Goal: Task Accomplishment & Management: Use online tool/utility

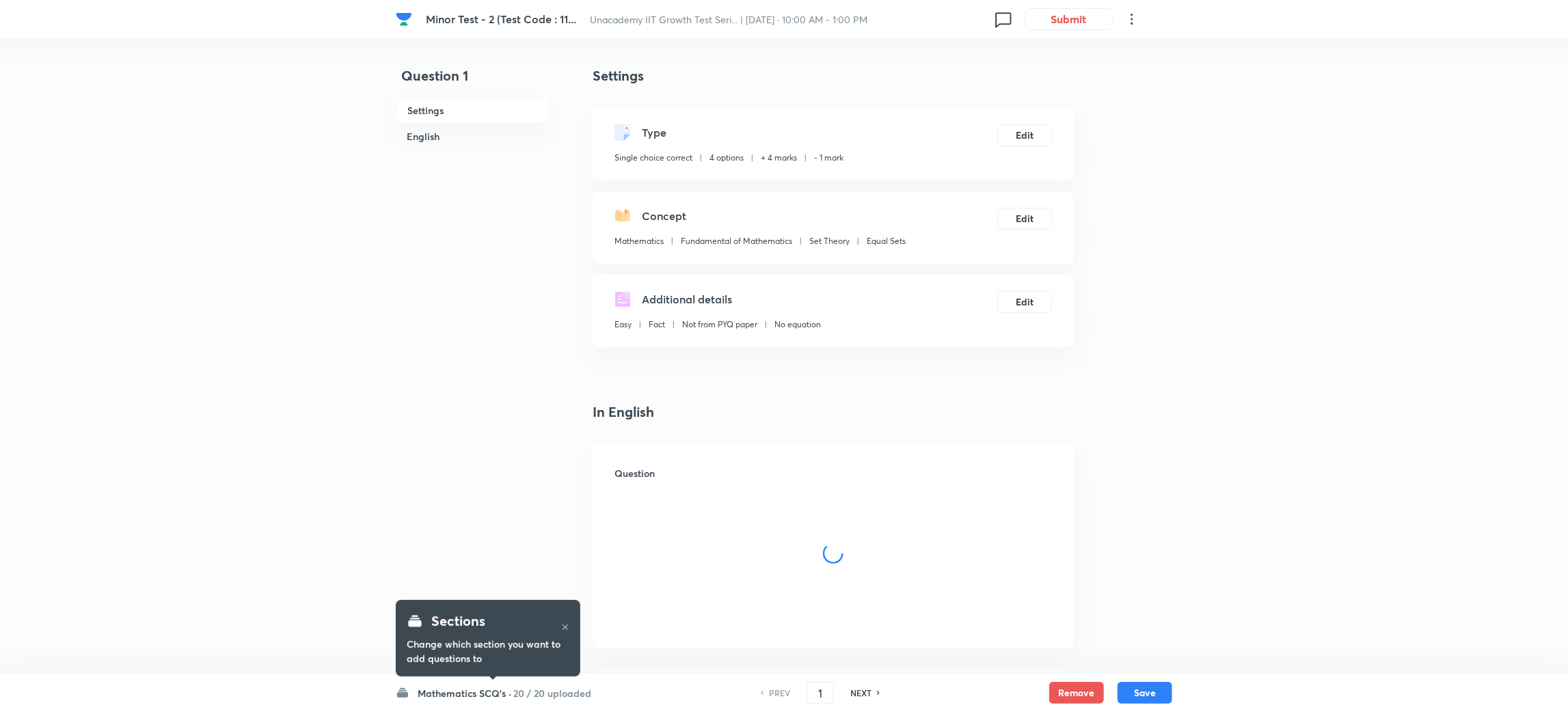
checkbox input "true"
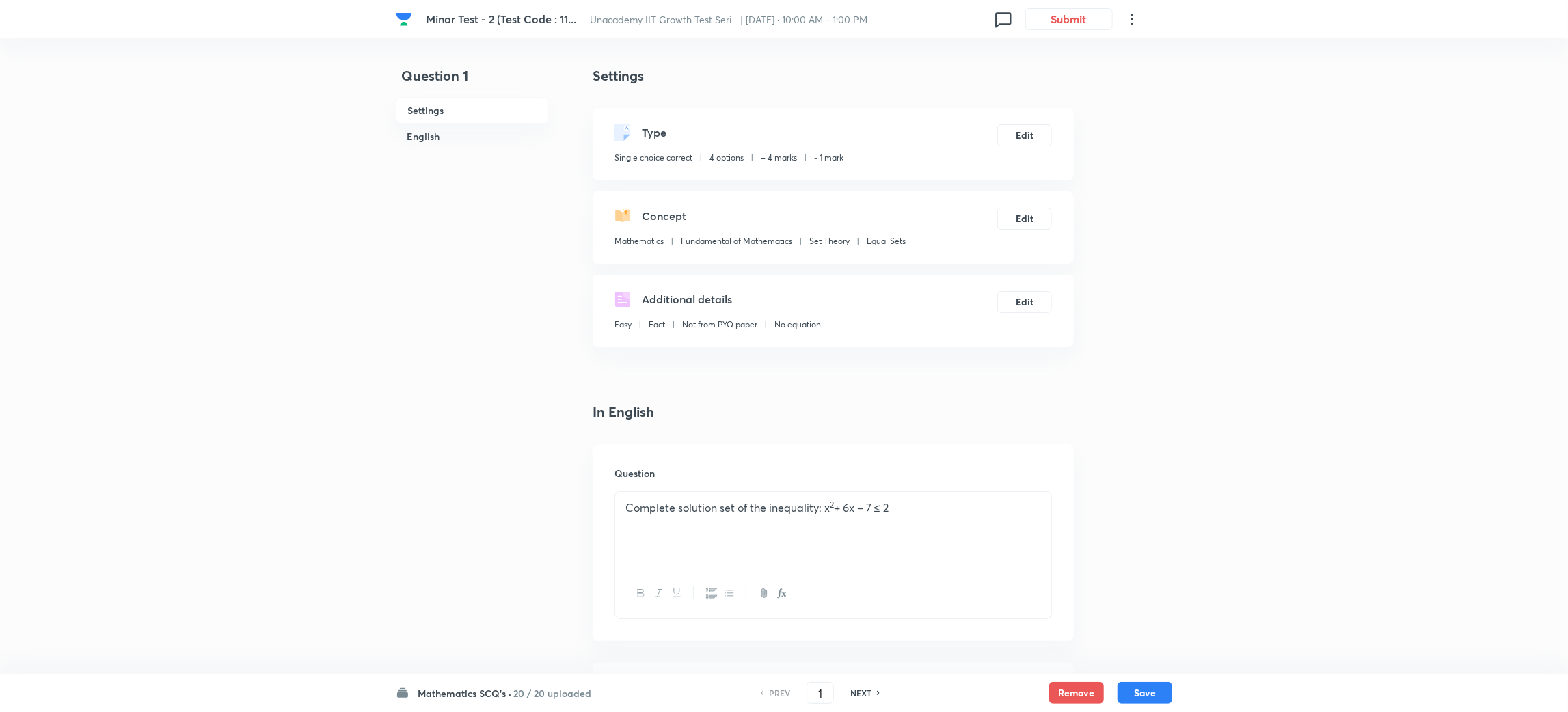
click at [999, 25] on icon at bounding box center [1003, 19] width 22 height 22
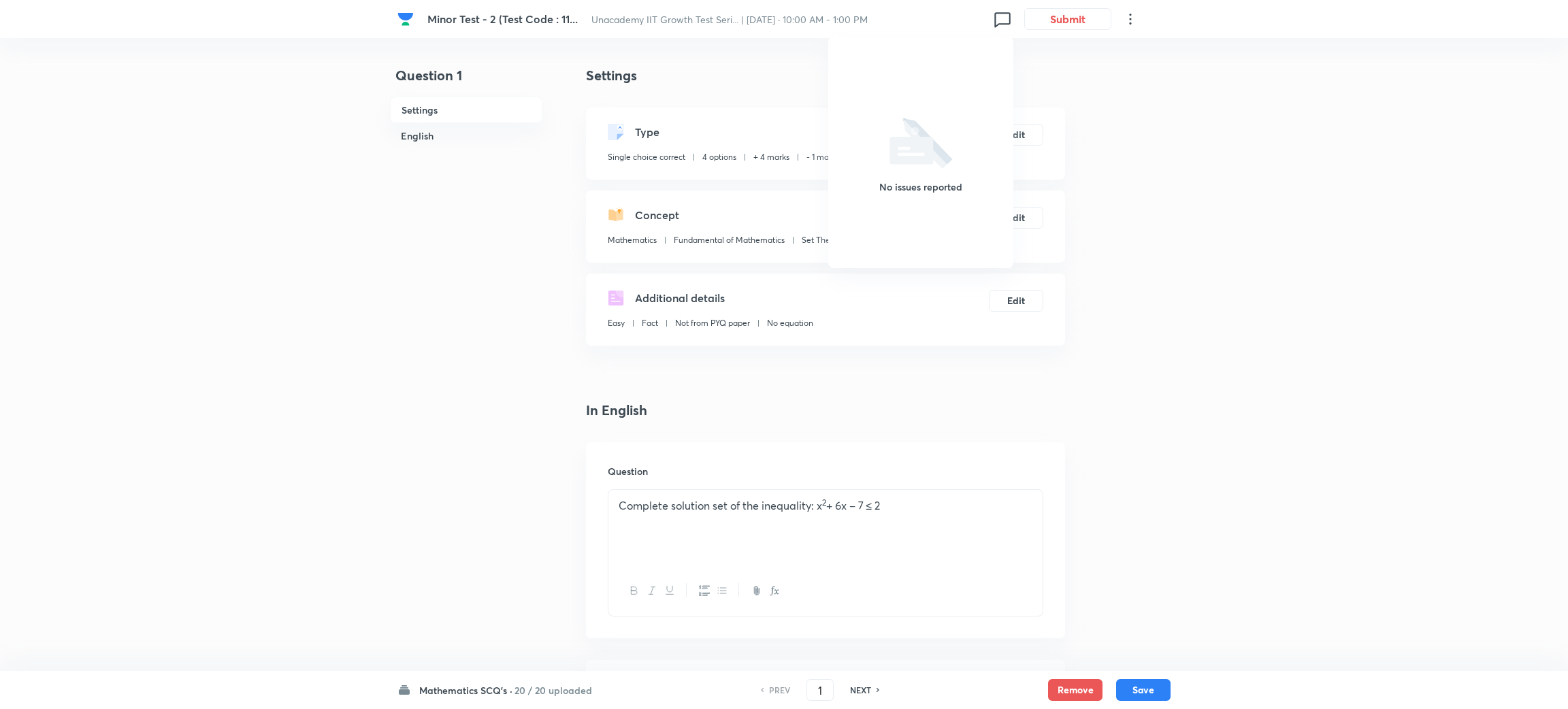
click at [1148, 179] on div at bounding box center [784, 354] width 1568 height 709
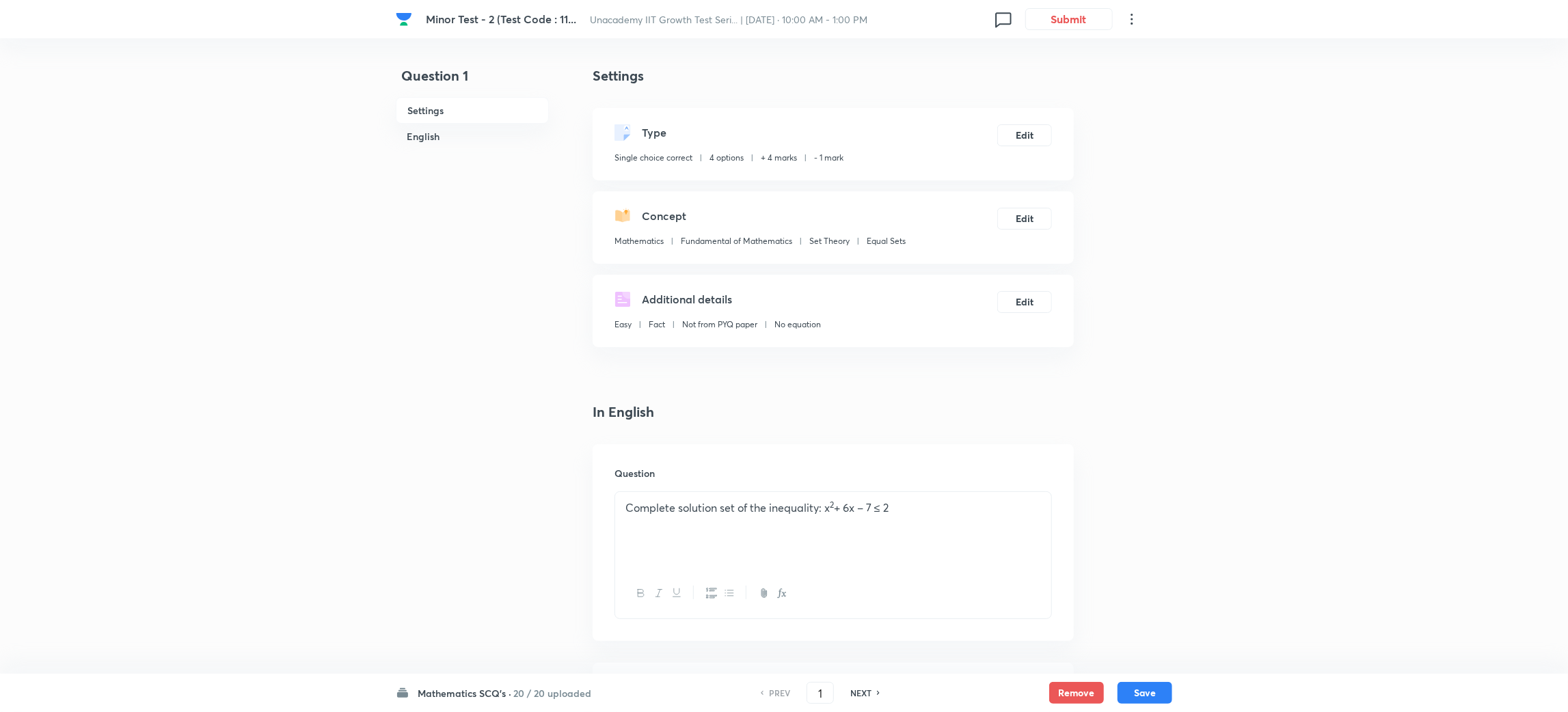
click at [527, 687] on h6 "20 / 20 uploaded" at bounding box center [551, 693] width 77 height 15
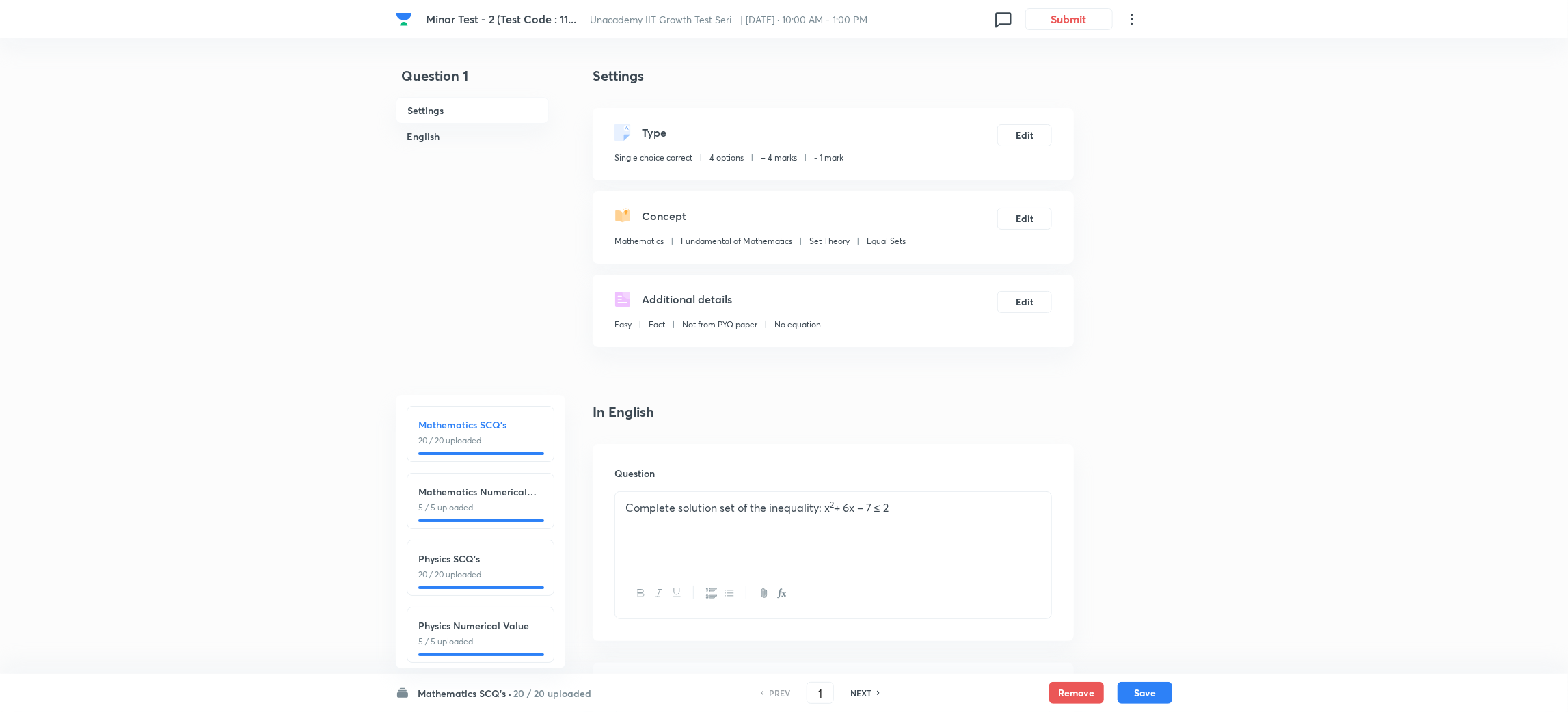
click at [481, 694] on h6 "Mathematics SCQ's ·" at bounding box center [464, 693] width 93 height 15
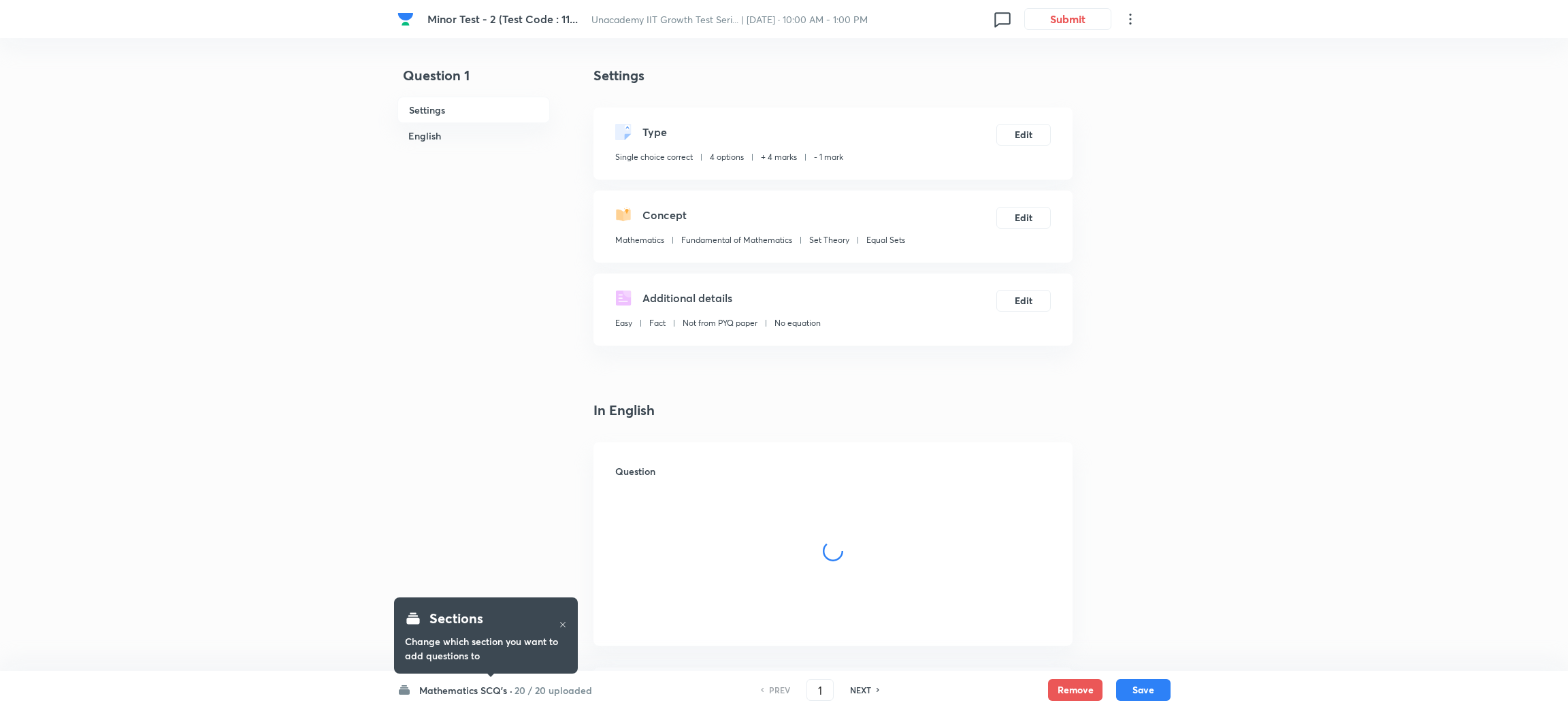
checkbox input "true"
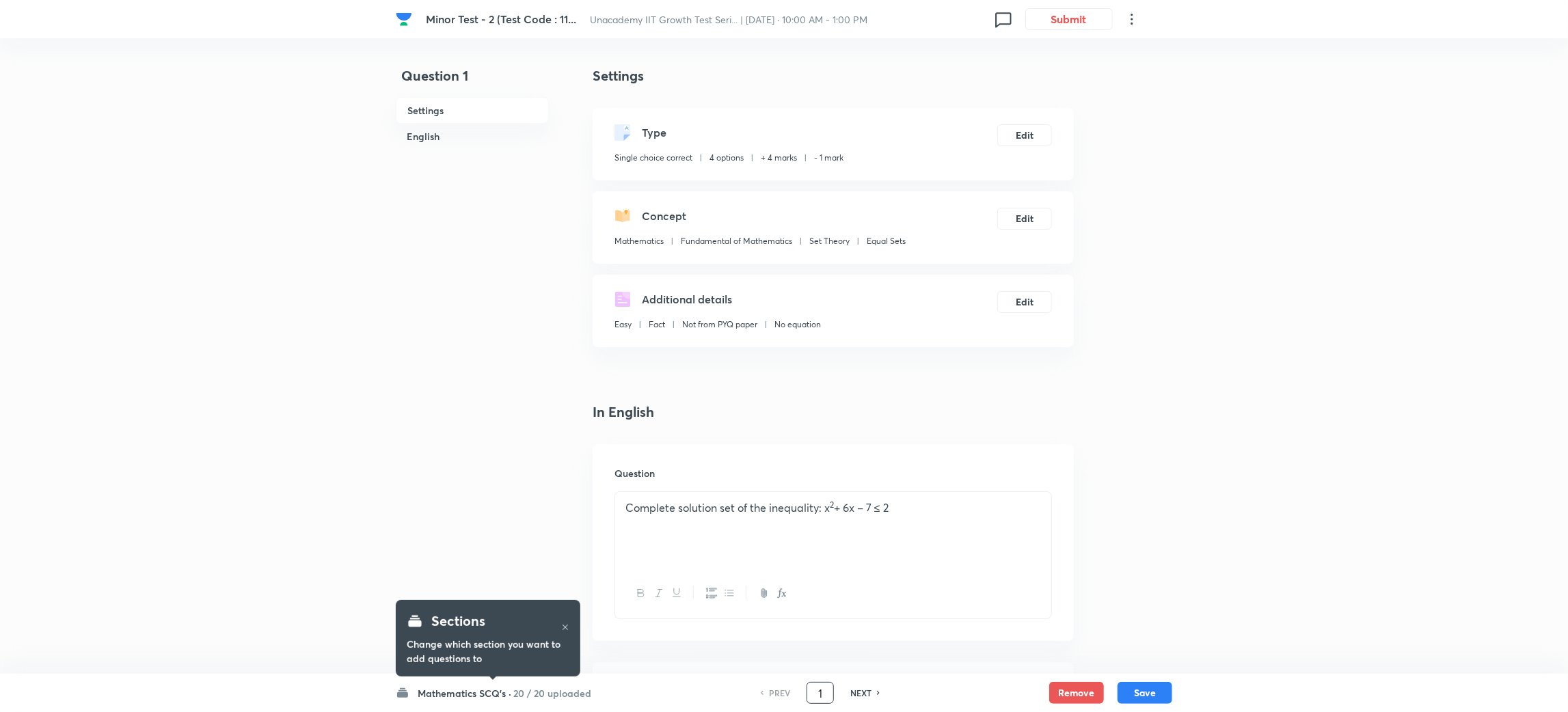
drag, startPoint x: 831, startPoint y: 695, endPoint x: 738, endPoint y: 717, distance: 95.6
type input "8"
checkbox input "false"
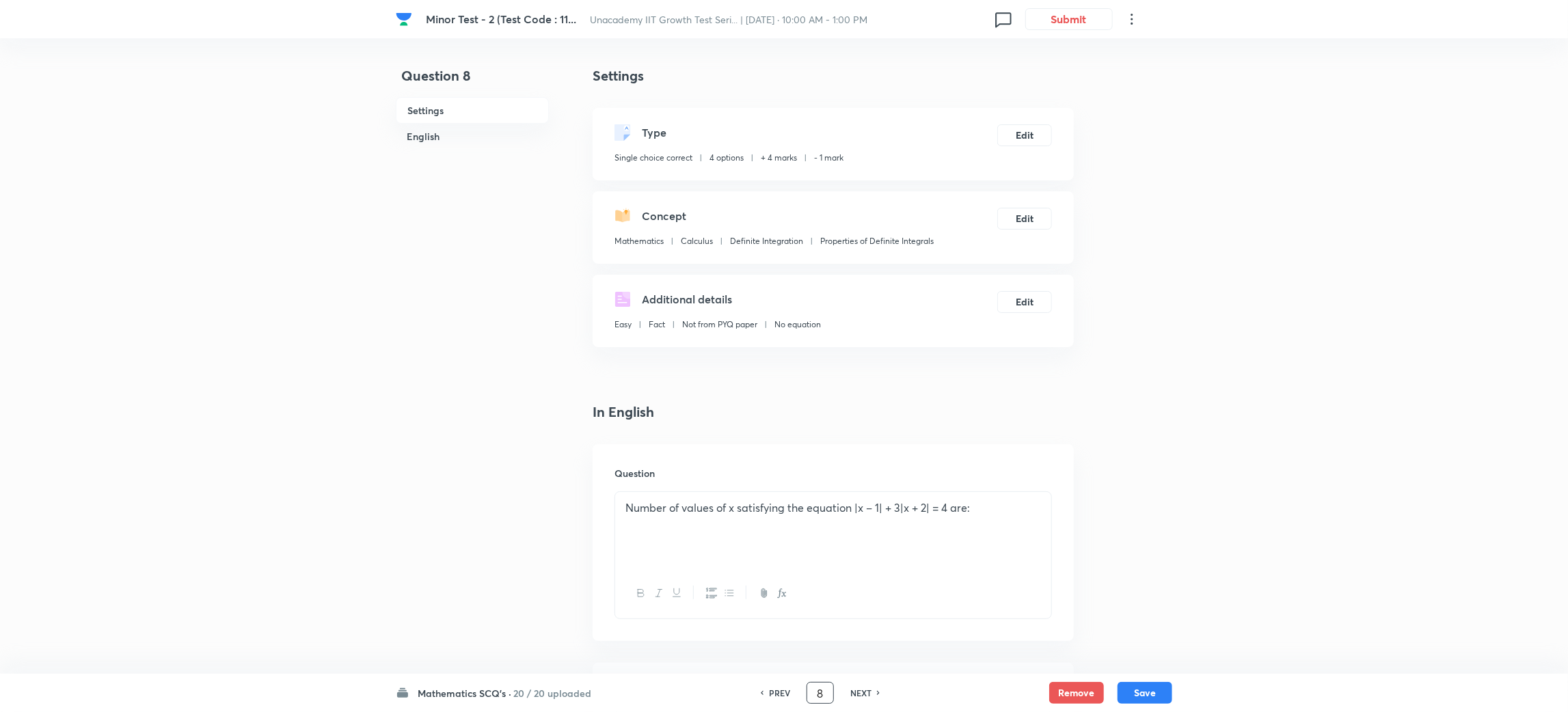
checkbox input "true"
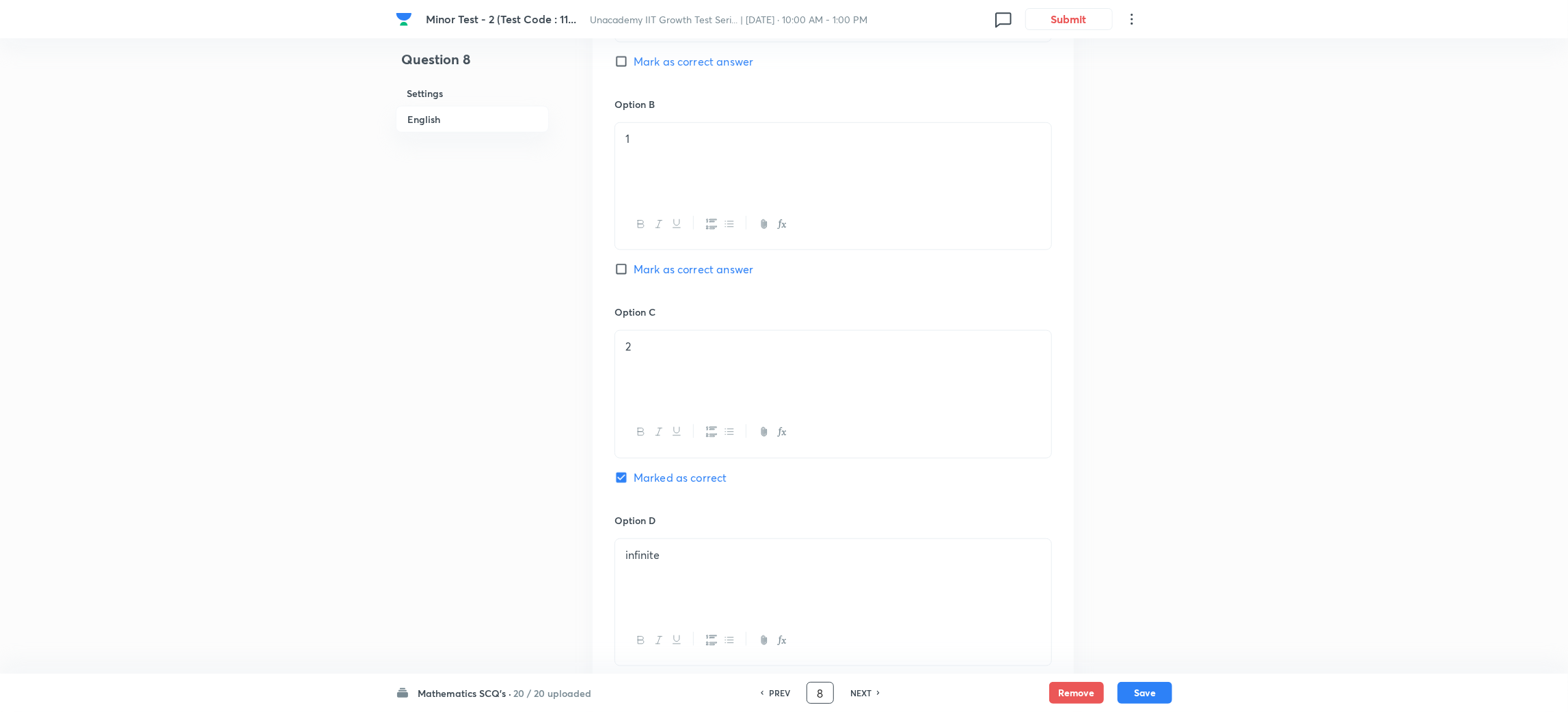
scroll to position [797, 0]
click at [782, 691] on h6 "PREV" at bounding box center [780, 692] width 22 height 13
type input "7"
checkbox input "false"
checkbox input "true"
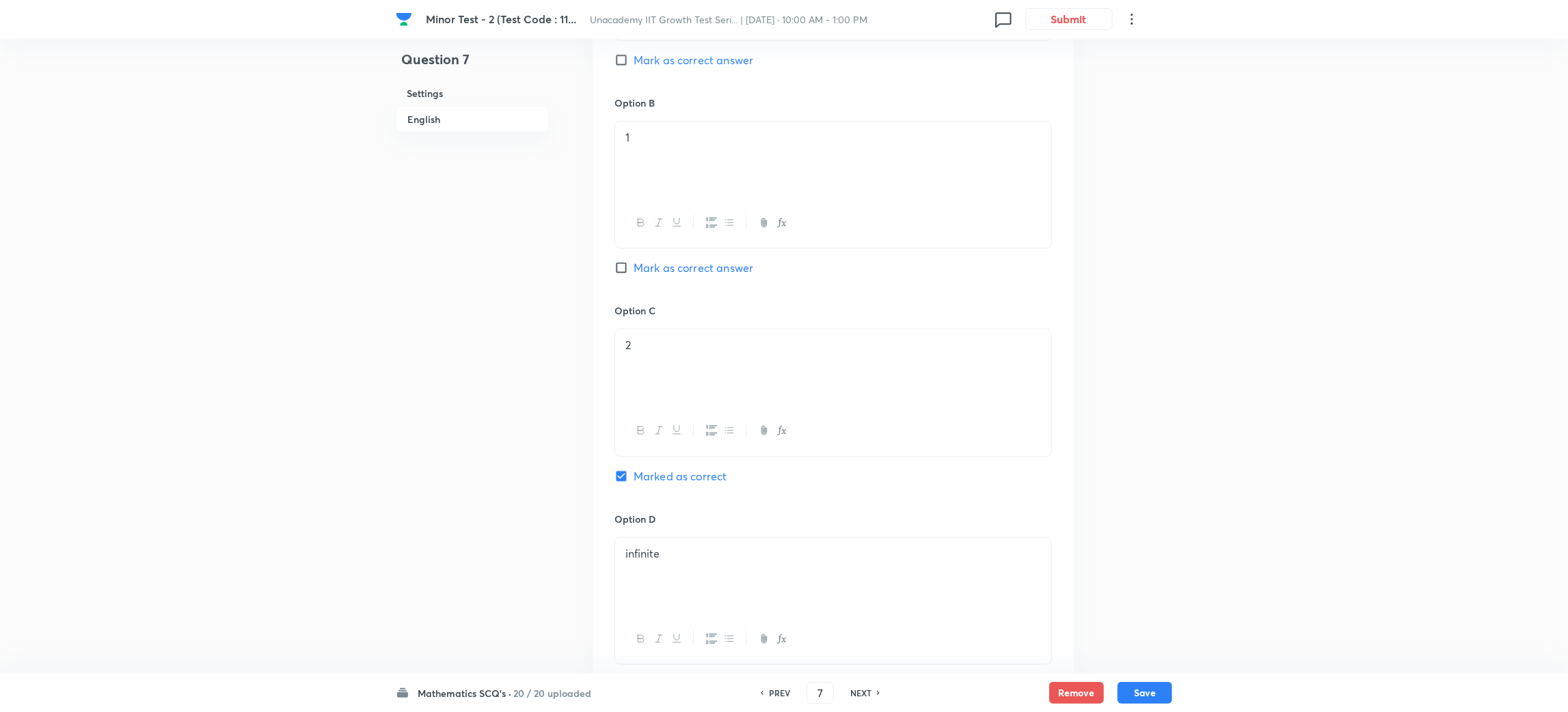
click at [782, 691] on h6 "PREV" at bounding box center [780, 692] width 22 height 13
type input "6"
checkbox input "false"
checkbox input "true"
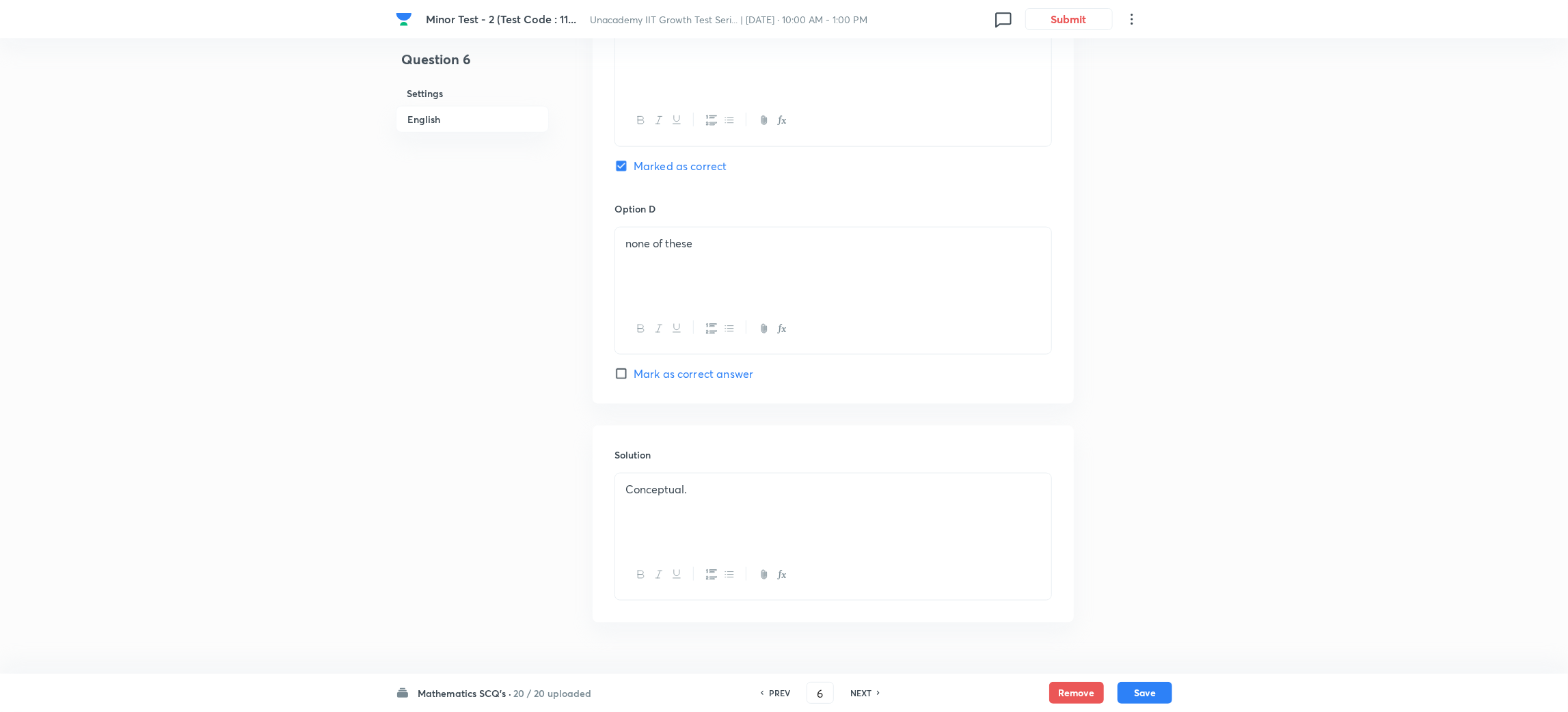
scroll to position [1142, 0]
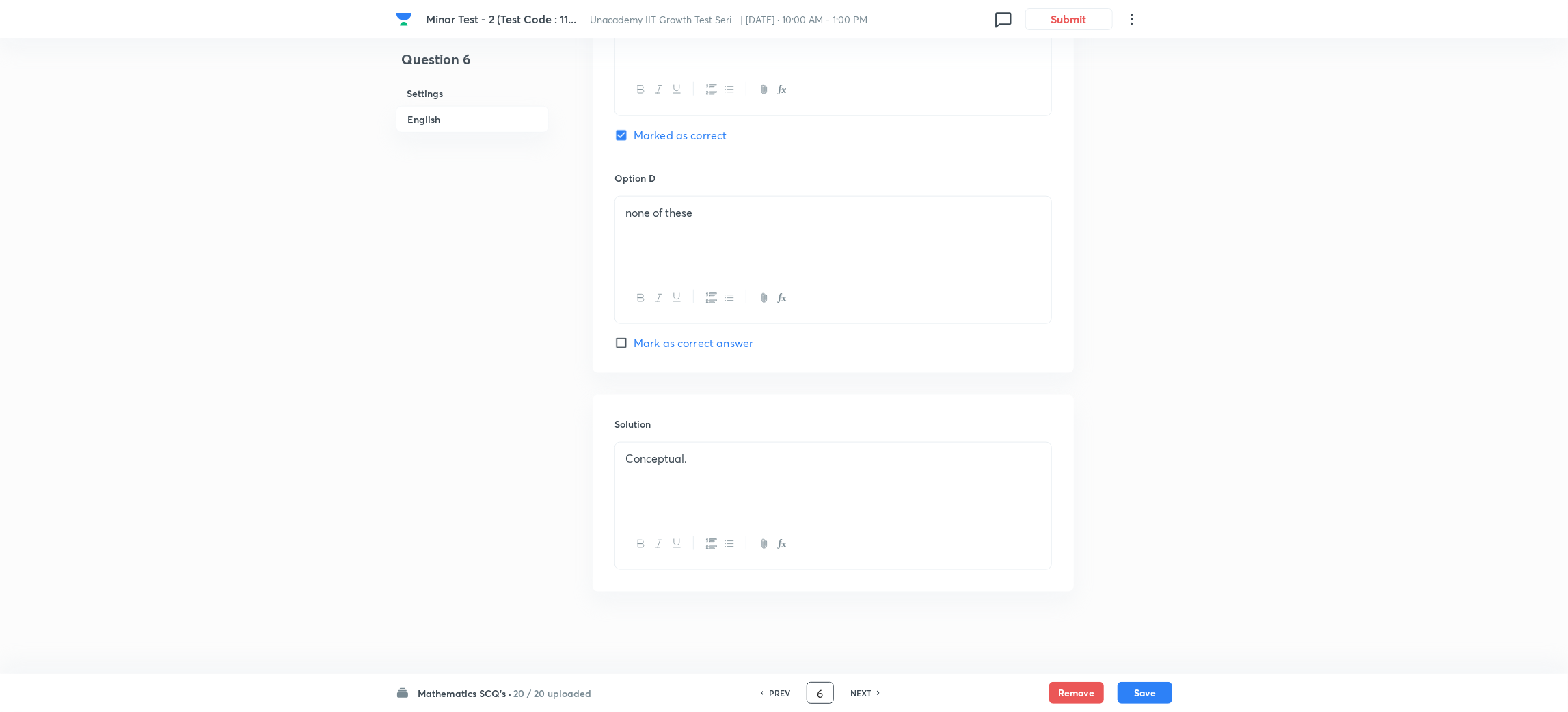
drag, startPoint x: 825, startPoint y: 692, endPoint x: 718, endPoint y: 741, distance: 117.7
type input "3"
checkbox input "true"
checkbox input "false"
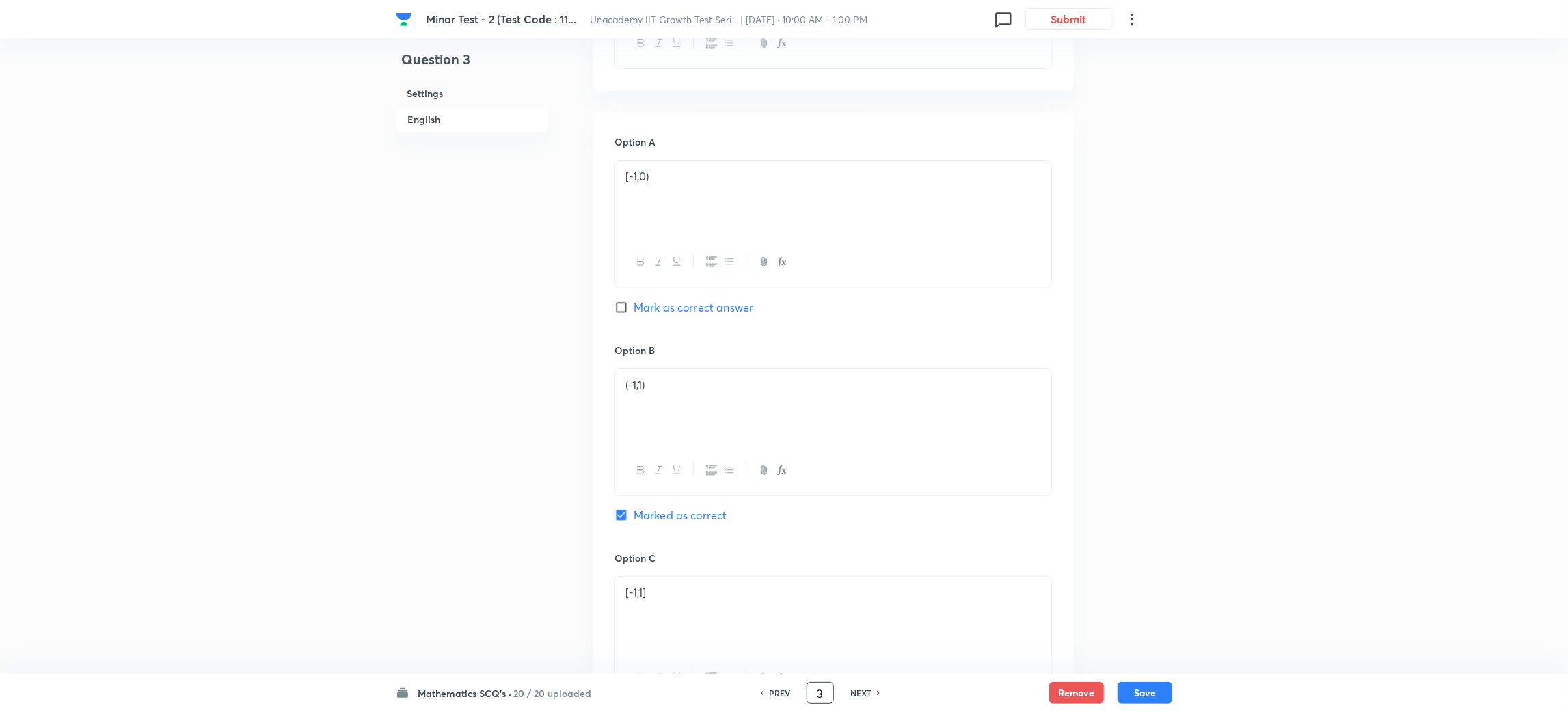
scroll to position [0, 0]
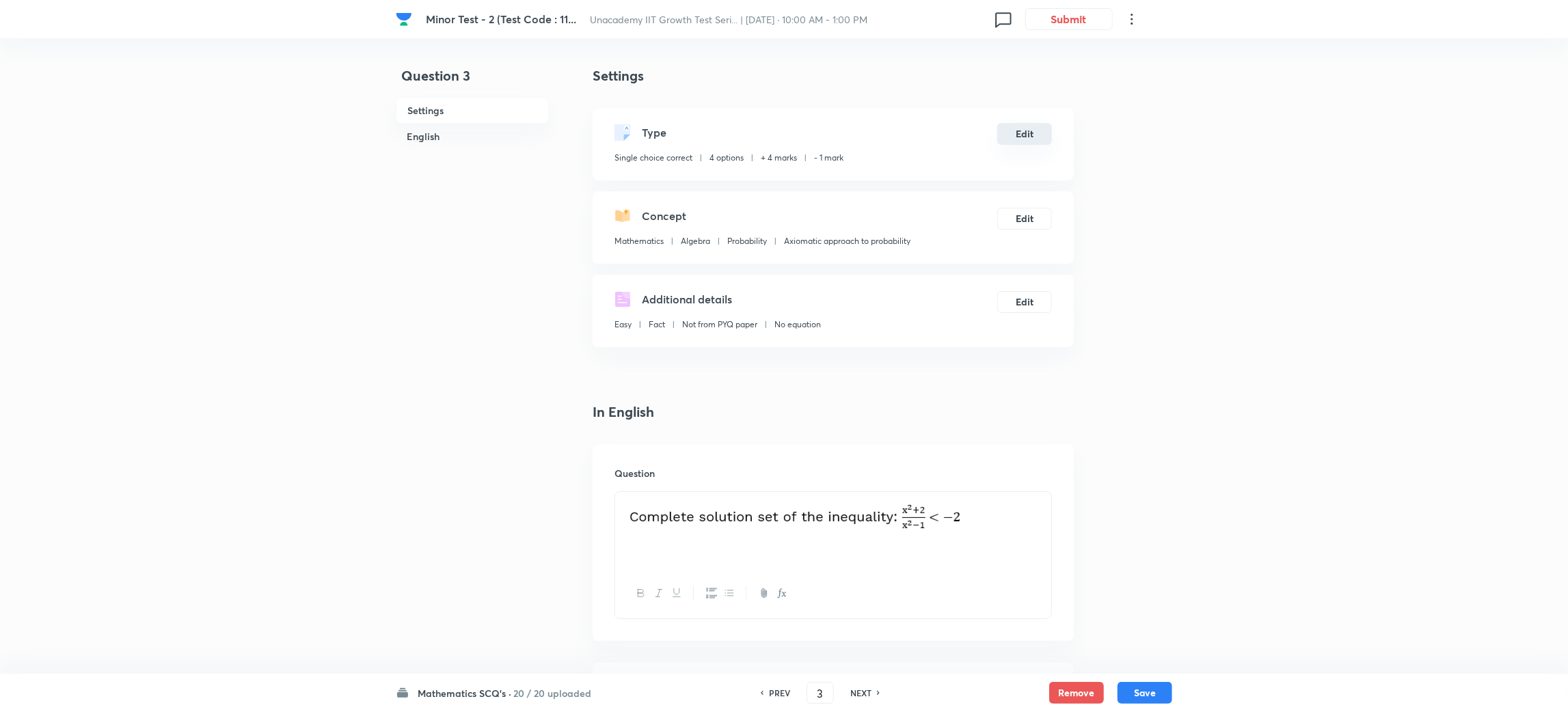
click at [1024, 135] on button "Edit" at bounding box center [1025, 133] width 55 height 22
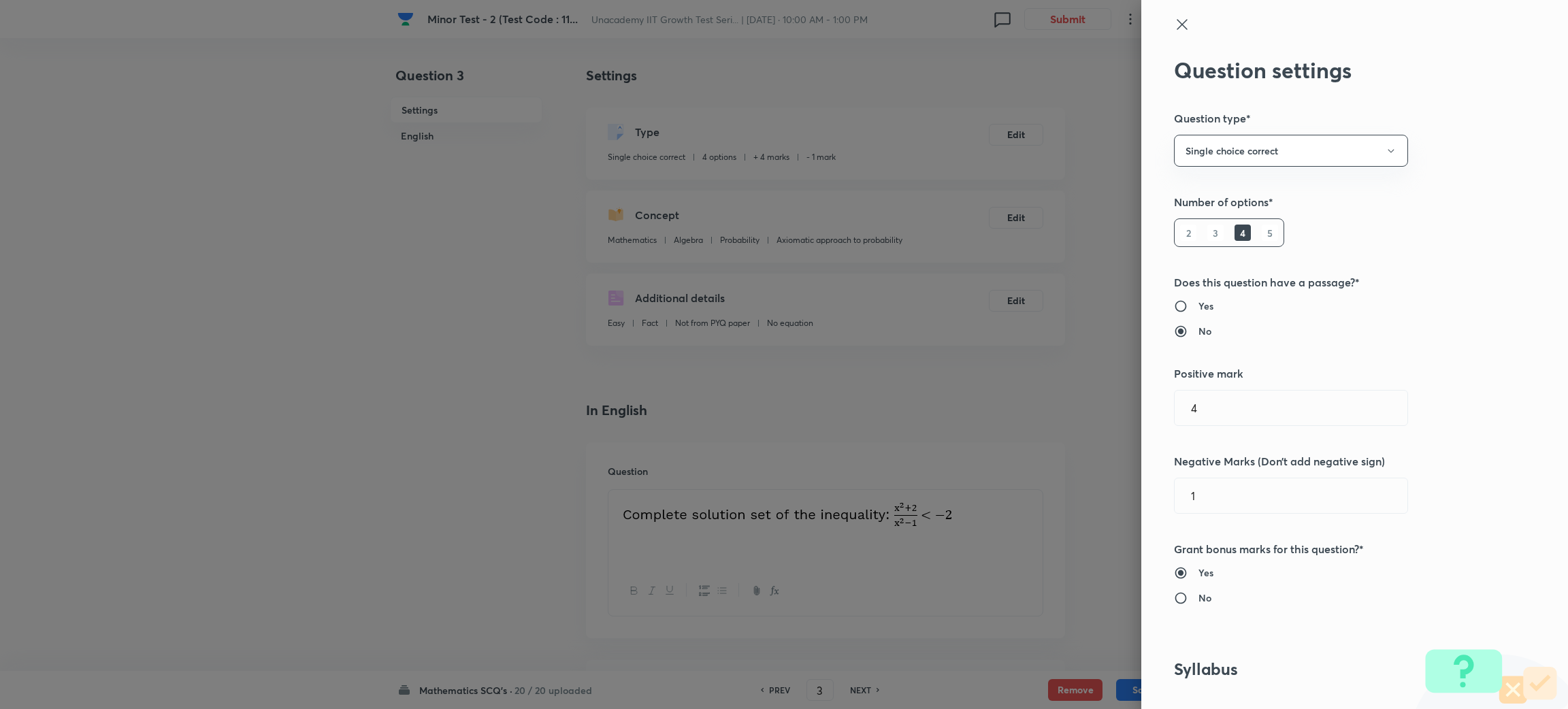
click at [1176, 26] on icon at bounding box center [1181, 24] width 10 height 10
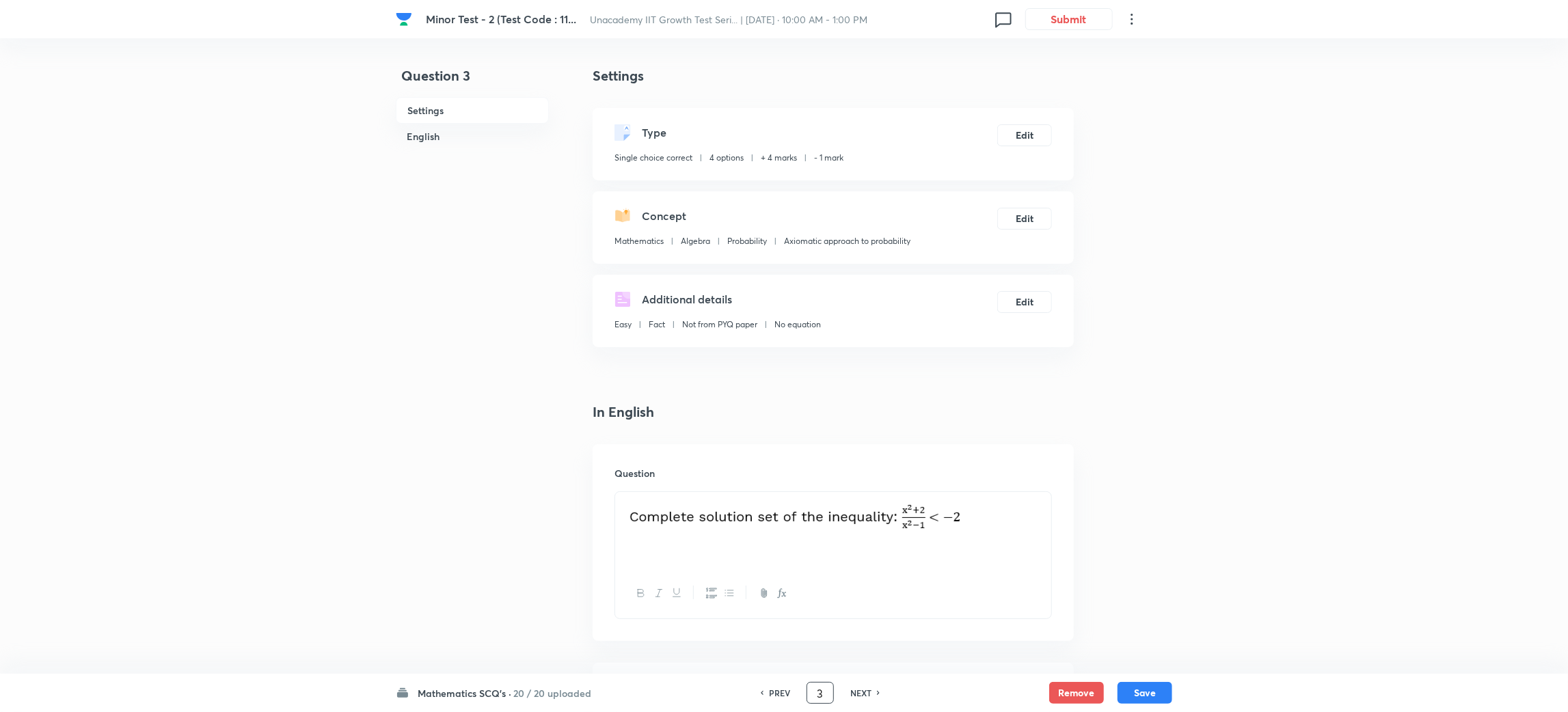
drag, startPoint x: 825, startPoint y: 687, endPoint x: 785, endPoint y: 703, distance: 43.1
click at [785, 703] on div "PREV 3 ​ NEXT" at bounding box center [820, 693] width 177 height 22
type input "12"
checkbox input "true"
click at [1043, 137] on button "Edit" at bounding box center [1025, 133] width 55 height 22
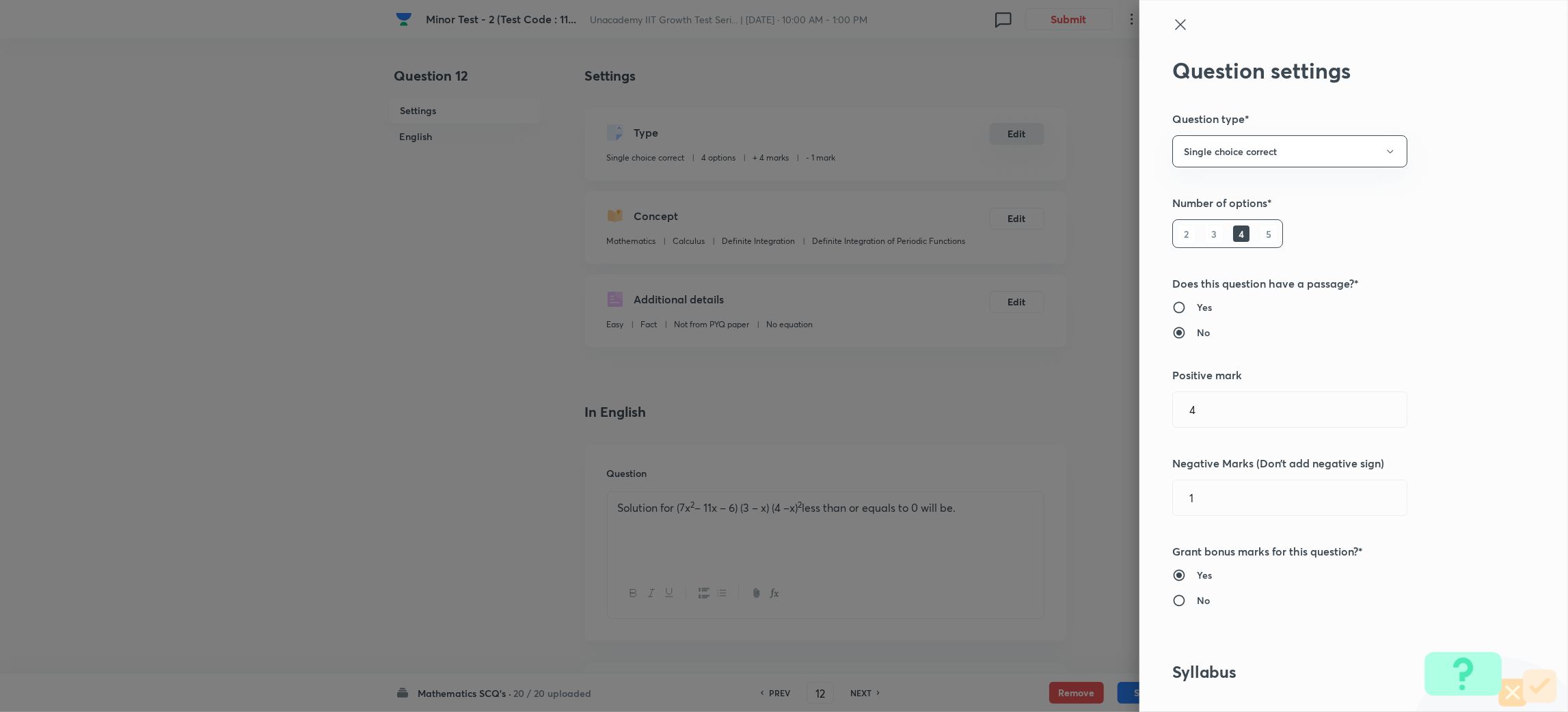
type input "Mathematics"
type input "Algebra"
type input "Probability"
type input "Axiomatic approach to probability"
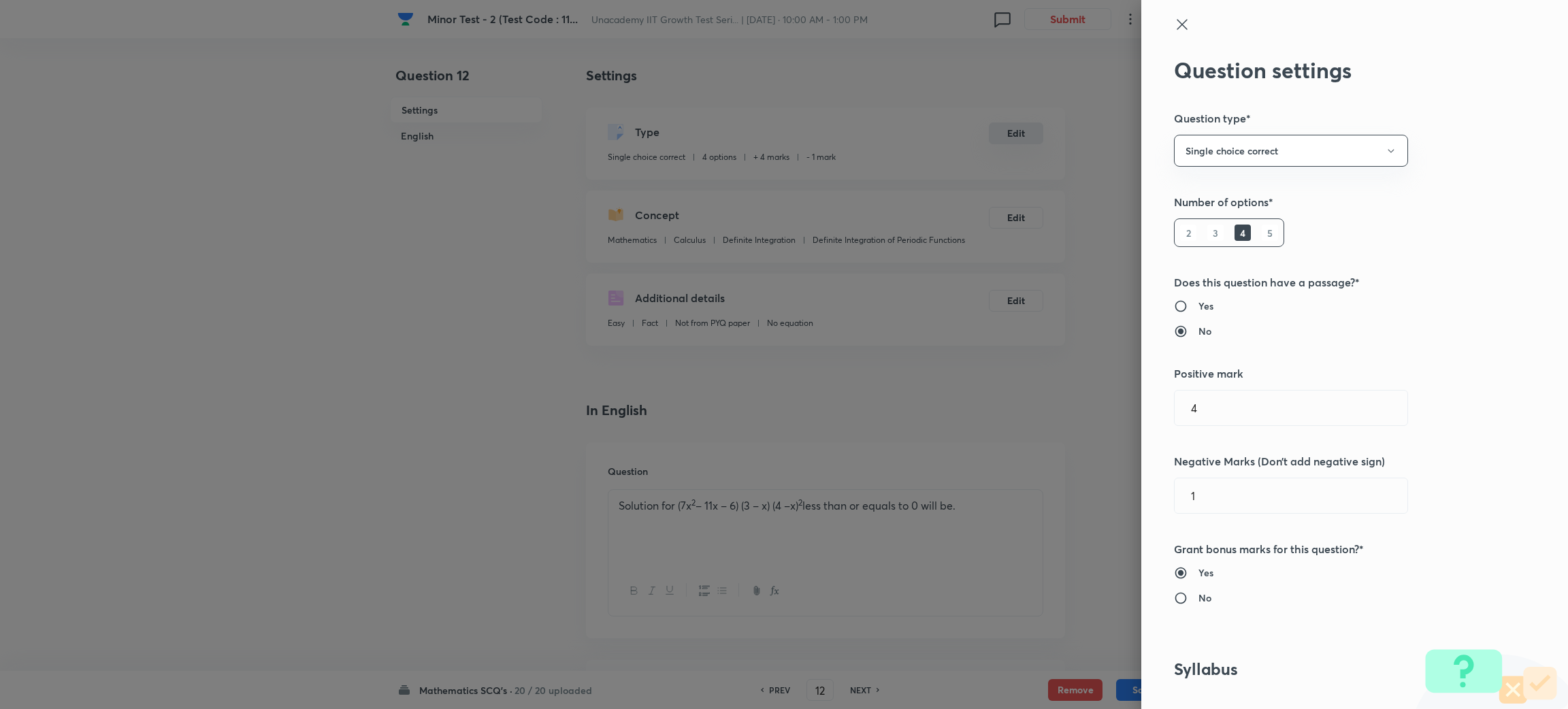
type input "Calculus"
type input "Definite Integration"
type input "Definite Integration of Periodic Functions"
click at [1174, 17] on icon at bounding box center [1181, 24] width 17 height 17
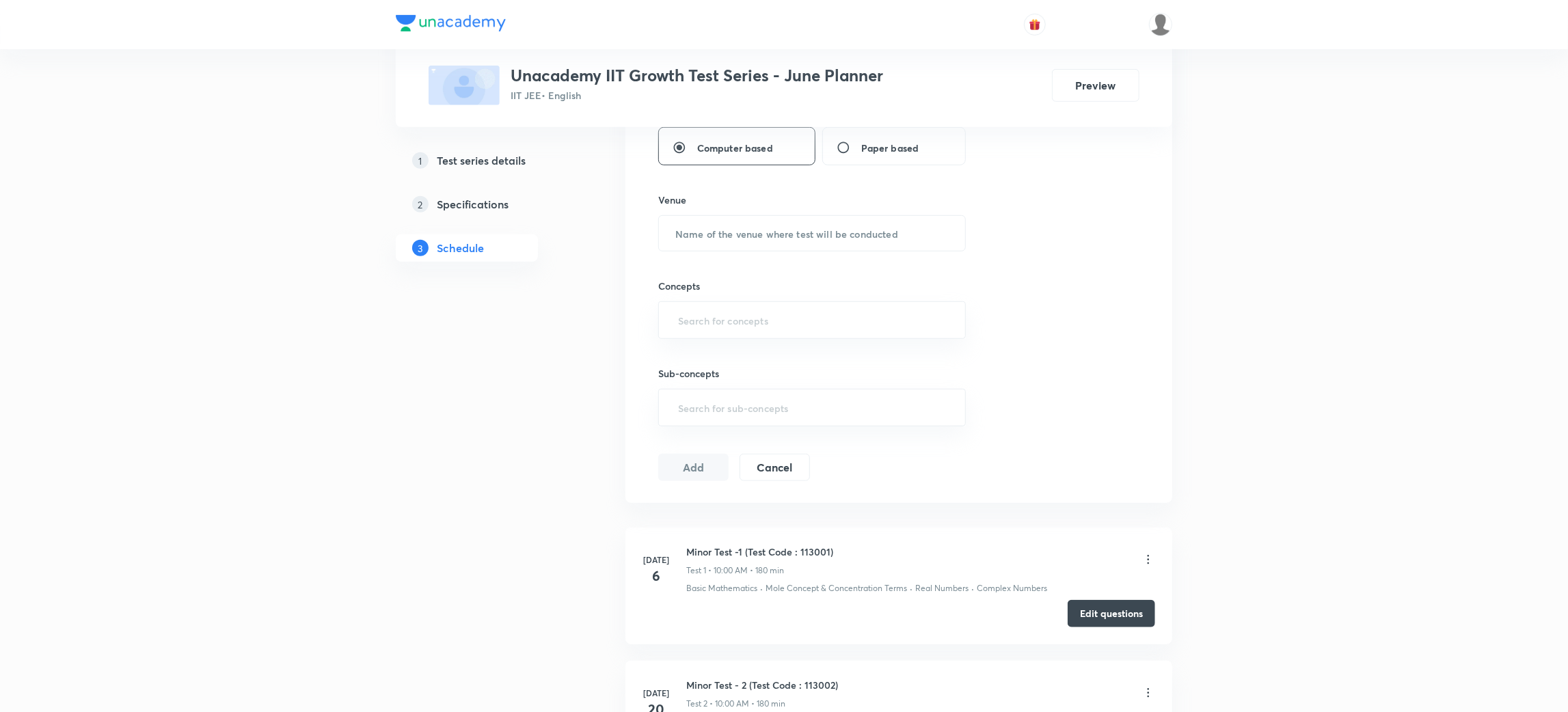
scroll to position [959, 0]
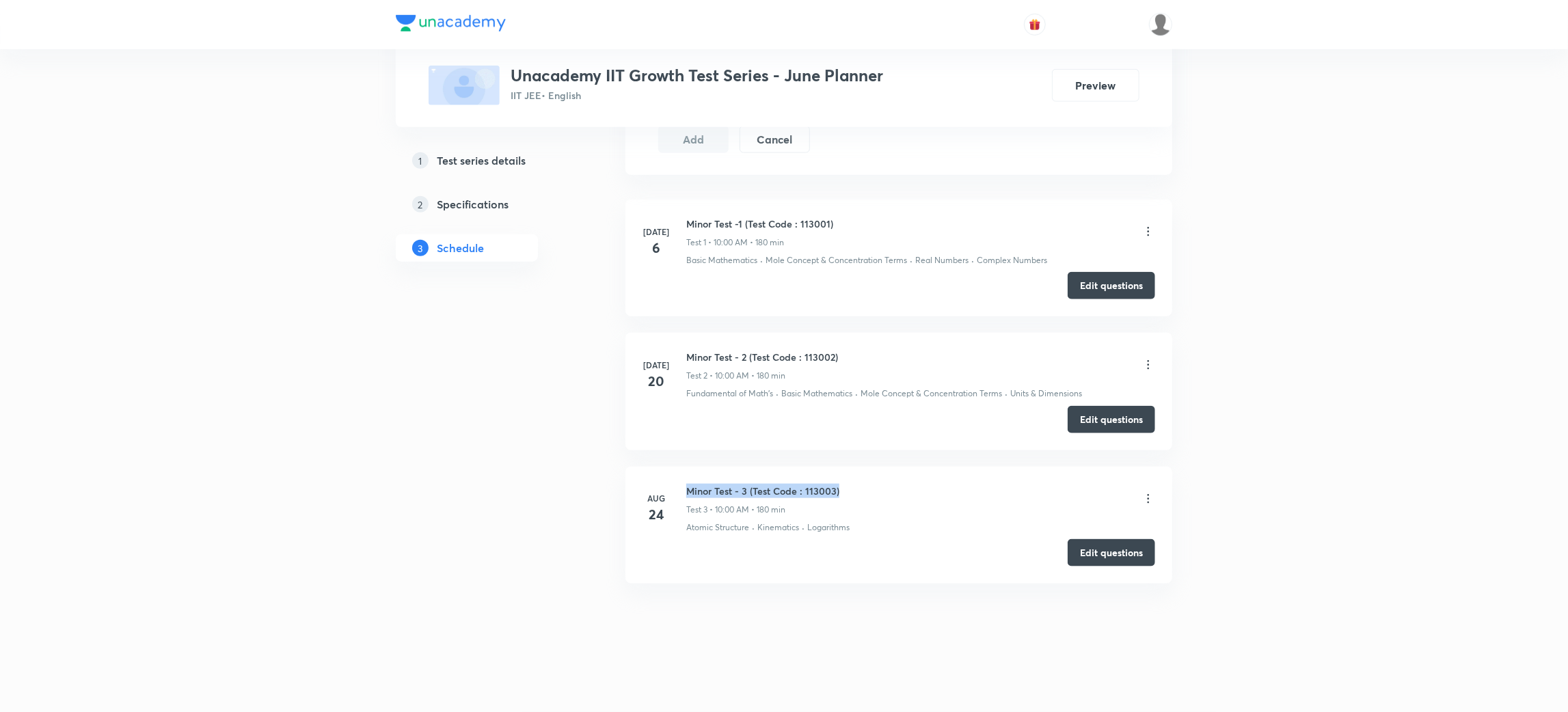
drag, startPoint x: 686, startPoint y: 490, endPoint x: 838, endPoint y: 493, distance: 152.0
click at [838, 493] on div "Minor Test - 3 (Test Code : 113003) Test 3 • 10:00 AM • 180 min" at bounding box center [921, 499] width 469 height 32
copy h6 "Minor Test - 3 (Test Code : 113003)"
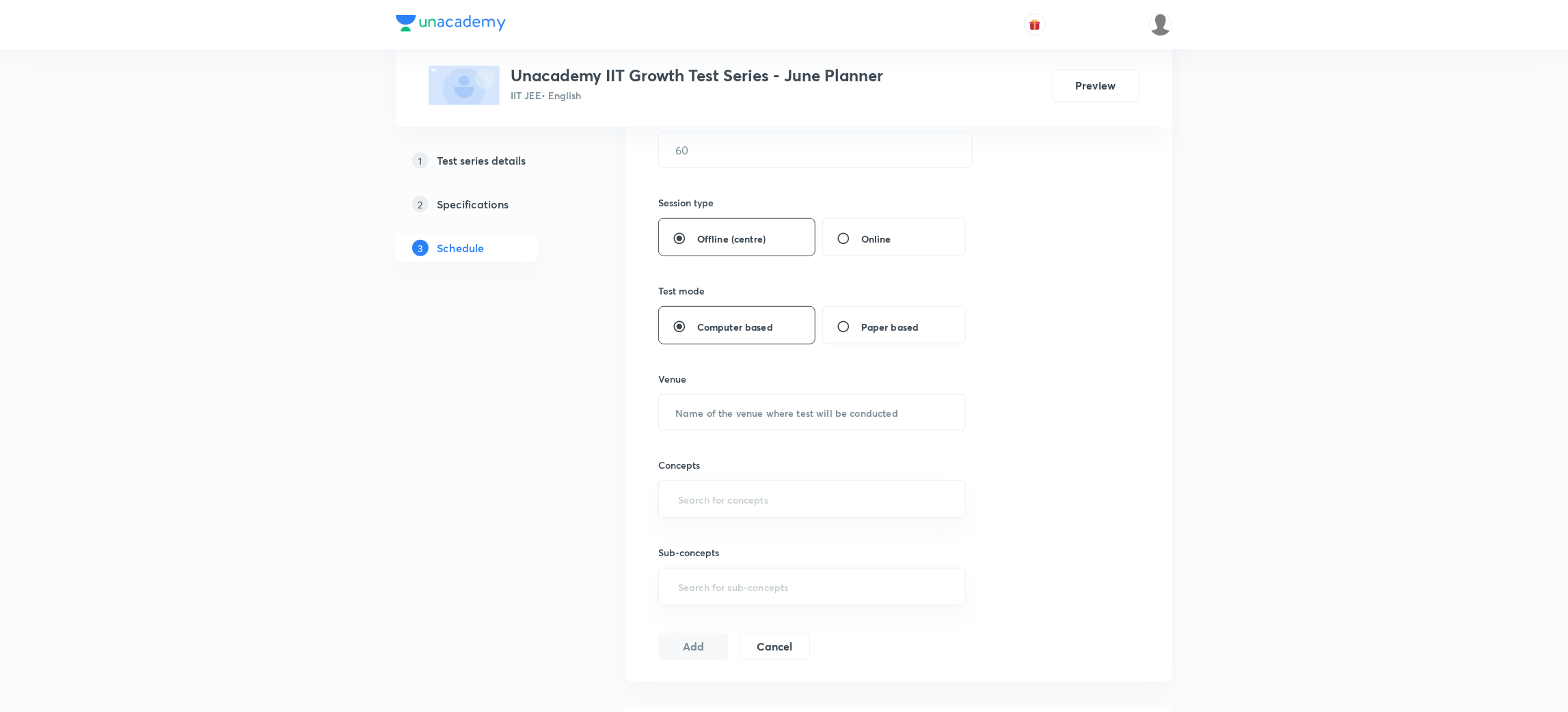
scroll to position [0, 0]
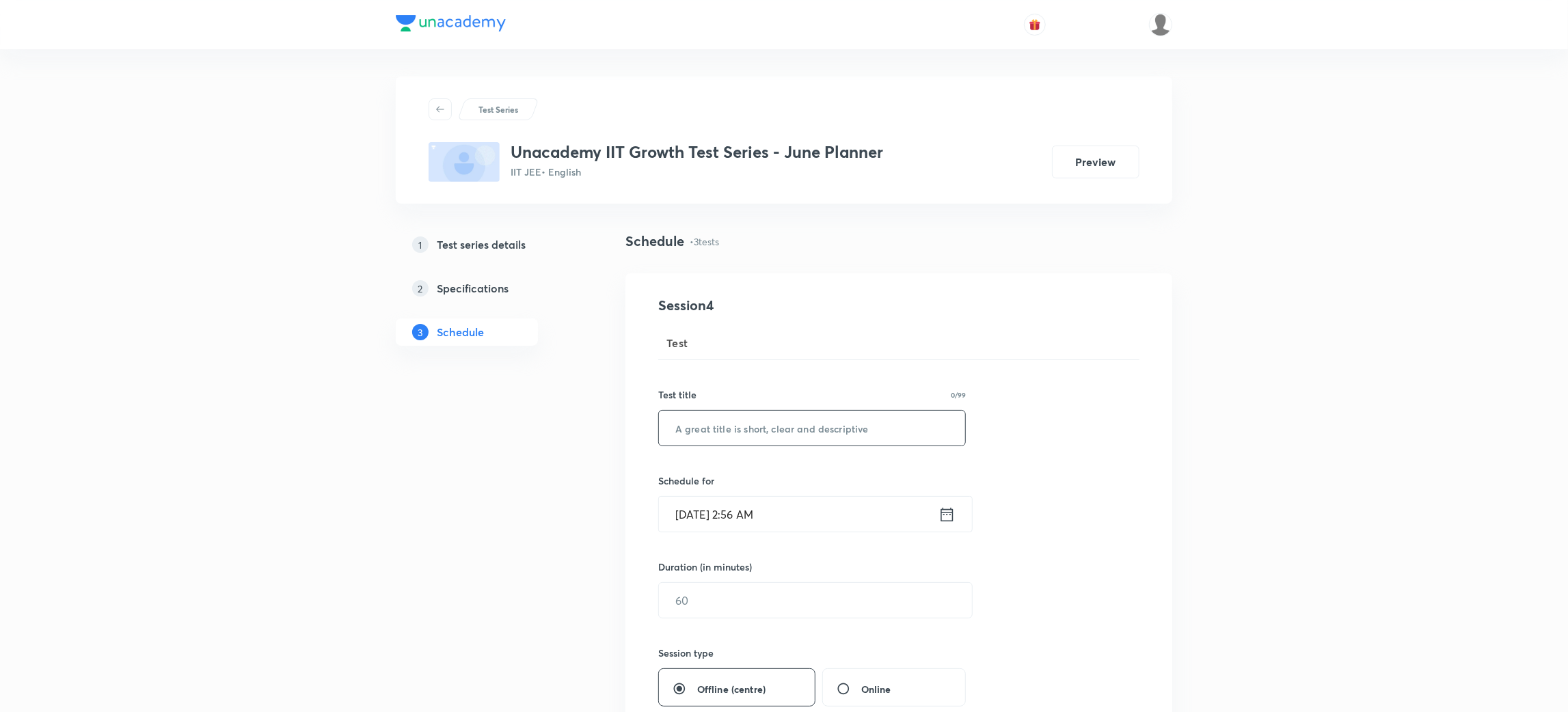
click at [797, 430] on input "text" at bounding box center [812, 429] width 306 height 35
paste input "Minor Test - 3 (Test Code : 113003)"
click at [744, 424] on input "Minor Test - 3 (Test Code : 113004)" at bounding box center [812, 429] width 306 height 35
type input "Minor Test - 4 (Test Code : 113004)"
click at [946, 509] on icon at bounding box center [946, 515] width 17 height 20
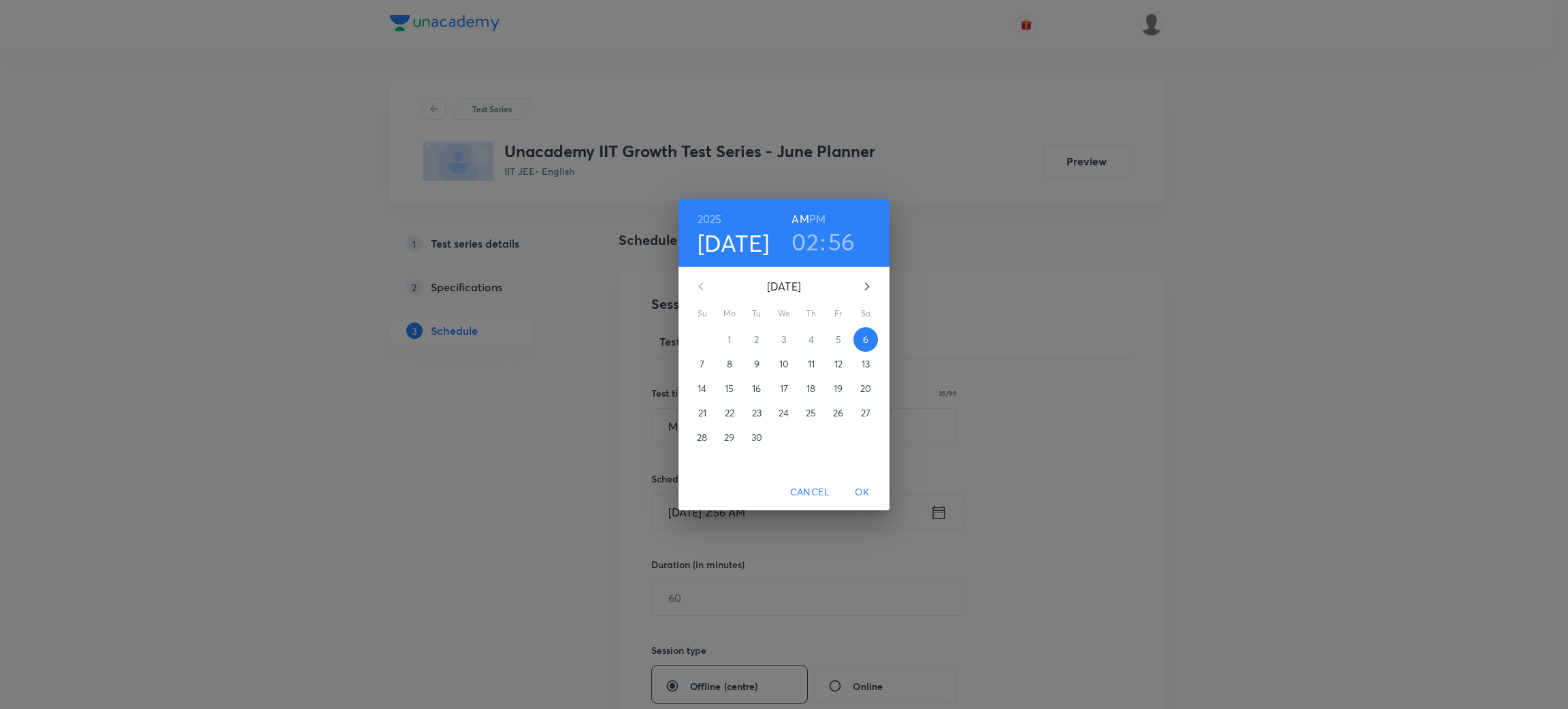
click at [703, 365] on p "7" at bounding box center [701, 364] width 5 height 14
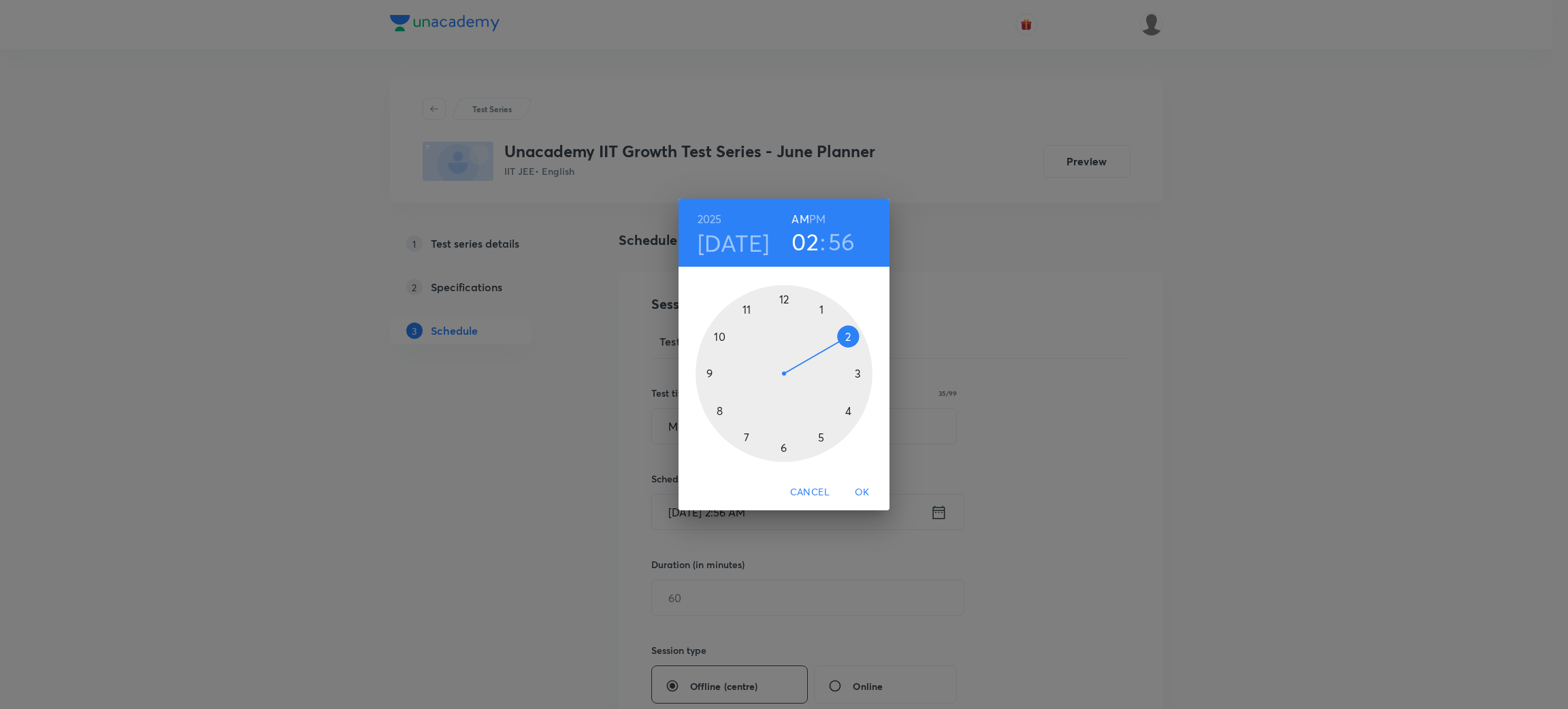
click at [720, 338] on div at bounding box center [783, 373] width 177 height 177
click at [782, 297] on div at bounding box center [783, 373] width 177 height 177
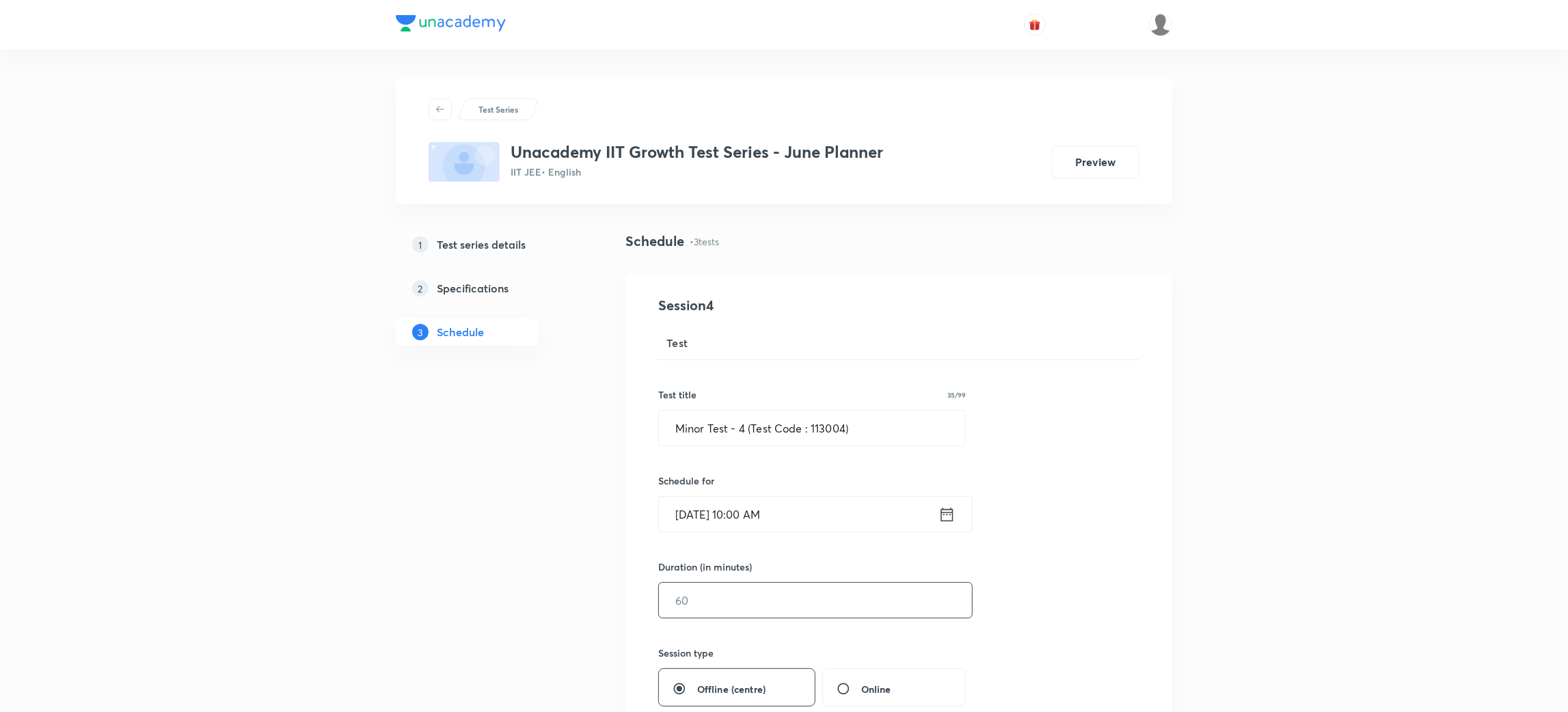
click at [747, 594] on input "text" at bounding box center [815, 600] width 313 height 35
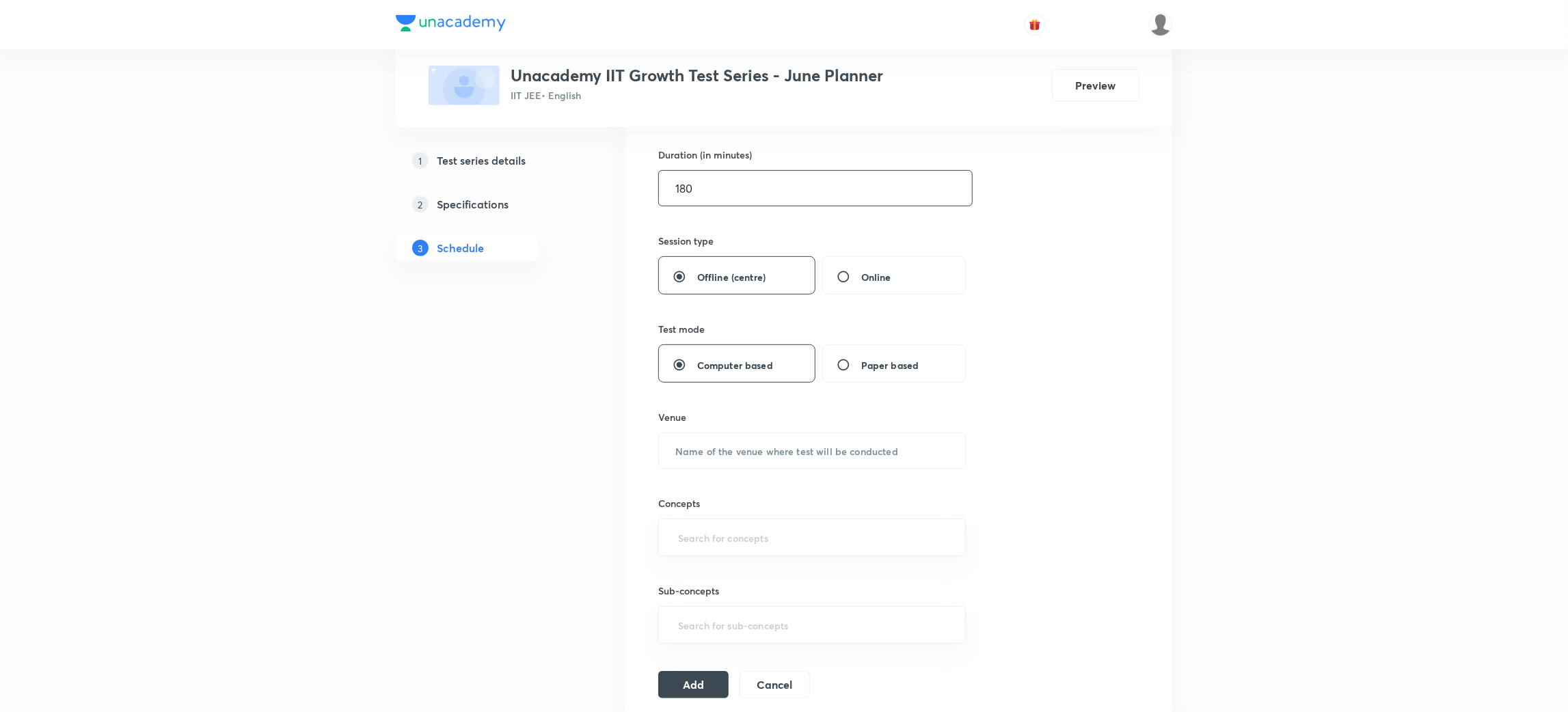
scroll to position [414, 0]
type input "180"
click at [810, 445] on input "text" at bounding box center [812, 449] width 306 height 35
click at [751, 522] on div "​" at bounding box center [812, 535] width 308 height 37
type input "Unacademy Center"
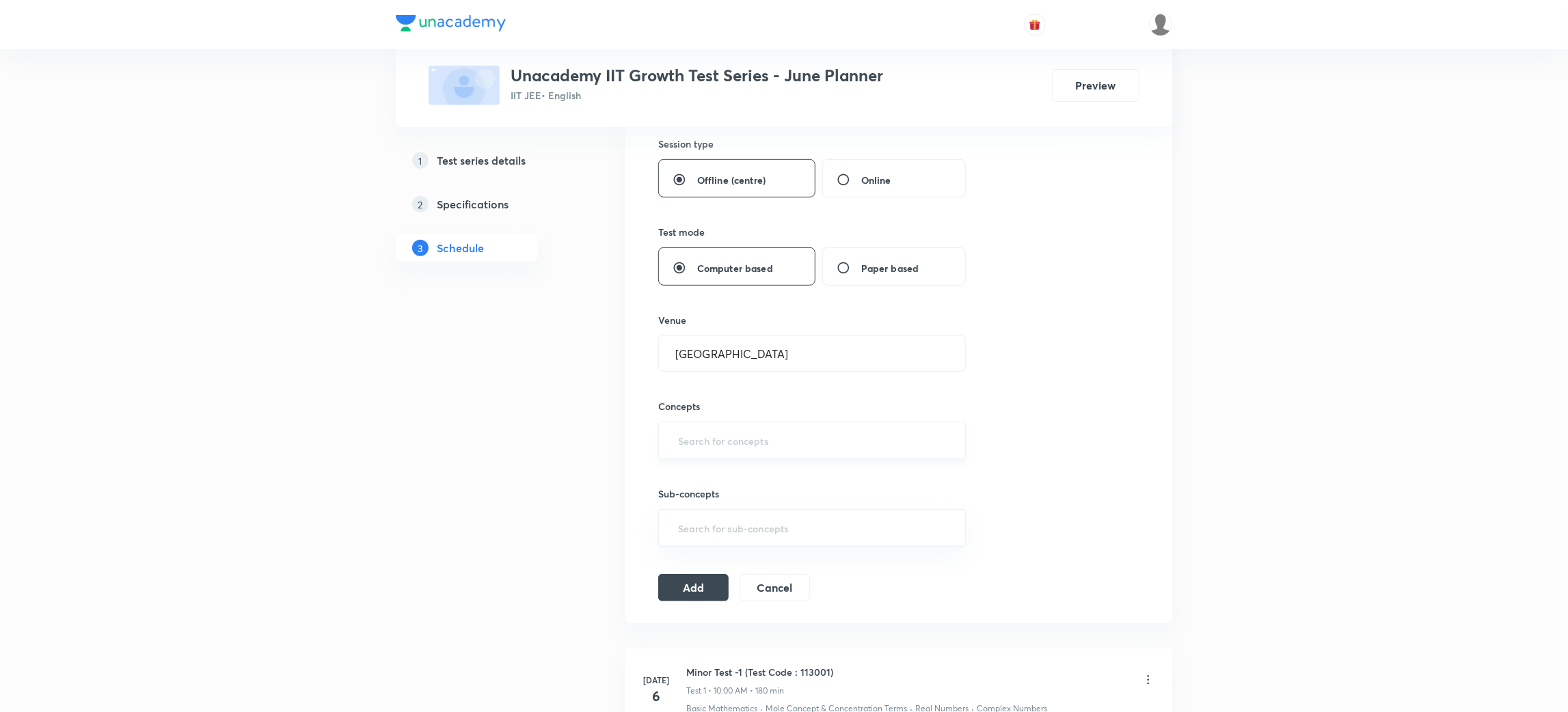
scroll to position [518, 0]
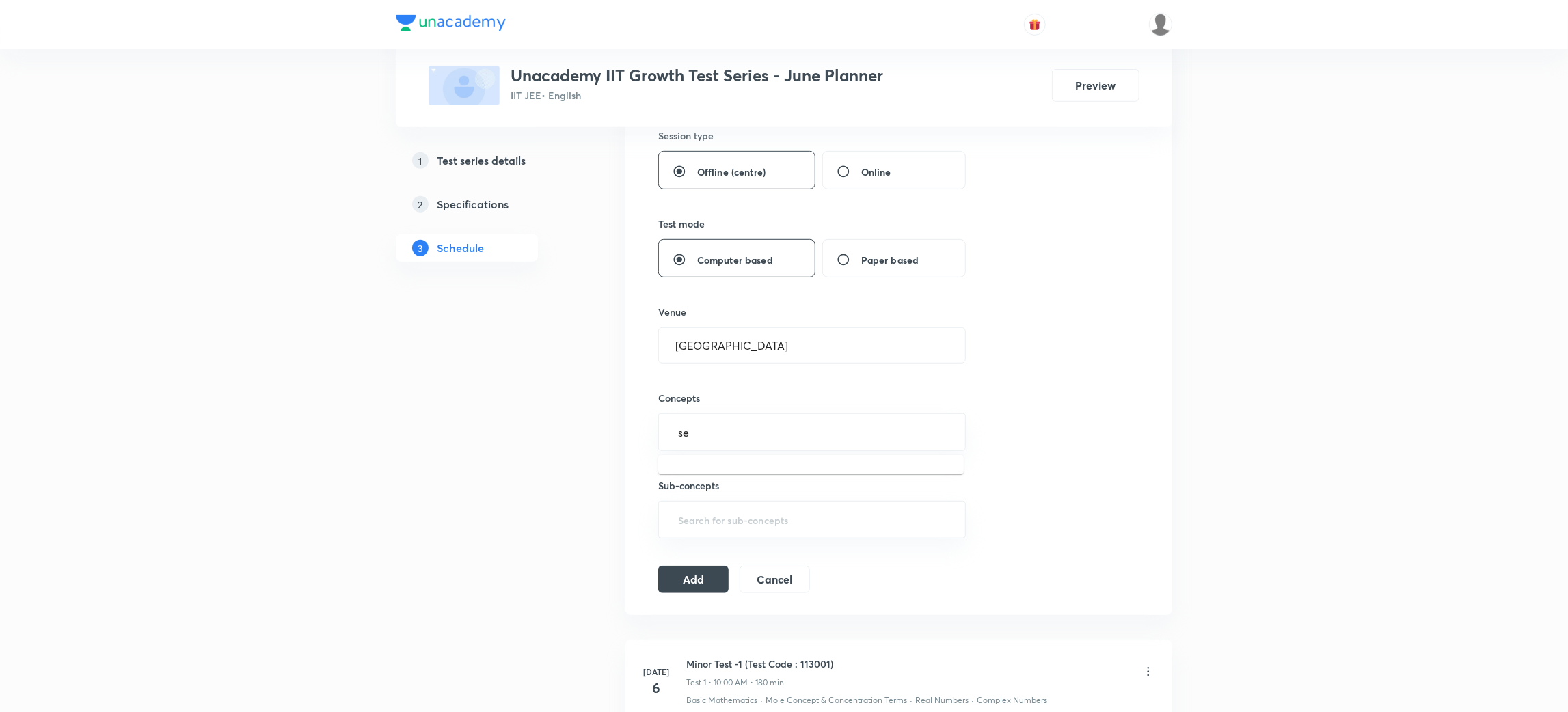
type input "seq"
click at [764, 473] on li "Sequences and Series" at bounding box center [811, 473] width 306 height 25
type input "kine"
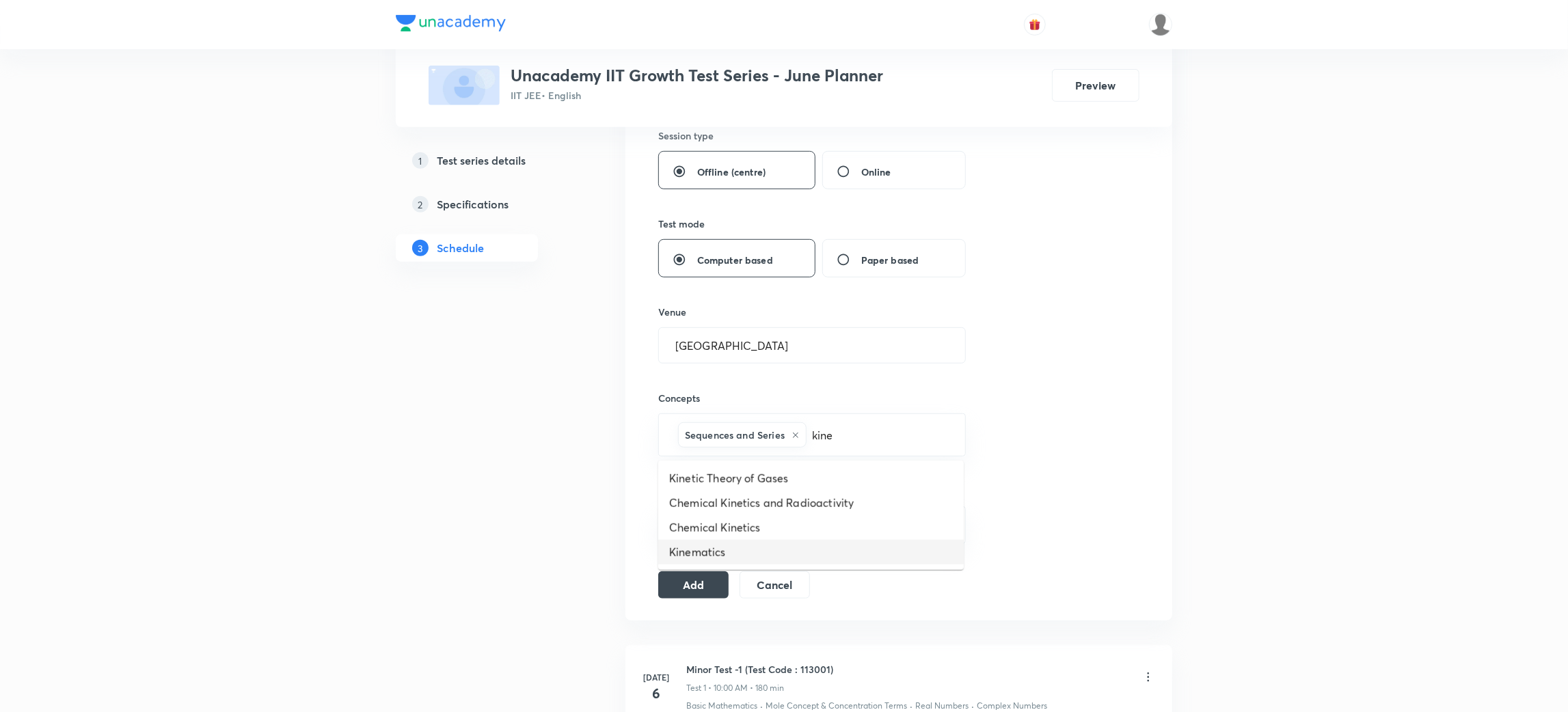
click at [694, 543] on li "Kinematics" at bounding box center [811, 552] width 306 height 25
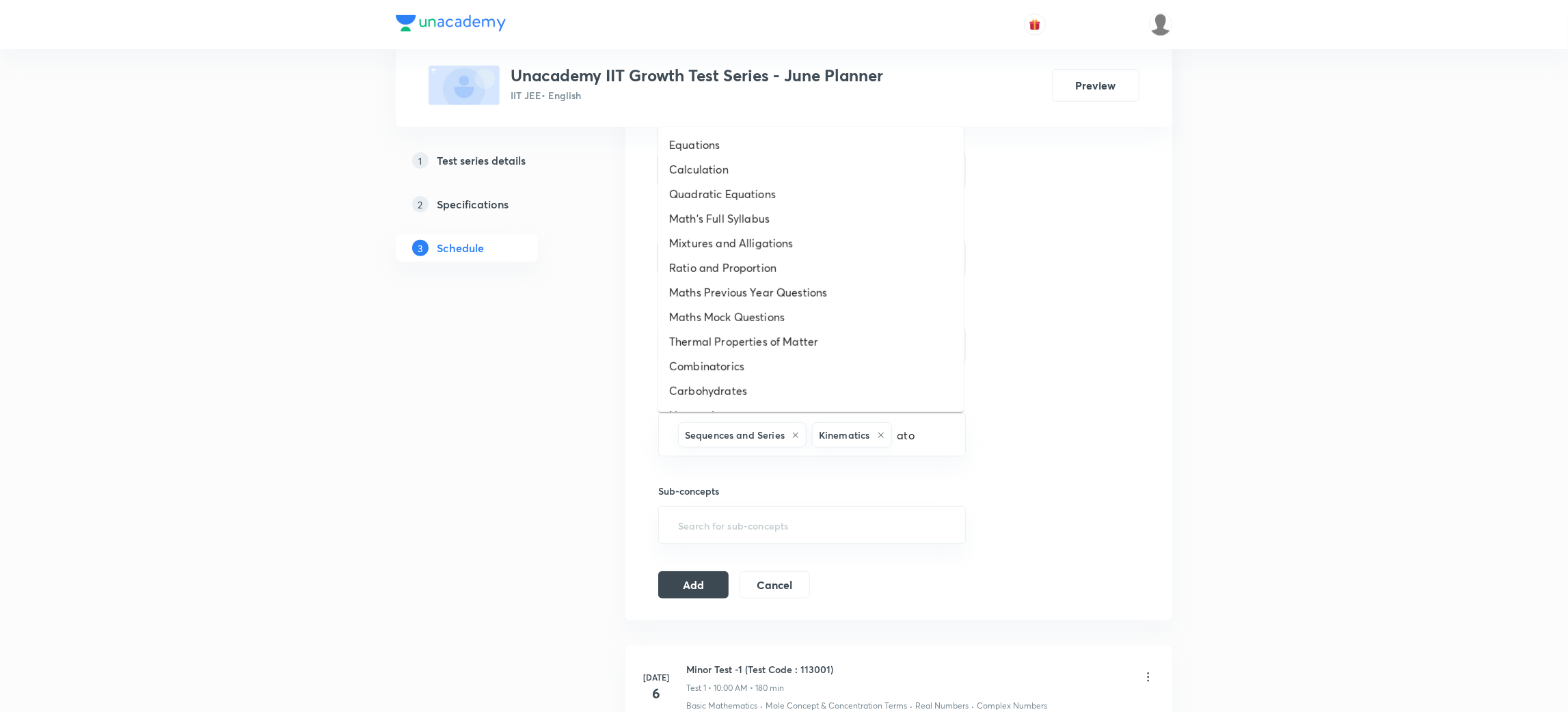
type input "atom"
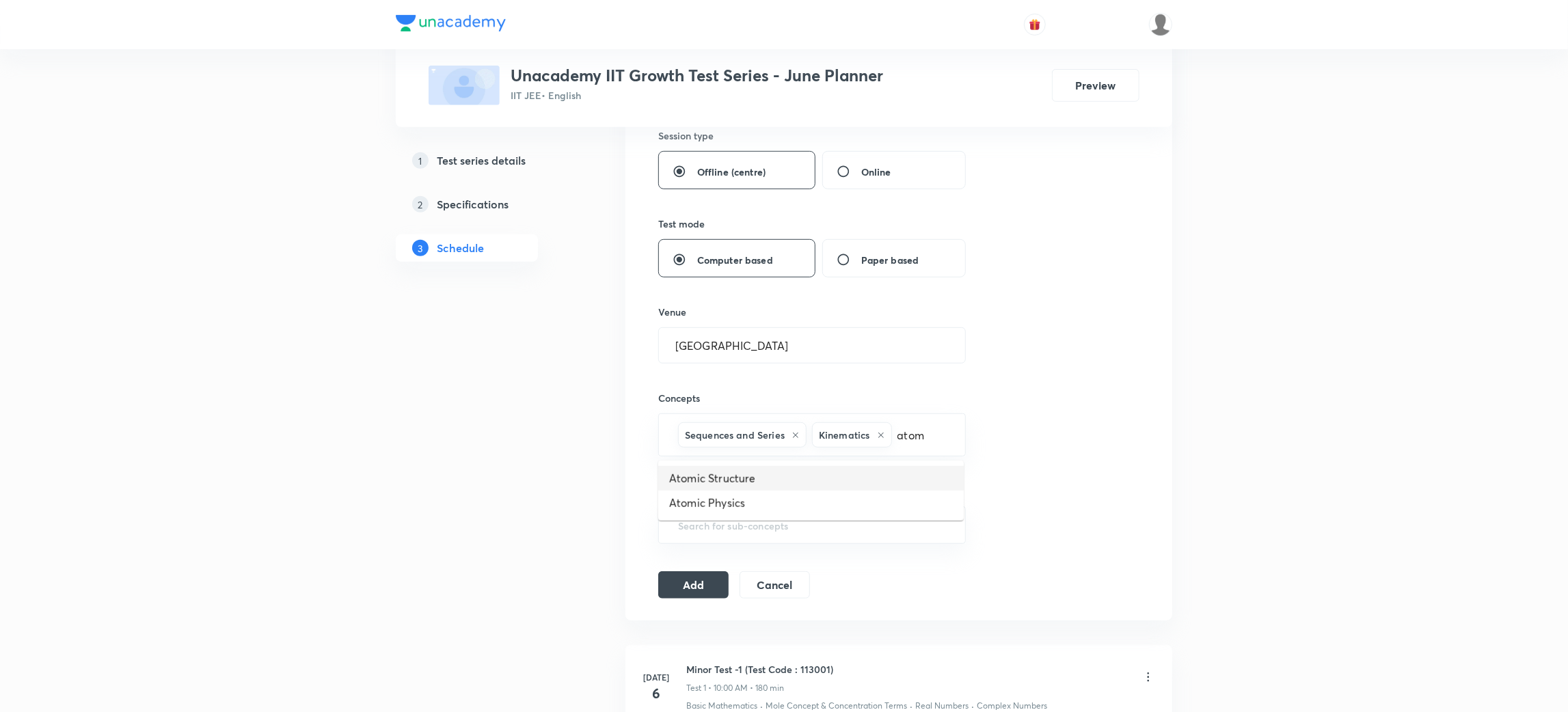
click at [738, 480] on li "Atomic Structure" at bounding box center [811, 478] width 306 height 25
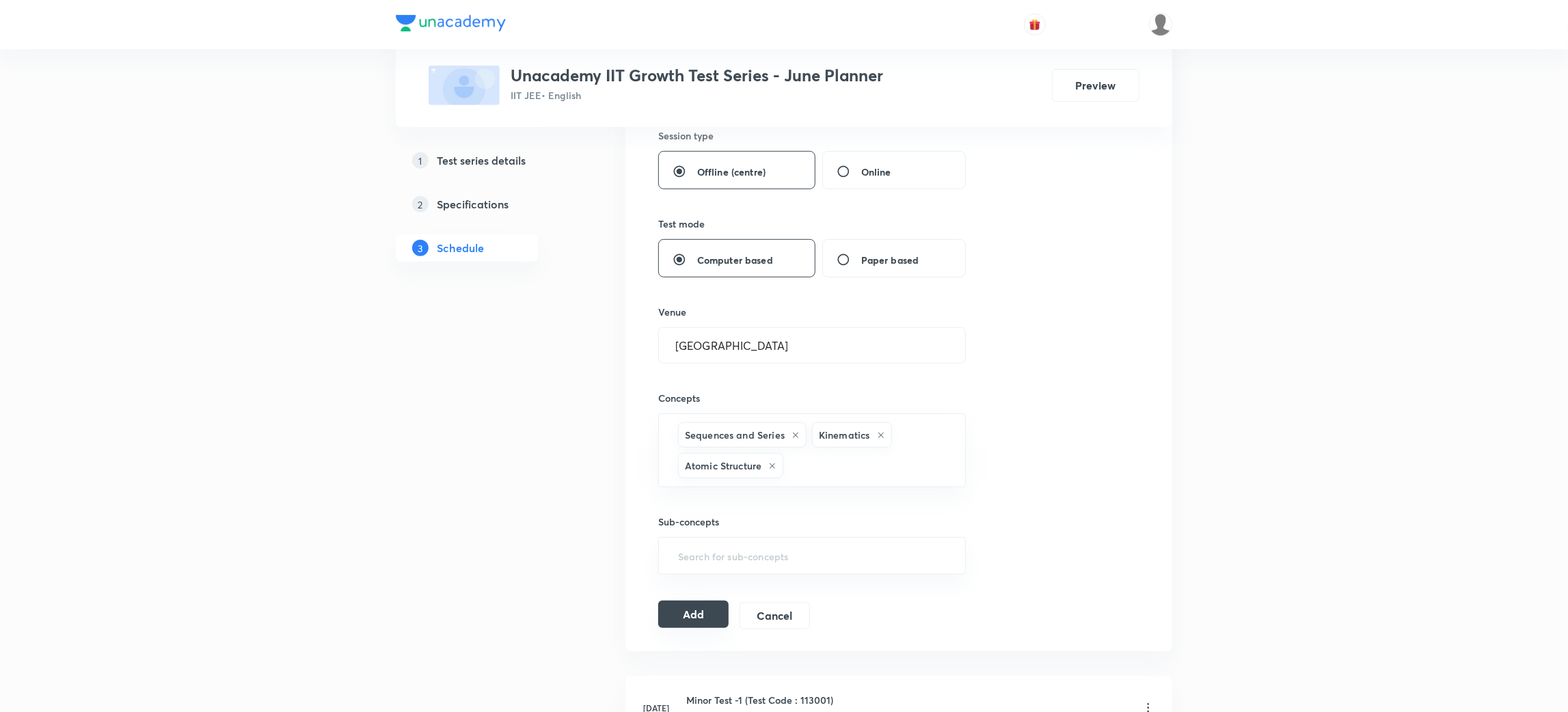
click at [691, 613] on button "Add" at bounding box center [693, 615] width 71 height 27
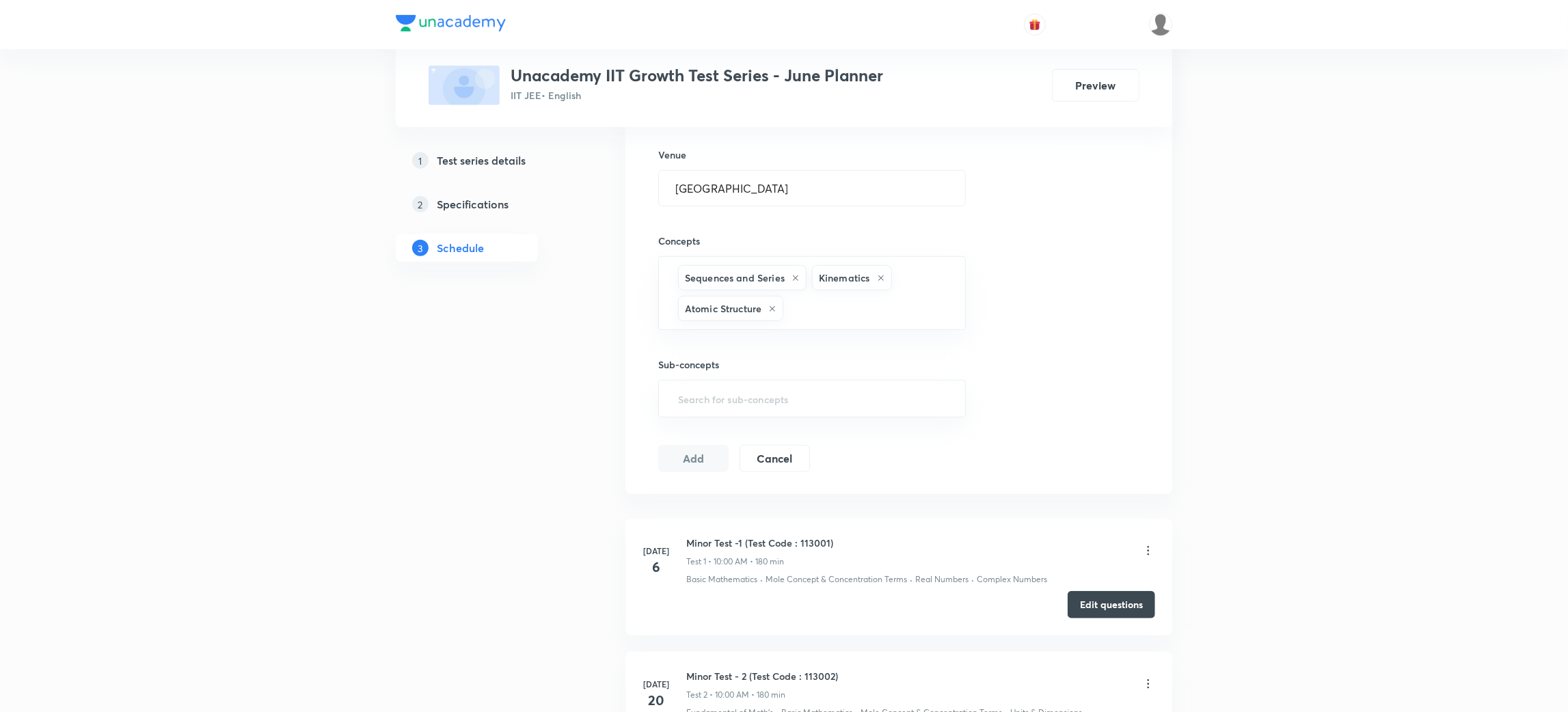
scroll to position [995, 0]
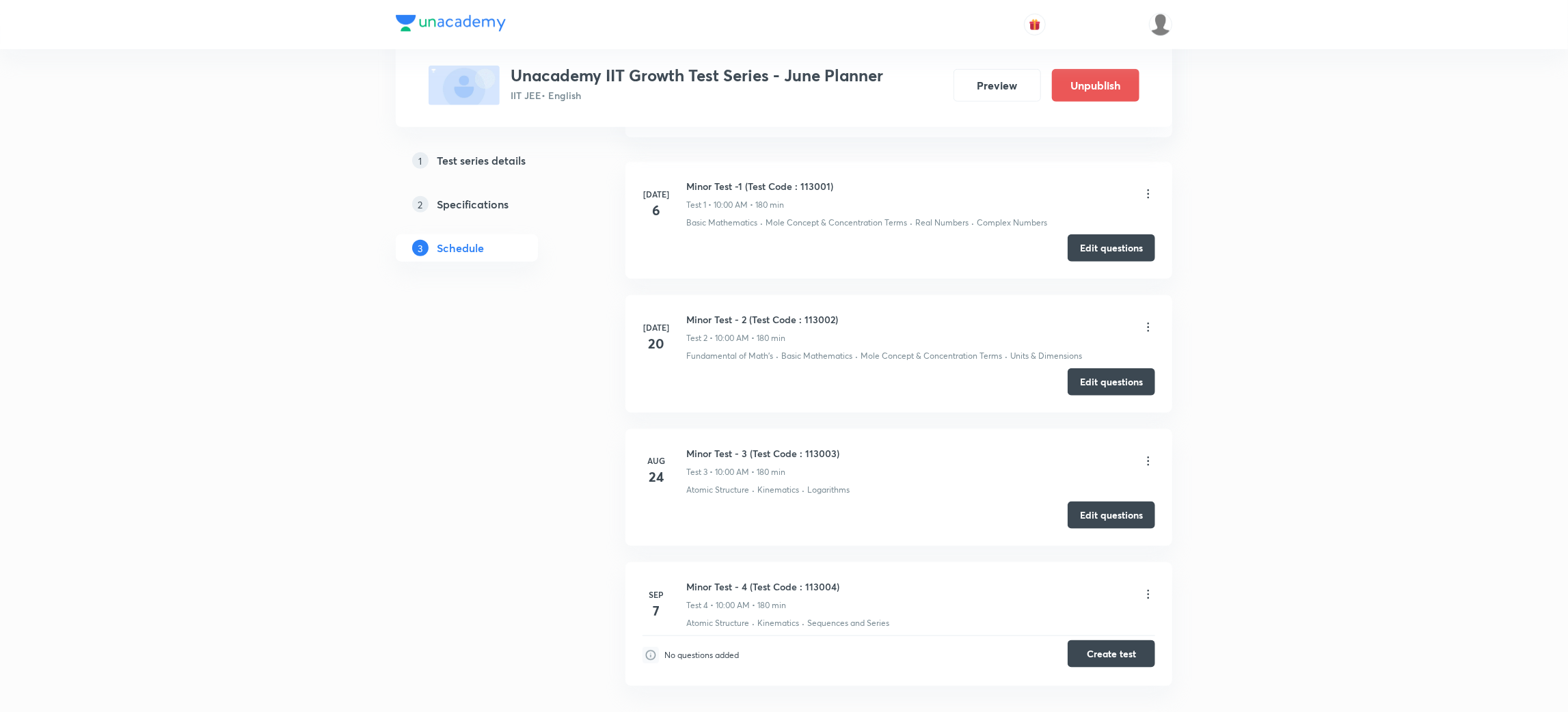
click at [1106, 650] on button "Create test" at bounding box center [1111, 654] width 87 height 27
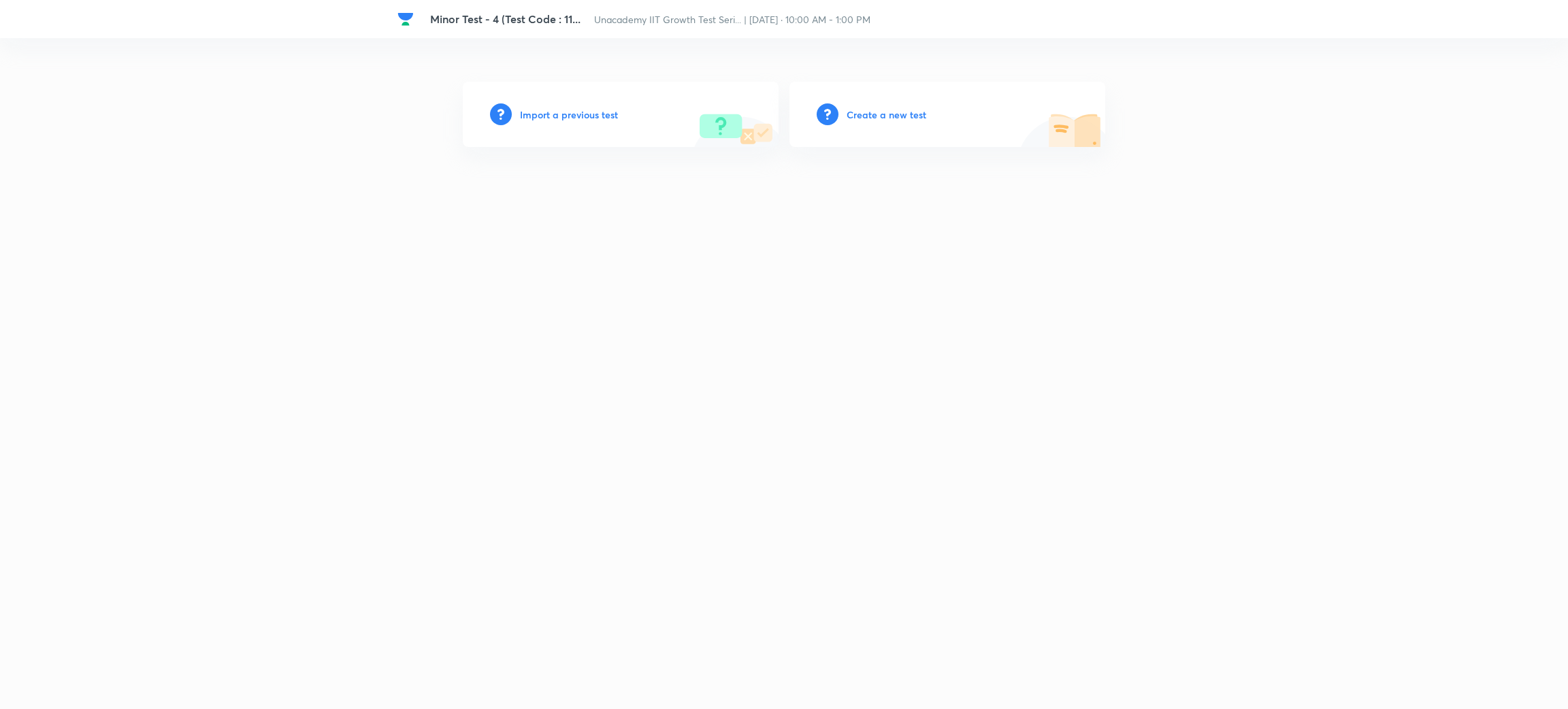
click at [885, 118] on h6 "Create a new test" at bounding box center [887, 114] width 80 height 15
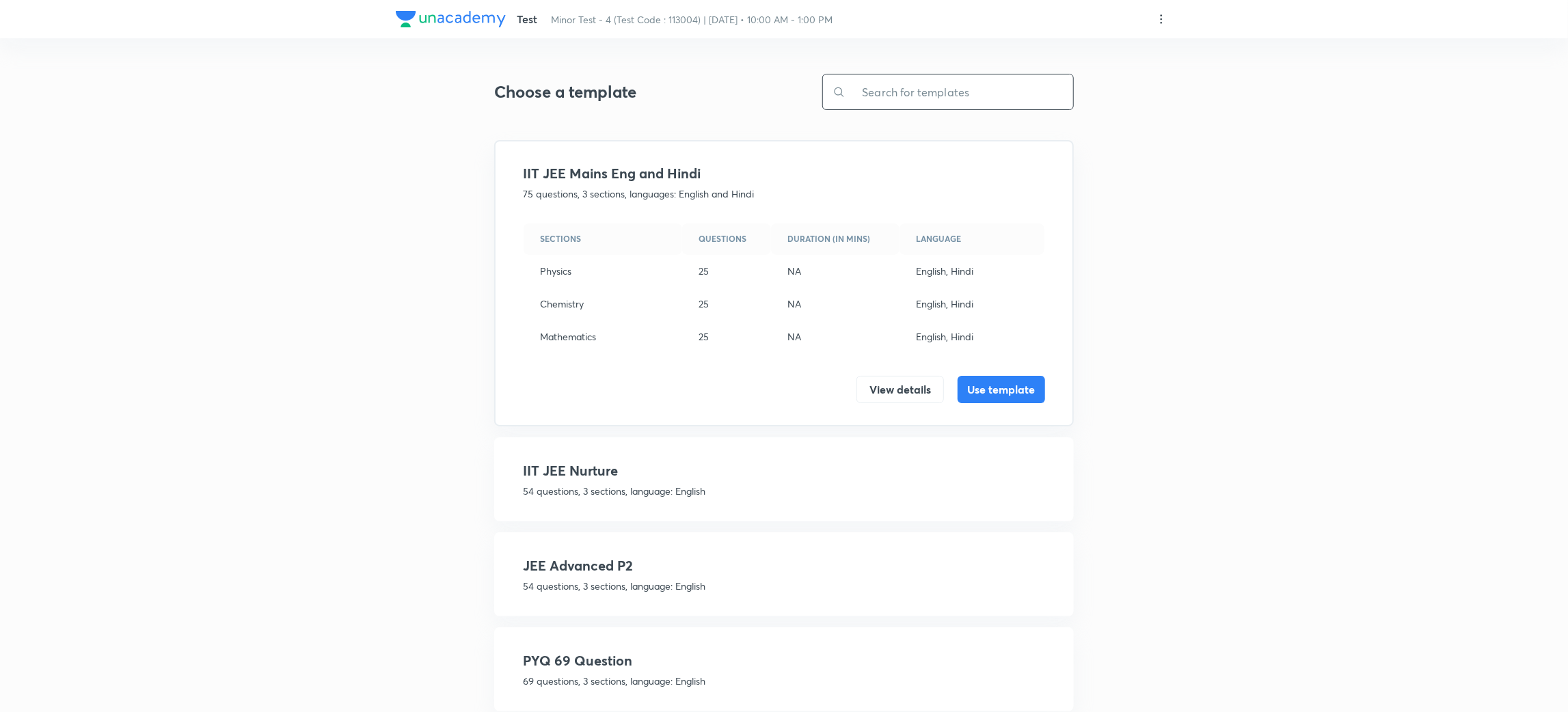
click at [881, 93] on input "text" at bounding box center [959, 92] width 228 height 35
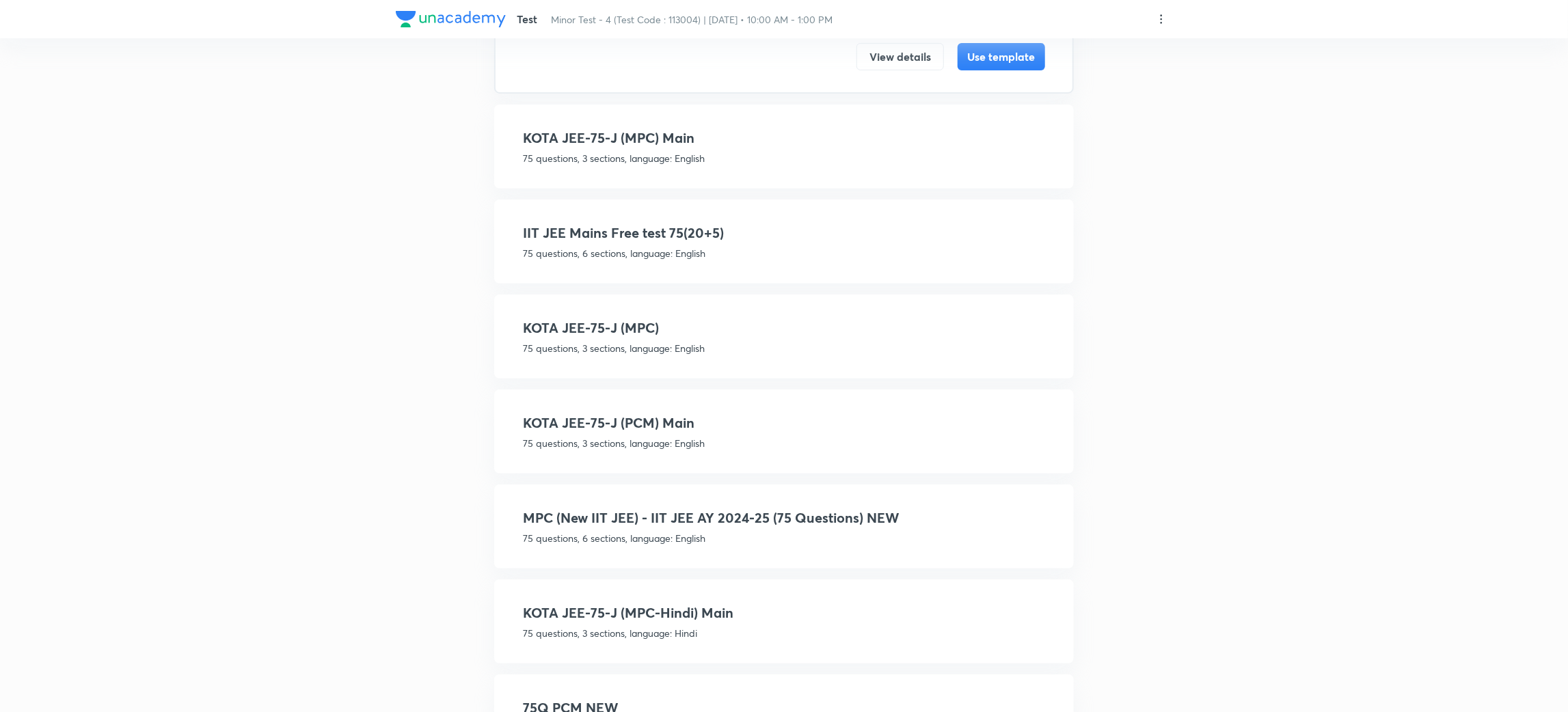
scroll to position [338, 0]
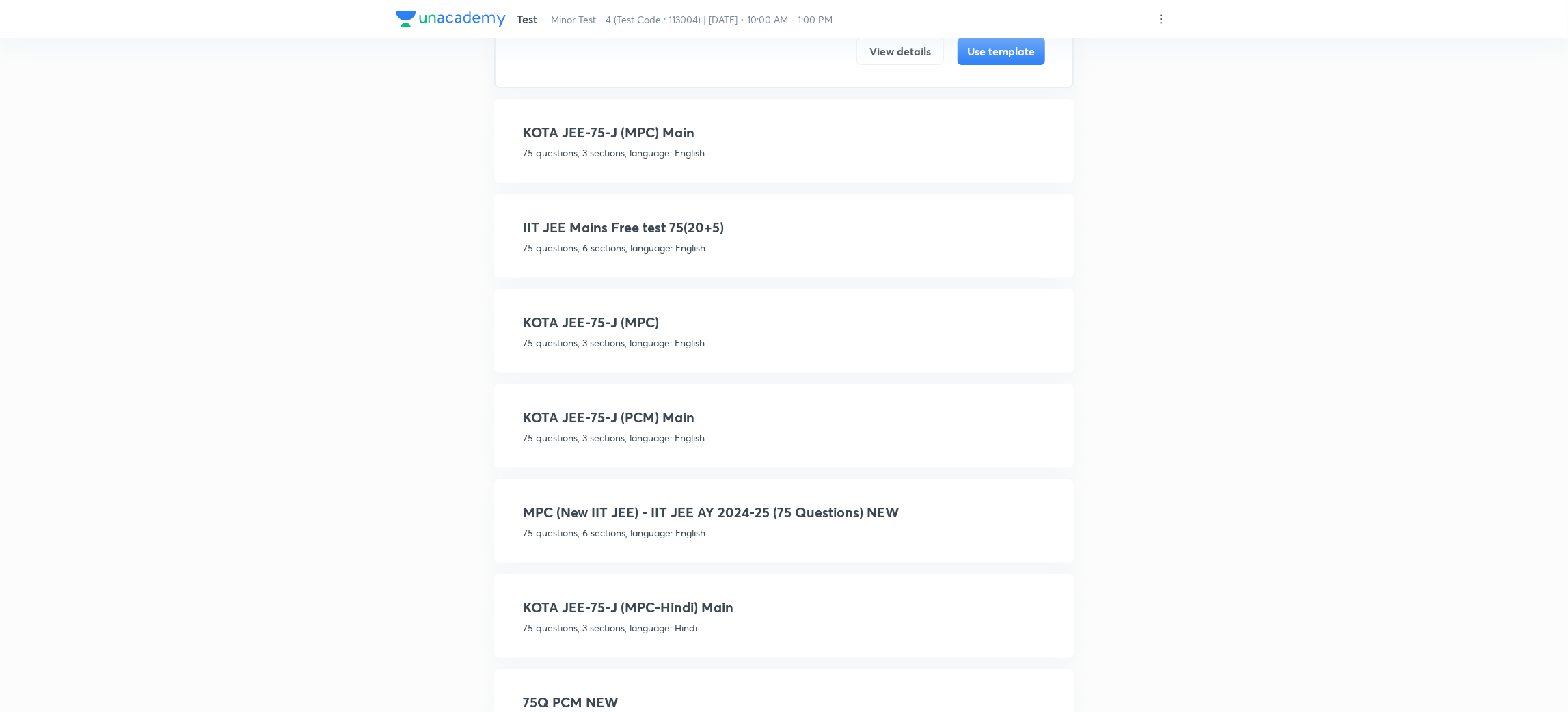
type input "75"
click at [847, 504] on h4 "MPC (New IIT JEE) - IIT JEE AY 2024-25 (75 Questions) NEW" at bounding box center [784, 512] width 522 height 21
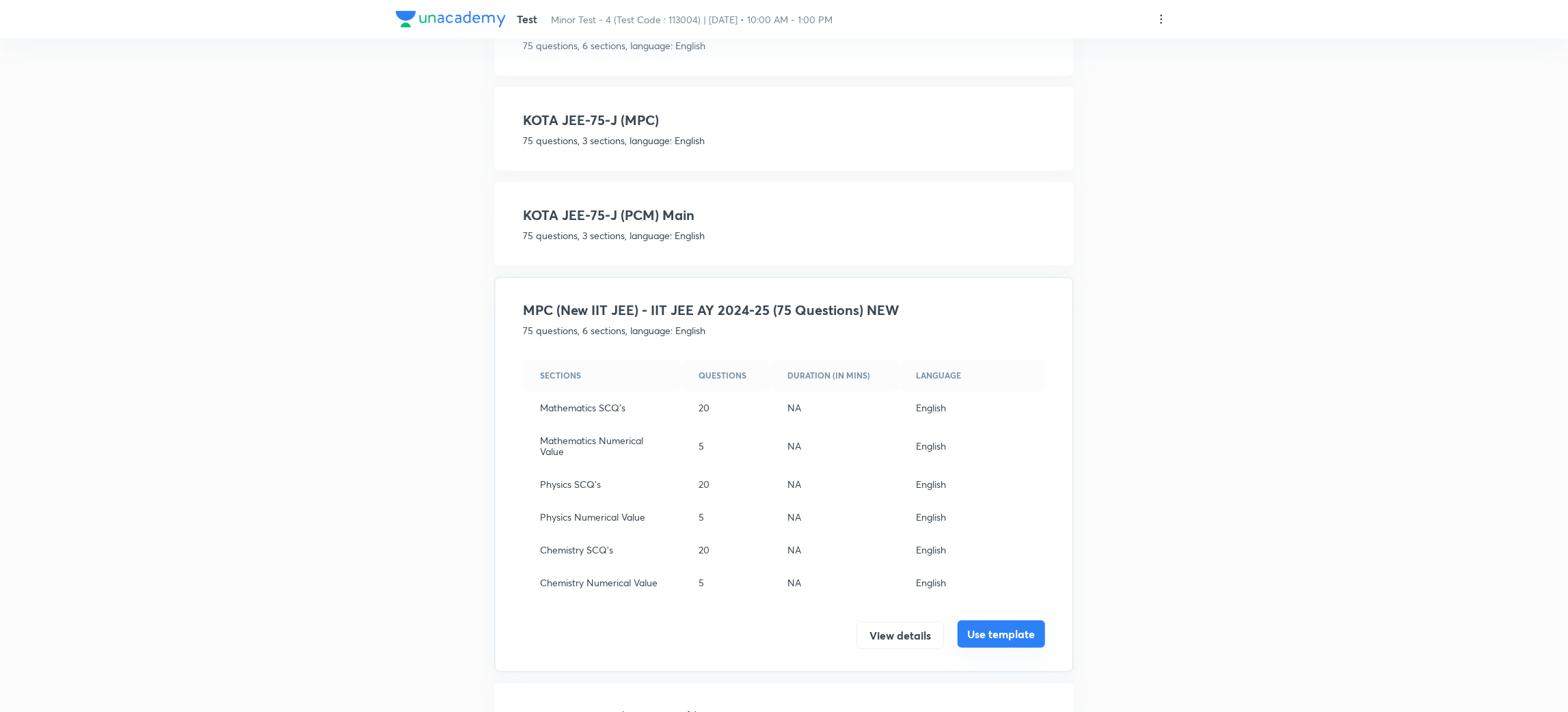
click at [1021, 625] on button "Use template" at bounding box center [1000, 635] width 87 height 27
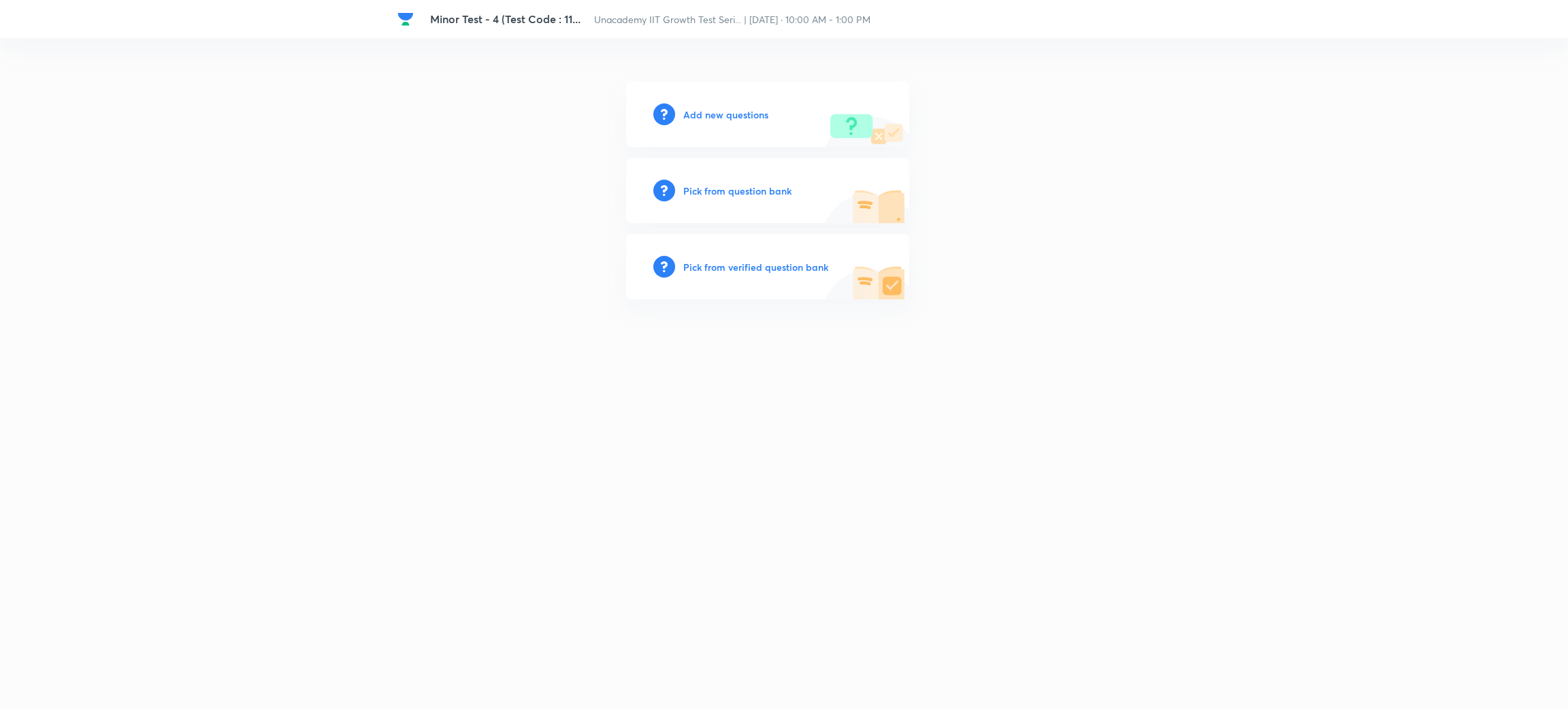
click at [728, 109] on h6 "Add new questions" at bounding box center [725, 114] width 85 height 15
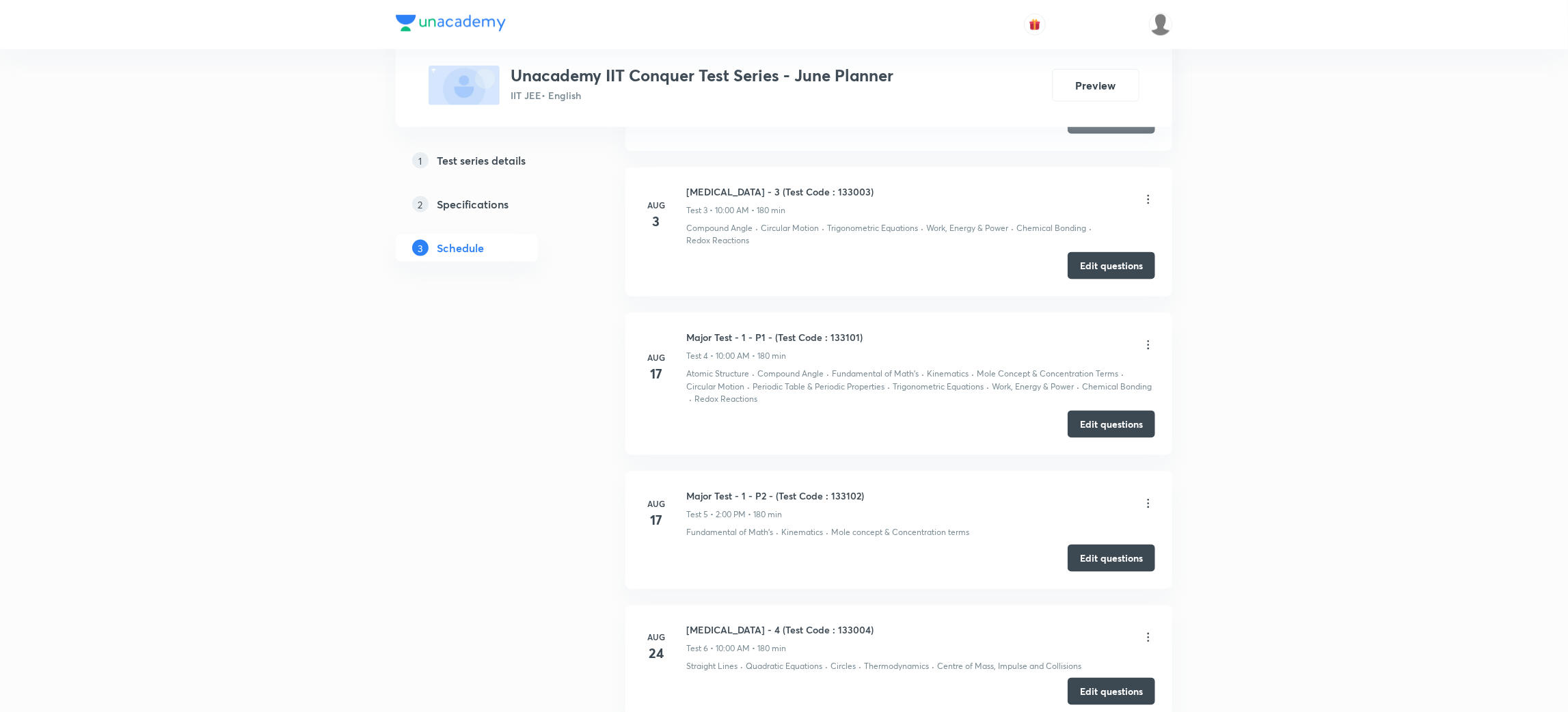
scroll to position [1398, 0]
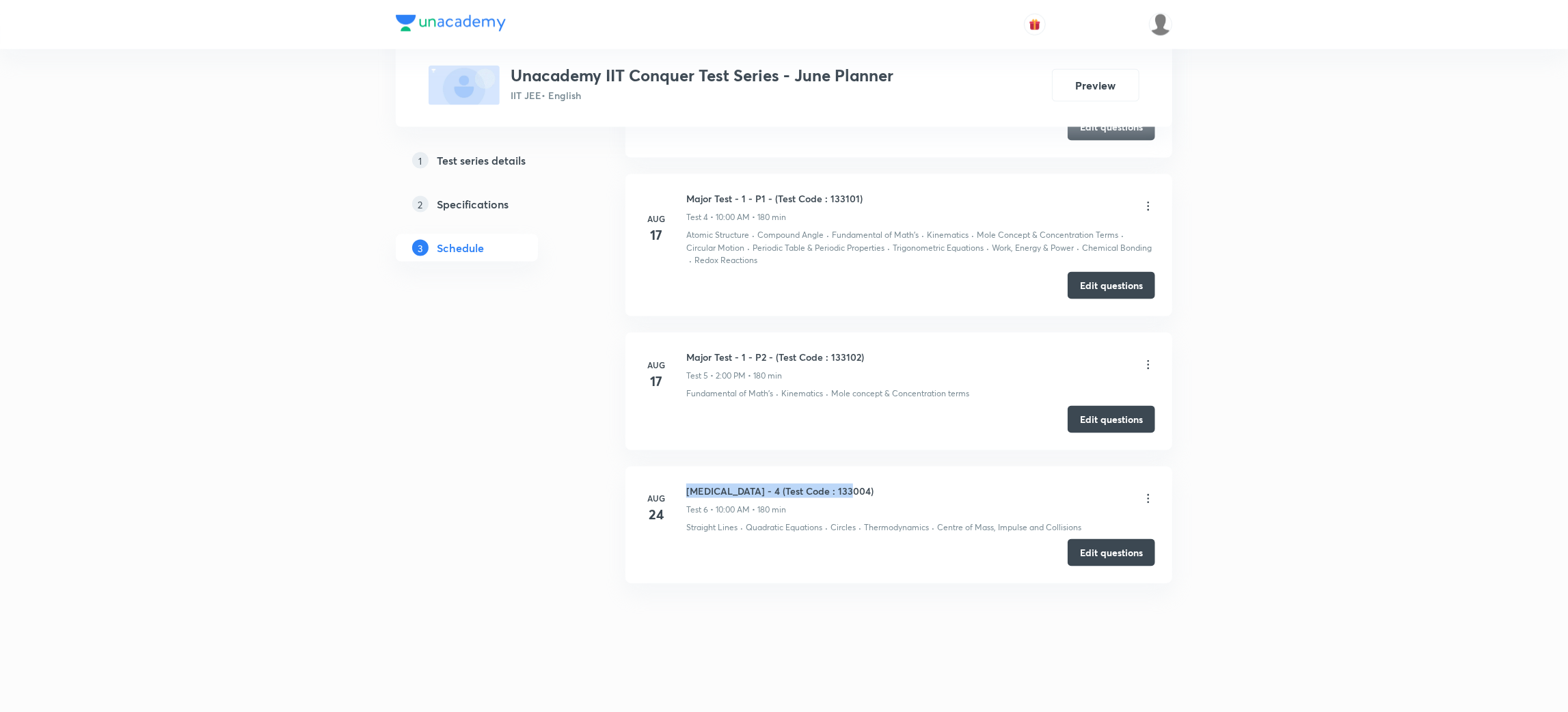
drag, startPoint x: 864, startPoint y: 495, endPoint x: 688, endPoint y: 490, distance: 176.1
click at [688, 490] on div "Minor Test - 4 (Test Code : 133004) Test 6 • 10:00 AM • 180 min" at bounding box center [921, 499] width 469 height 32
copy h6 "Minor Test - 4 (Test Code : 133004)"
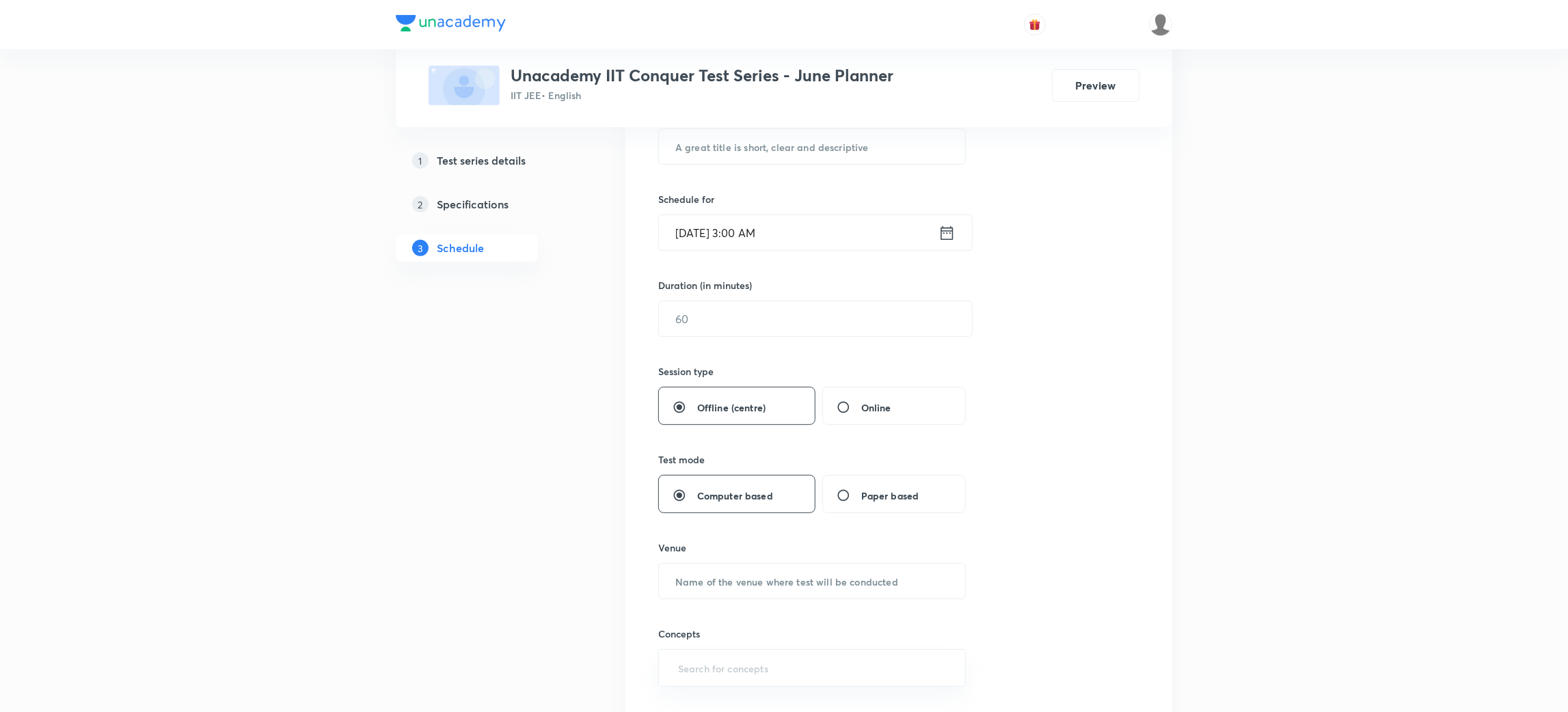
scroll to position [0, 0]
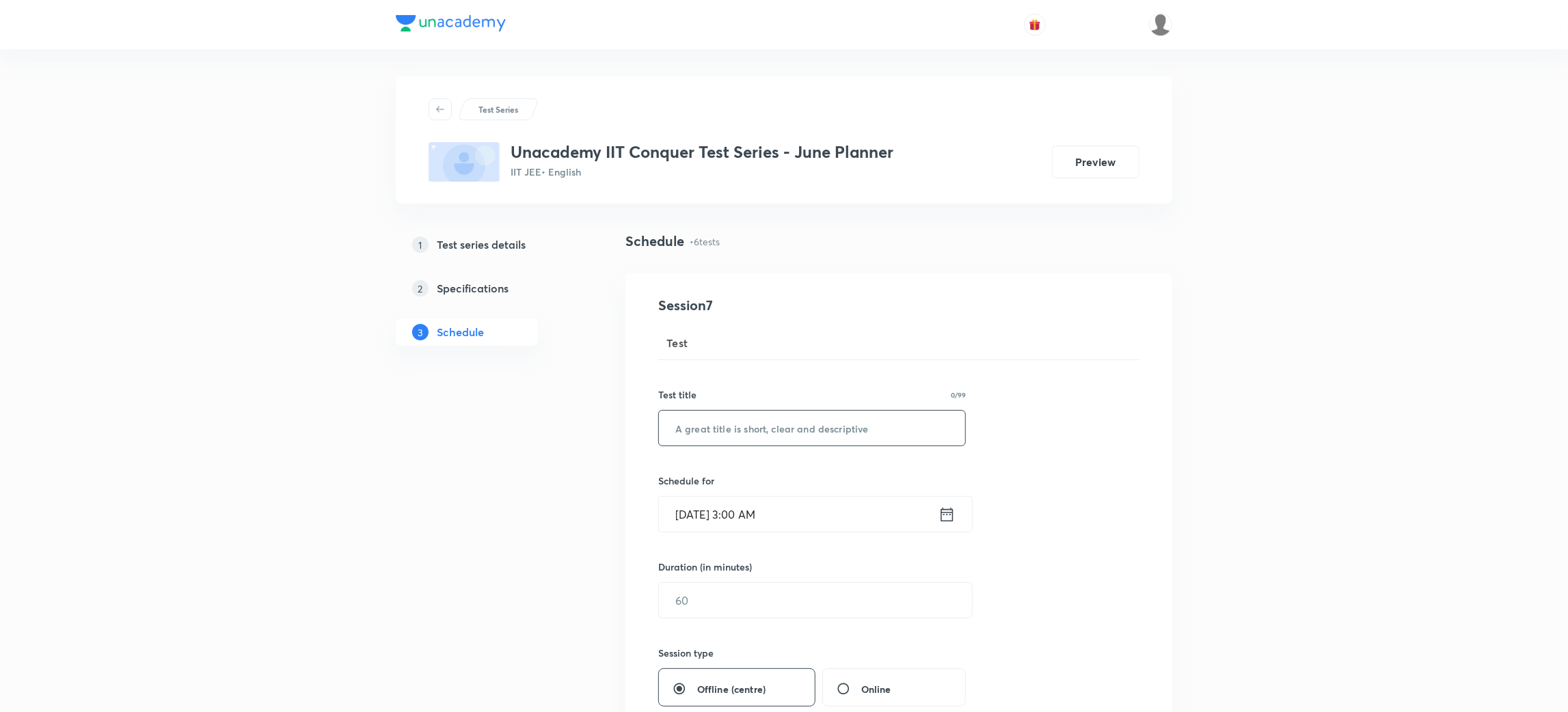
click at [738, 428] on input "text" at bounding box center [812, 429] width 306 height 35
paste input "Minor Test - 4 (Test Code : 133004)"
click at [740, 421] on input "Minor Test - 4 (Test Code : 133005)" at bounding box center [812, 429] width 306 height 35
click at [796, 487] on h6 "Schedule for" at bounding box center [812, 481] width 308 height 15
click at [873, 427] on input "Minor Test - 4 (Test Code : 133005)" at bounding box center [812, 429] width 306 height 35
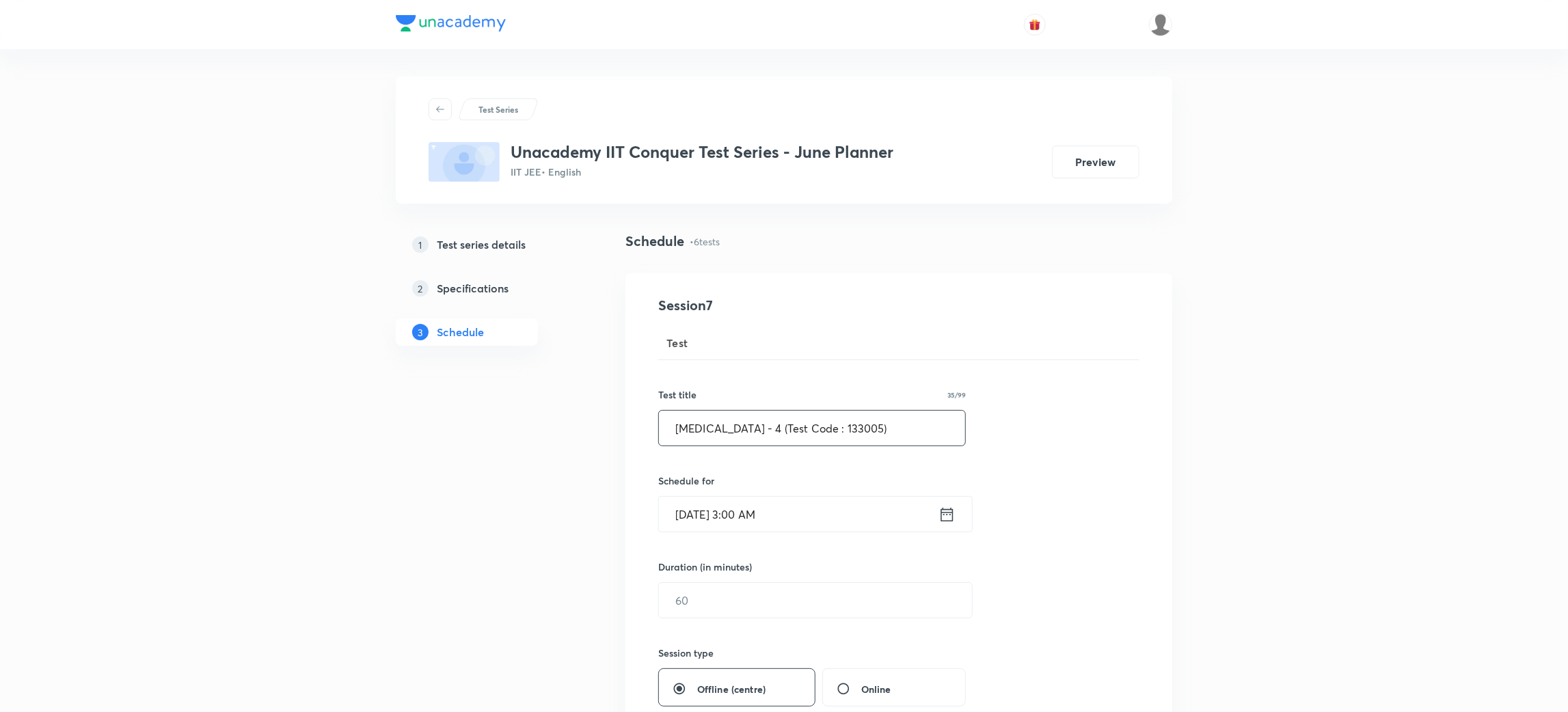
click at [744, 426] on input "Minor Test - 4 (Test Code : 133005)" at bounding box center [812, 429] width 306 height 35
type input "Minor Test - 5 (Test Code : 133005)"
click at [948, 514] on icon at bounding box center [946, 515] width 17 height 20
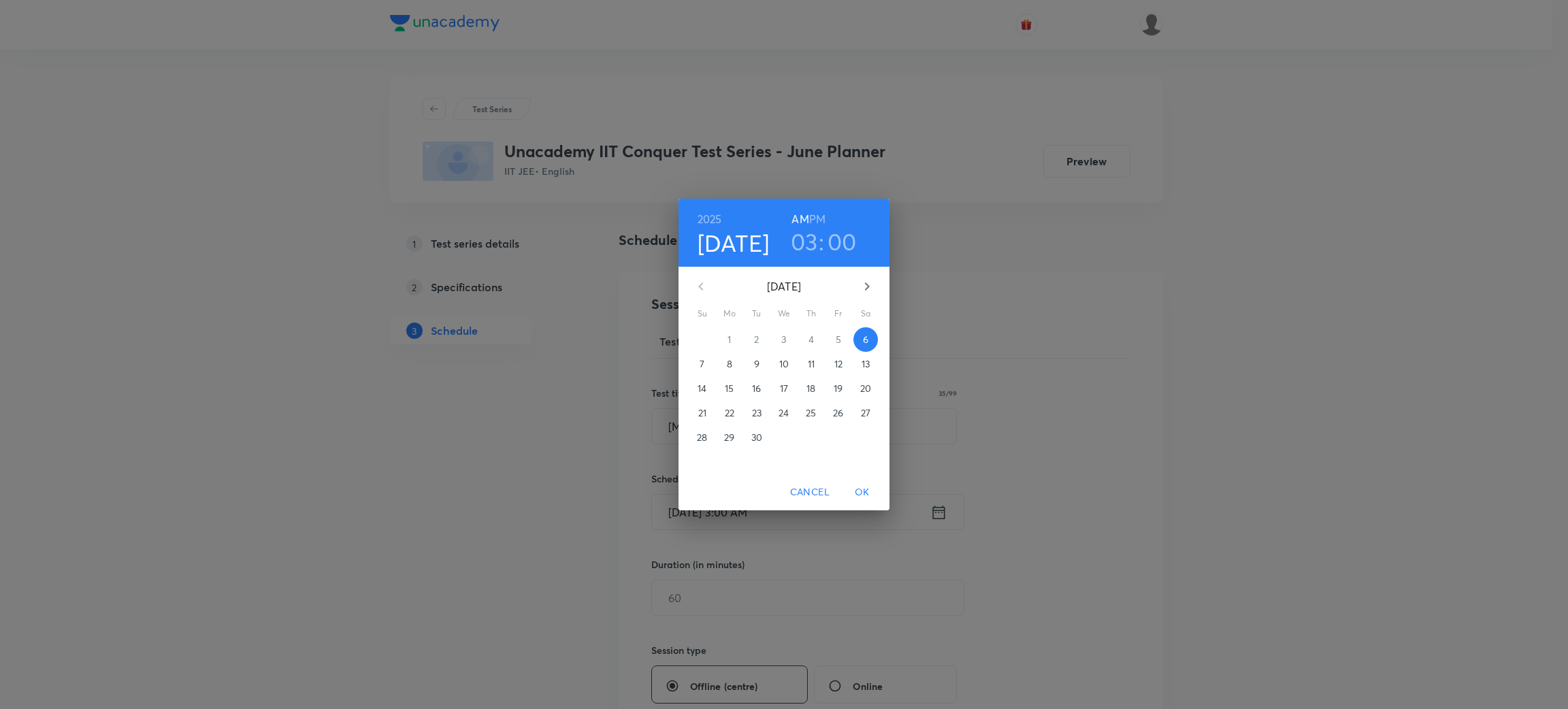
click at [704, 367] on span "7" at bounding box center [702, 364] width 24 height 14
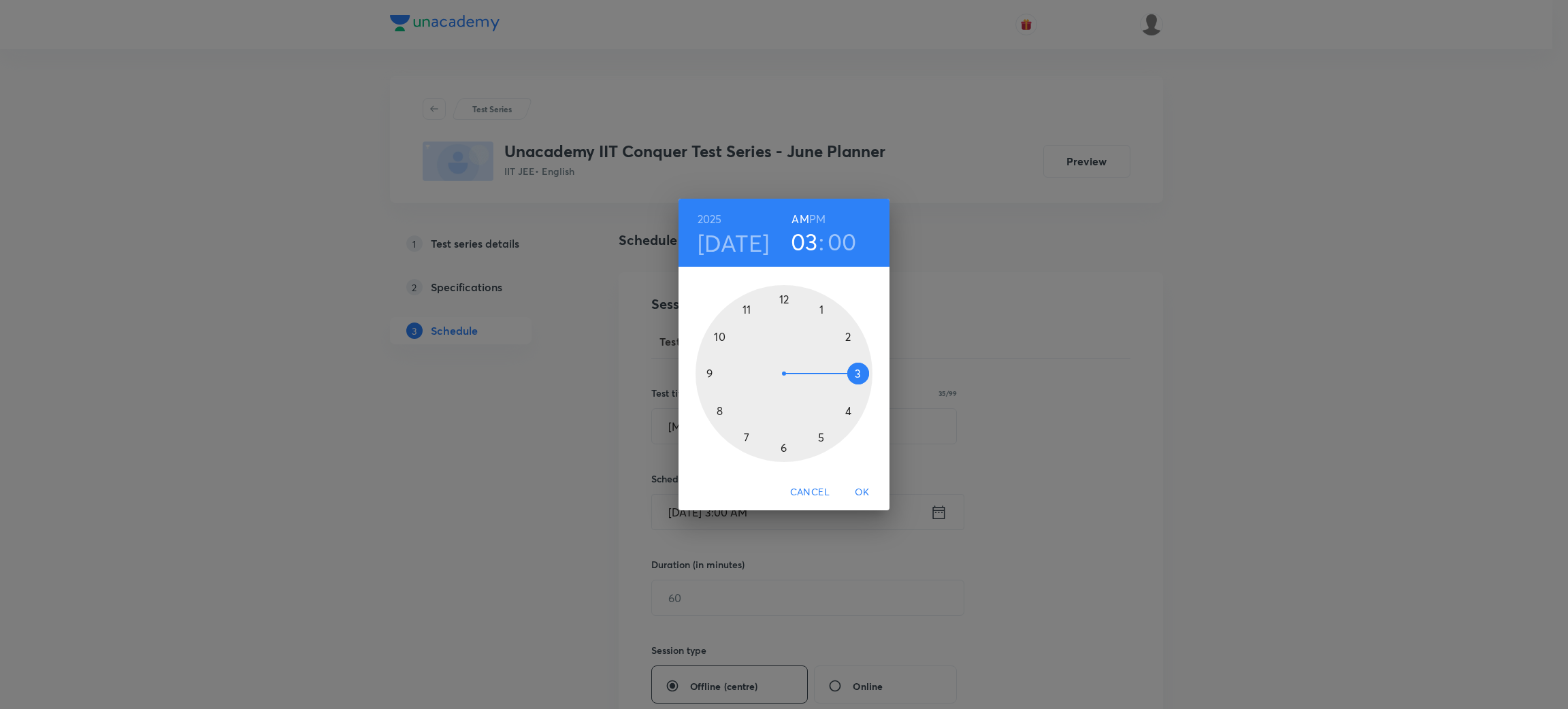
click at [724, 334] on div at bounding box center [783, 373] width 177 height 177
click at [778, 302] on div at bounding box center [783, 373] width 177 height 177
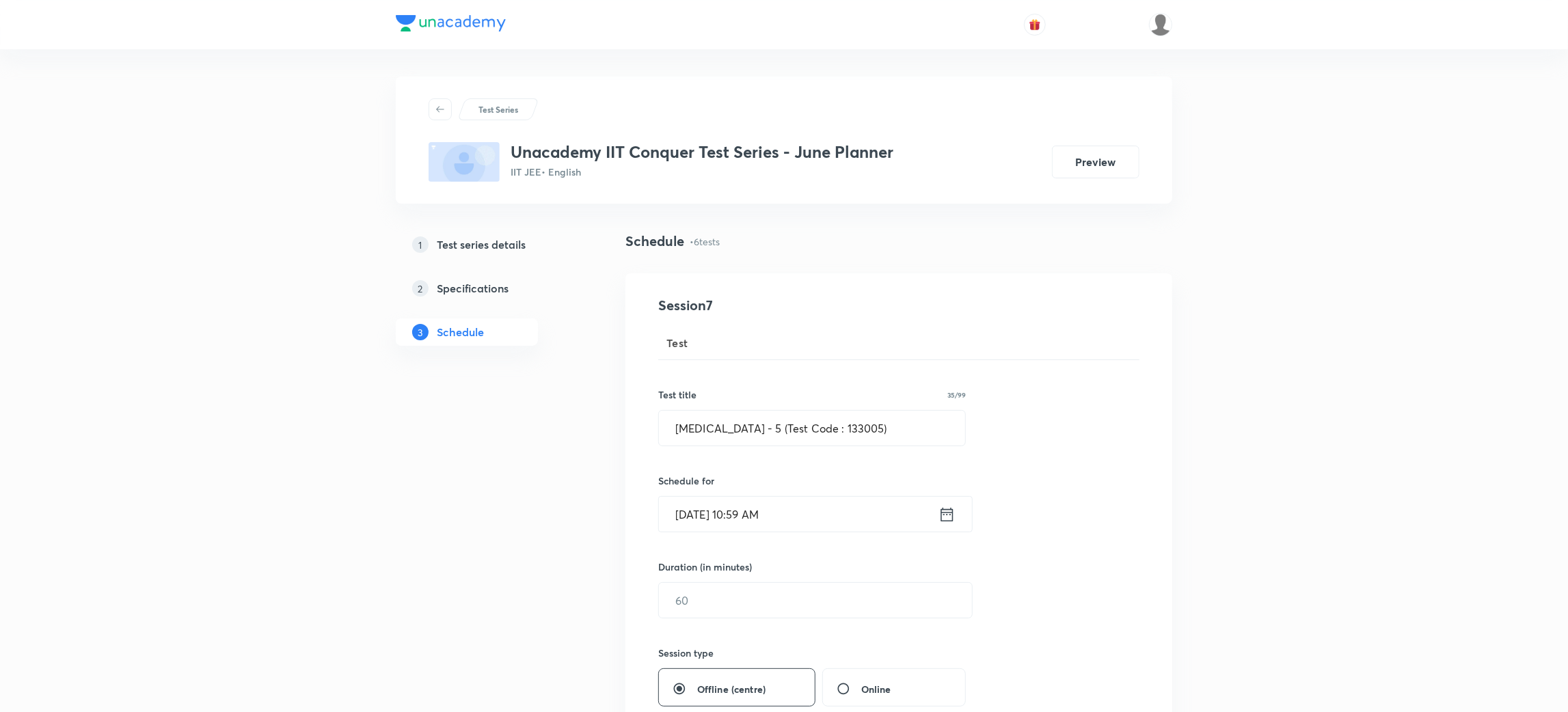
click at [948, 520] on icon at bounding box center [946, 515] width 17 height 20
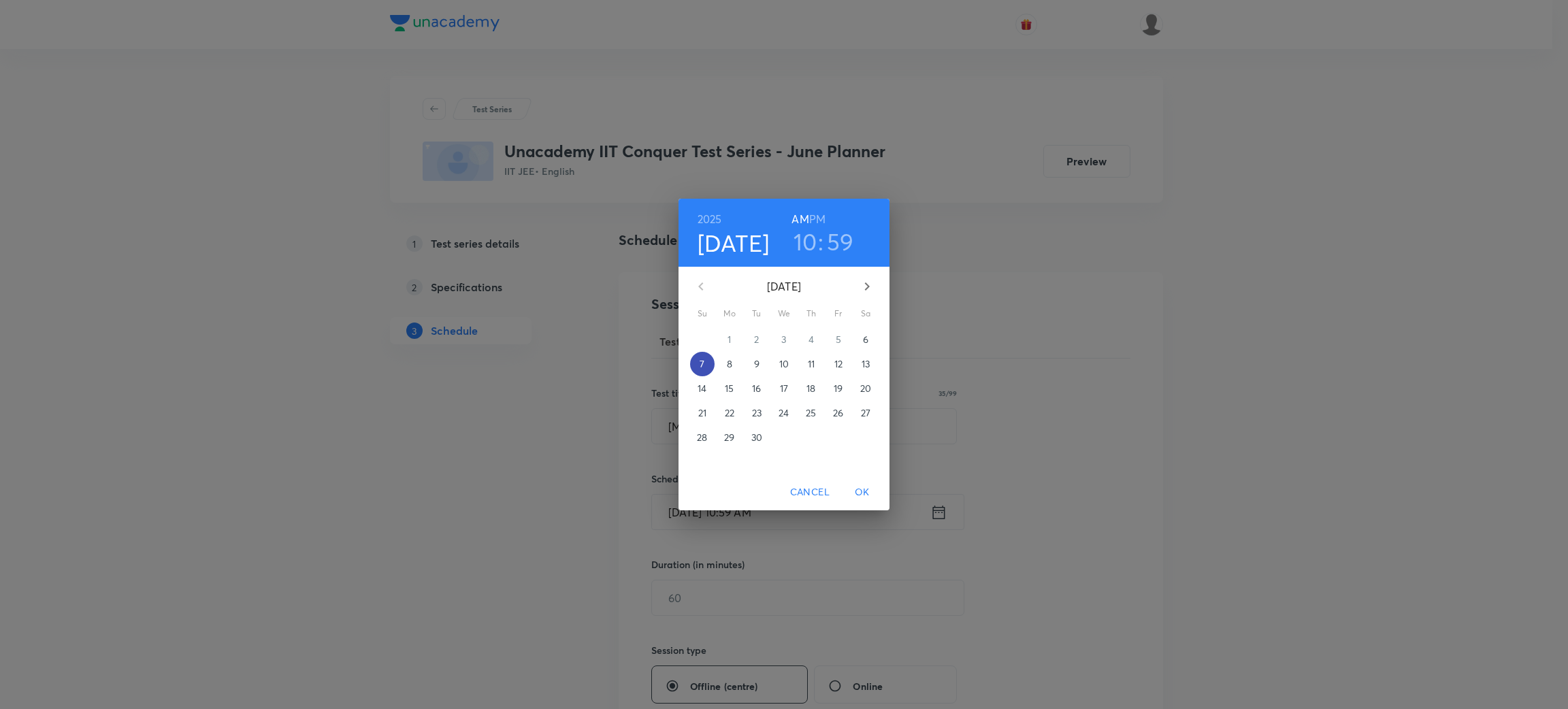
click at [709, 363] on span "7" at bounding box center [702, 364] width 24 height 14
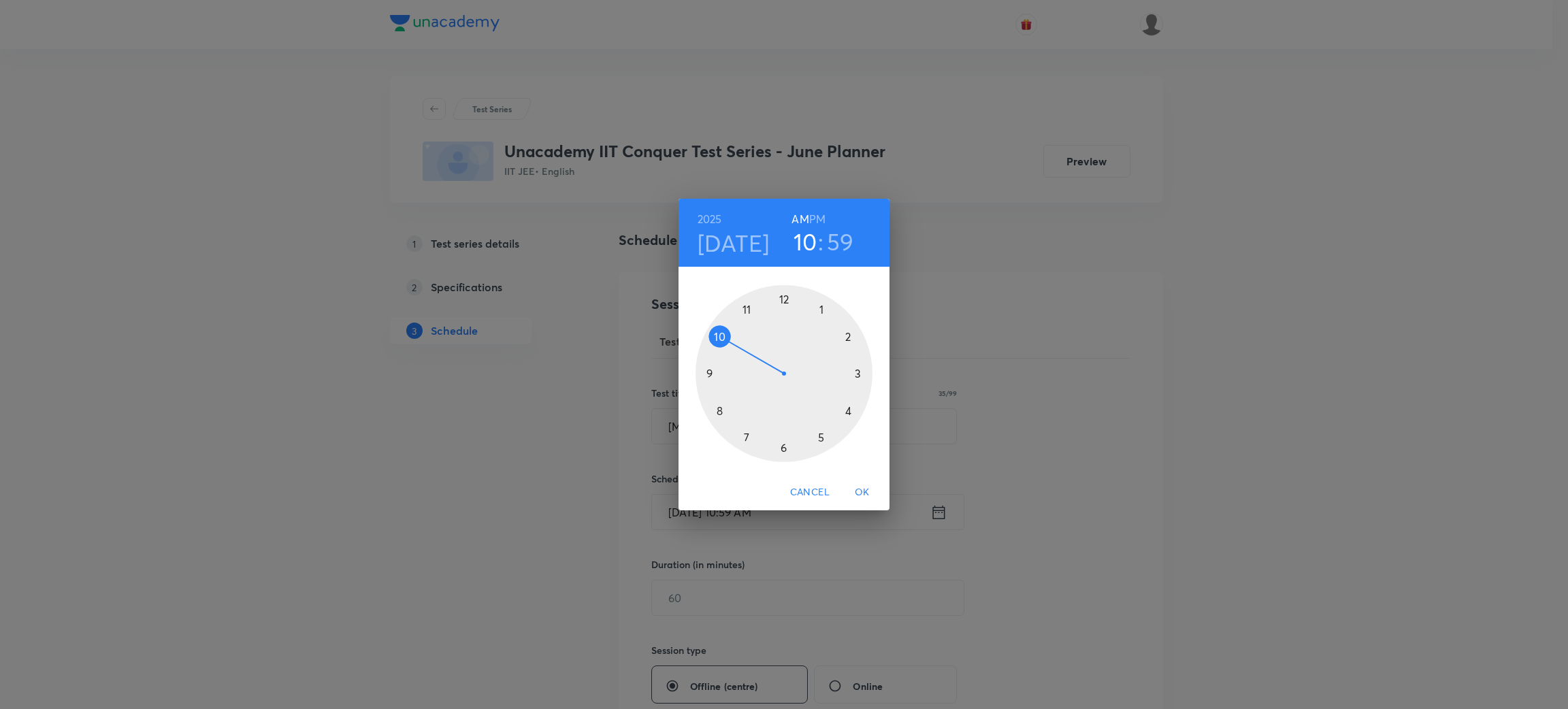
click at [722, 334] on div at bounding box center [783, 373] width 177 height 177
click at [785, 300] on div at bounding box center [783, 373] width 177 height 177
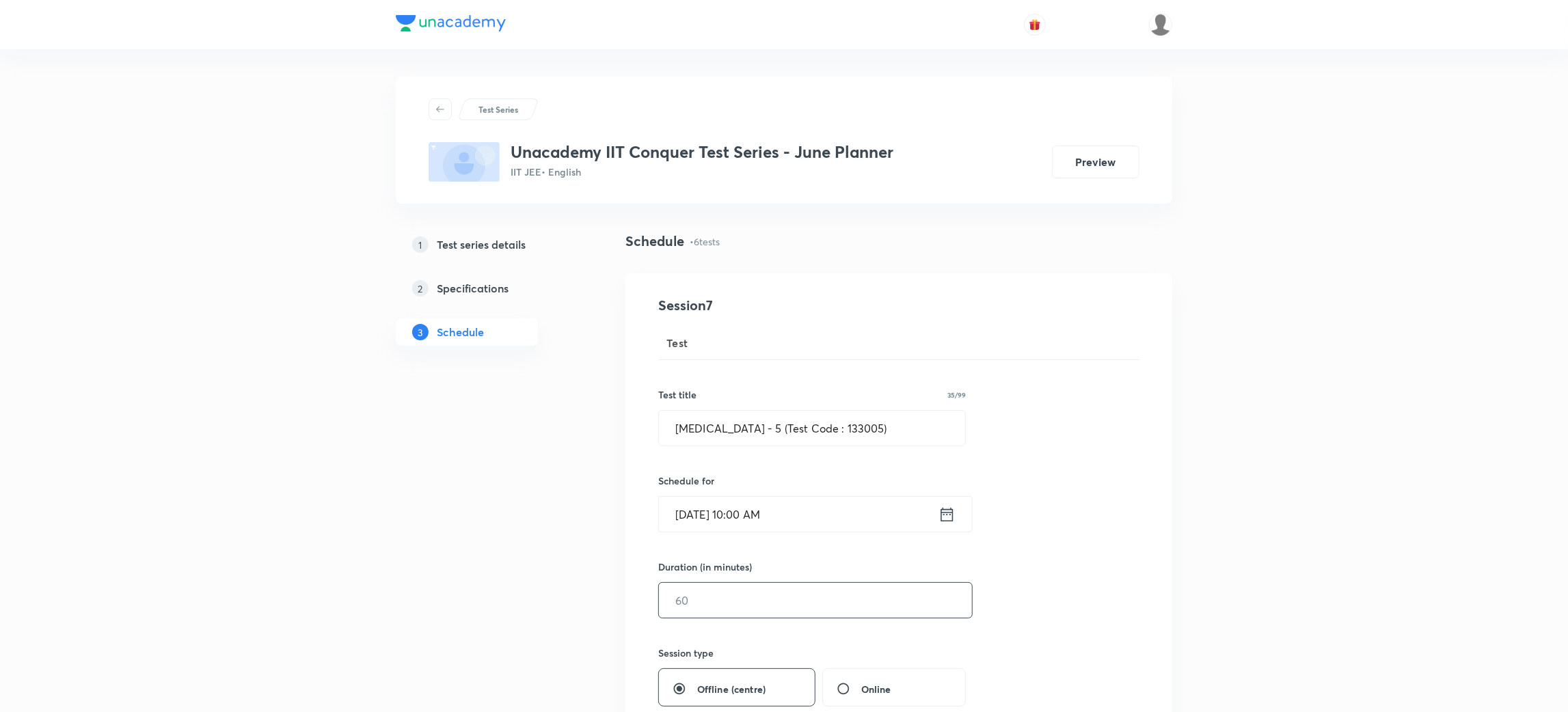
click at [761, 604] on input "text" at bounding box center [815, 600] width 313 height 35
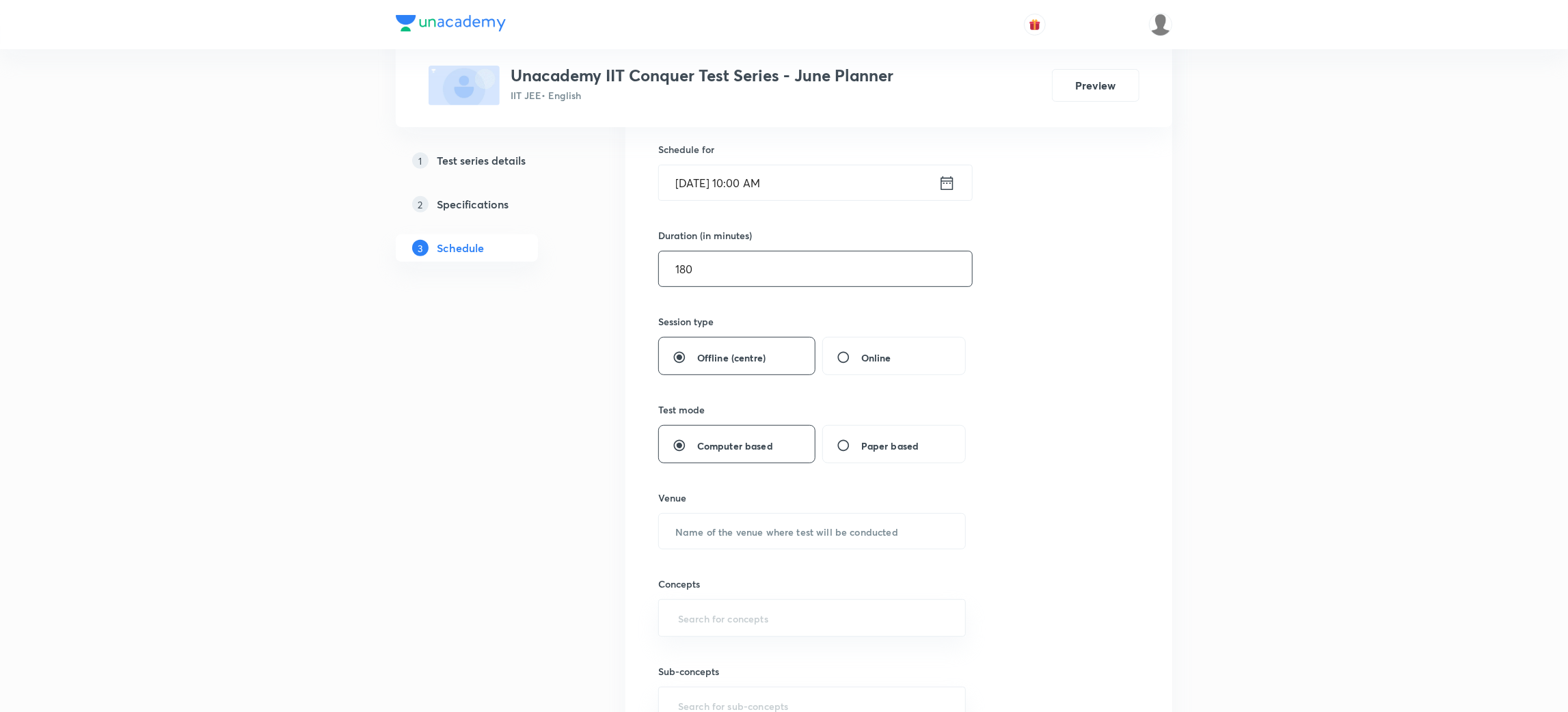
scroll to position [360, 0]
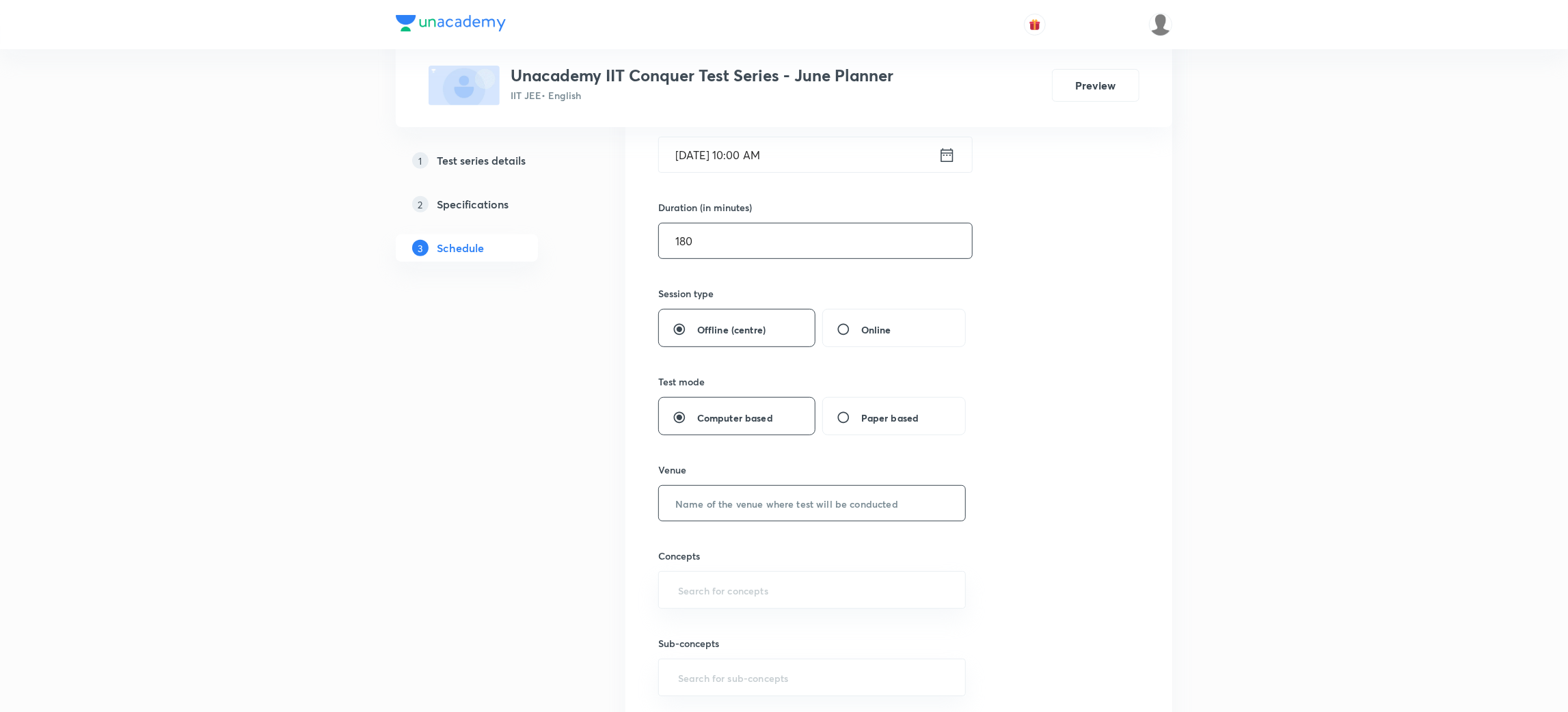
type input "180"
click at [800, 509] on input "text" at bounding box center [812, 504] width 306 height 35
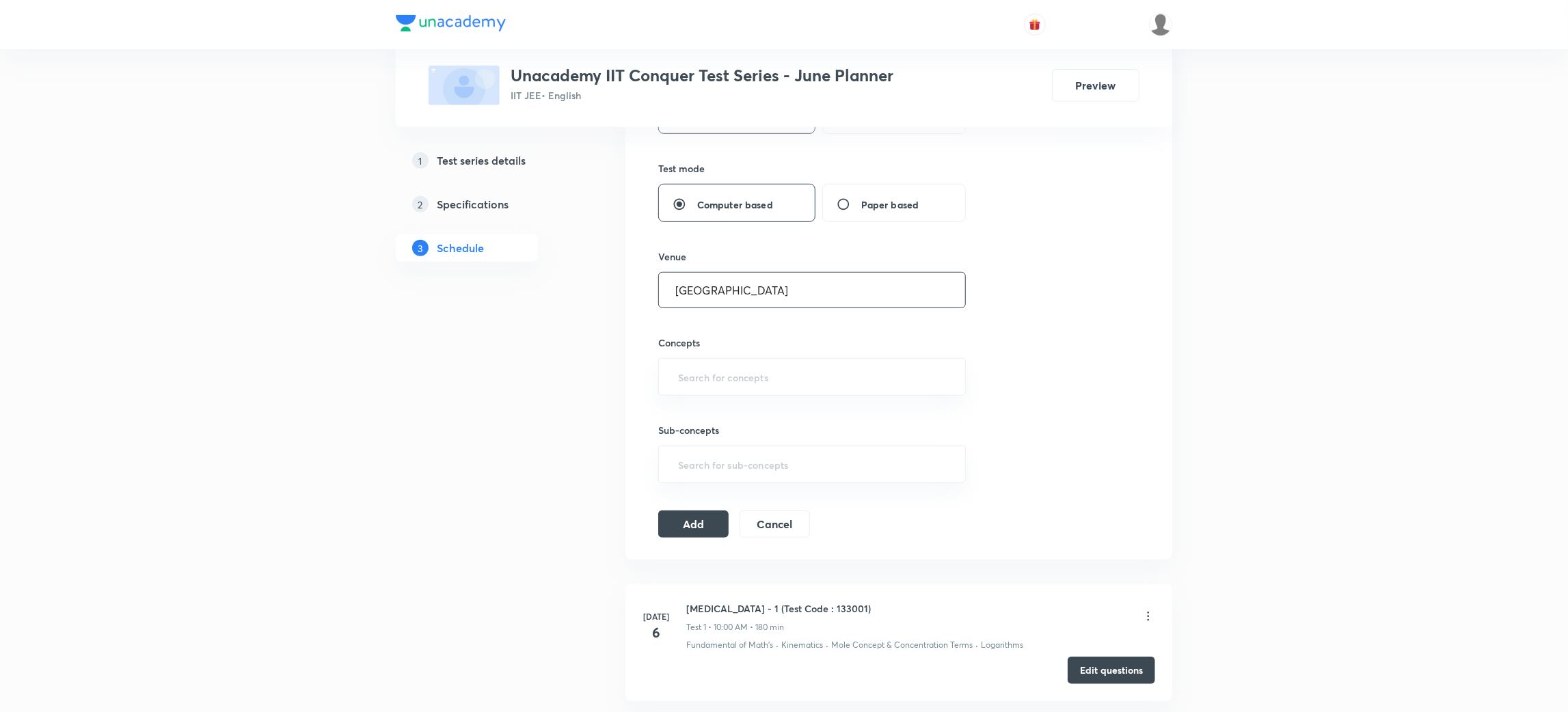
scroll to position [575, 0]
type input "Unacademy Center"
click at [841, 375] on input "text" at bounding box center [812, 375] width 274 height 25
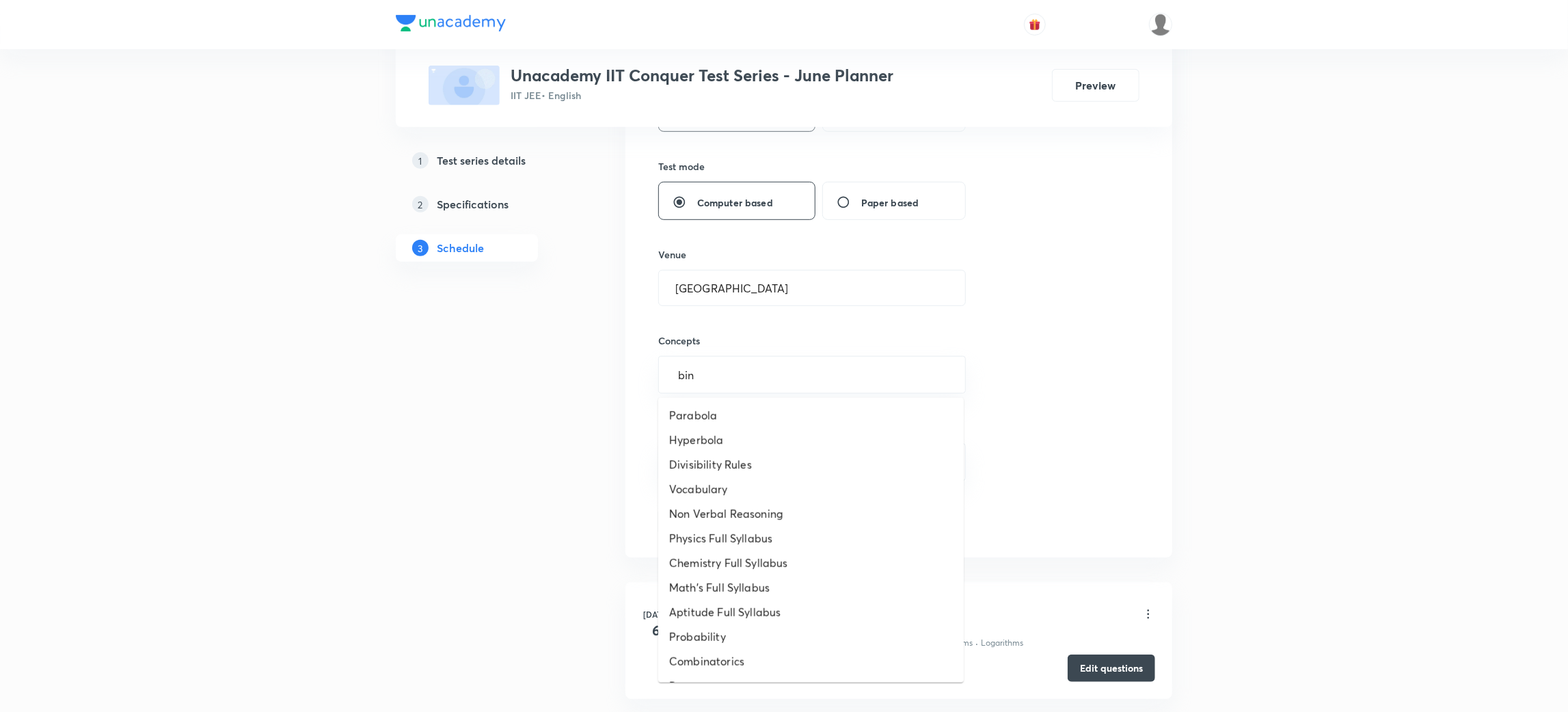
type input "bino"
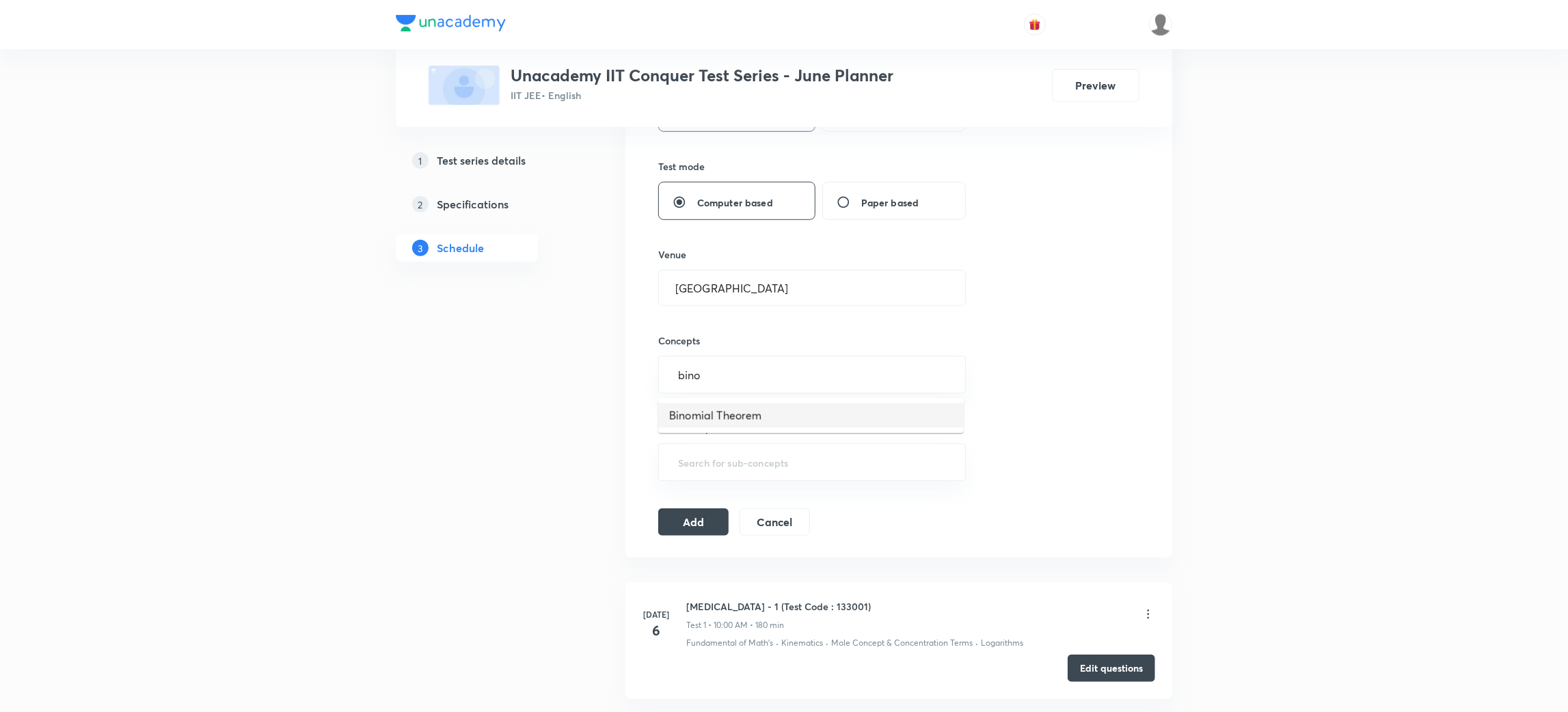
click at [728, 418] on li "Binomial Theorem" at bounding box center [811, 415] width 306 height 25
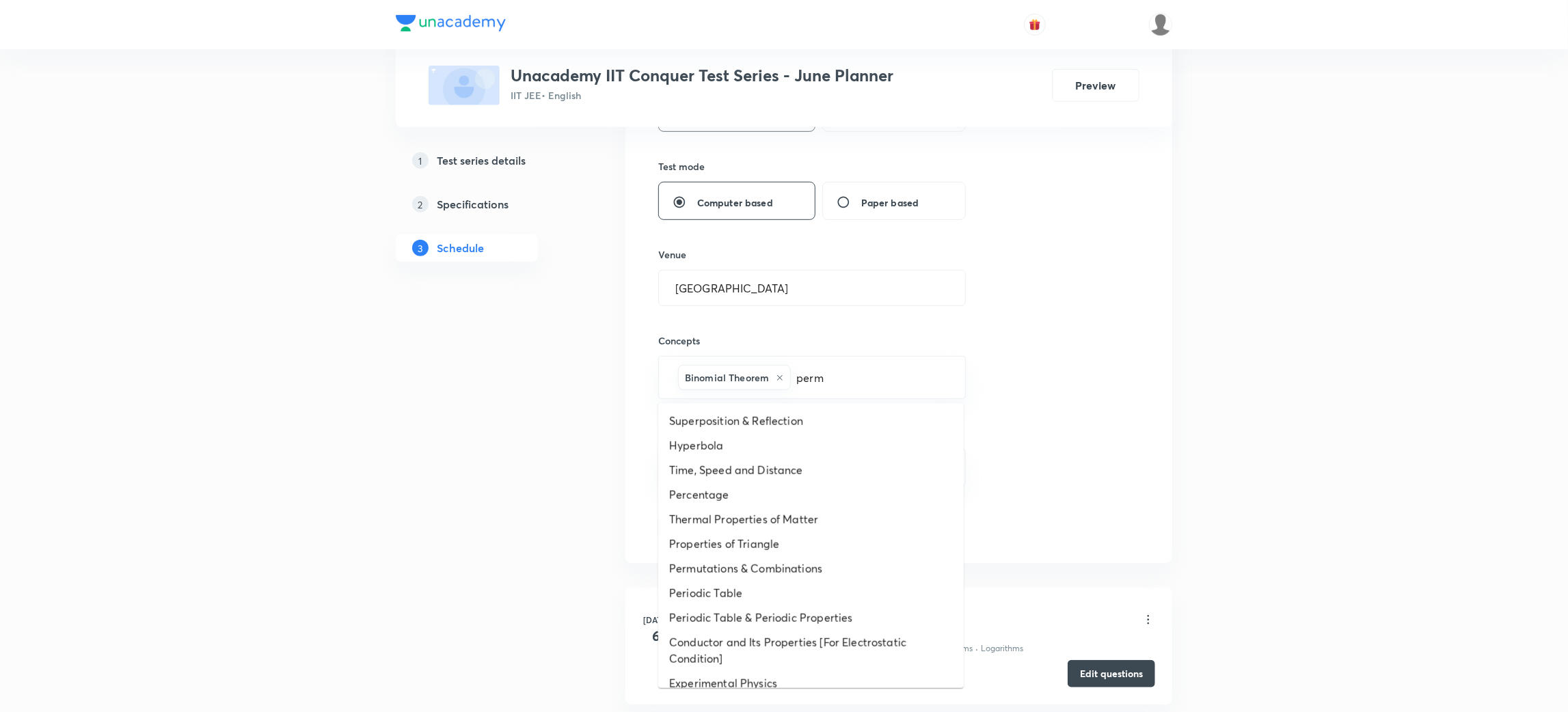
type input "permu"
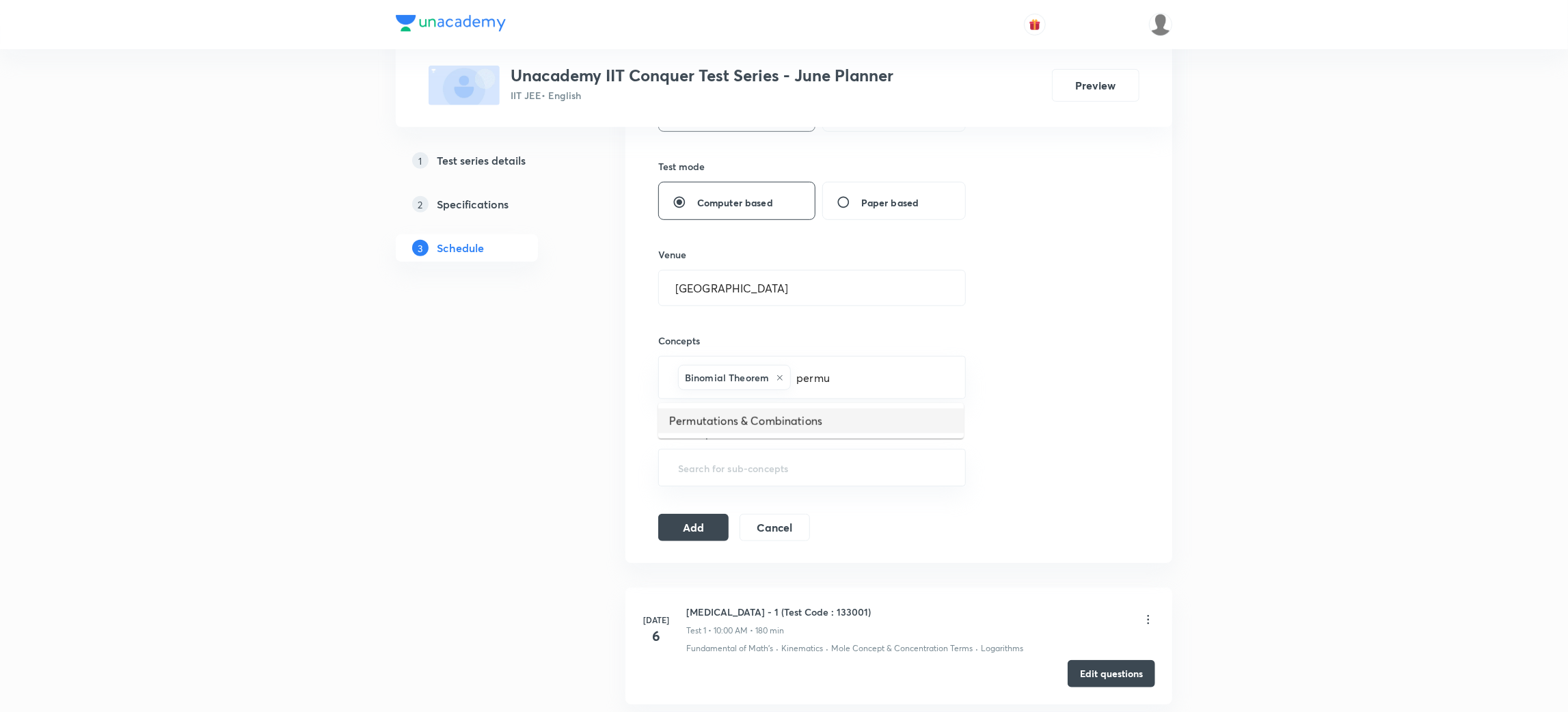
click at [724, 425] on li "Permutations & Combinations" at bounding box center [811, 421] width 306 height 25
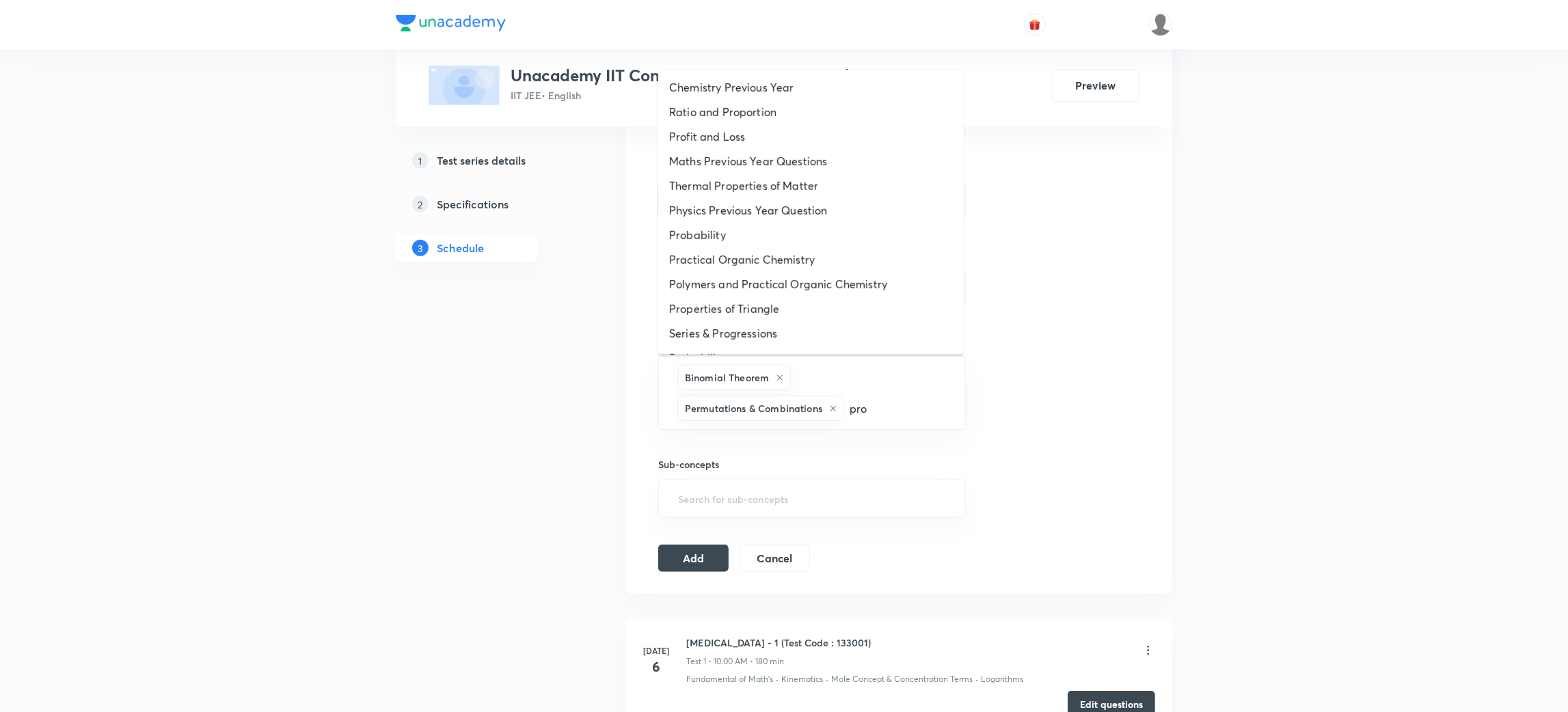
type input "prob"
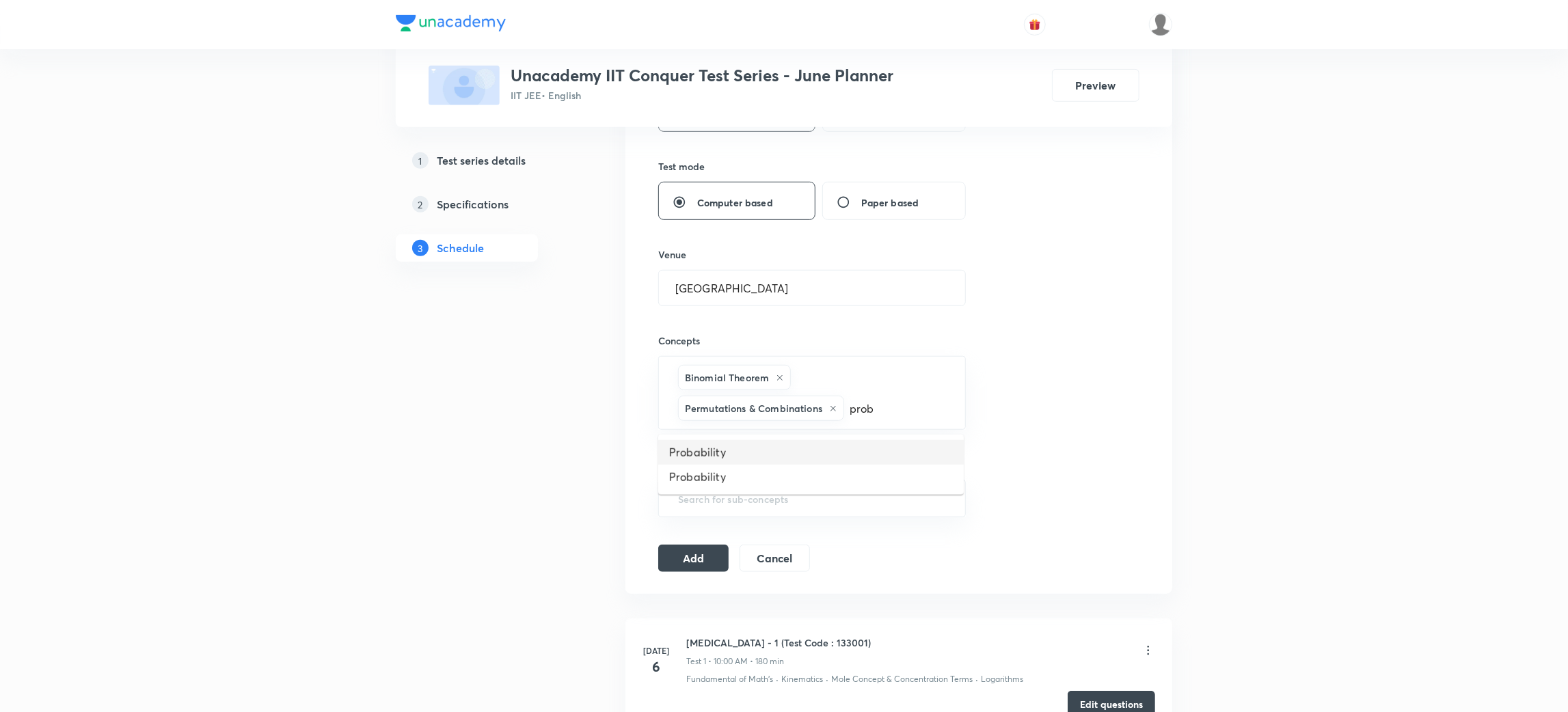
click at [702, 453] on li "Probability" at bounding box center [811, 452] width 306 height 25
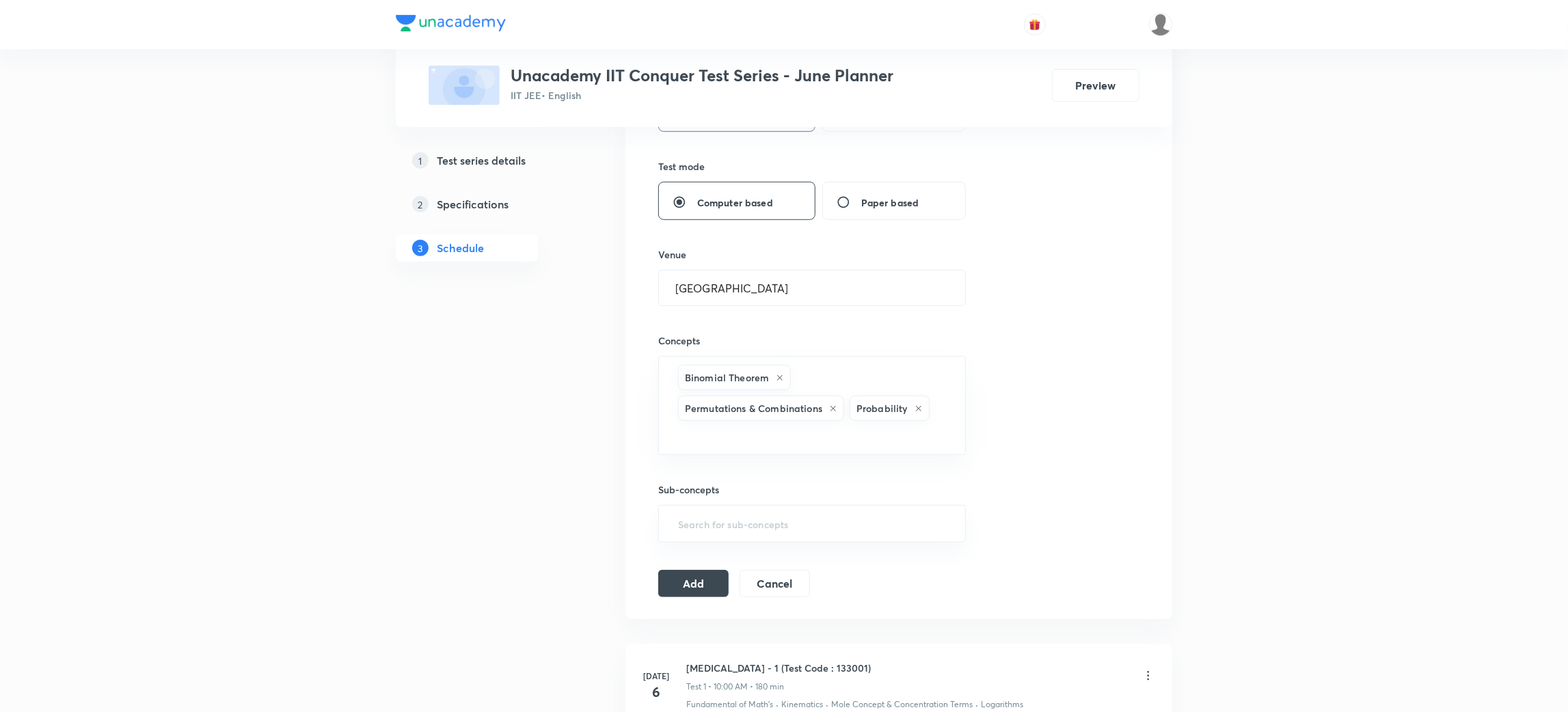
paste input "Elasticity"
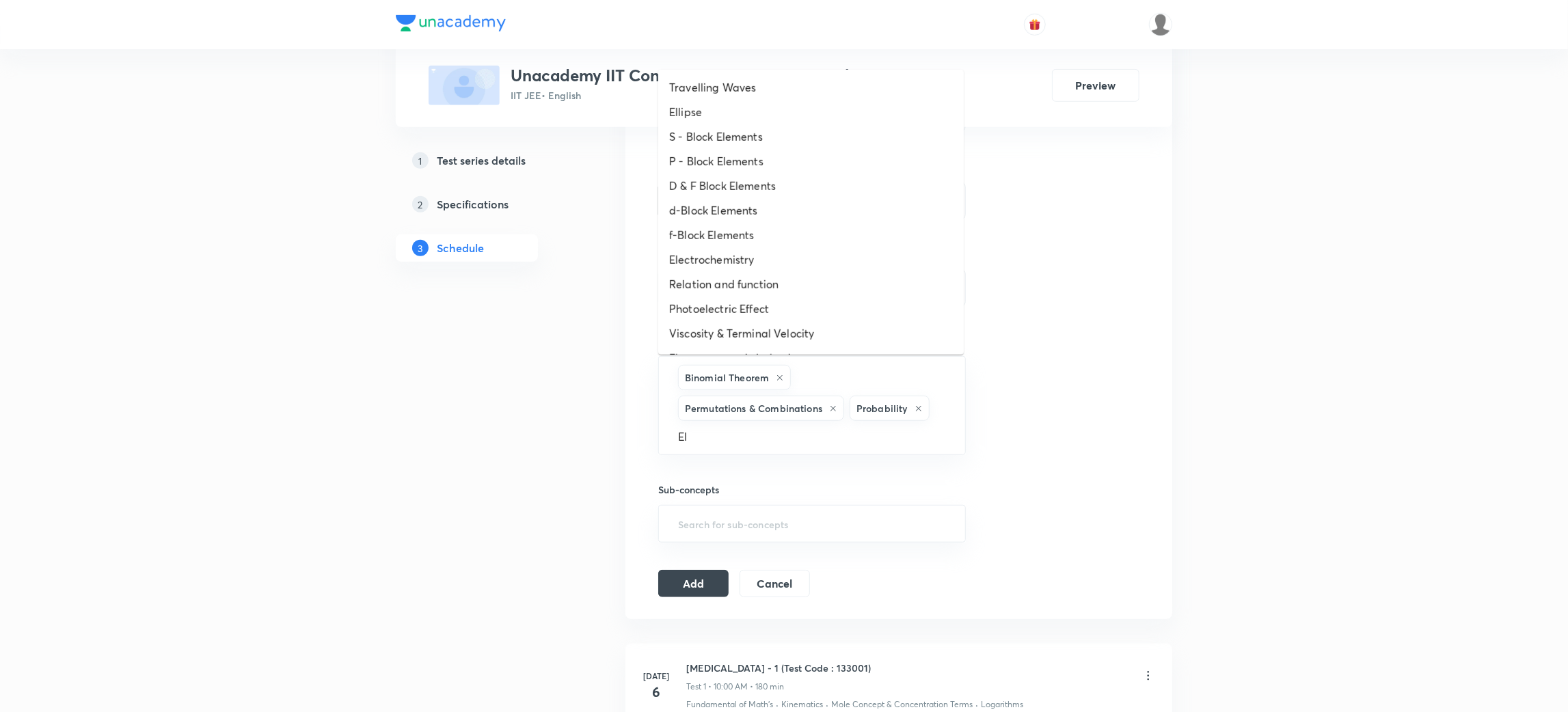
type input "E"
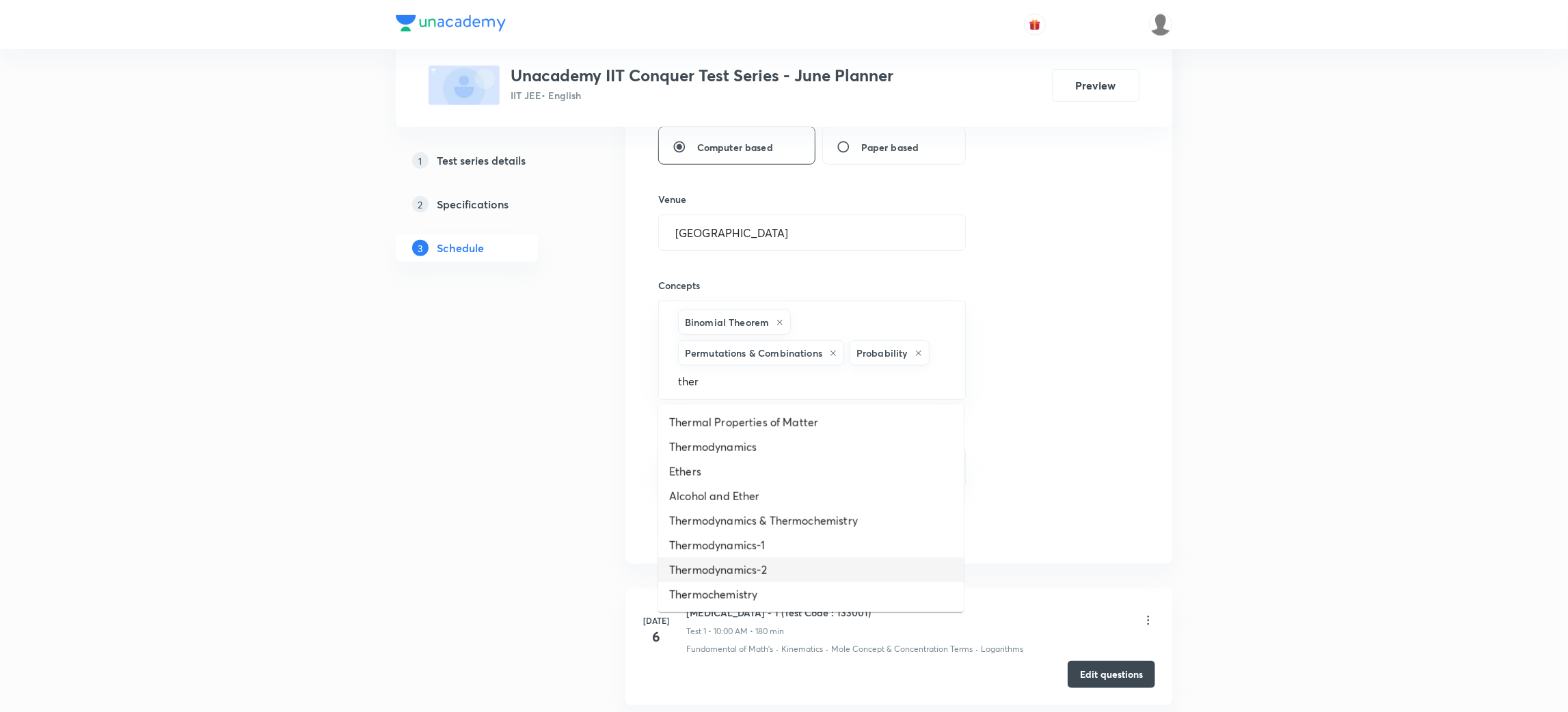
scroll to position [628, 0]
type input "ther"
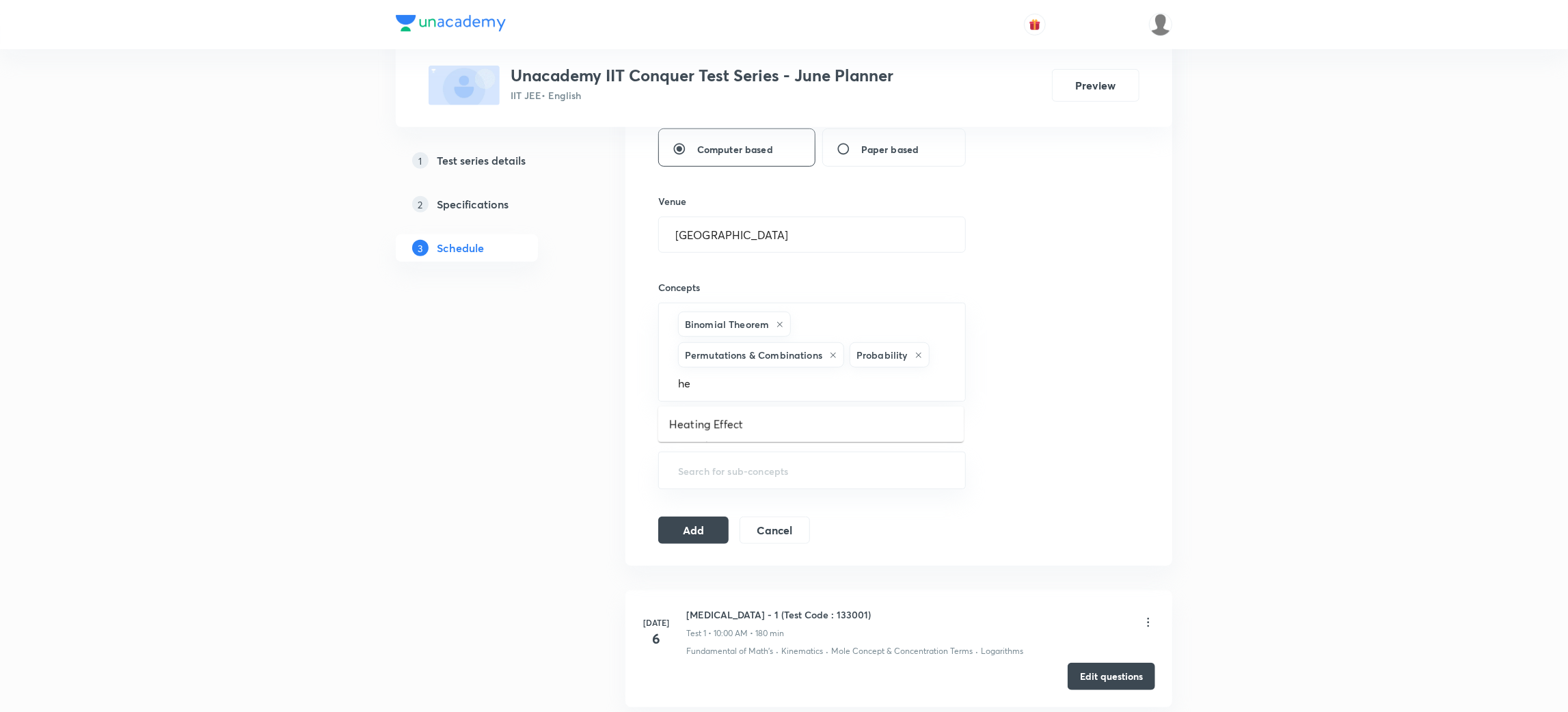
type input "h"
click at [553, 474] on div "1 Test series details 2 Specifications 3 Schedule" at bounding box center [489, 559] width 186 height 1913
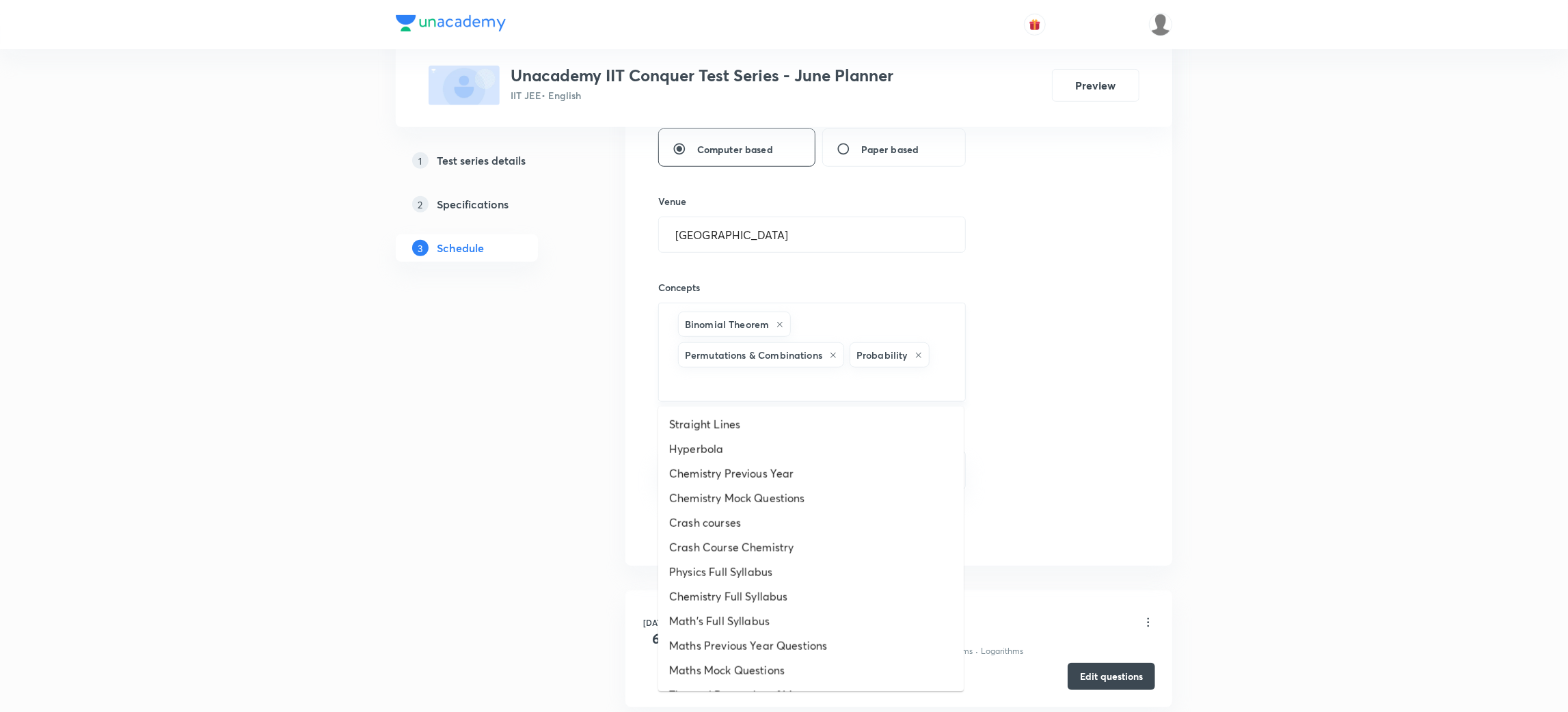
click at [700, 384] on input "text" at bounding box center [812, 383] width 274 height 25
type input "equi"
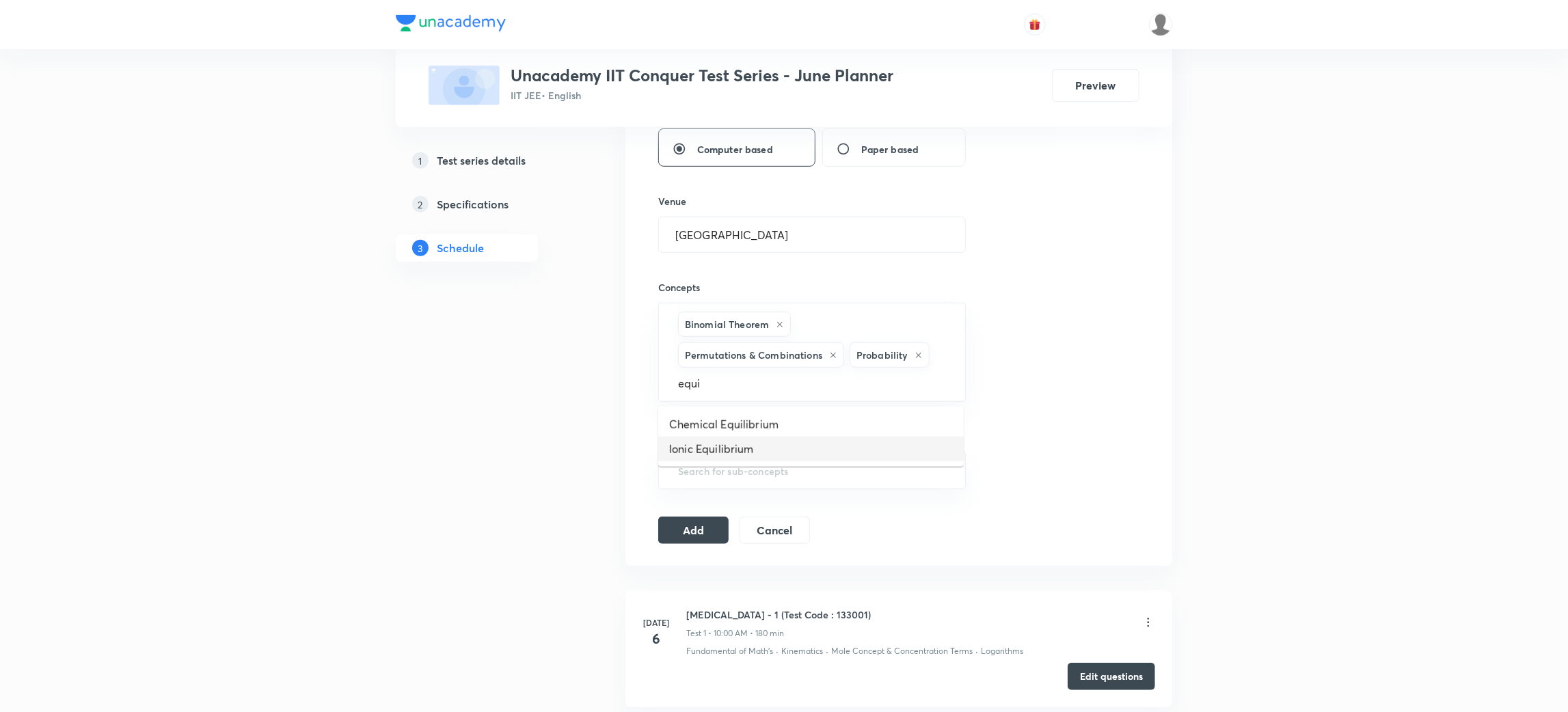
click at [717, 446] on li "Ionic Equilibrium" at bounding box center [811, 448] width 306 height 25
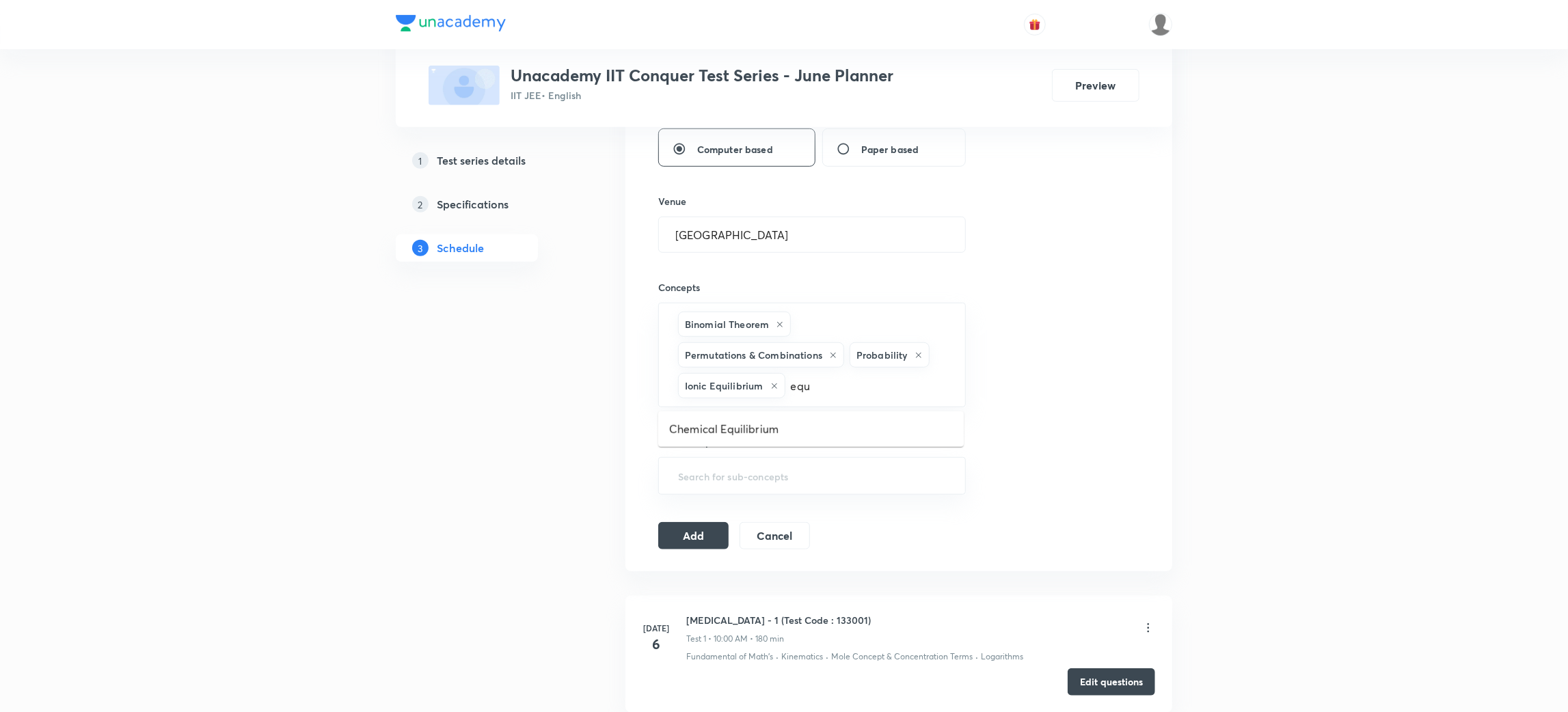
type input "equi"
click at [710, 426] on li "Chemical Equilibrium" at bounding box center [811, 429] width 306 height 25
click at [691, 542] on button "Add" at bounding box center [693, 534] width 71 height 27
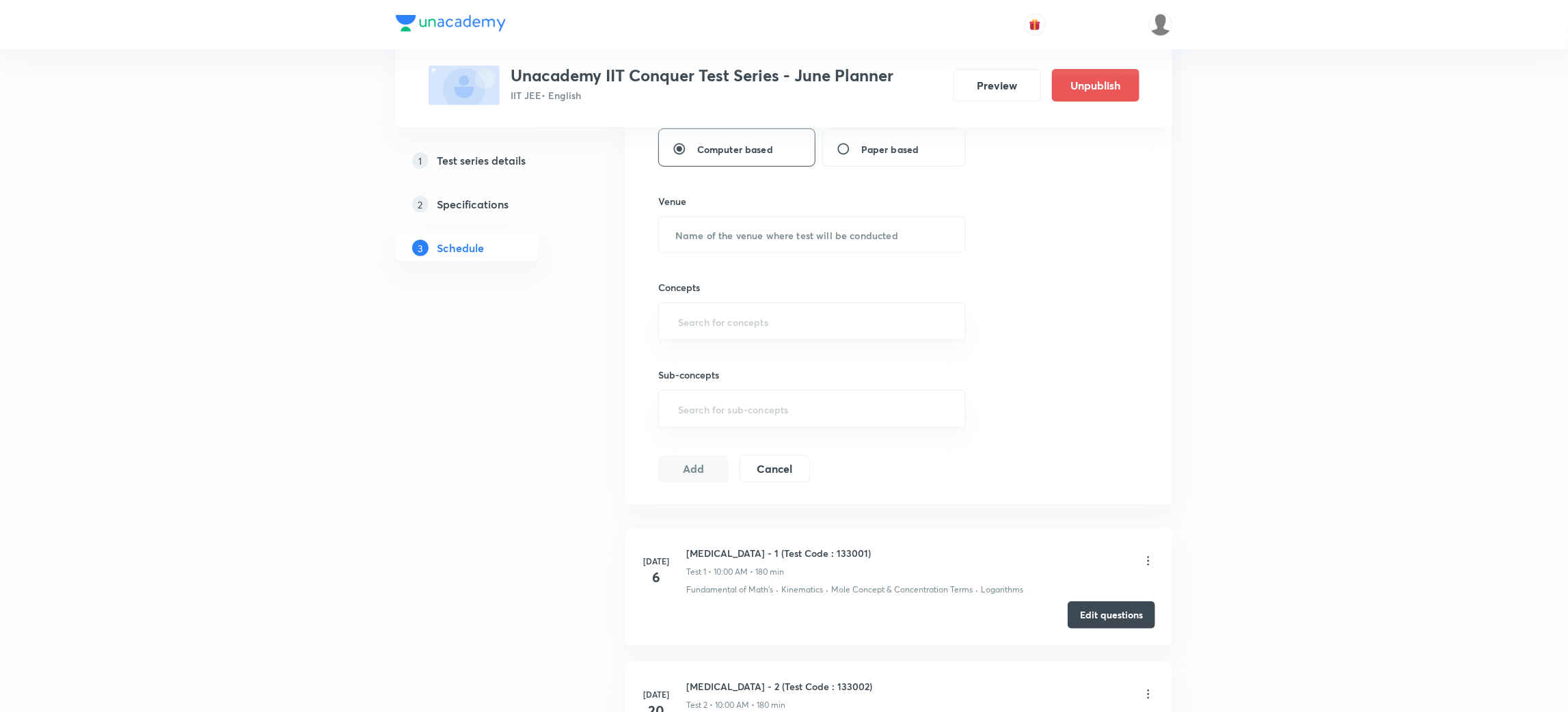
scroll to position [1538, 0]
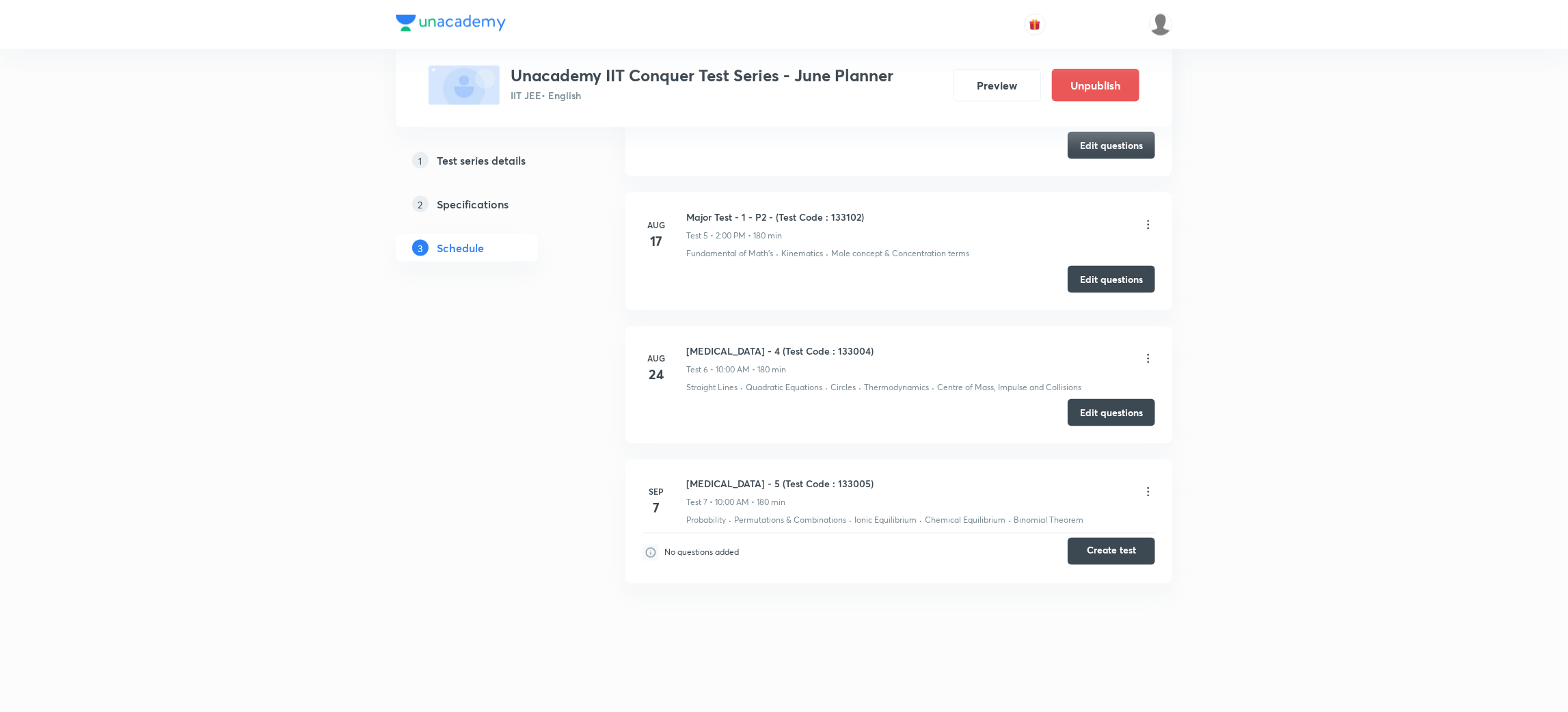
click at [1120, 542] on button "Create test" at bounding box center [1111, 551] width 87 height 27
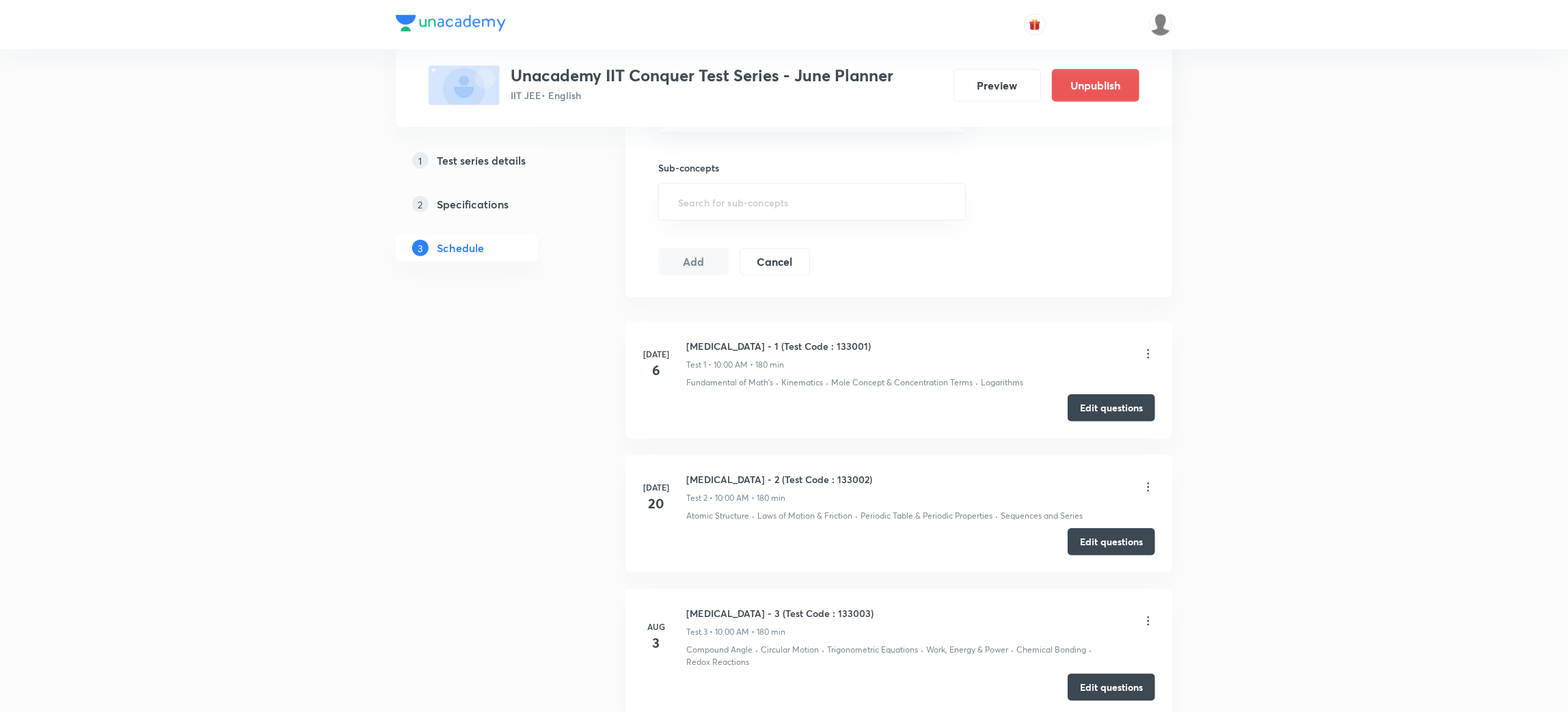
scroll to position [0, 0]
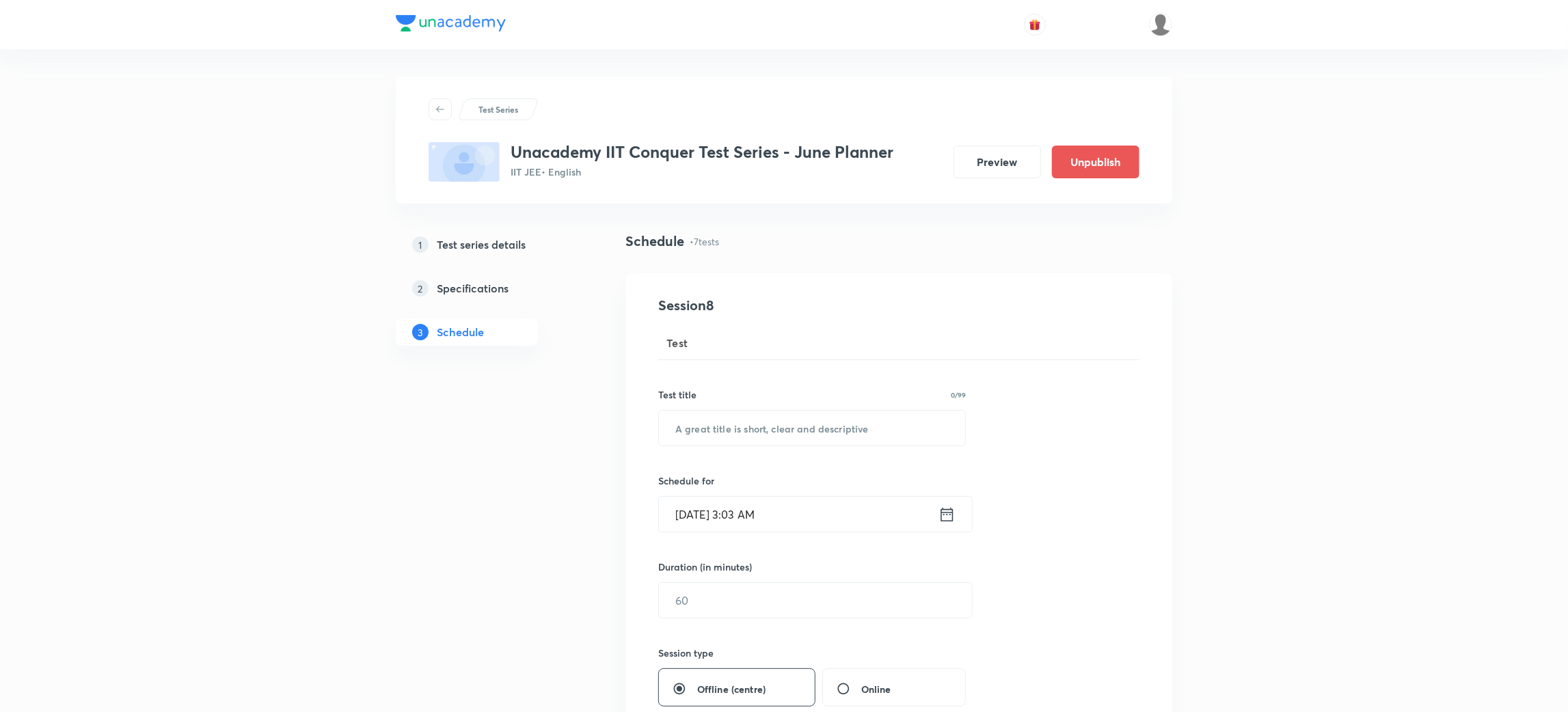
click at [486, 281] on h5 "Specifications" at bounding box center [472, 288] width 72 height 17
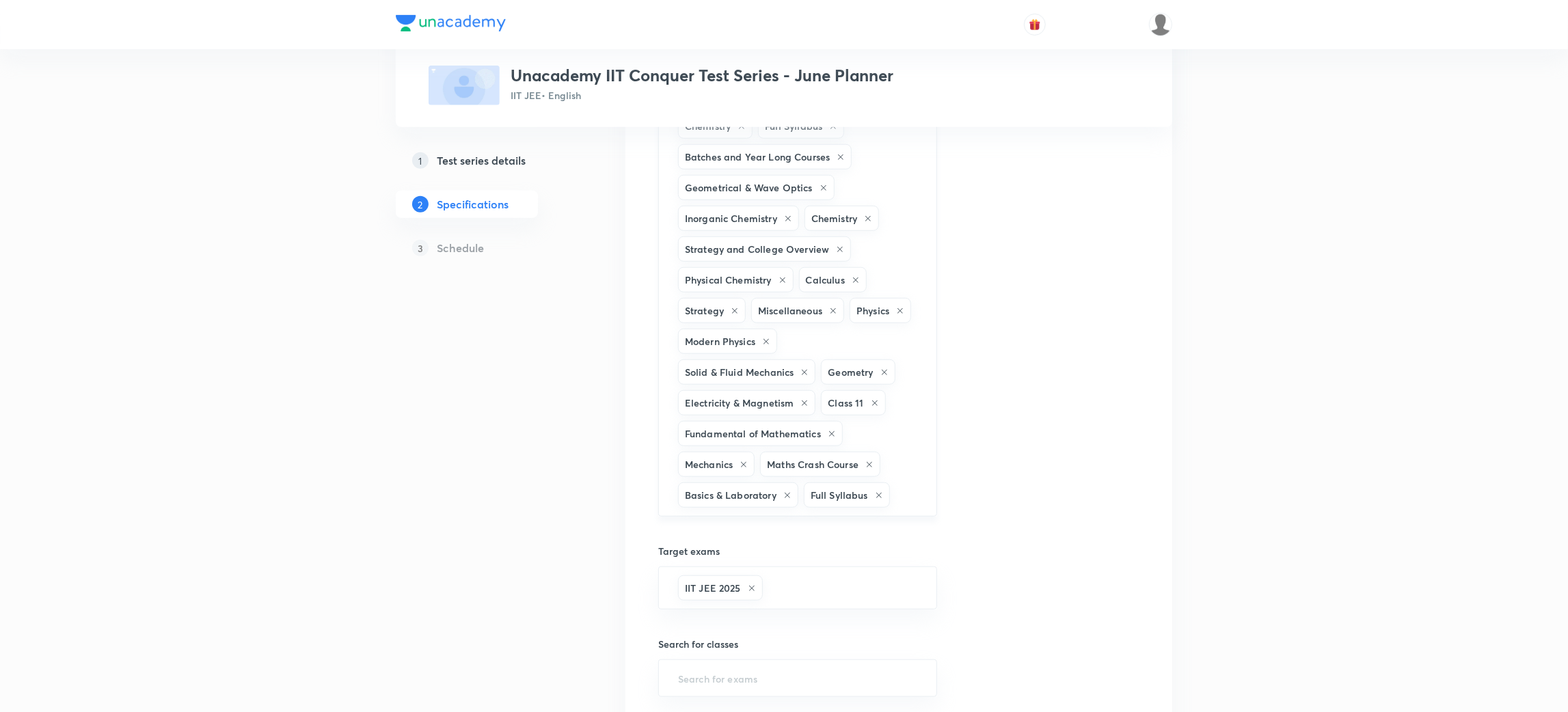
scroll to position [662, 0]
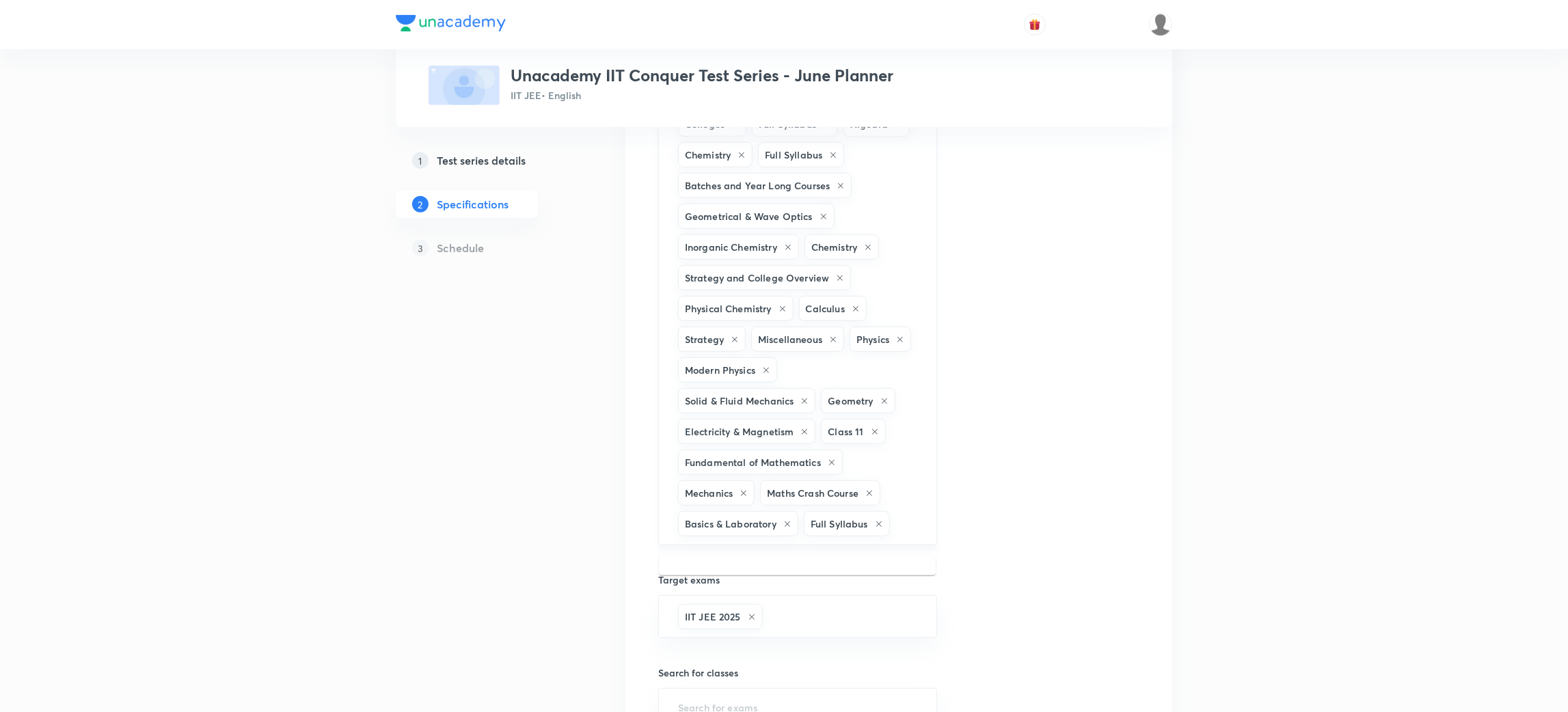
click at [912, 535] on input "text" at bounding box center [906, 524] width 27 height 25
type input "heat"
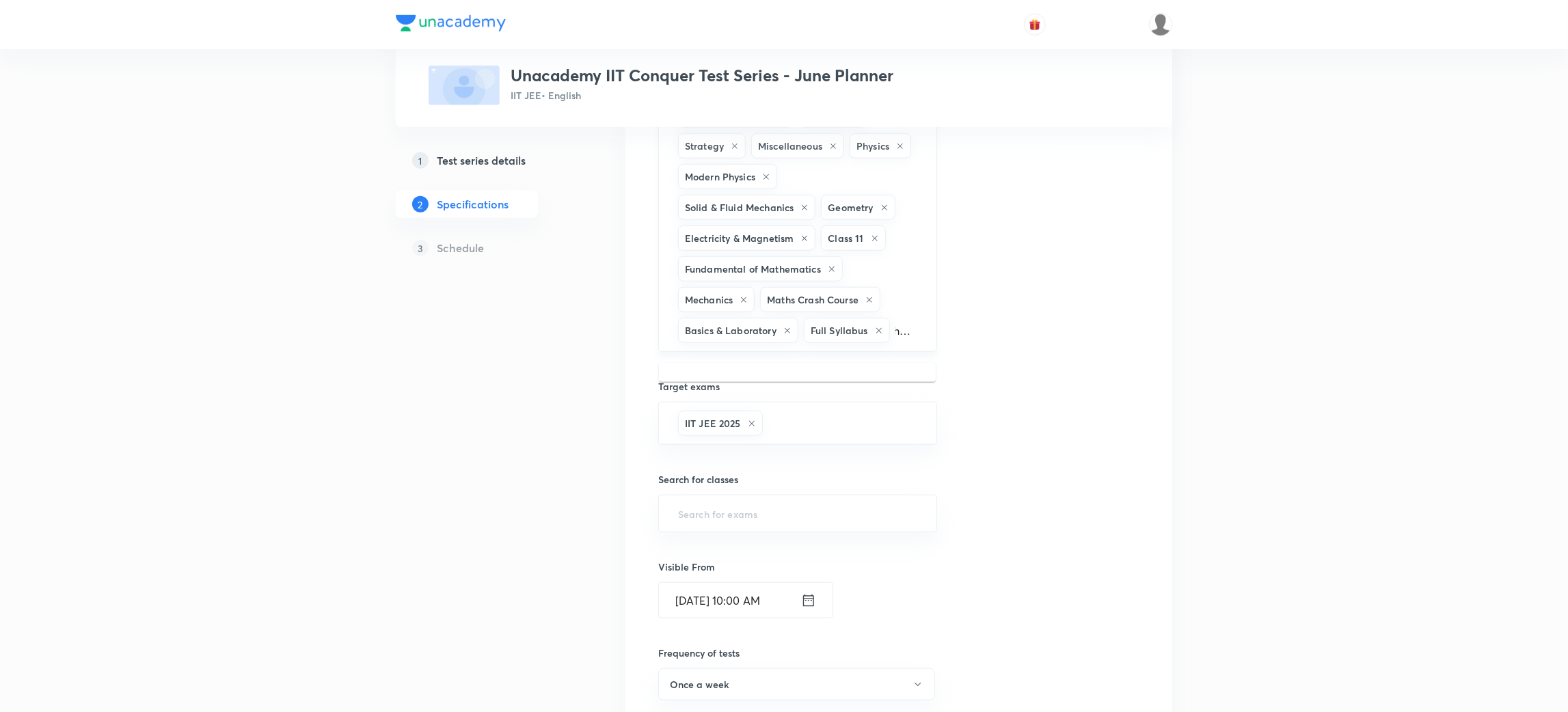
scroll to position [857, 0]
click at [818, 384] on li "Physics -> Elasticity, Thermal Expansion, Calorimetry and Heat Transfer" at bounding box center [797, 387] width 277 height 41
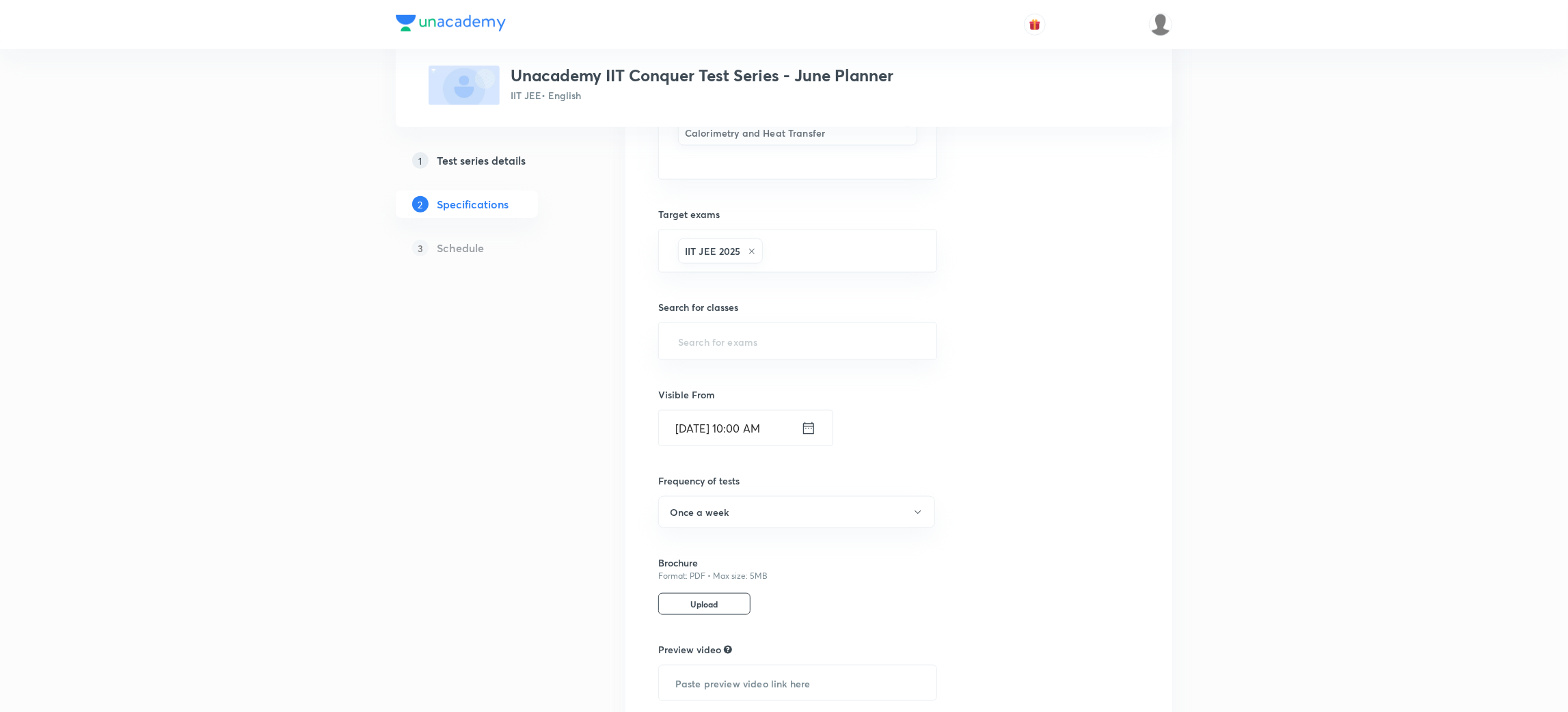
scroll to position [1221, 0]
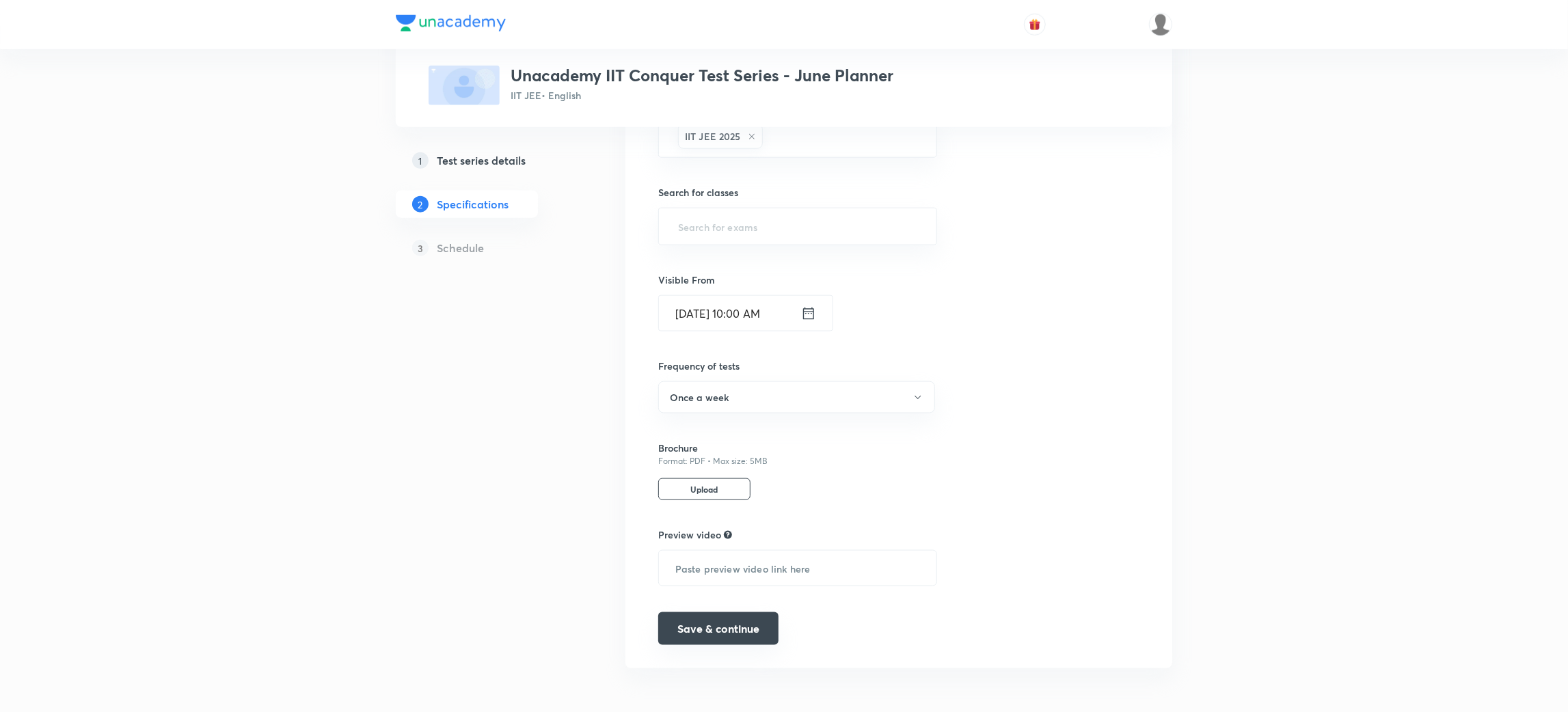
click at [711, 631] on button "Save & continue" at bounding box center [718, 628] width 121 height 32
click at [734, 230] on input "text" at bounding box center [798, 218] width 245 height 25
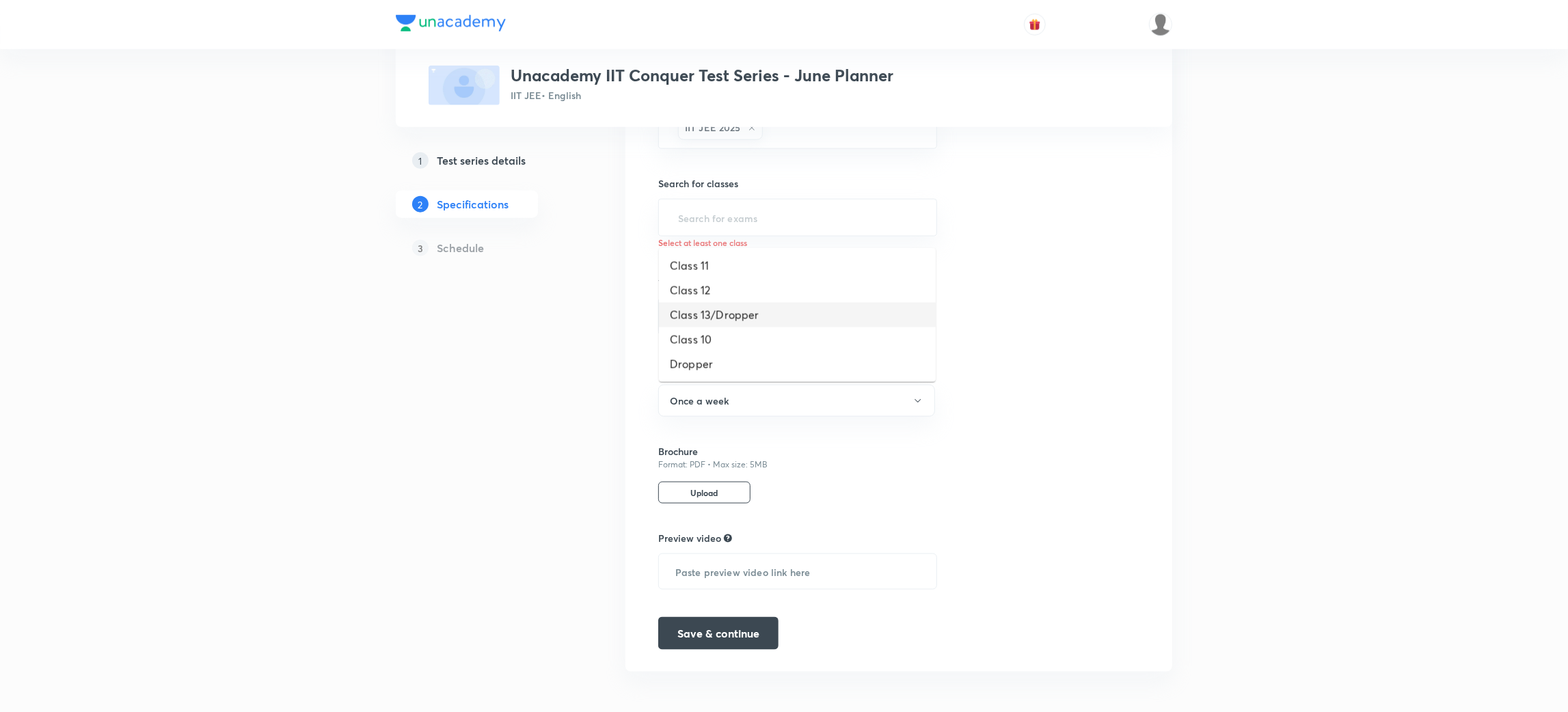
click at [709, 310] on li "Class 13/Dropper" at bounding box center [797, 315] width 277 height 25
click at [720, 642] on button "Save & continue" at bounding box center [718, 637] width 121 height 32
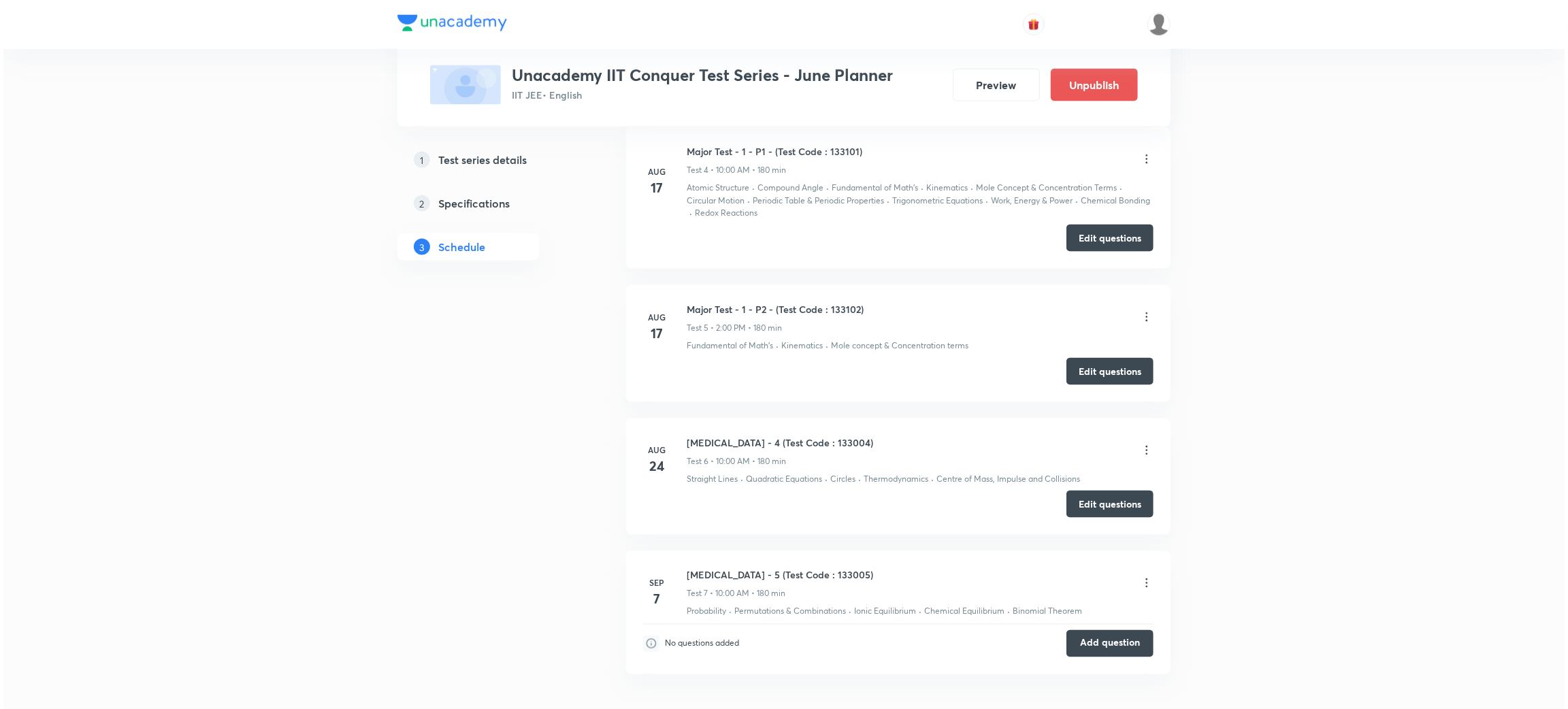
scroll to position [1531, 0]
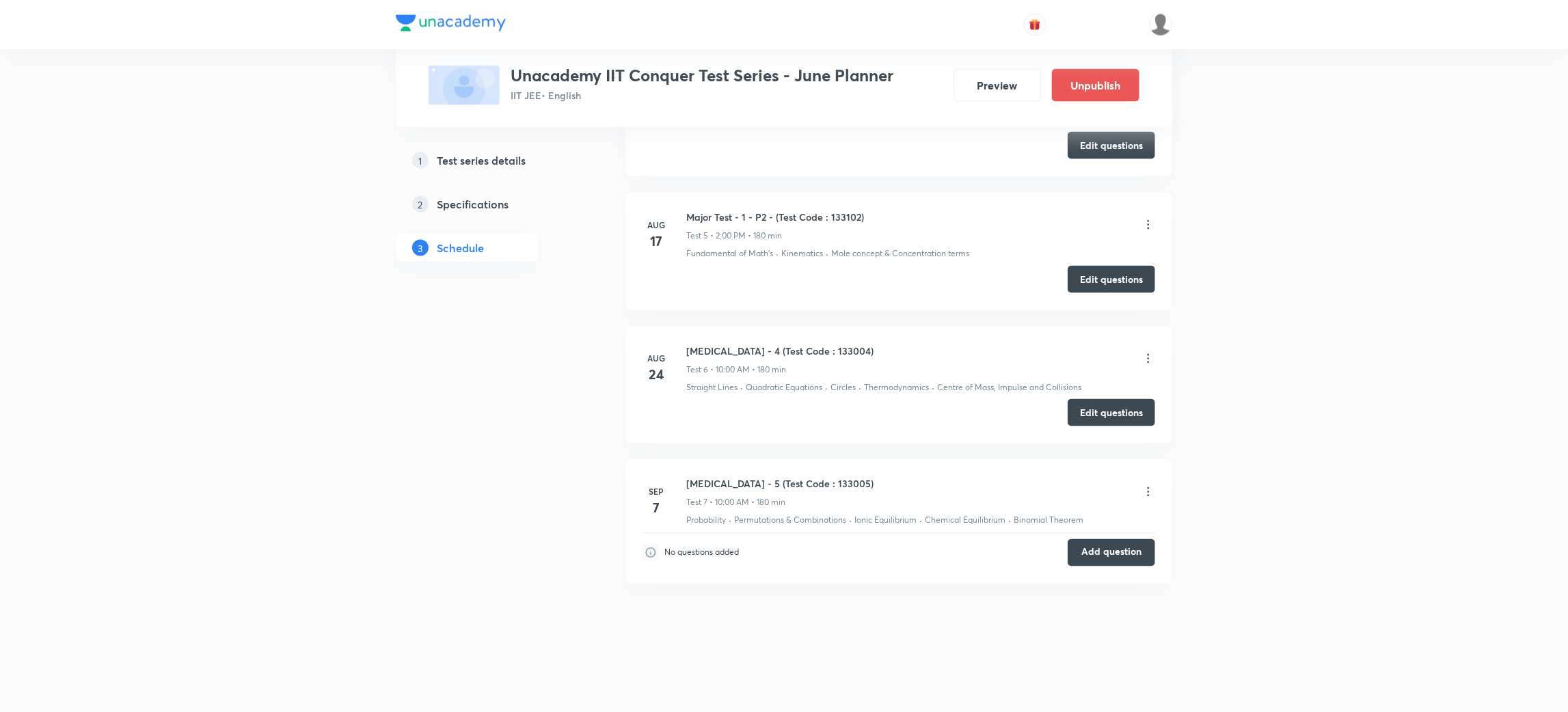
click at [1142, 492] on icon at bounding box center [1148, 492] width 14 height 14
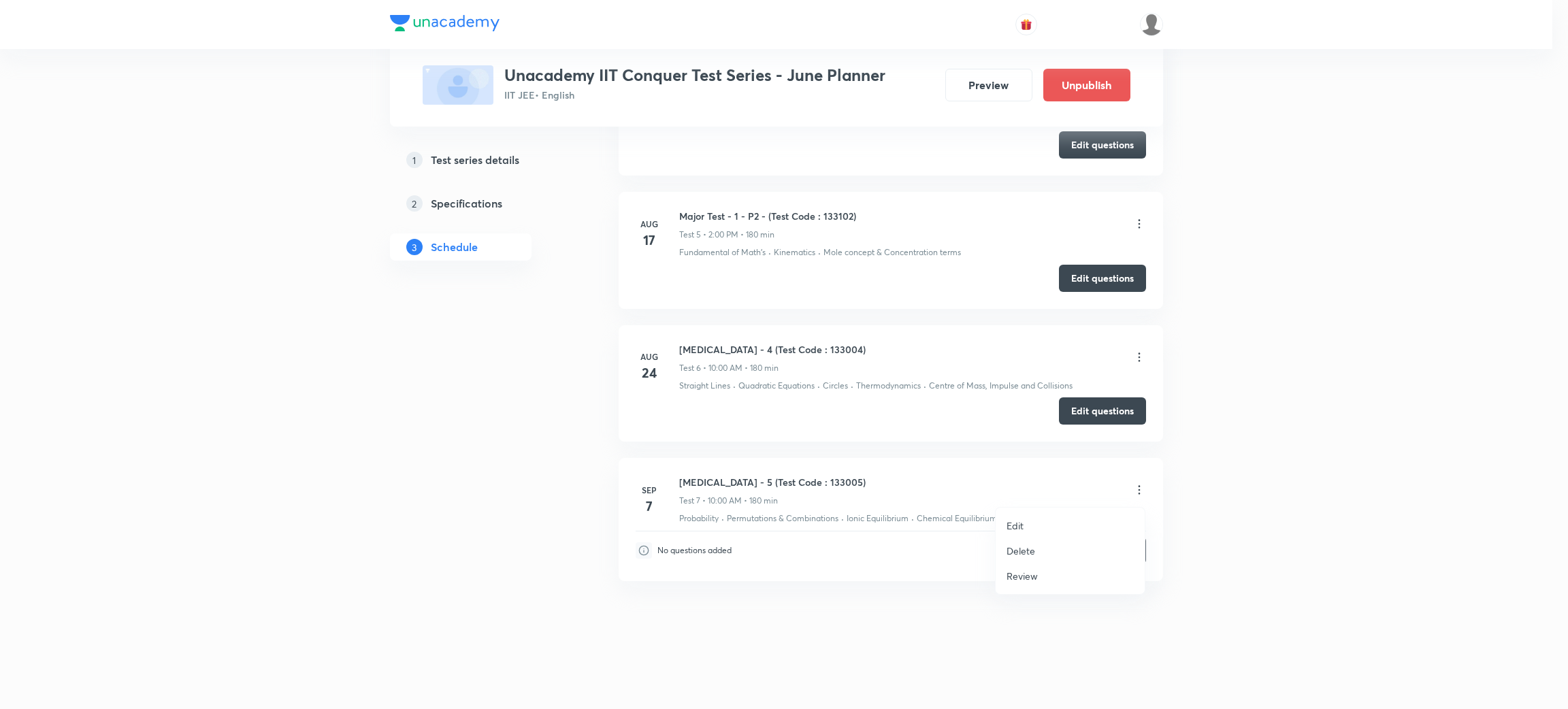
click at [1028, 521] on li "Edit" at bounding box center [1070, 525] width 149 height 25
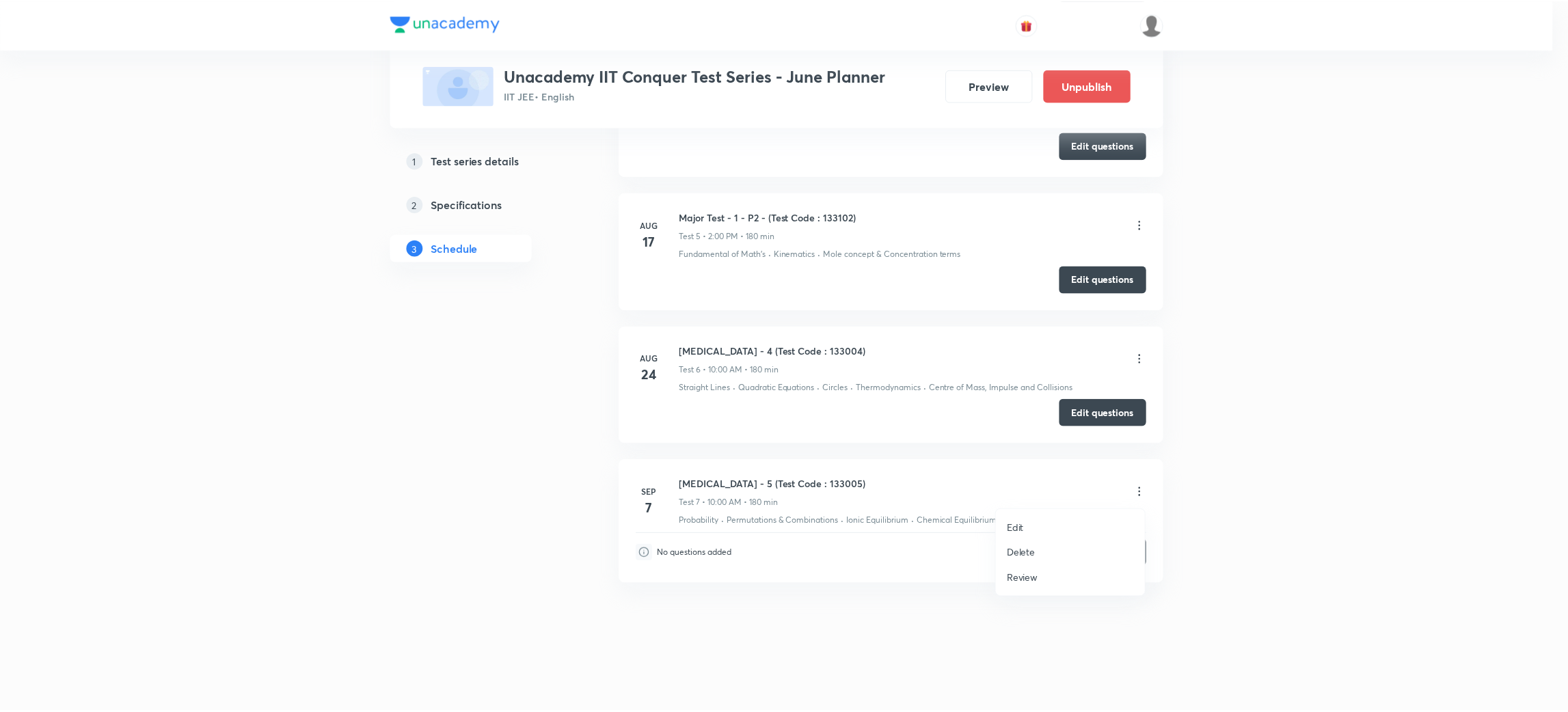
scroll to position [1456, 0]
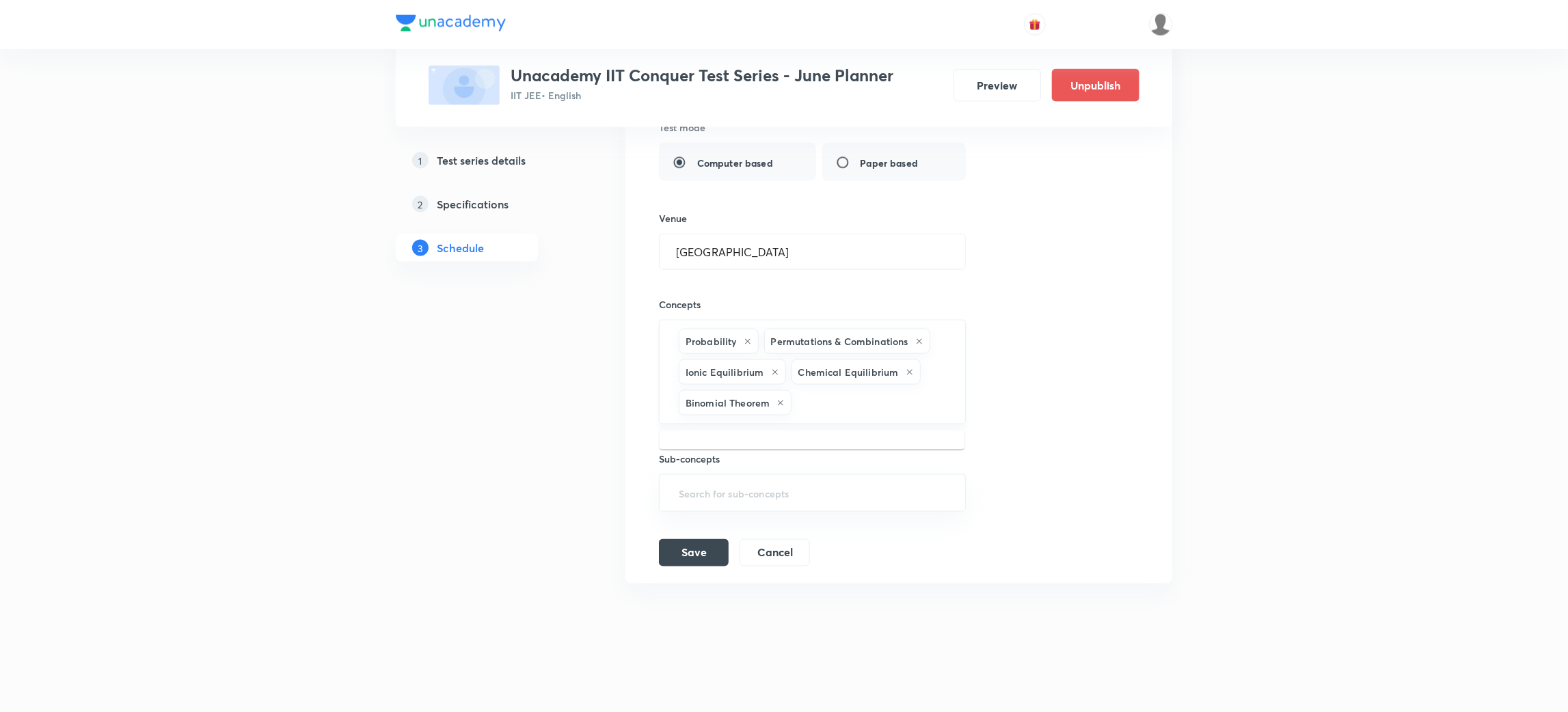
click at [876, 399] on input "text" at bounding box center [871, 403] width 154 height 25
type input "heat"
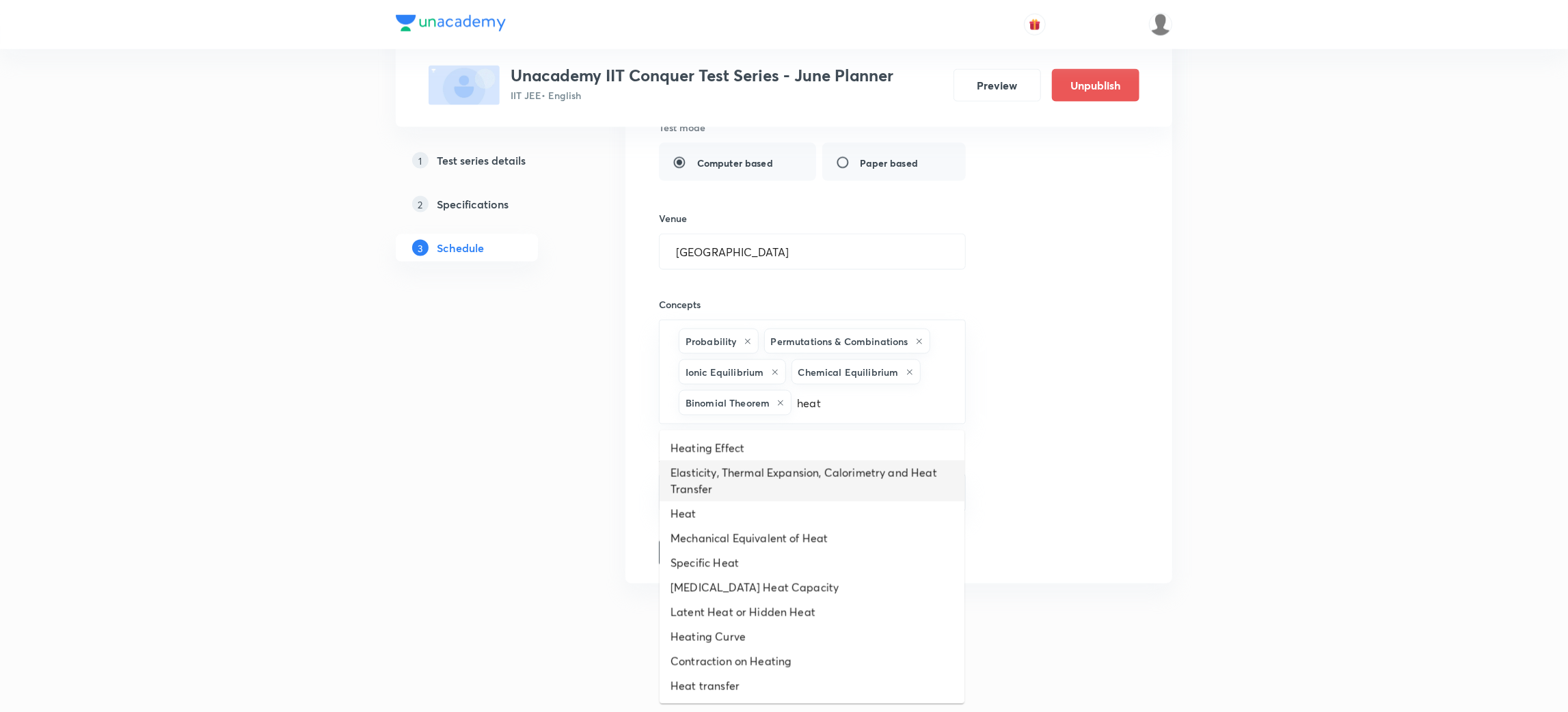
click at [817, 477] on li "Elasticity, Thermal Expansion, Calorimetry and Heat Transfer" at bounding box center [812, 482] width 305 height 41
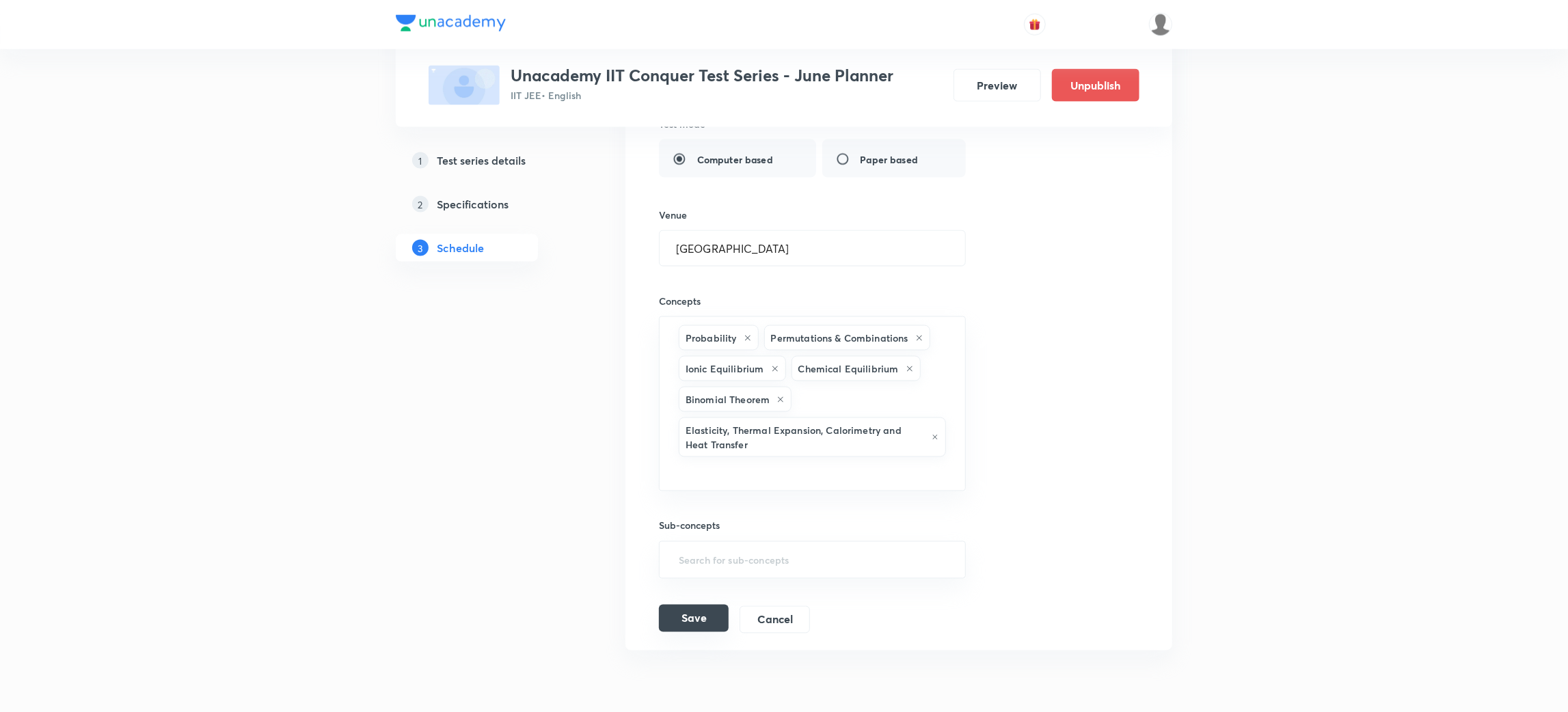
click at [687, 624] on button "Save" at bounding box center [693, 619] width 70 height 27
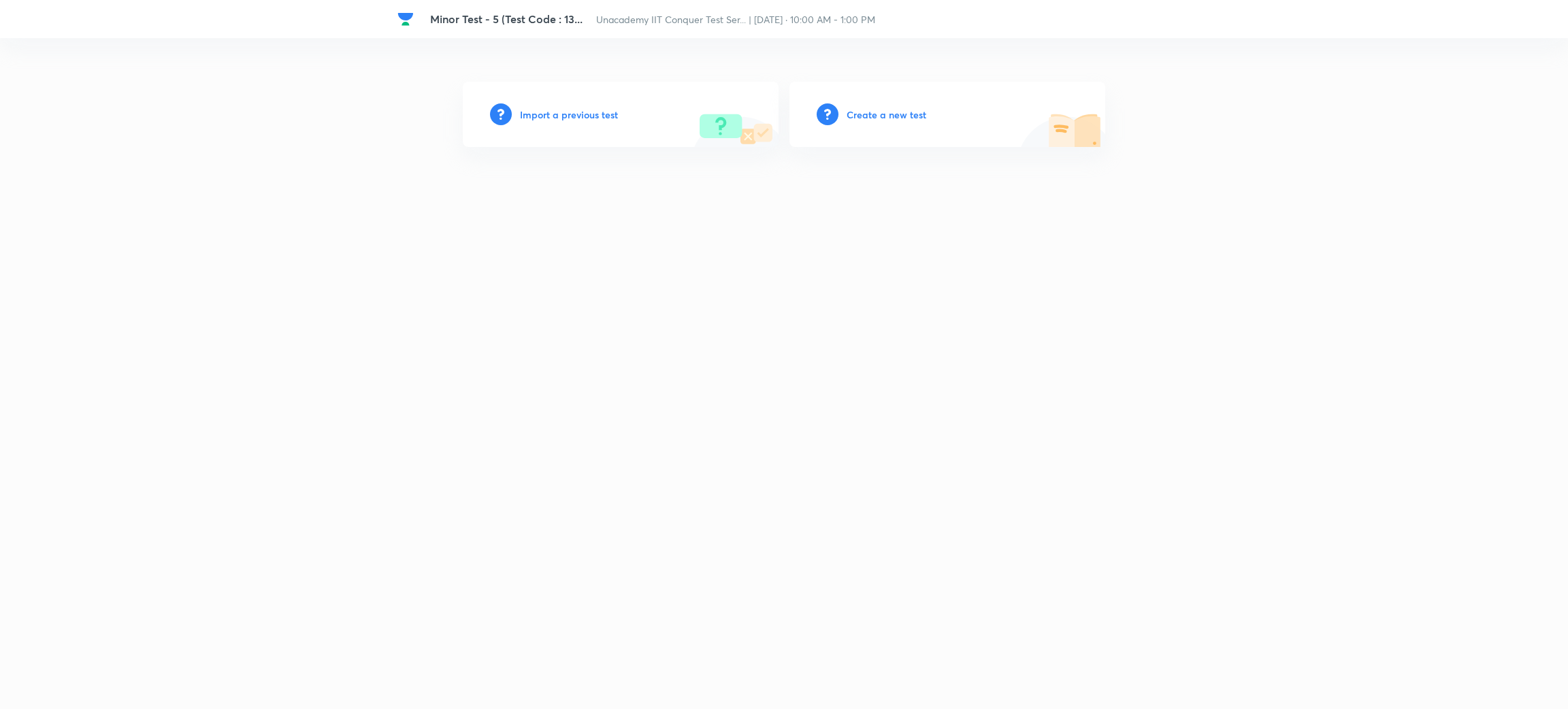
click at [887, 113] on h6 "Create a new test" at bounding box center [887, 114] width 80 height 15
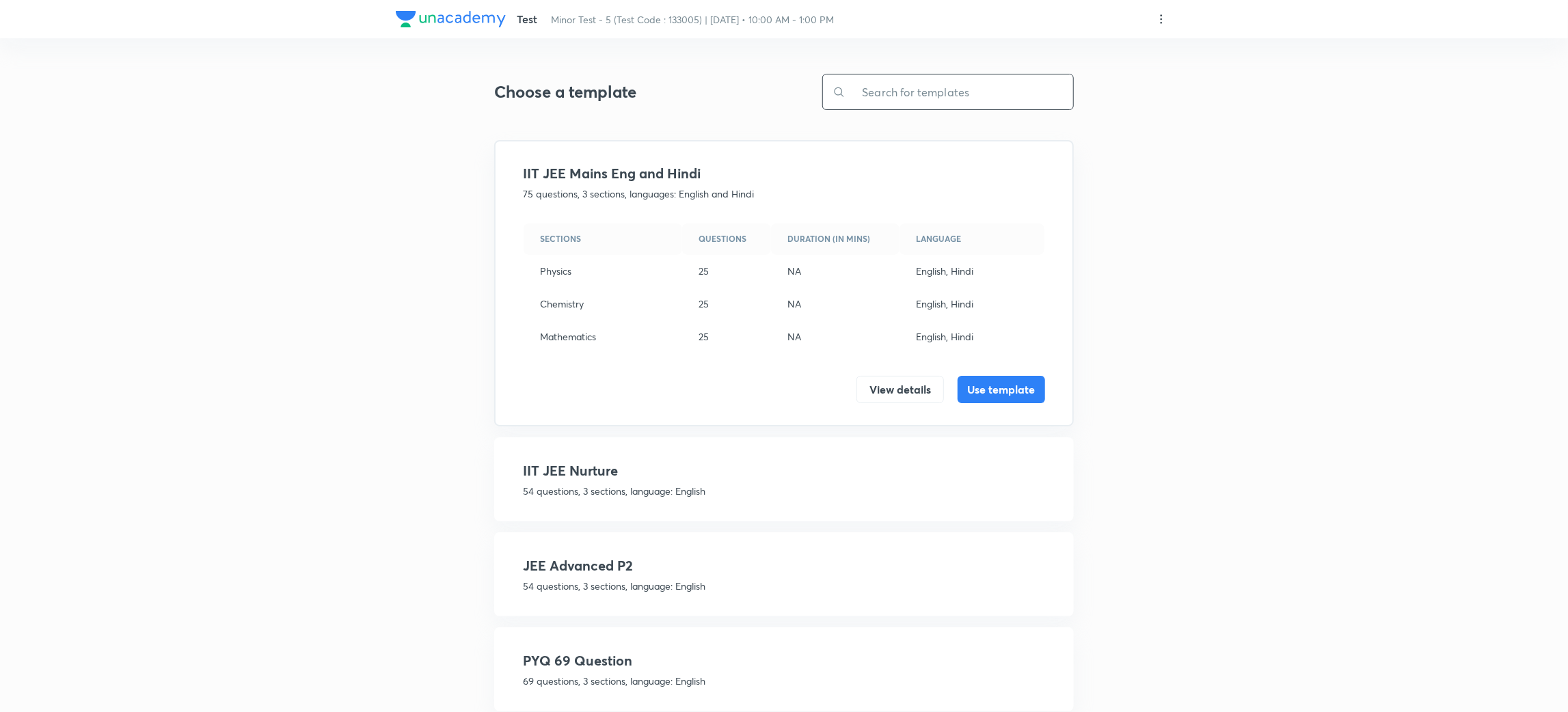
click at [889, 98] on input "text" at bounding box center [959, 92] width 228 height 35
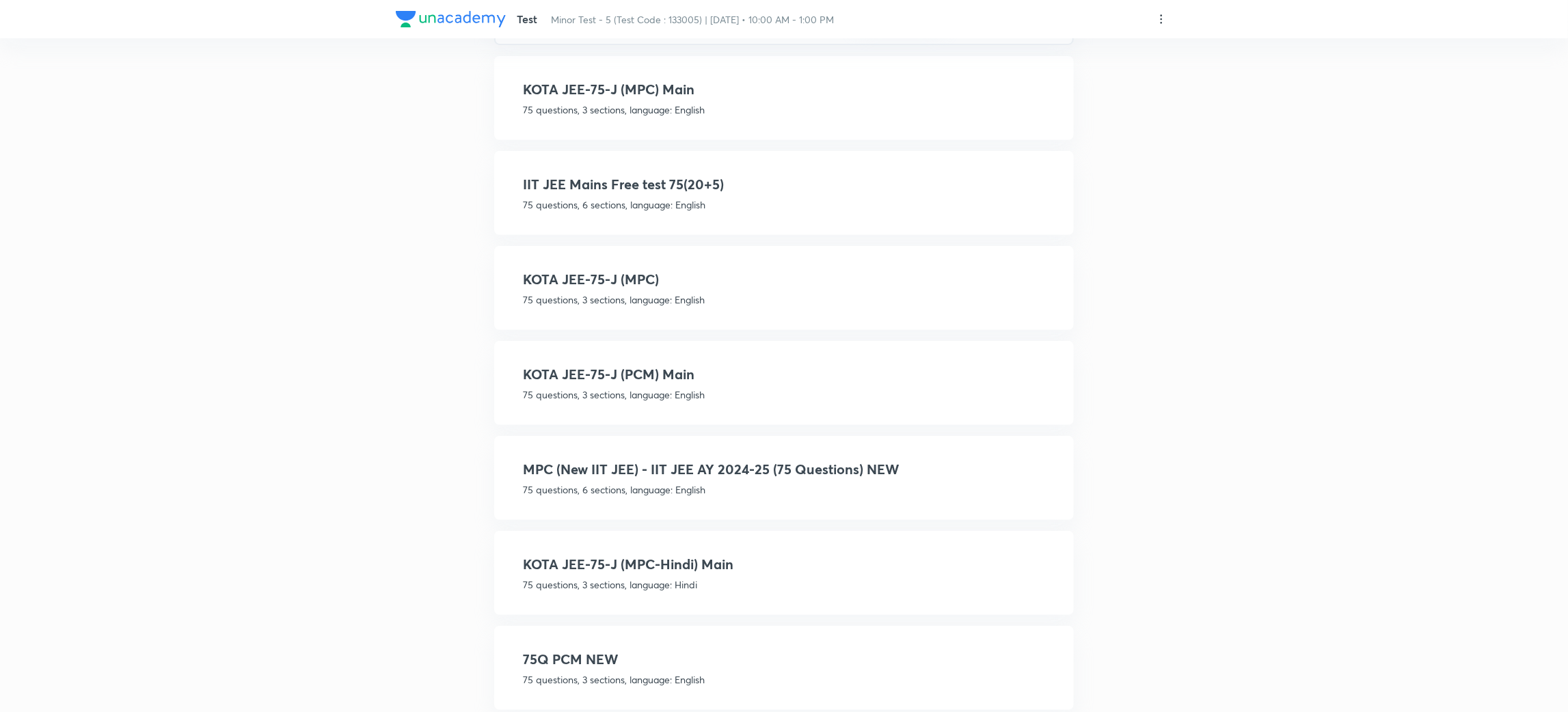
scroll to position [406, 0]
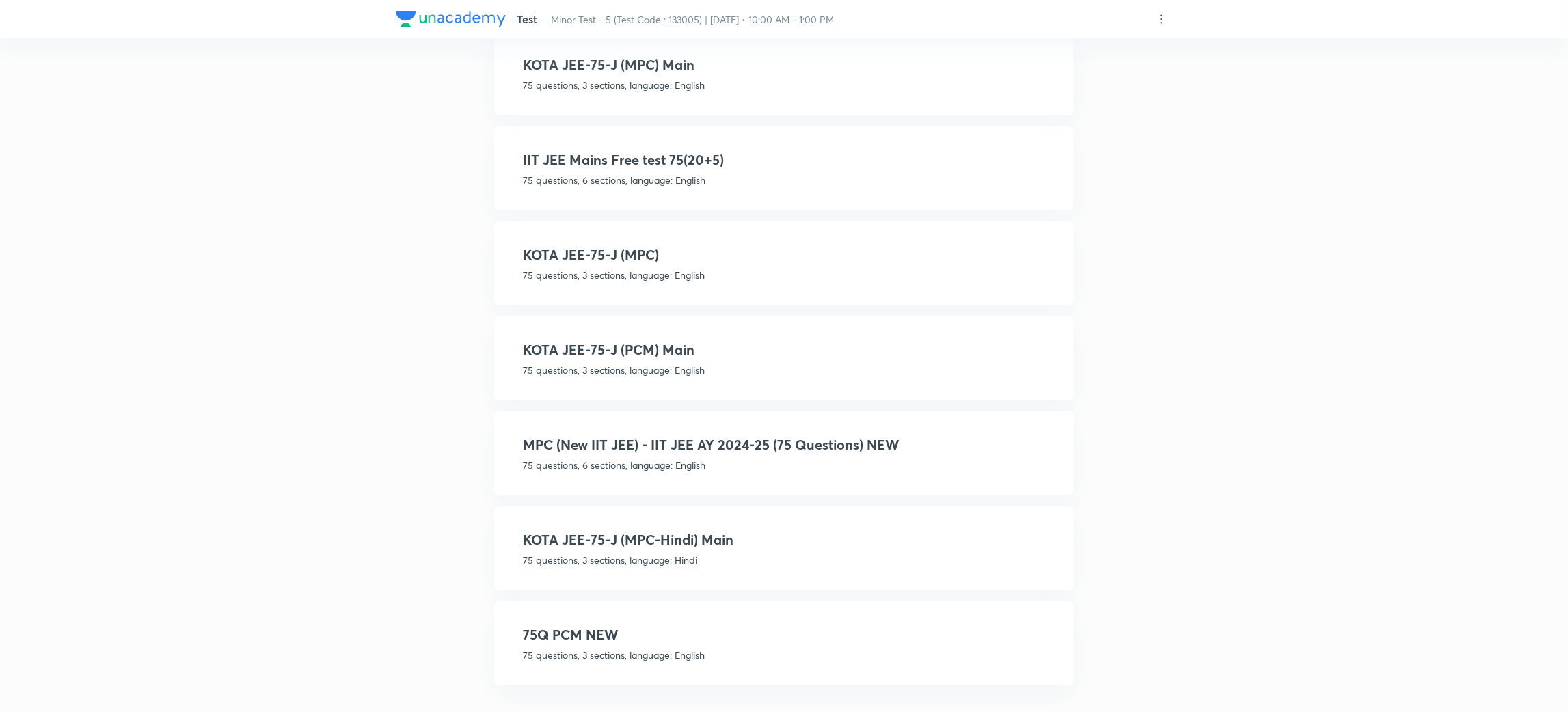
type input "75"
click at [835, 434] on h4 "MPC (New IIT JEE) - IIT JEE AY 2024-25 (75 Questions) NEW" at bounding box center [784, 444] width 522 height 21
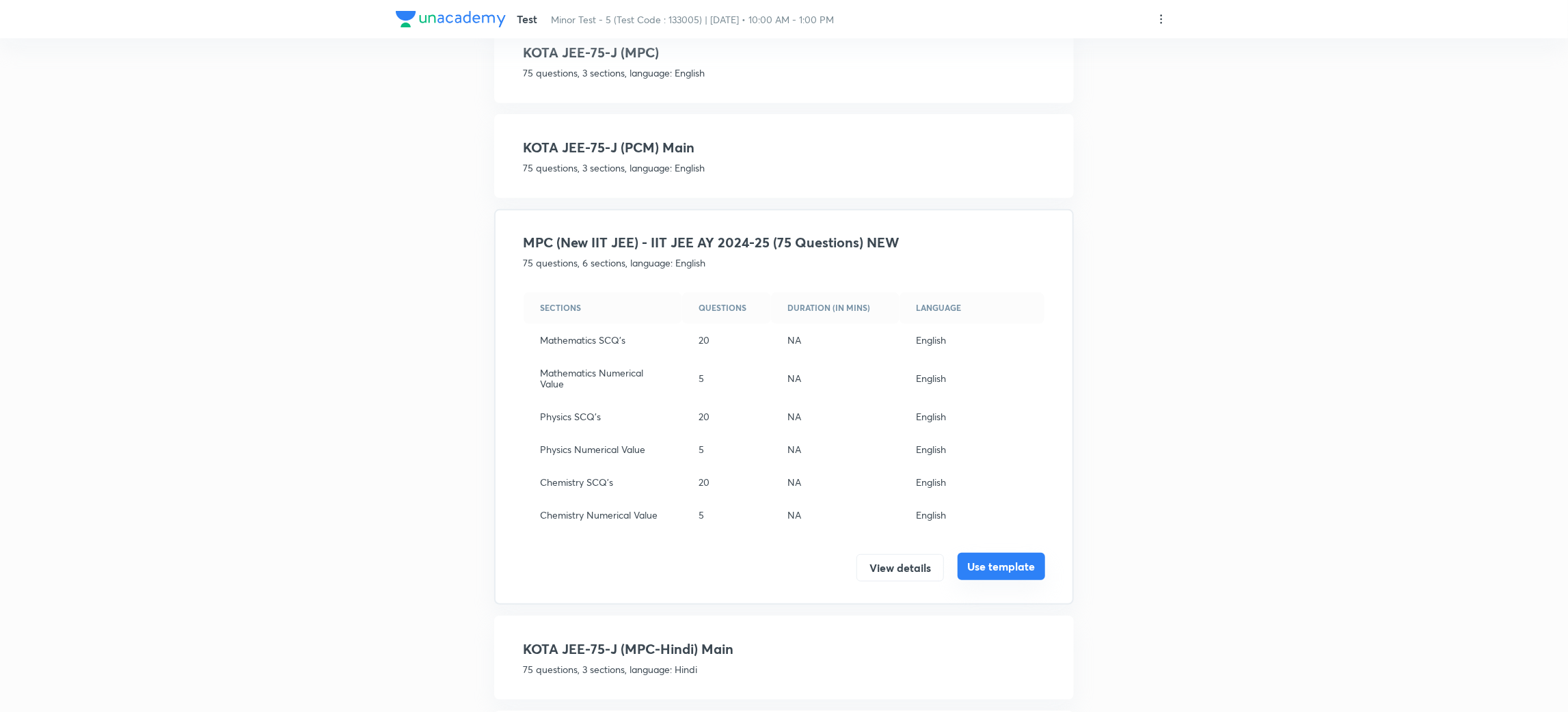
click at [998, 561] on button "Use template" at bounding box center [1000, 567] width 87 height 27
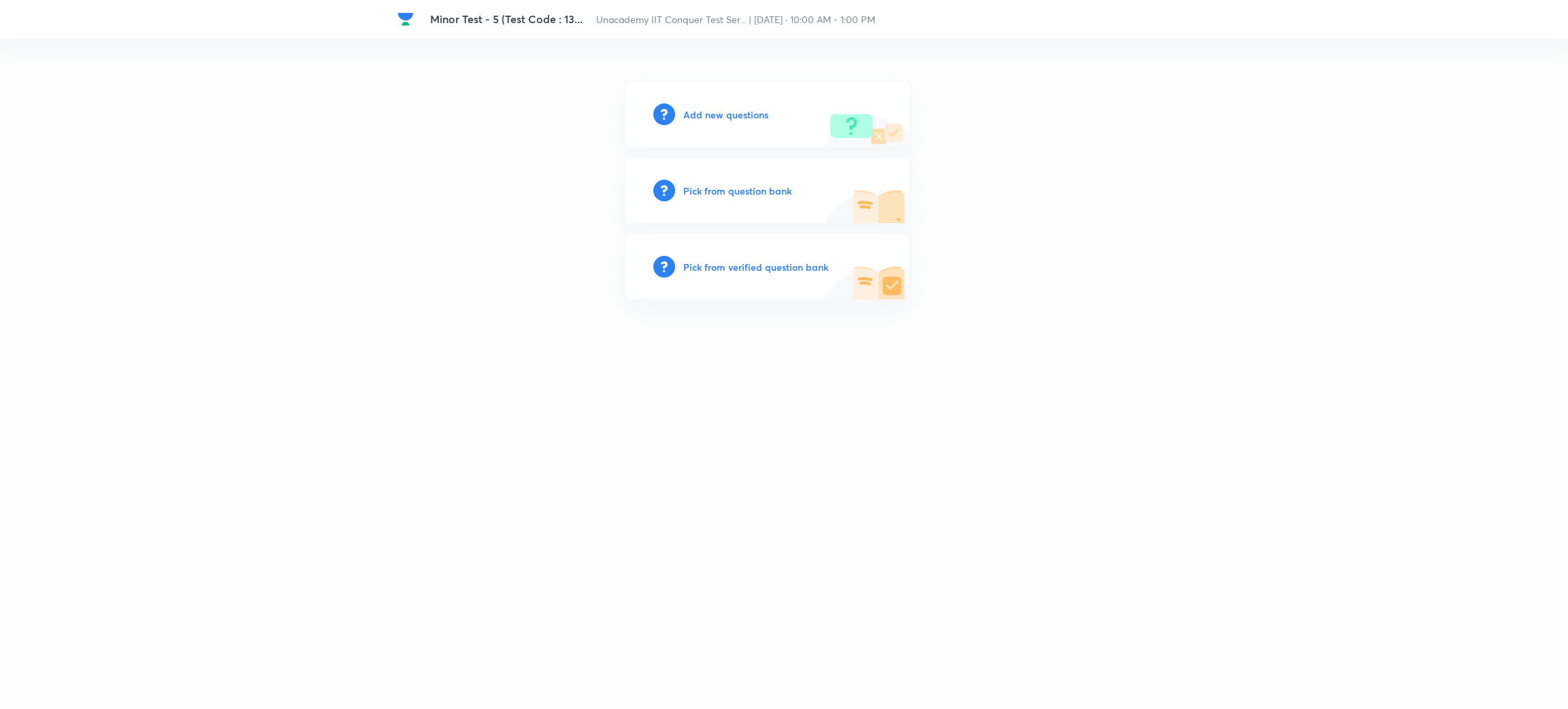
click at [731, 113] on h6 "Add new questions" at bounding box center [725, 114] width 85 height 15
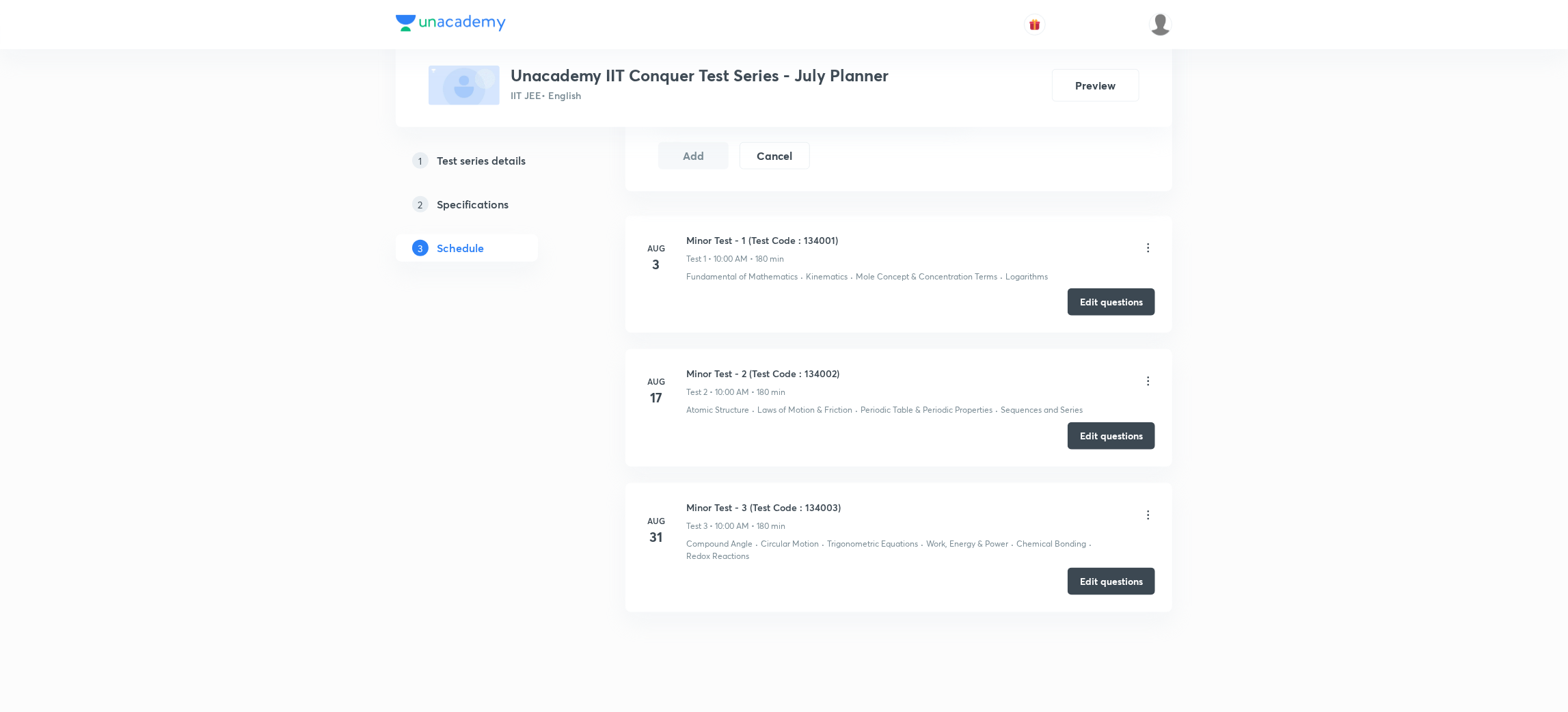
scroll to position [971, 0]
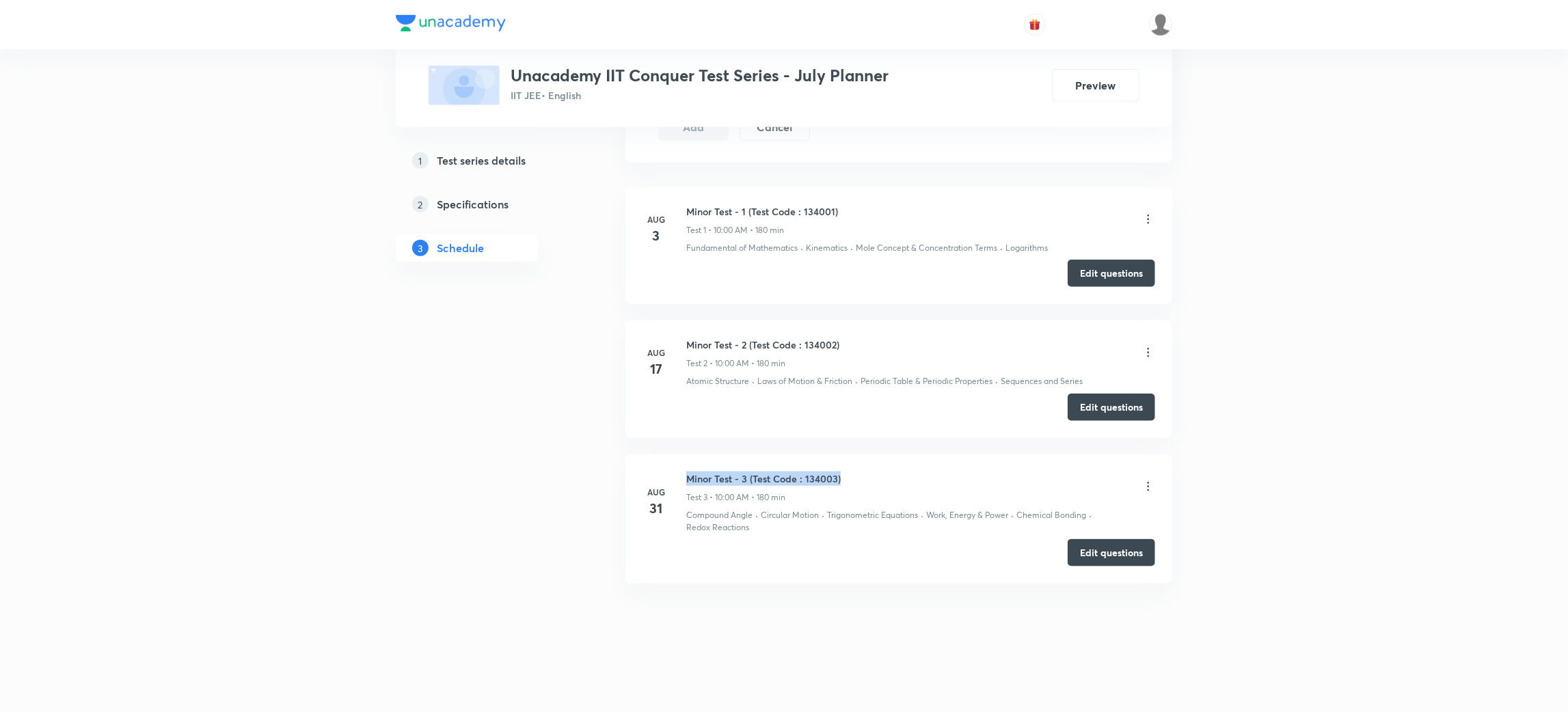
drag, startPoint x: 844, startPoint y: 480, endPoint x: 689, endPoint y: 479, distance: 155.0
click at [689, 479] on div "Minor Test - 3 (Test Code : 134003) Test 3 • 10:00 AM • 180 min" at bounding box center [921, 487] width 469 height 32
copy h6 "Minor Test - 3 (Test Code : 134003)"
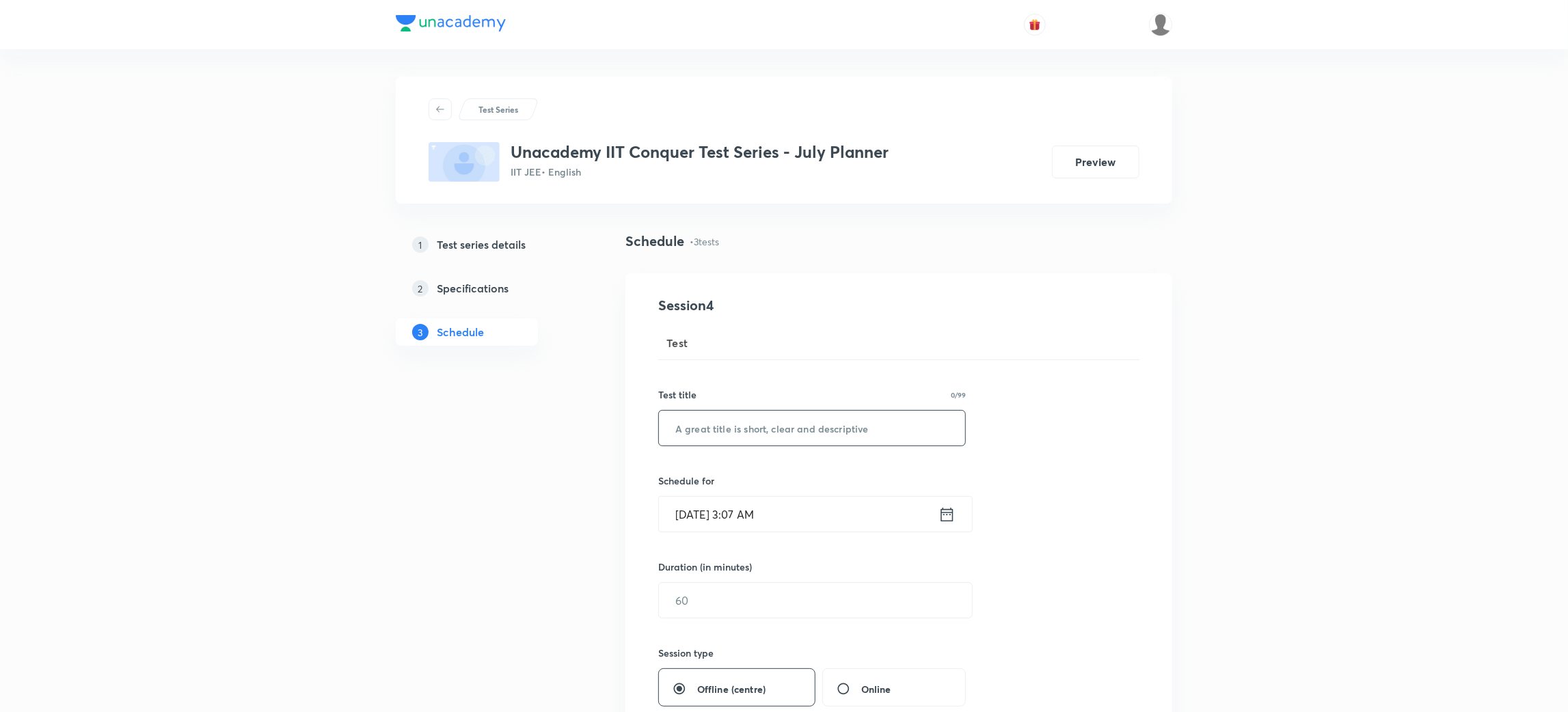
paste input "Minor Test - 3 (Test Code : 134003)"
click at [748, 423] on input "Minor Test - 3 (Test Code : 134003)" at bounding box center [812, 429] width 306 height 35
click at [676, 432] on input "Minor Test - 3 (Test Code : 134003)" at bounding box center [812, 429] width 306 height 35
click at [744, 425] on input "Major Test - 3 (Test Code : 134003)" at bounding box center [812, 429] width 306 height 35
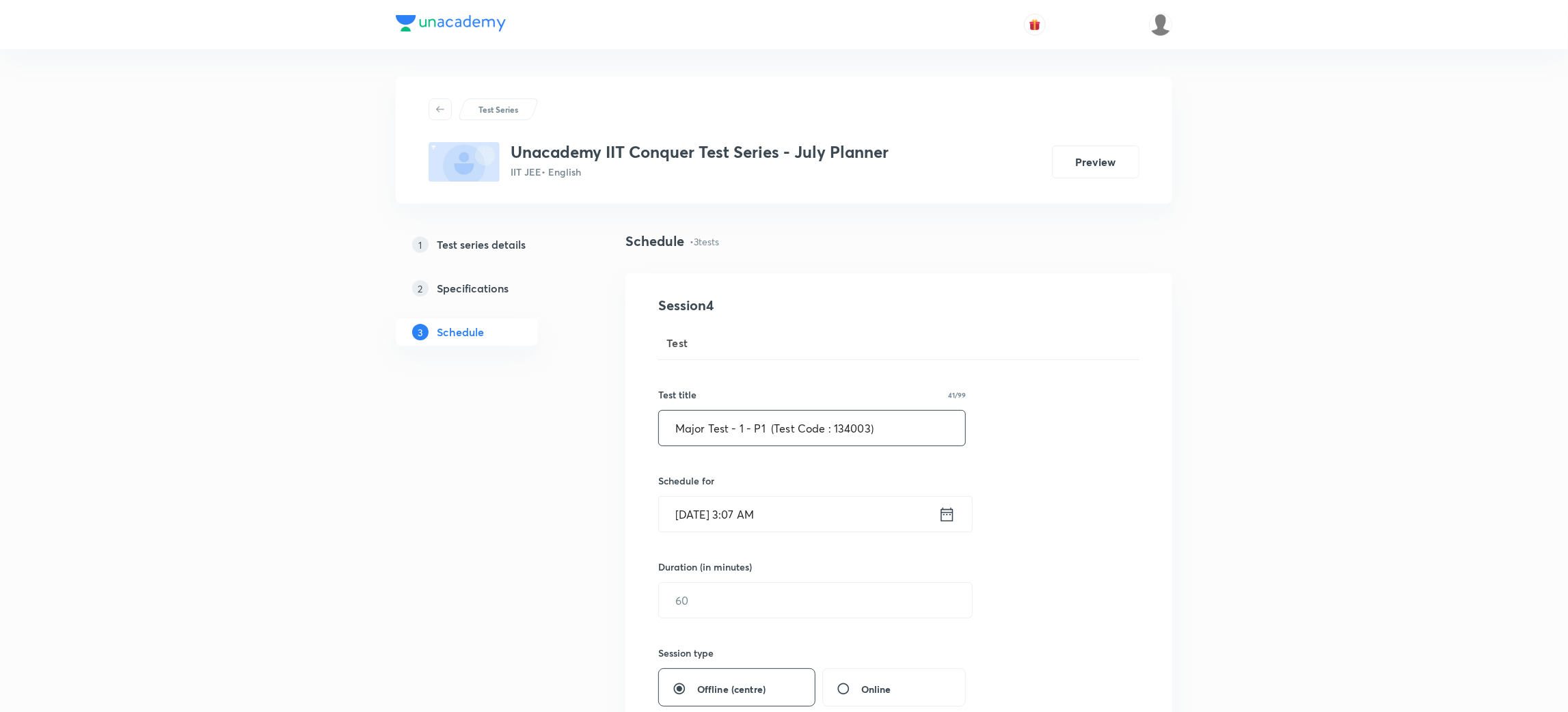
click at [859, 427] on input "Major Test - 1 - P1 (Test Code : 134003)" at bounding box center [812, 429] width 306 height 35
paste input "101"
type input "Major Test - 1 - P1 (Test Code : 134101)"
click at [942, 523] on icon at bounding box center [946, 515] width 17 height 20
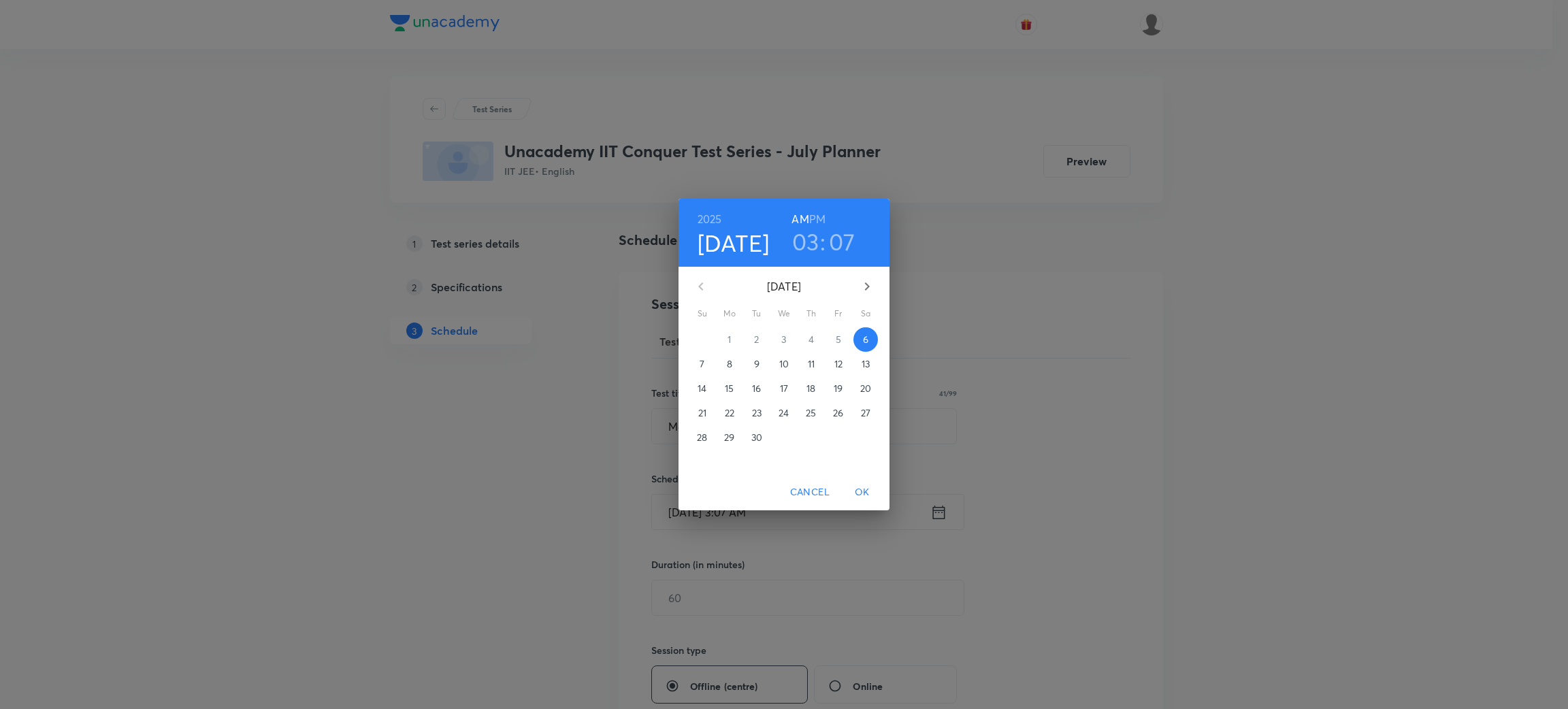
click at [697, 357] on span "7" at bounding box center [702, 364] width 24 height 14
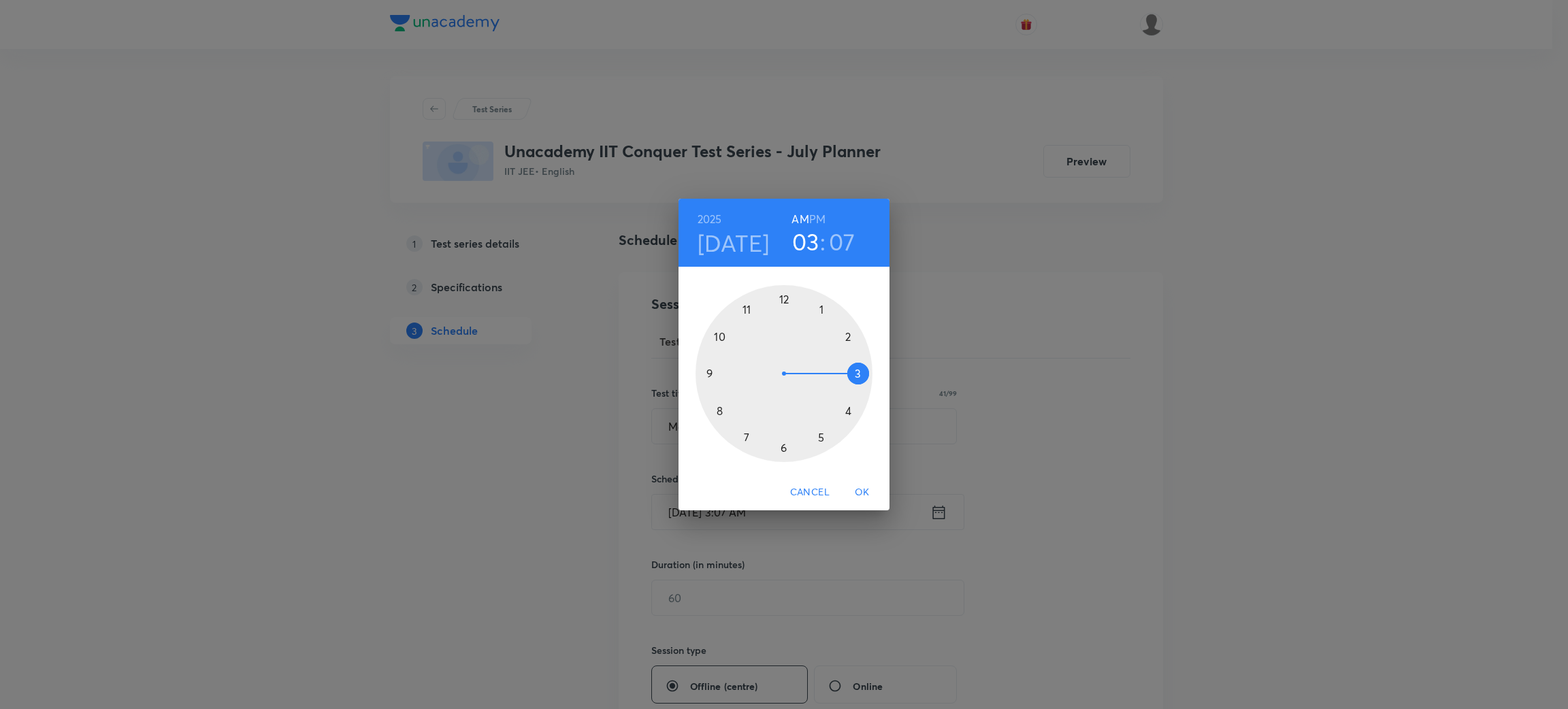
click at [718, 335] on div at bounding box center [783, 373] width 177 height 177
click at [781, 298] on div at bounding box center [783, 373] width 177 height 177
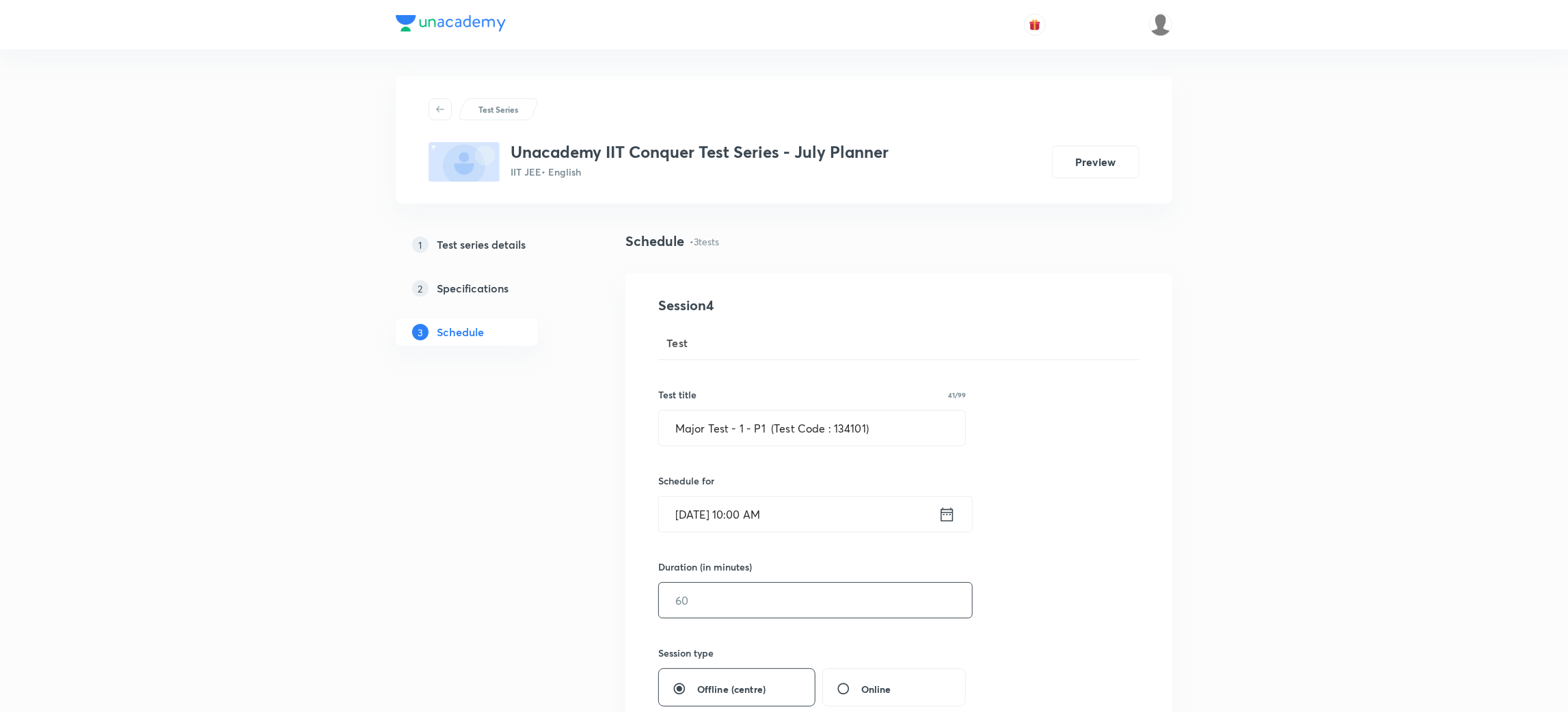
click at [723, 592] on input "text" at bounding box center [815, 600] width 313 height 35
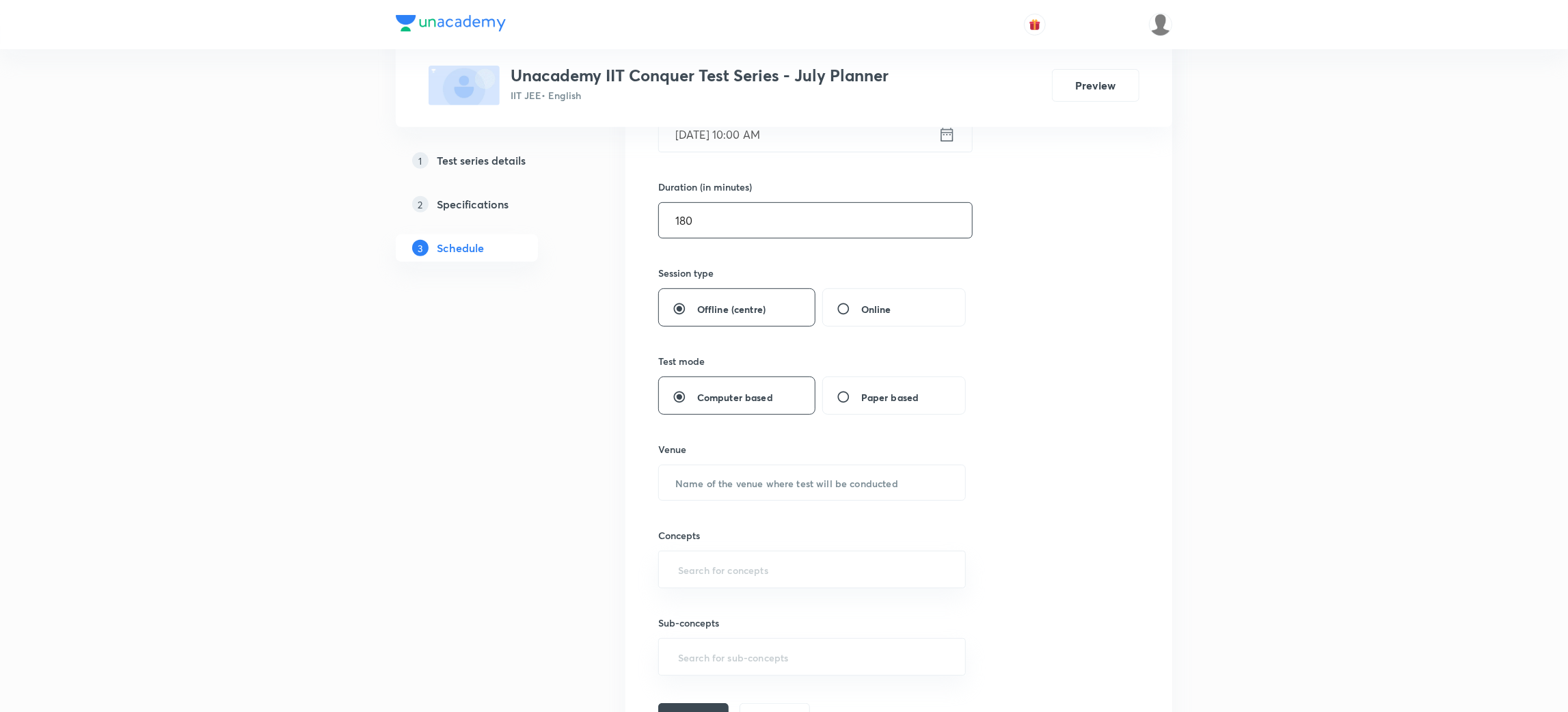
scroll to position [393, 0]
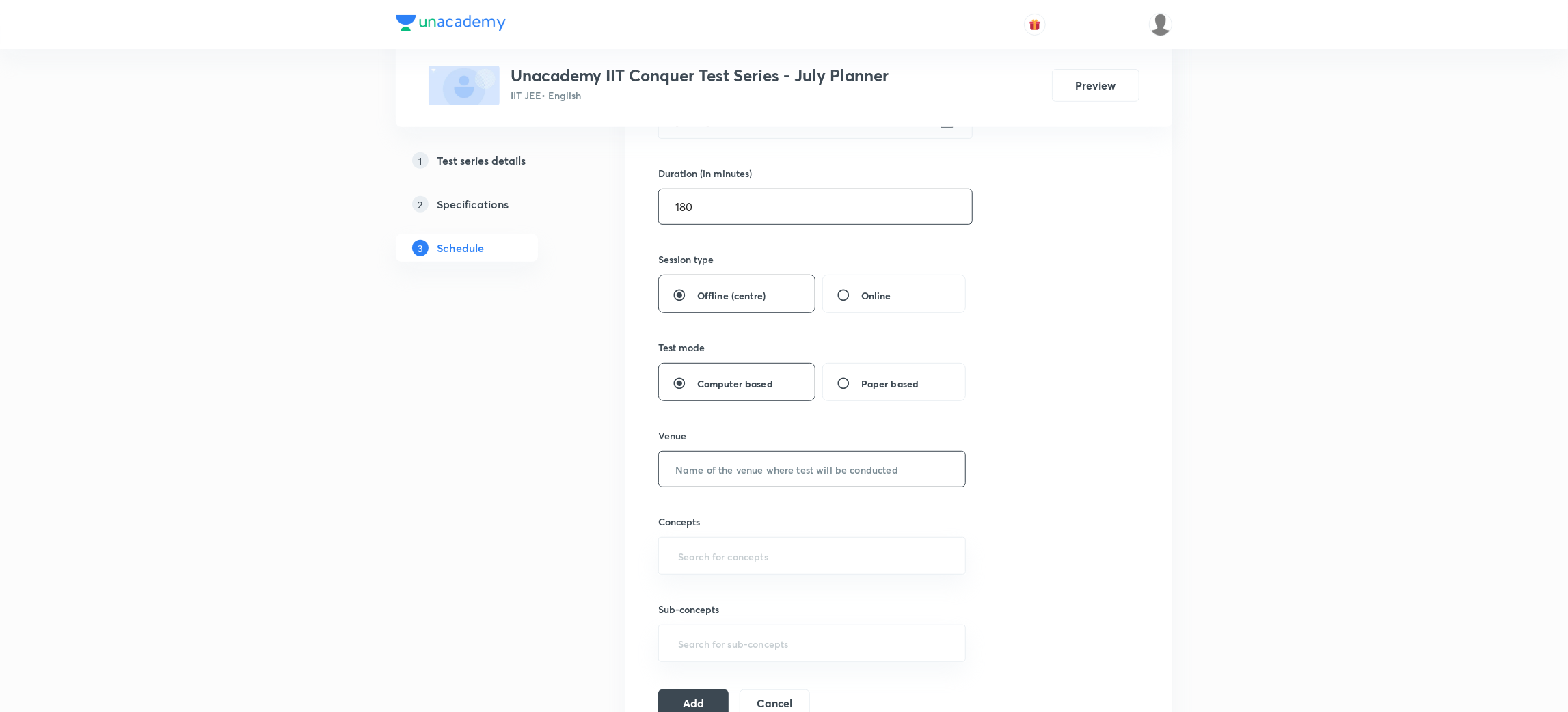
type input "180"
click at [776, 472] on input "text" at bounding box center [812, 470] width 306 height 35
type input "[GEOGRAPHIC_DATA]"
click at [750, 557] on input "text" at bounding box center [812, 556] width 274 height 25
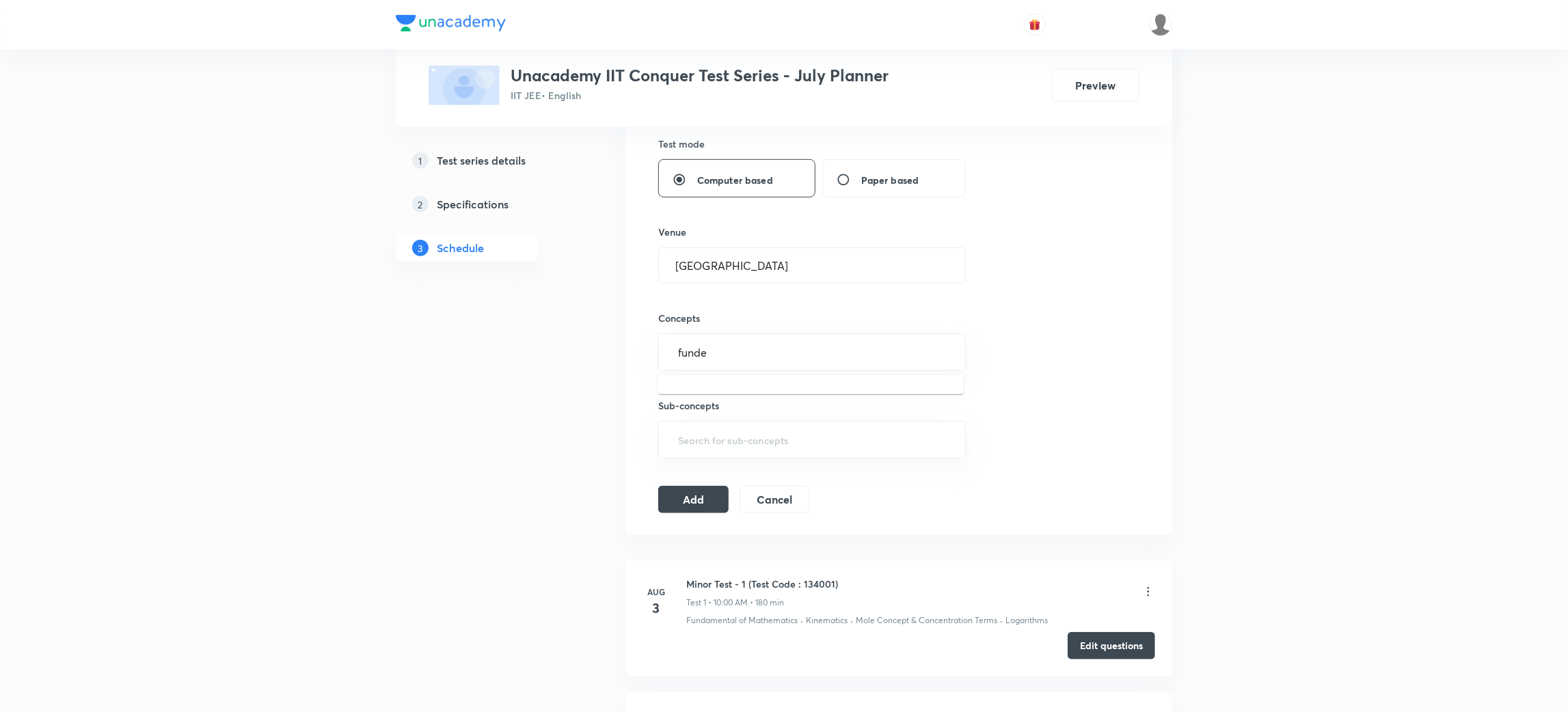
scroll to position [598, 0]
type input "fund"
click at [745, 412] on li "Fundamental of Math's" at bounding box center [811, 417] width 306 height 25
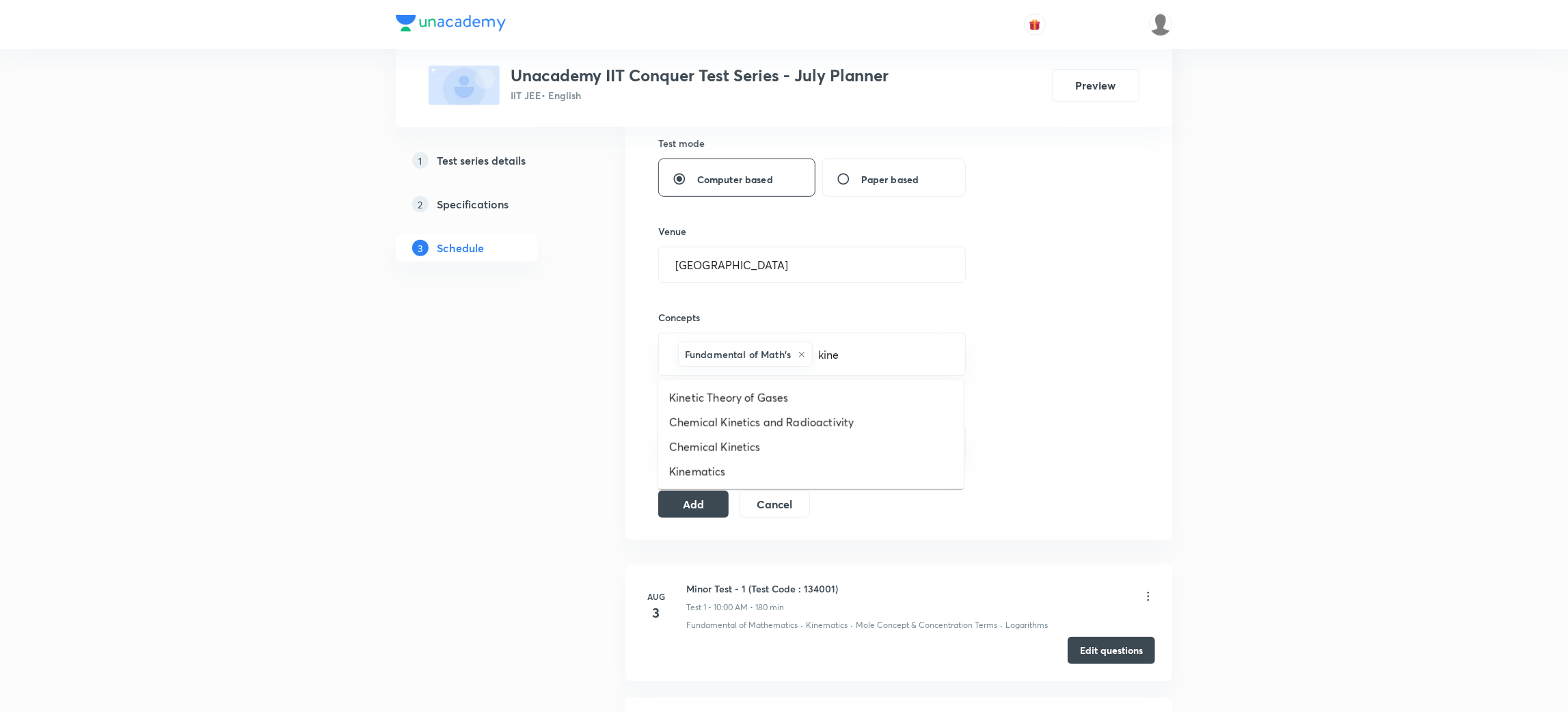
type input "kinem"
click at [676, 386] on li "Kinematics" at bounding box center [811, 397] width 306 height 25
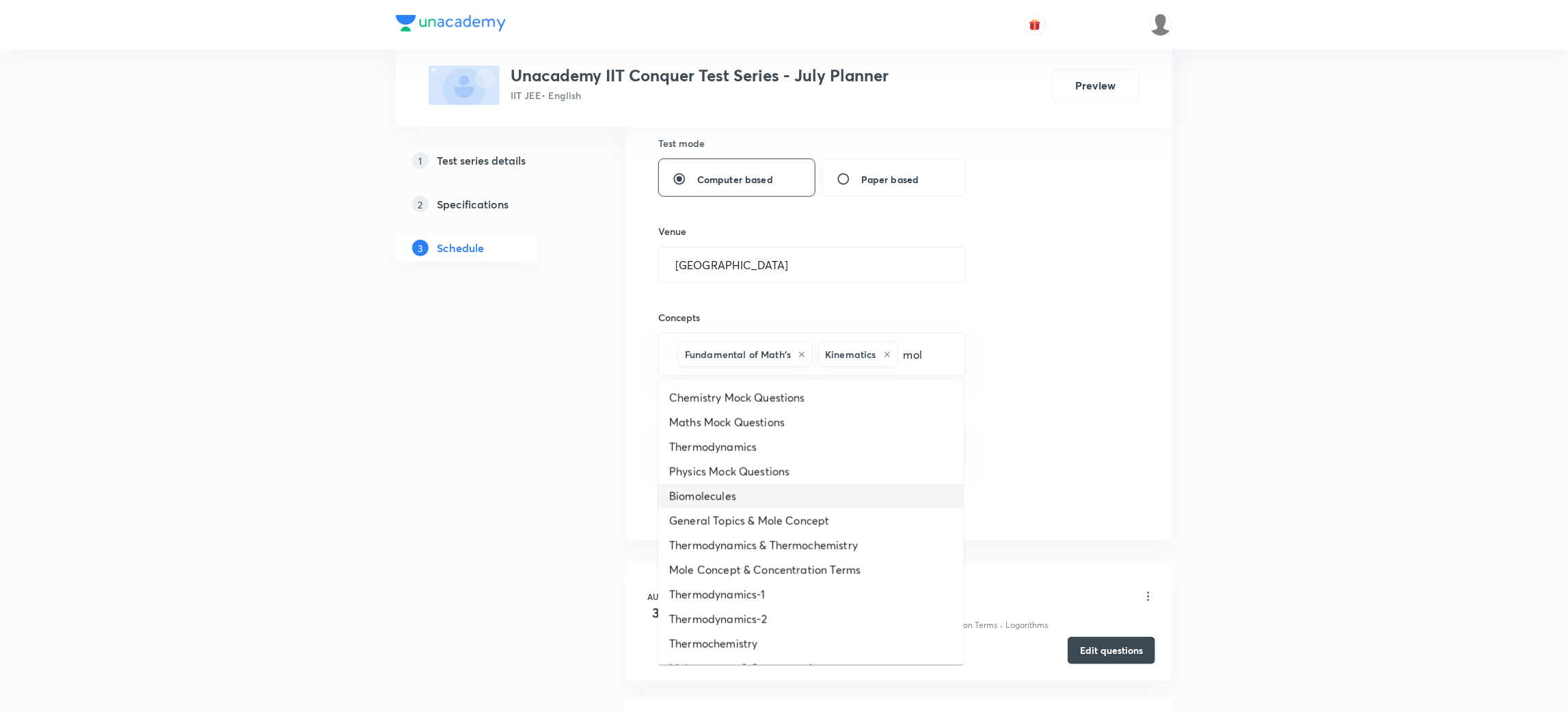
type input "mole"
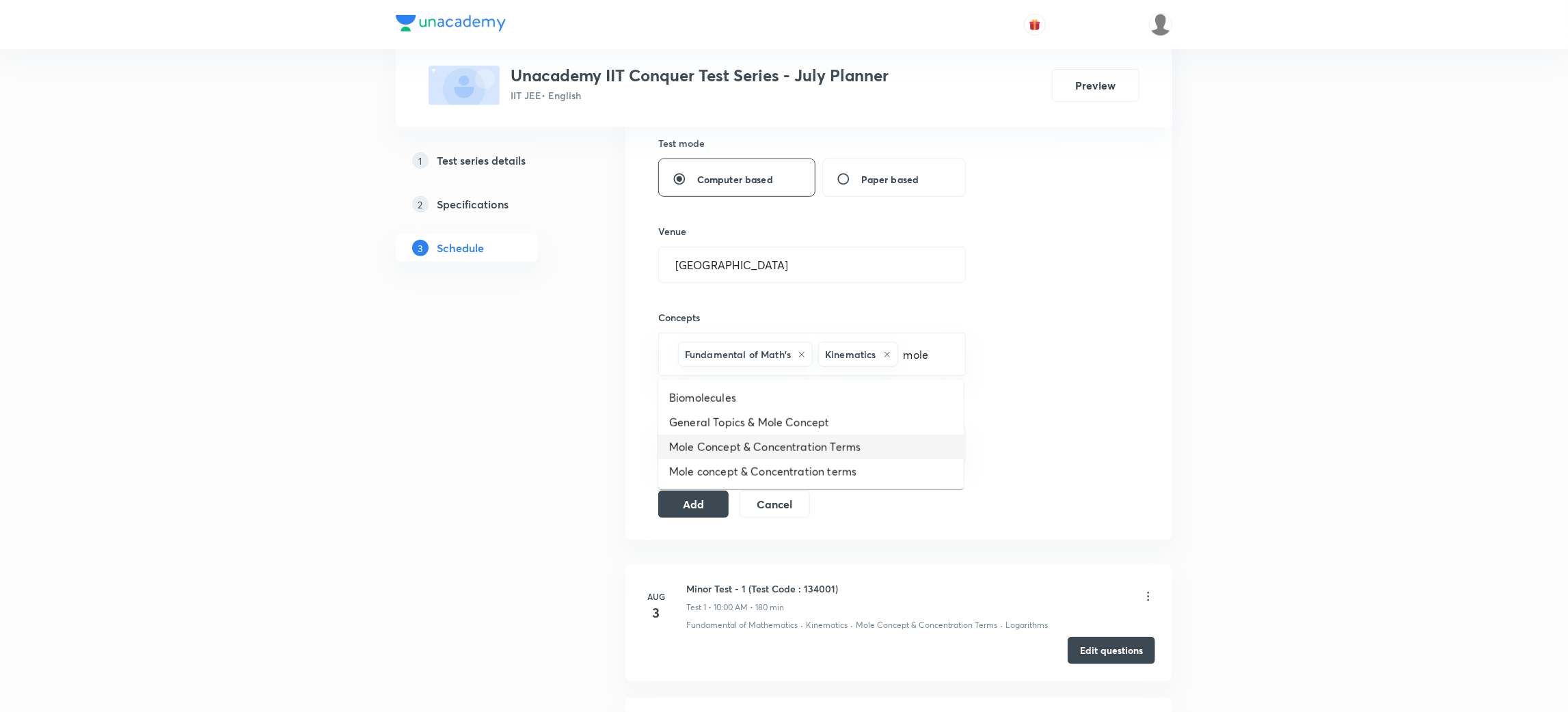
click at [761, 447] on li "Mole Concept & Concentration Terms" at bounding box center [811, 446] width 306 height 25
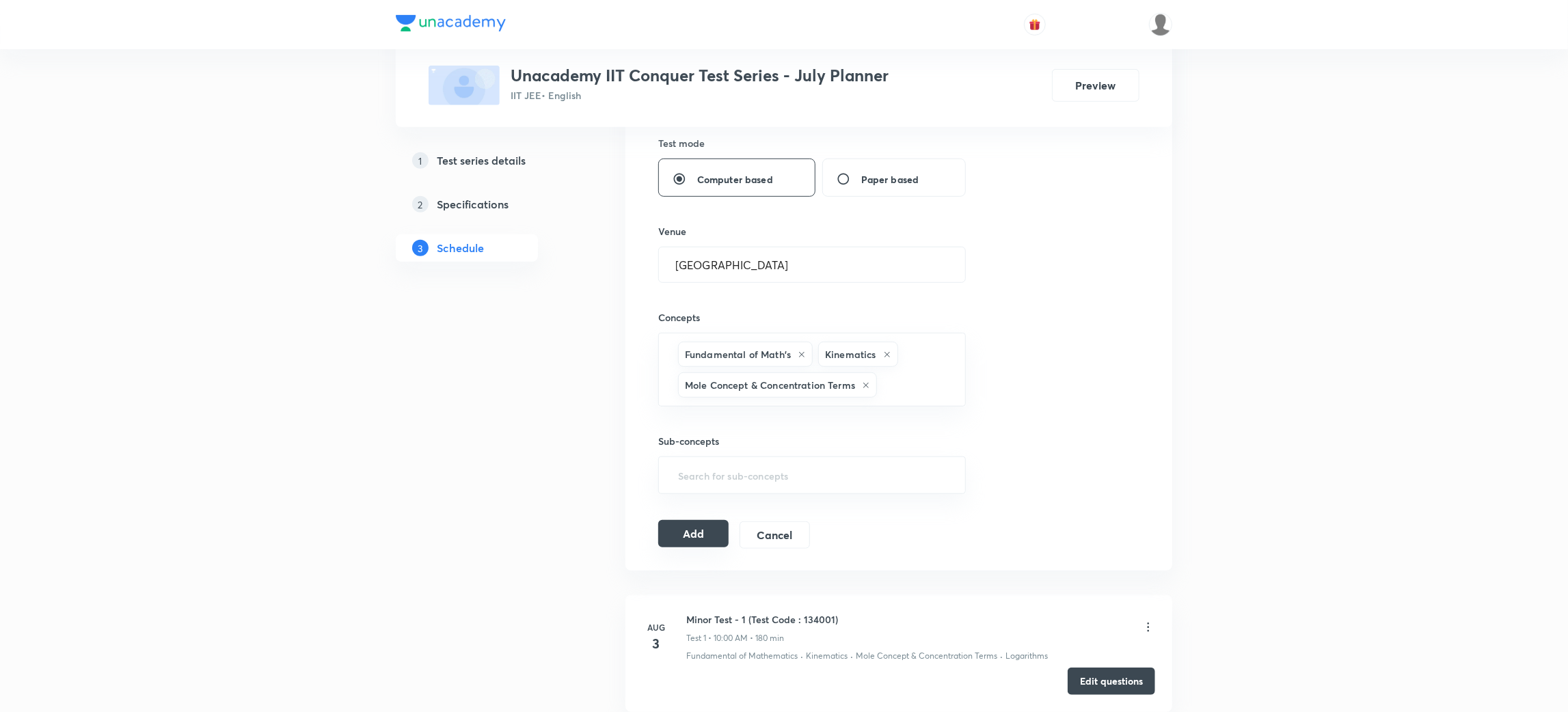
click at [680, 535] on button "Add" at bounding box center [693, 534] width 71 height 27
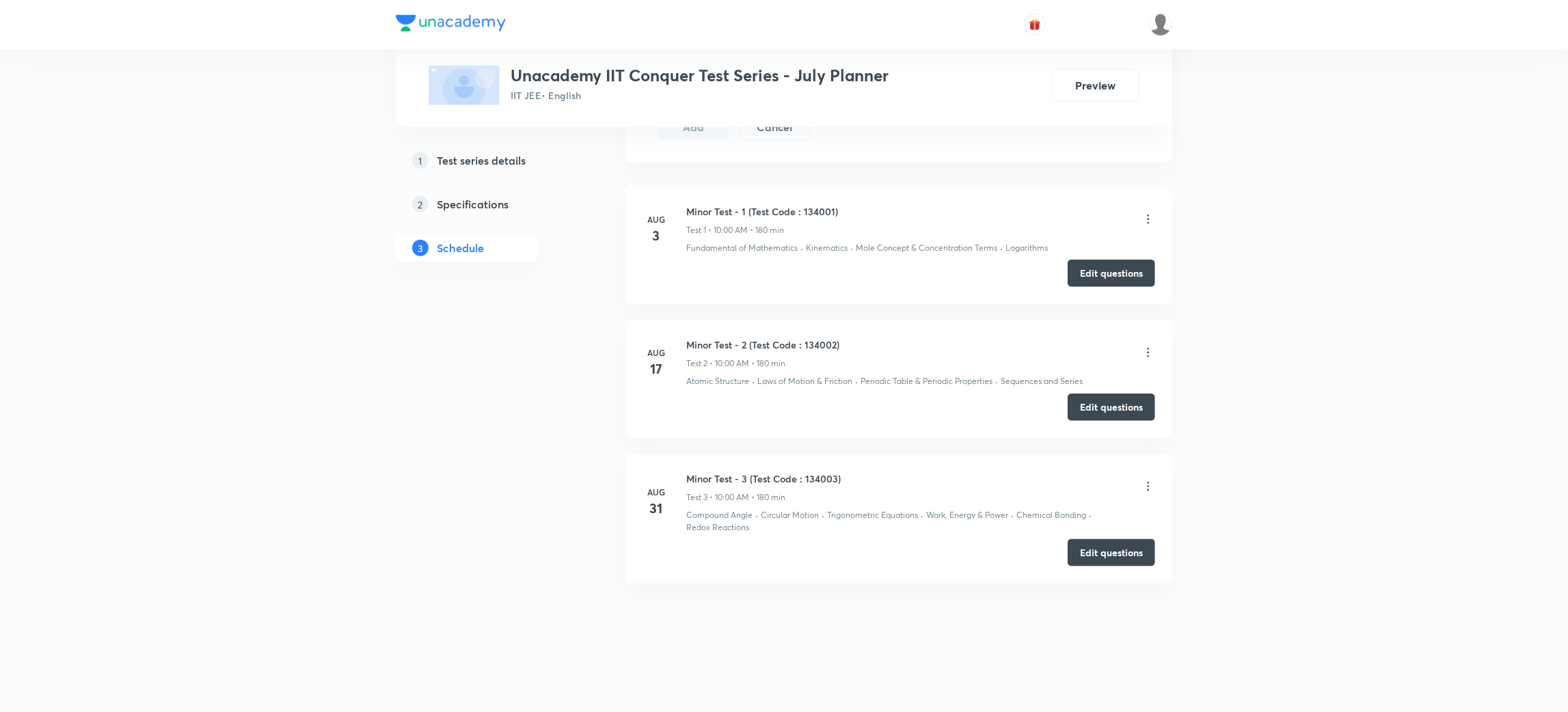
scroll to position [0, 0]
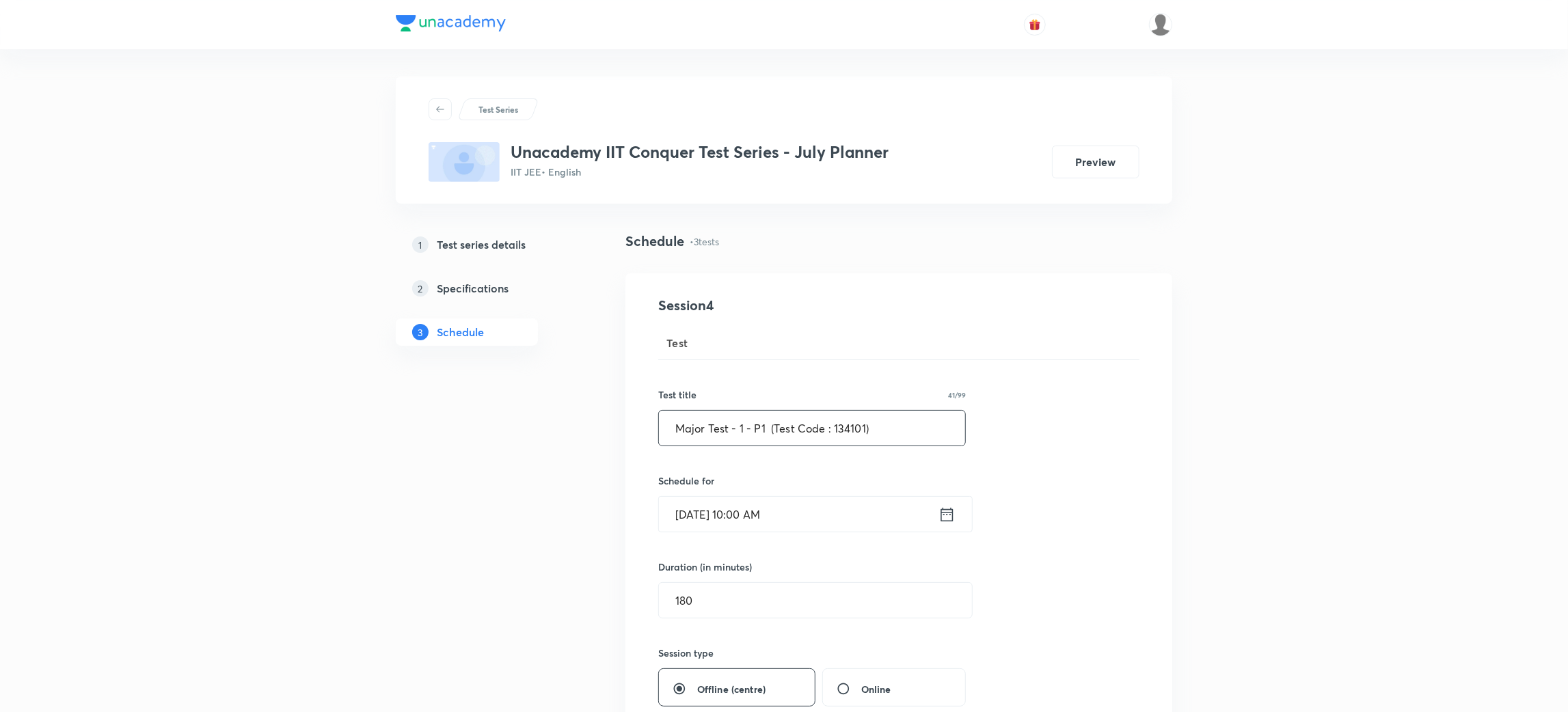
drag, startPoint x: 885, startPoint y: 426, endPoint x: 540, endPoint y: 457, distance: 346.4
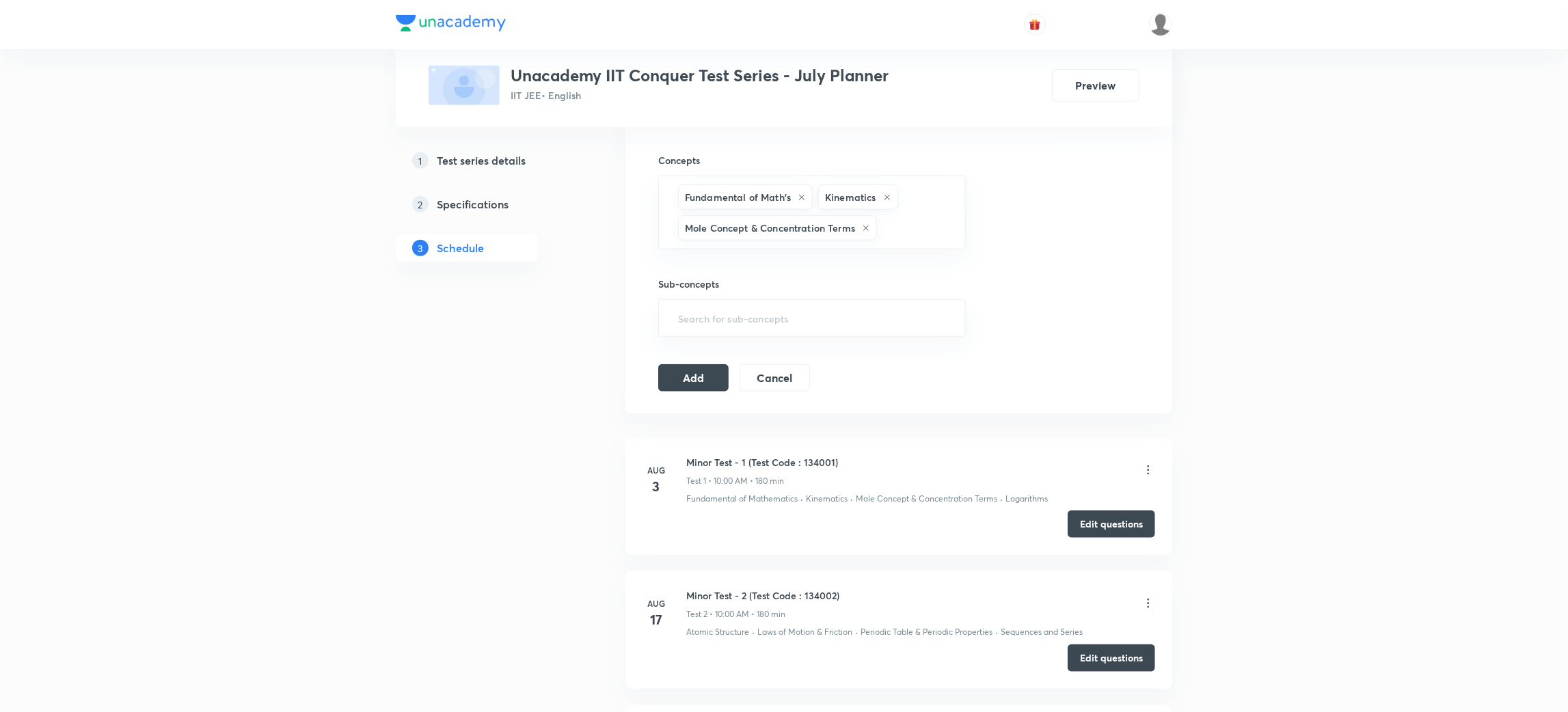
scroll to position [892, 0]
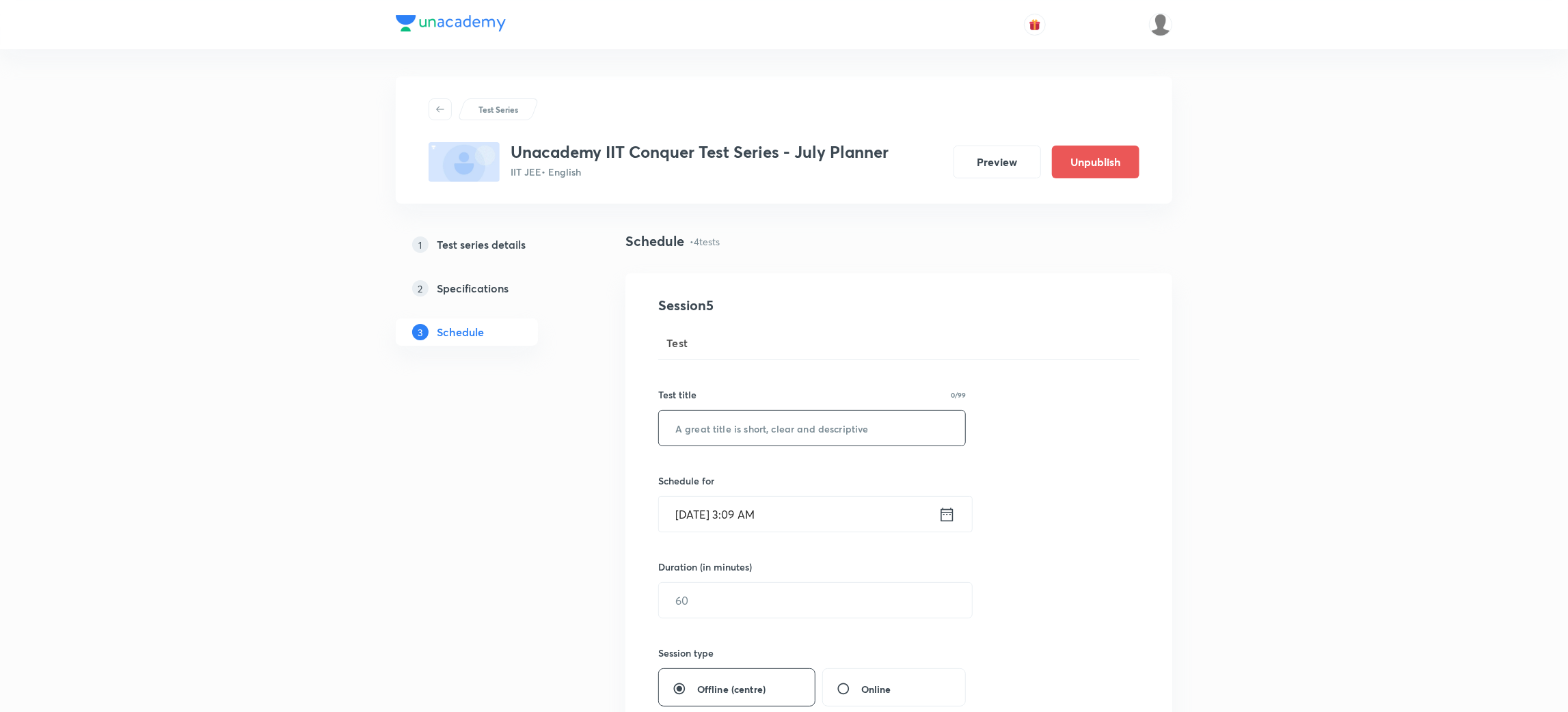
click at [725, 418] on input "text" at bounding box center [812, 429] width 306 height 35
paste input "Major Test - 1 - P1 (Test Code : 134101)"
click at [762, 429] on input "Major Test - 1 - P1 (Test Code : 134101)" at bounding box center [812, 429] width 306 height 35
click at [877, 441] on input "Major Test - 1 - P2 (Test Code : 134101)" at bounding box center [812, 429] width 306 height 35
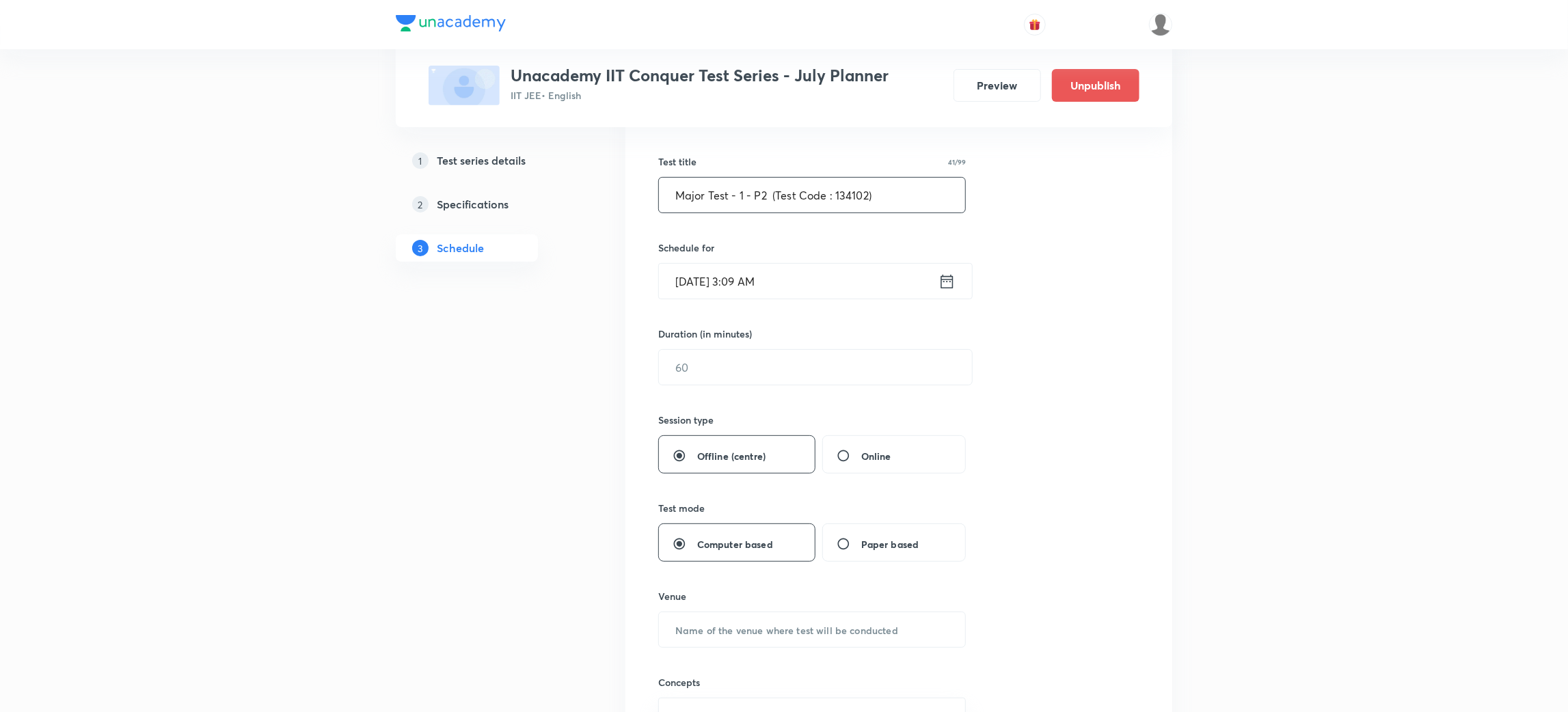
scroll to position [237, 0]
type input "Major Test - 1 - P2 (Test Code : 134102)"
click at [949, 273] on icon at bounding box center [946, 278] width 17 height 20
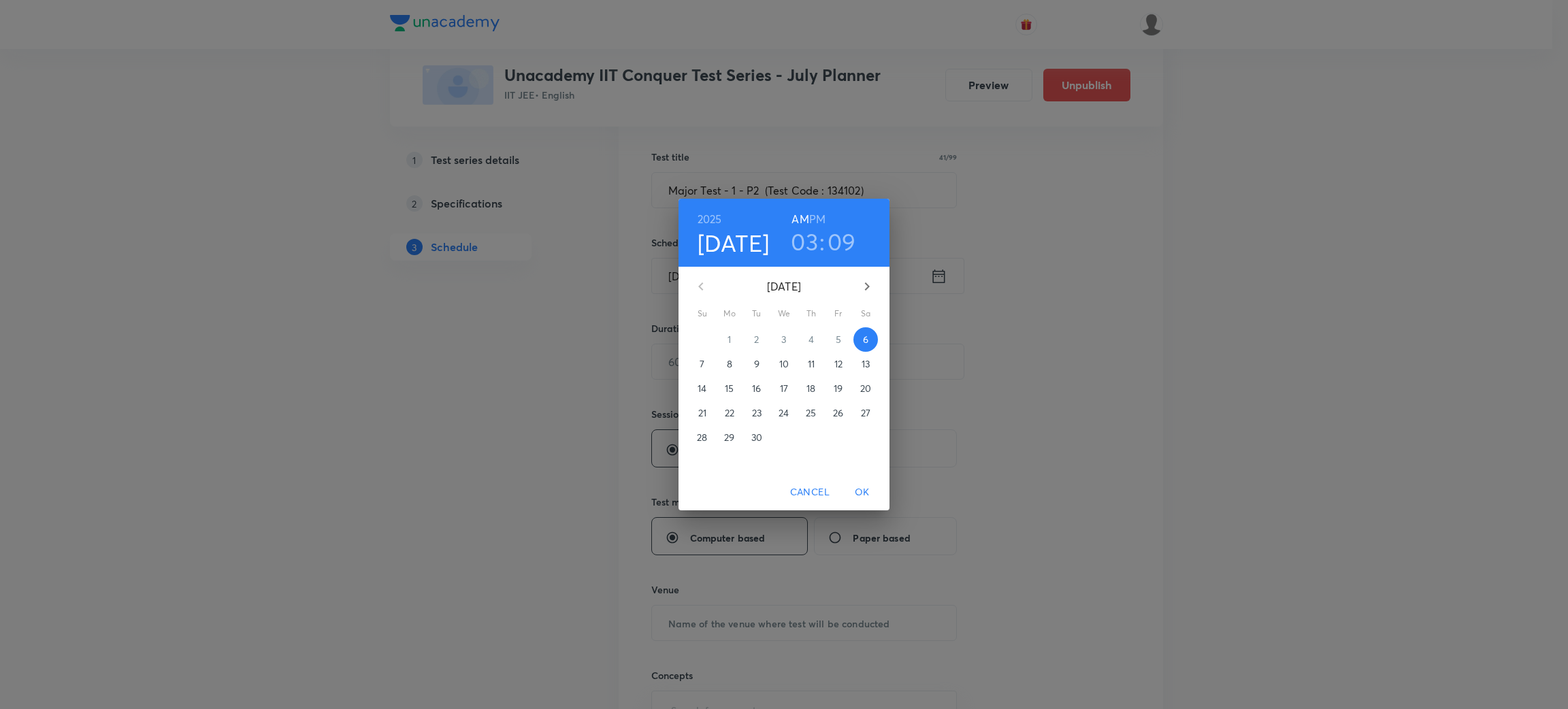
click at [697, 363] on span "7" at bounding box center [702, 364] width 24 height 14
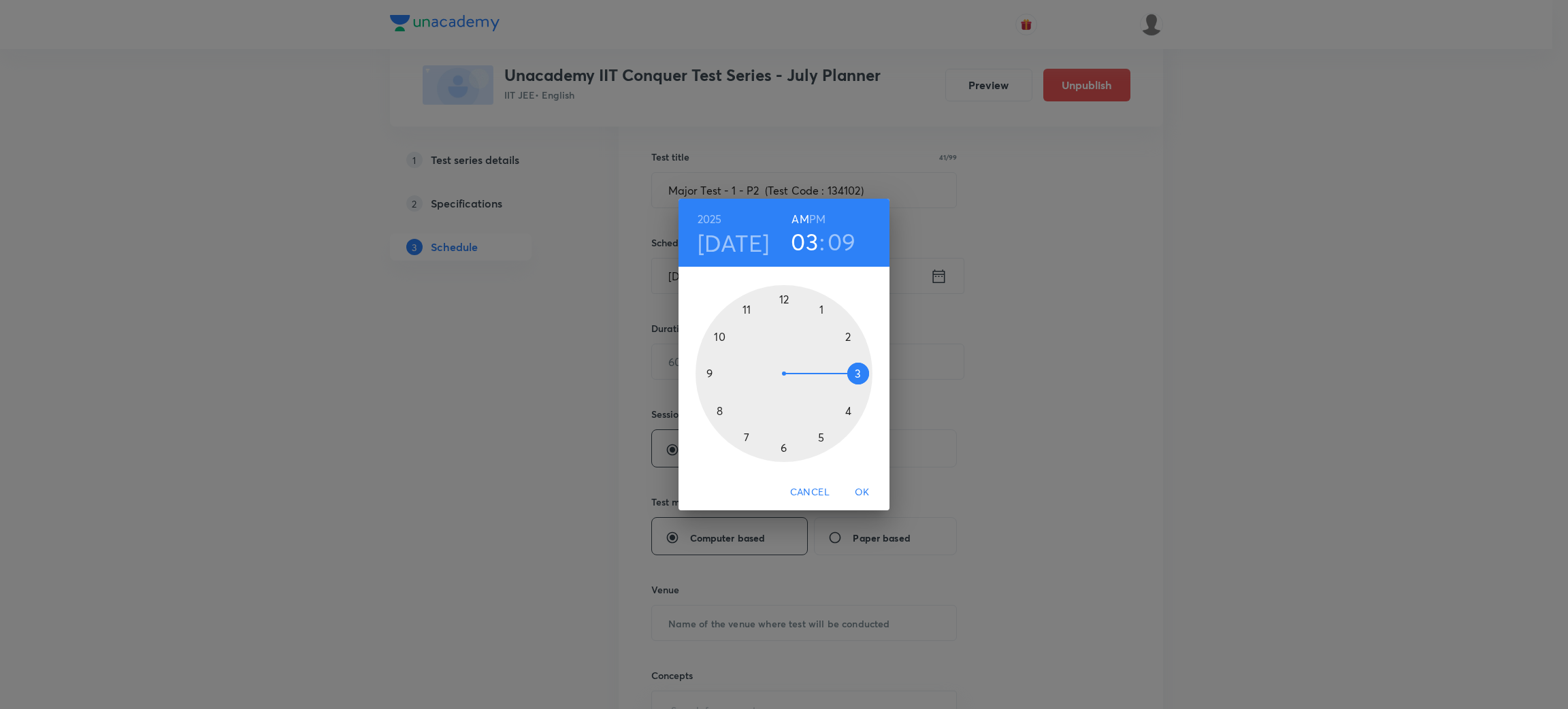
click at [846, 334] on div at bounding box center [783, 373] width 177 height 177
click at [818, 214] on h6 "PM" at bounding box center [817, 220] width 17 height 20
click at [782, 295] on div at bounding box center [783, 373] width 177 height 177
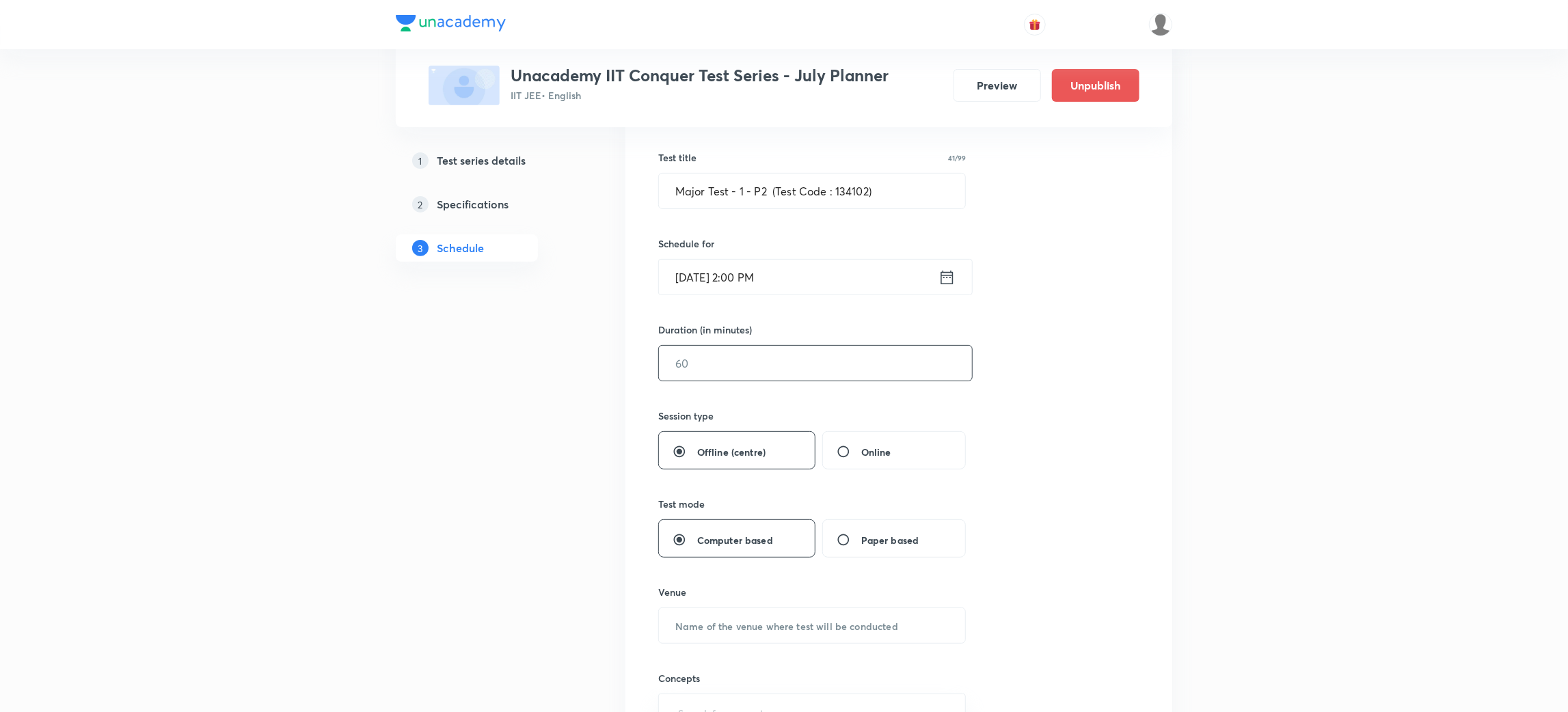
click at [770, 371] on input "text" at bounding box center [815, 364] width 313 height 35
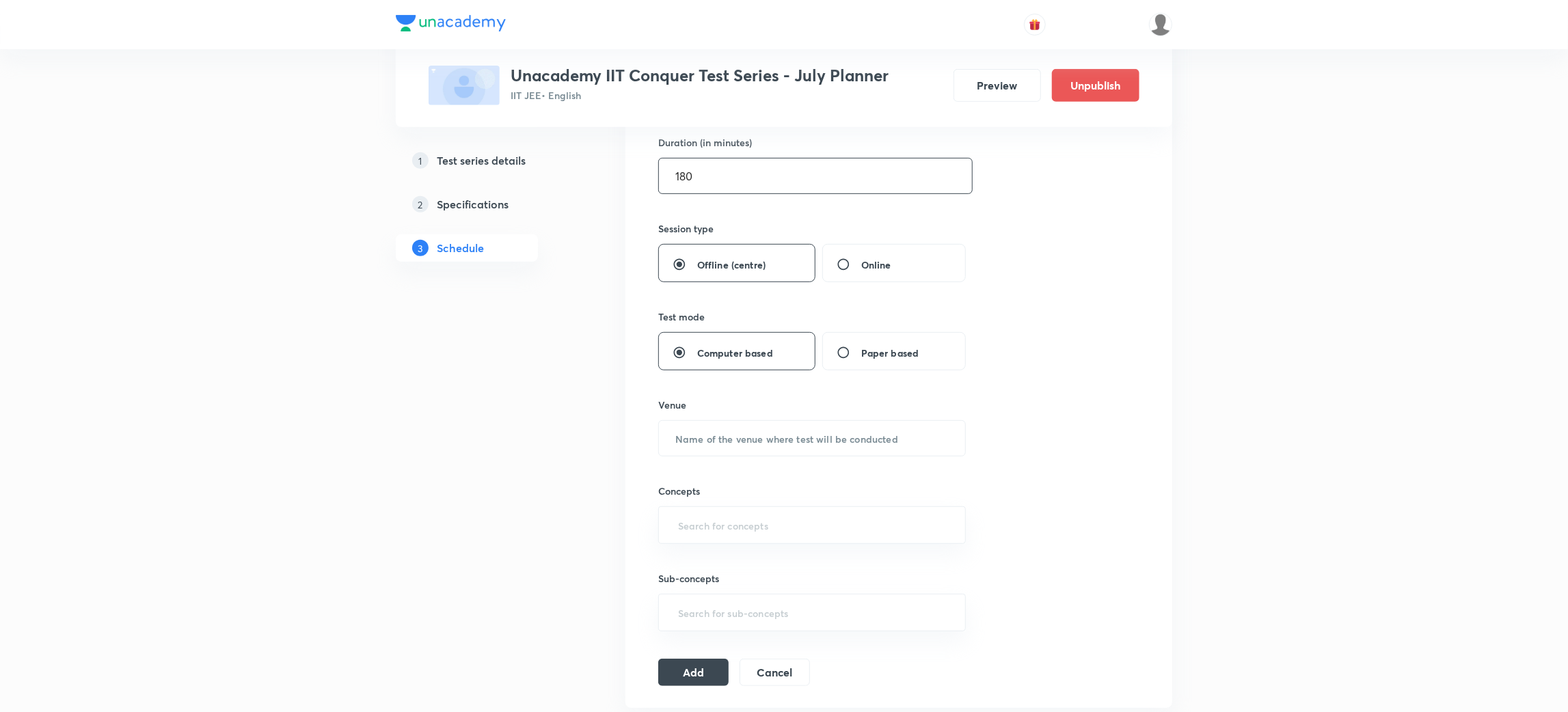
scroll to position [427, 0]
type input "180"
click at [764, 436] on input "text" at bounding box center [812, 436] width 306 height 35
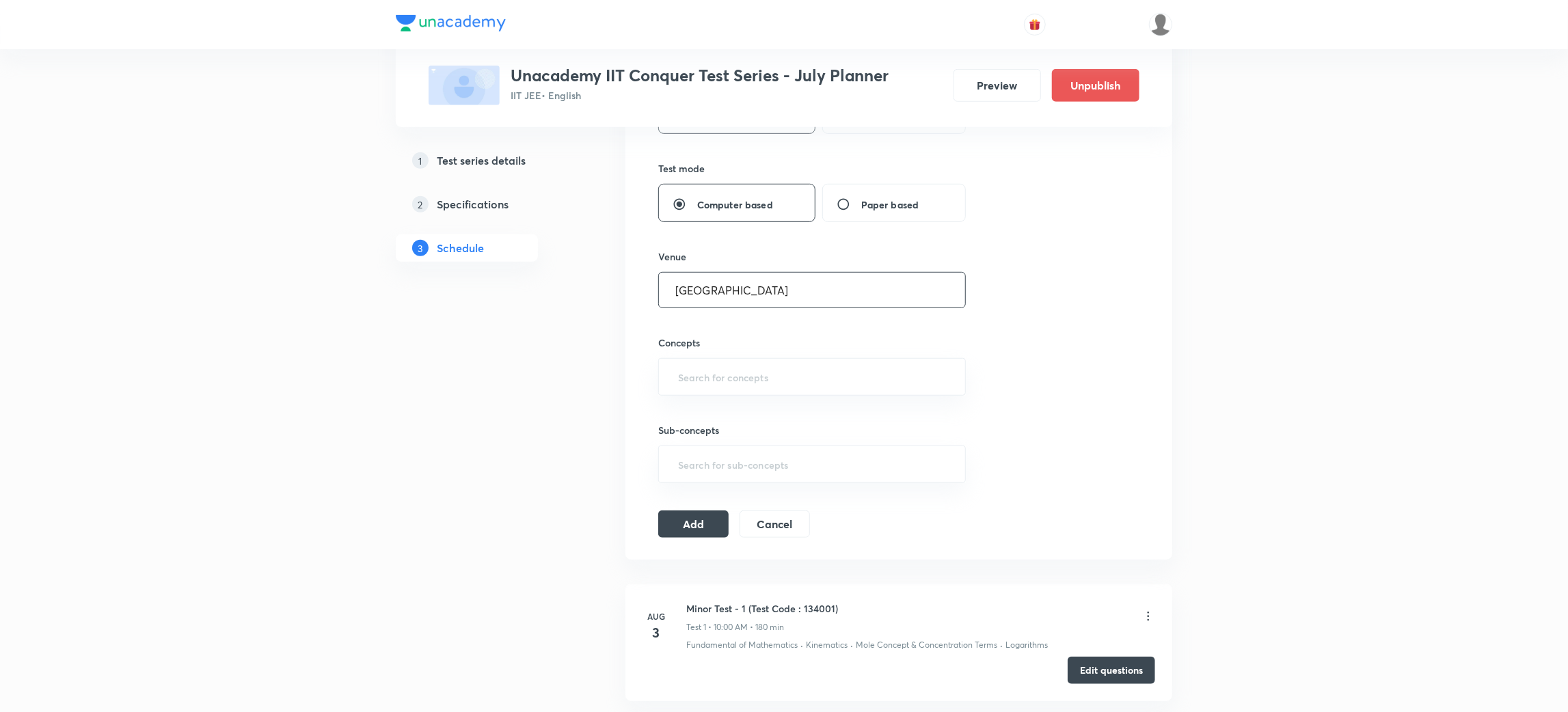
scroll to position [574, 0]
type input "Unacademy Center"
click at [865, 380] on input "text" at bounding box center [812, 377] width 274 height 25
type input "fund"
click at [756, 430] on li "Fundamental of Math's" at bounding box center [811, 441] width 306 height 25
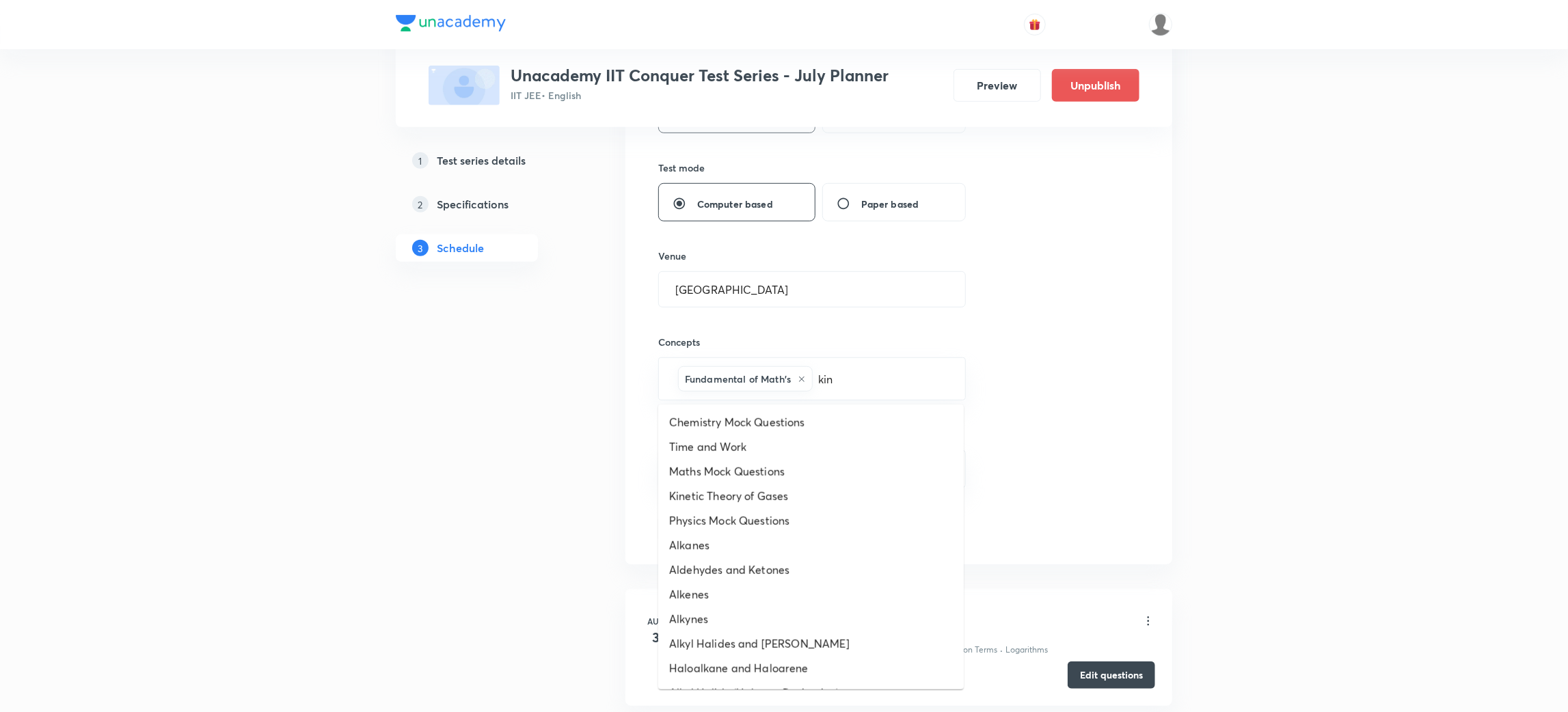
type input "kine"
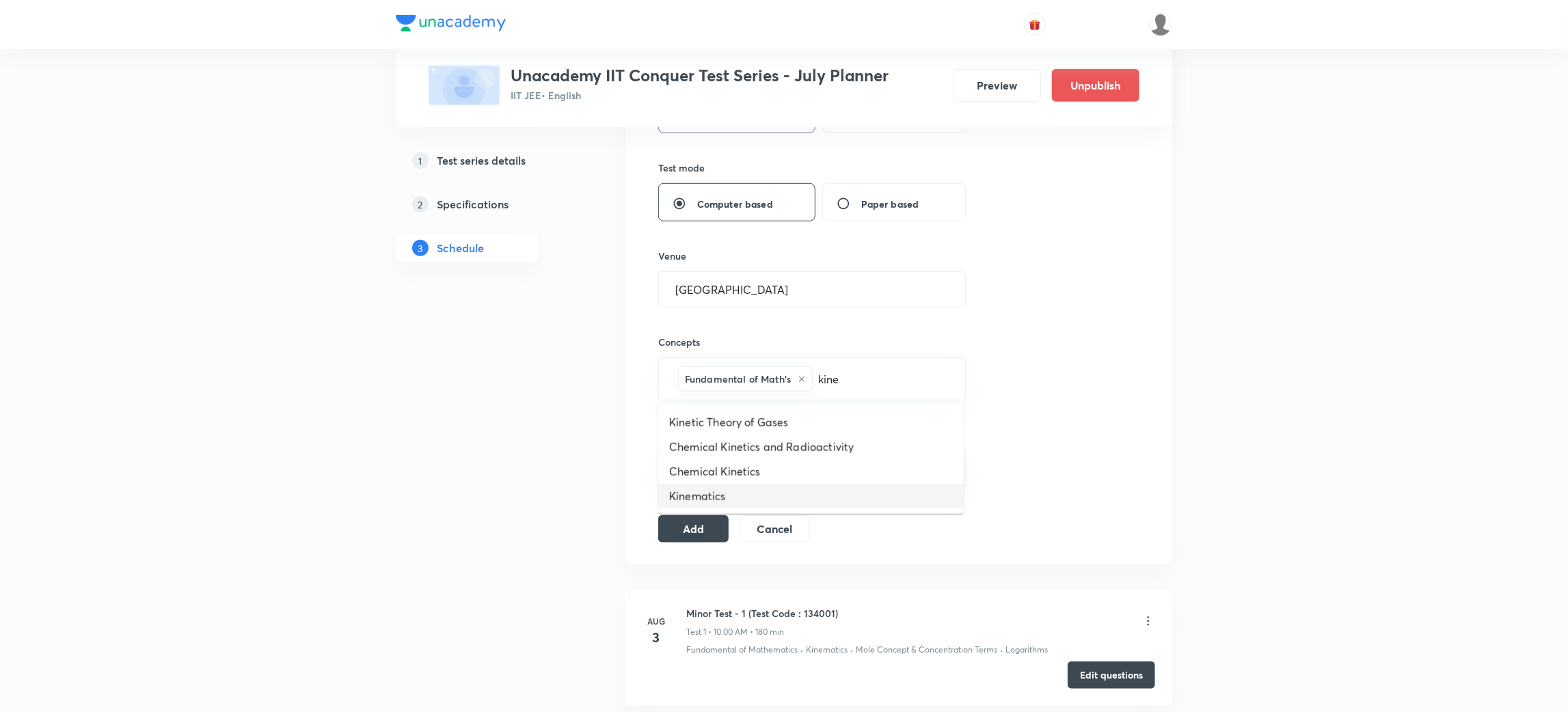
click at [706, 483] on li "Kinematics" at bounding box center [811, 495] width 306 height 25
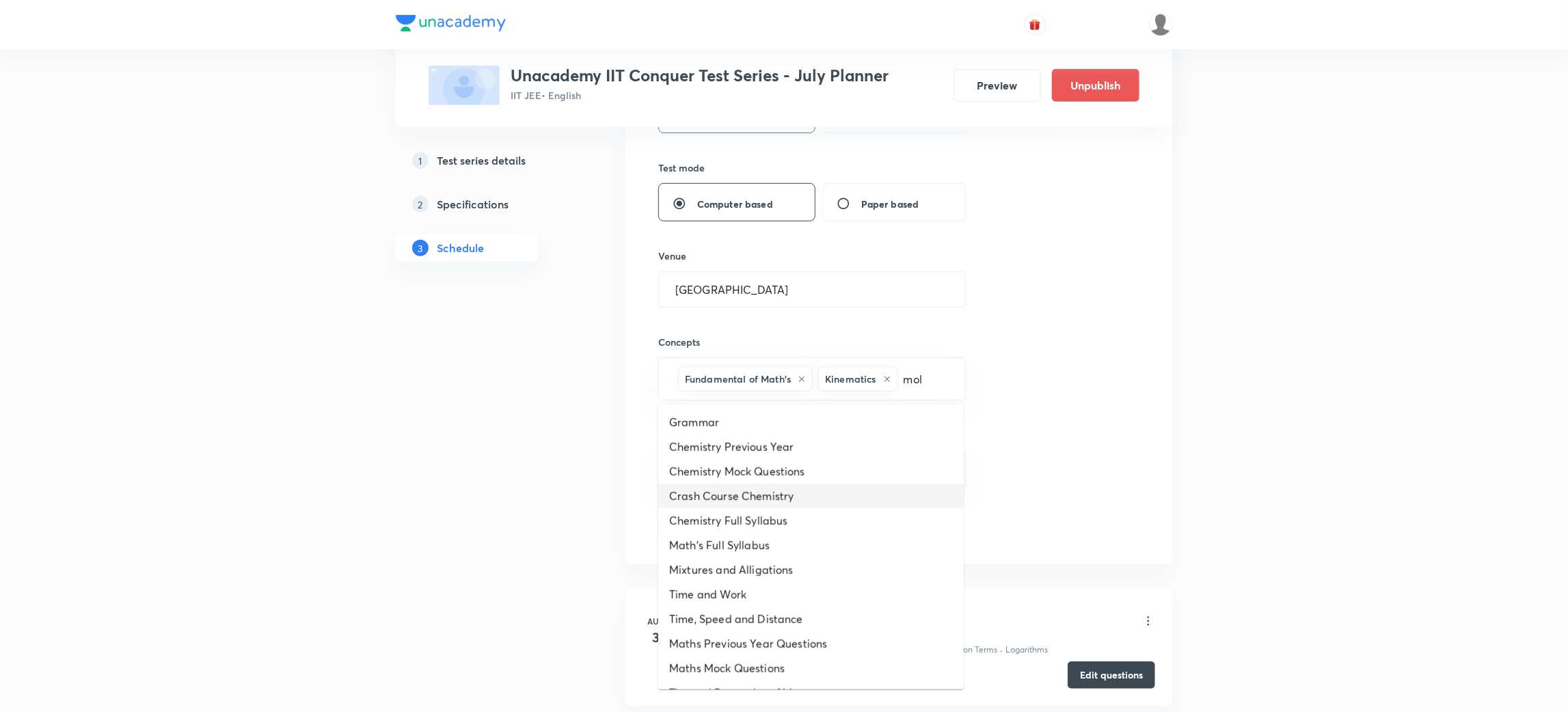
type input "mole"
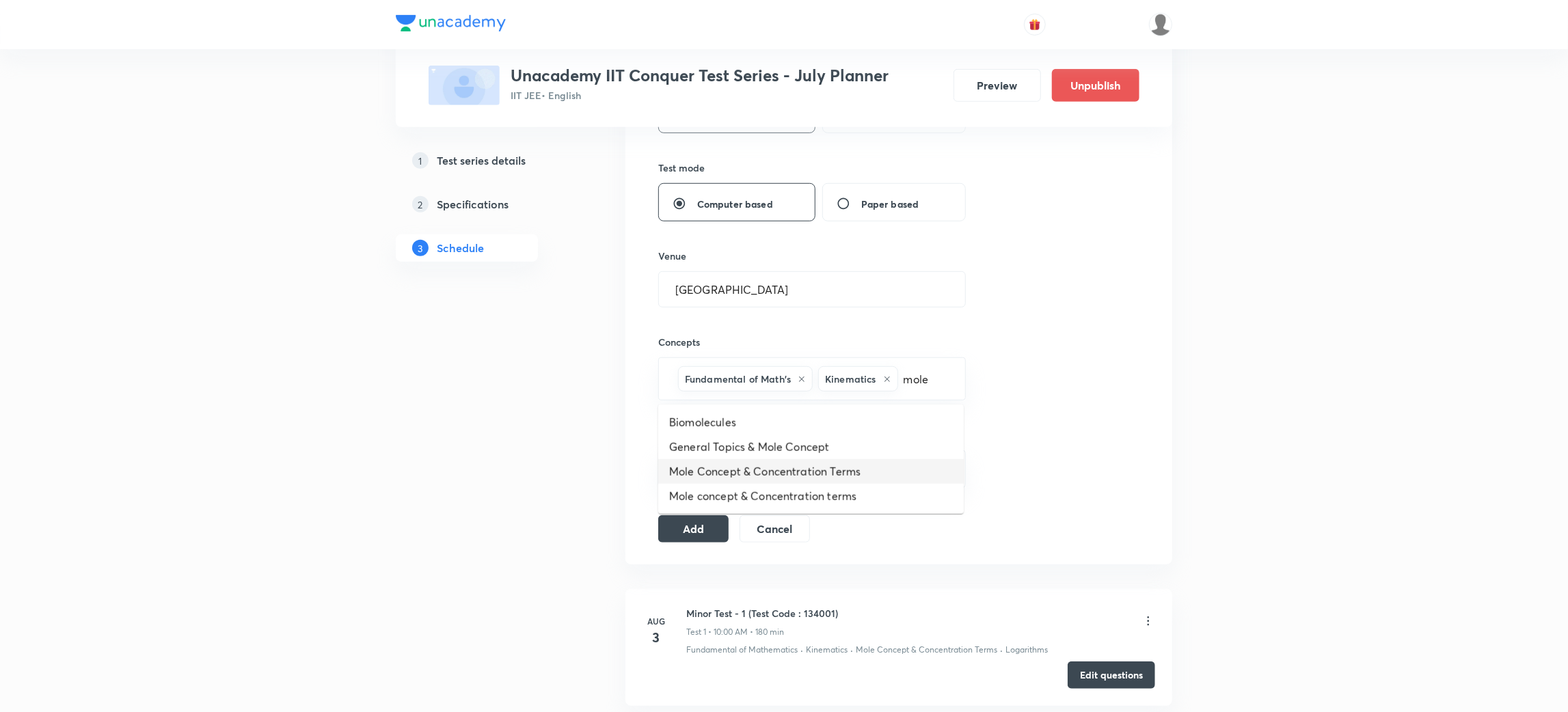
click at [721, 466] on li "Mole Concept & Concentration Terms" at bounding box center [811, 471] width 306 height 25
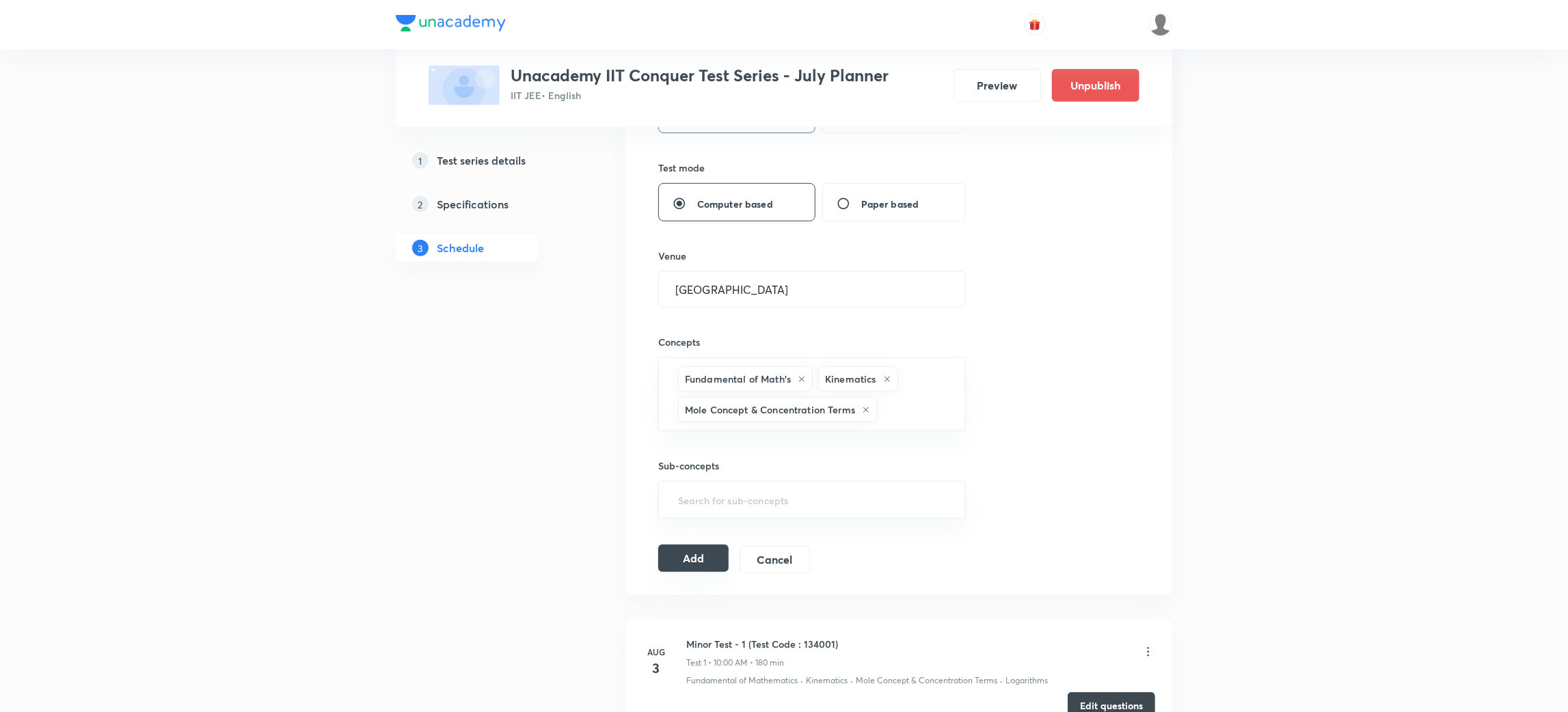
click at [694, 551] on button "Add" at bounding box center [693, 558] width 71 height 27
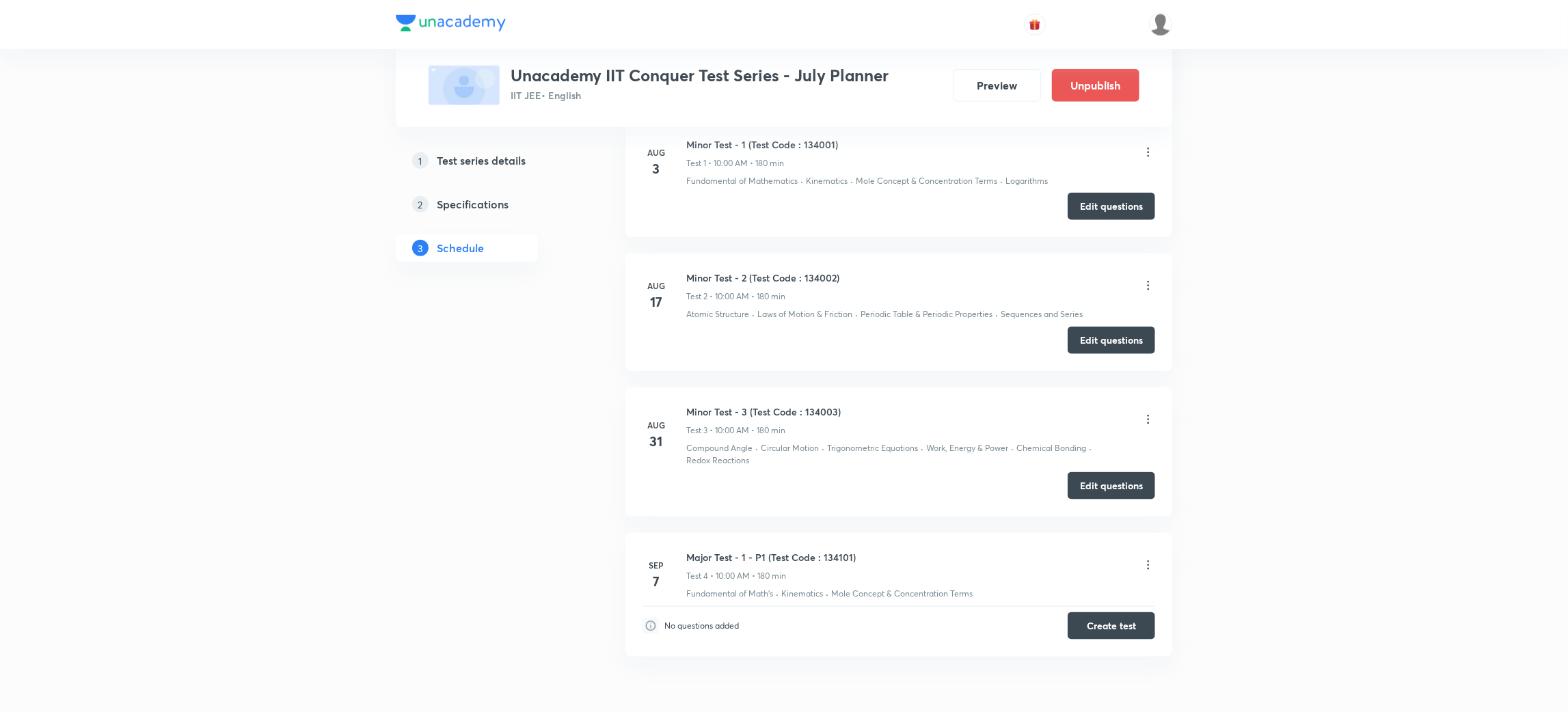
scroll to position [1147, 0]
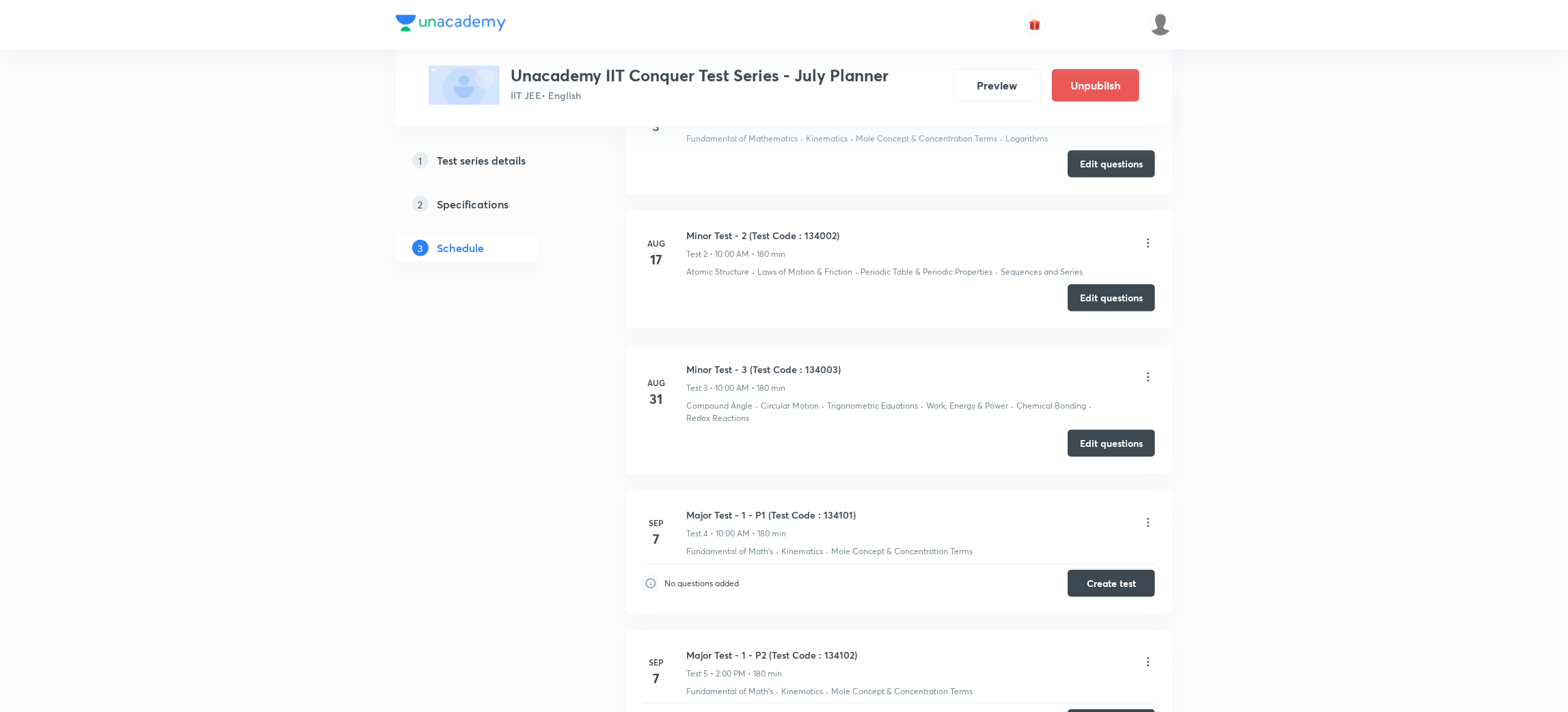
scroll to position [1251, 0]
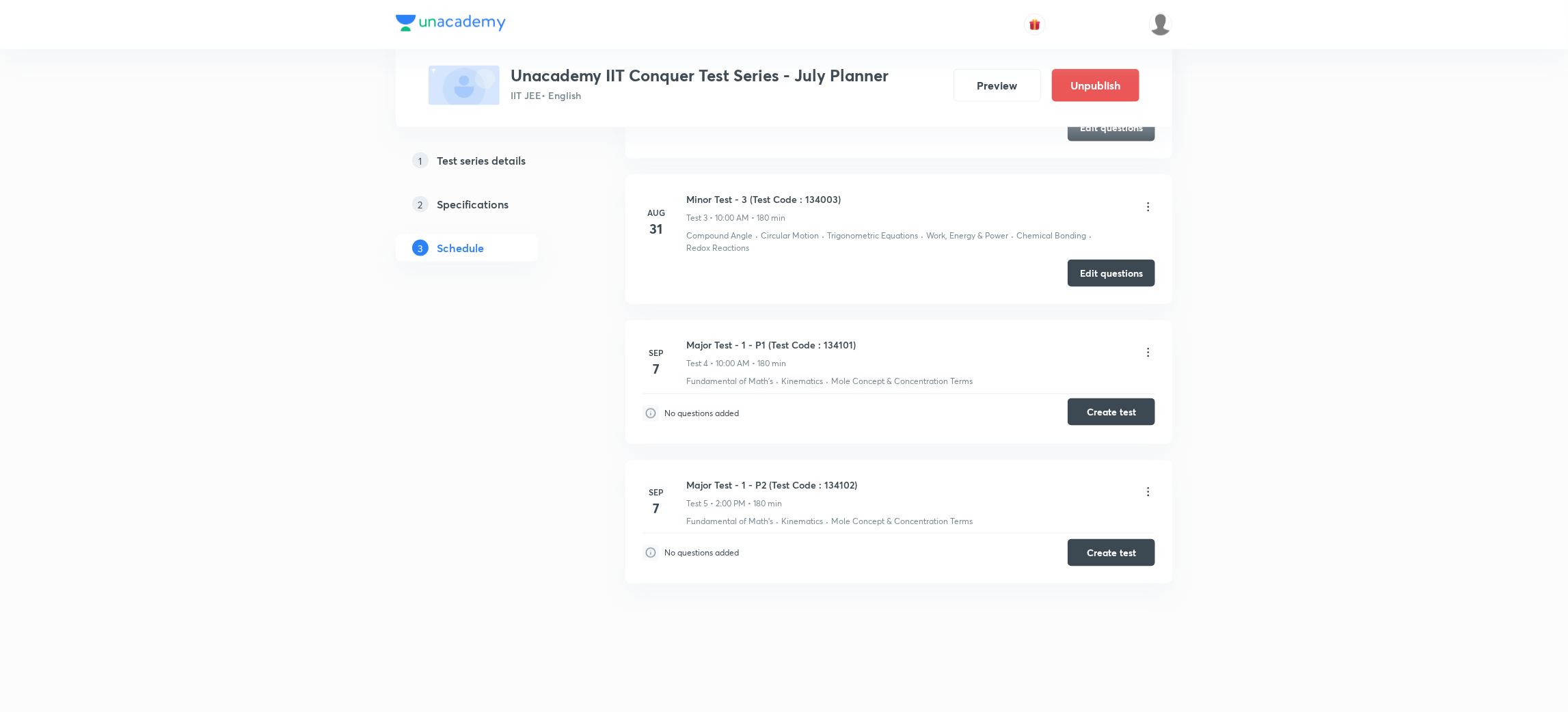
click at [1100, 417] on button "Create test" at bounding box center [1111, 412] width 87 height 27
click at [1111, 549] on button "Create test" at bounding box center [1111, 551] width 87 height 27
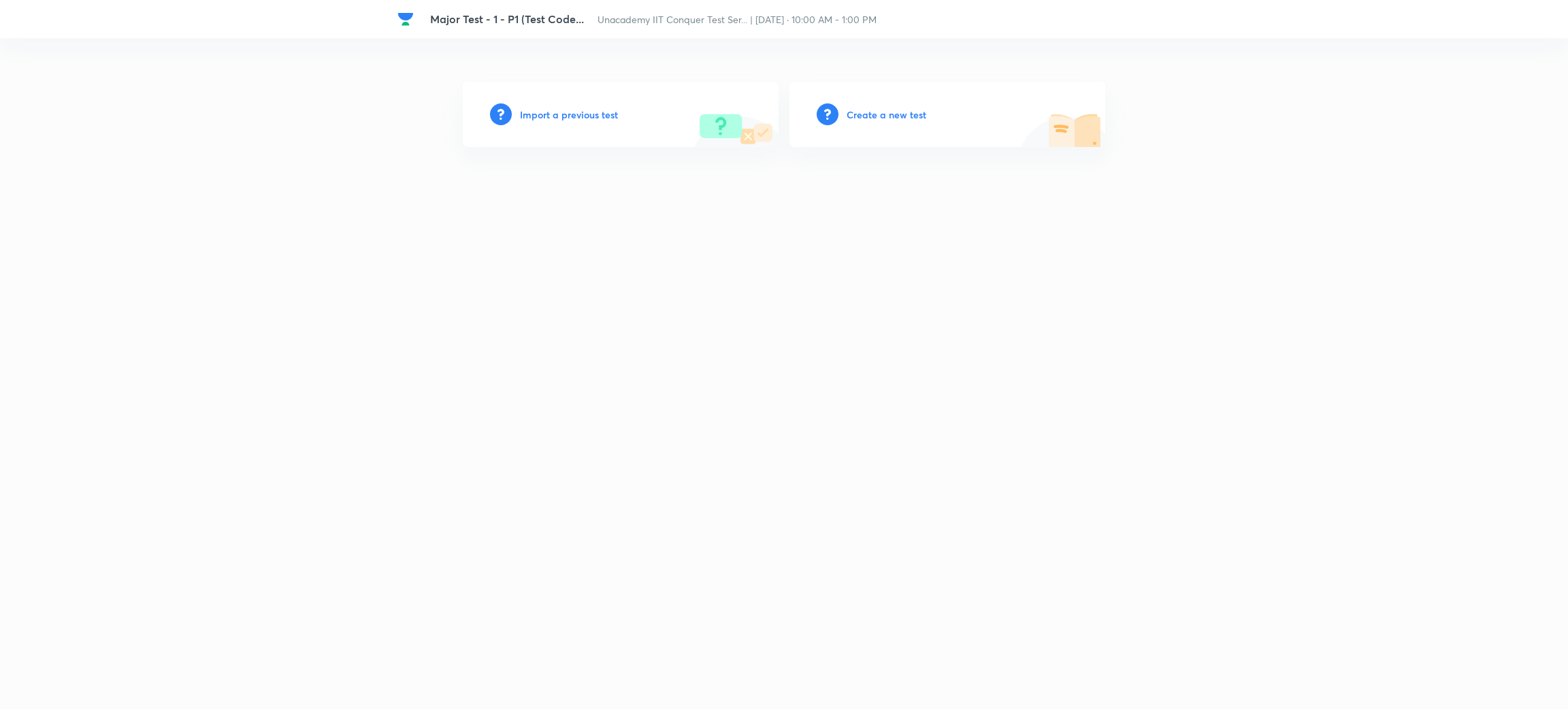
click at [868, 113] on h6 "Create a new test" at bounding box center [887, 114] width 80 height 15
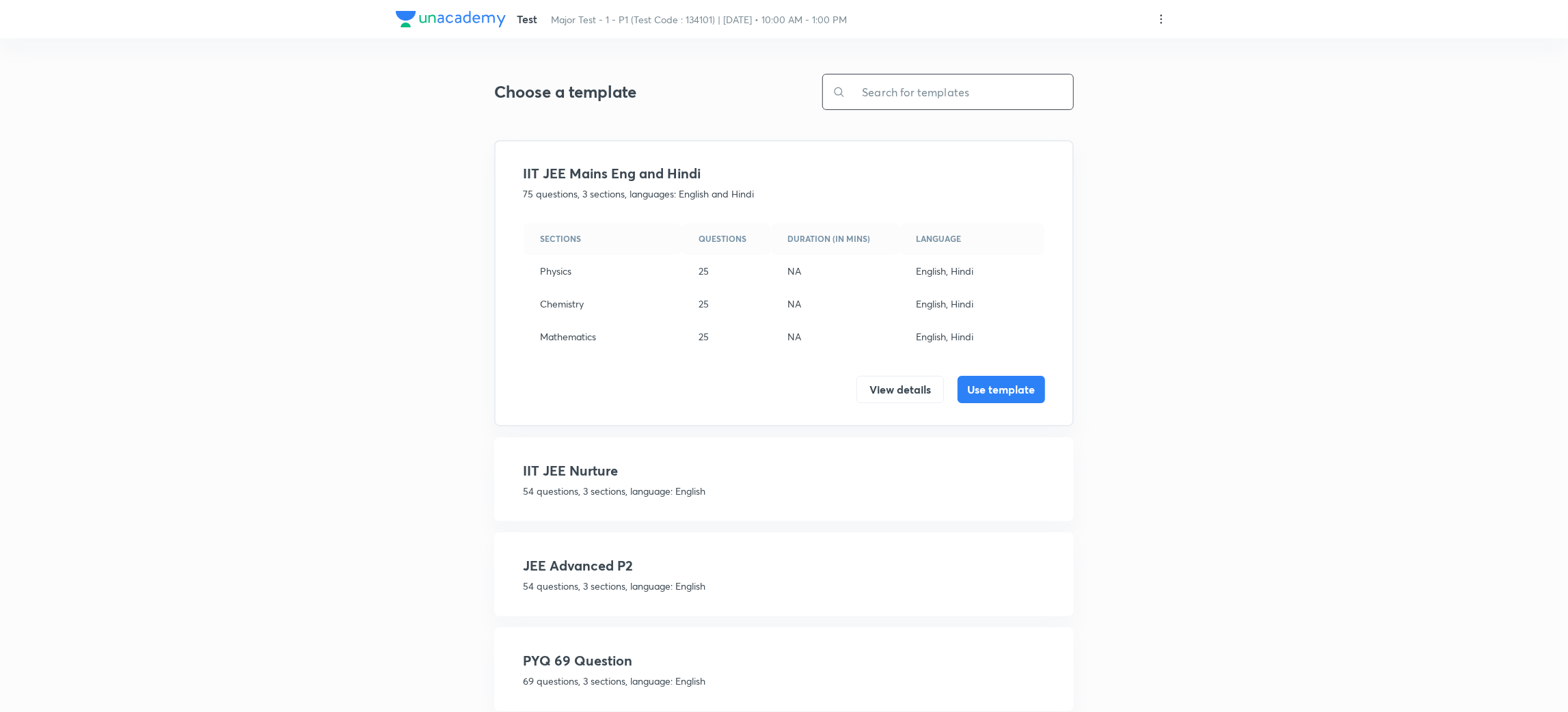
click at [896, 101] on input "text" at bounding box center [959, 92] width 228 height 35
paste input "JEE AD 51 J 4(MCQ 3, SCQ 4, INT 6, MT 4) MPC"
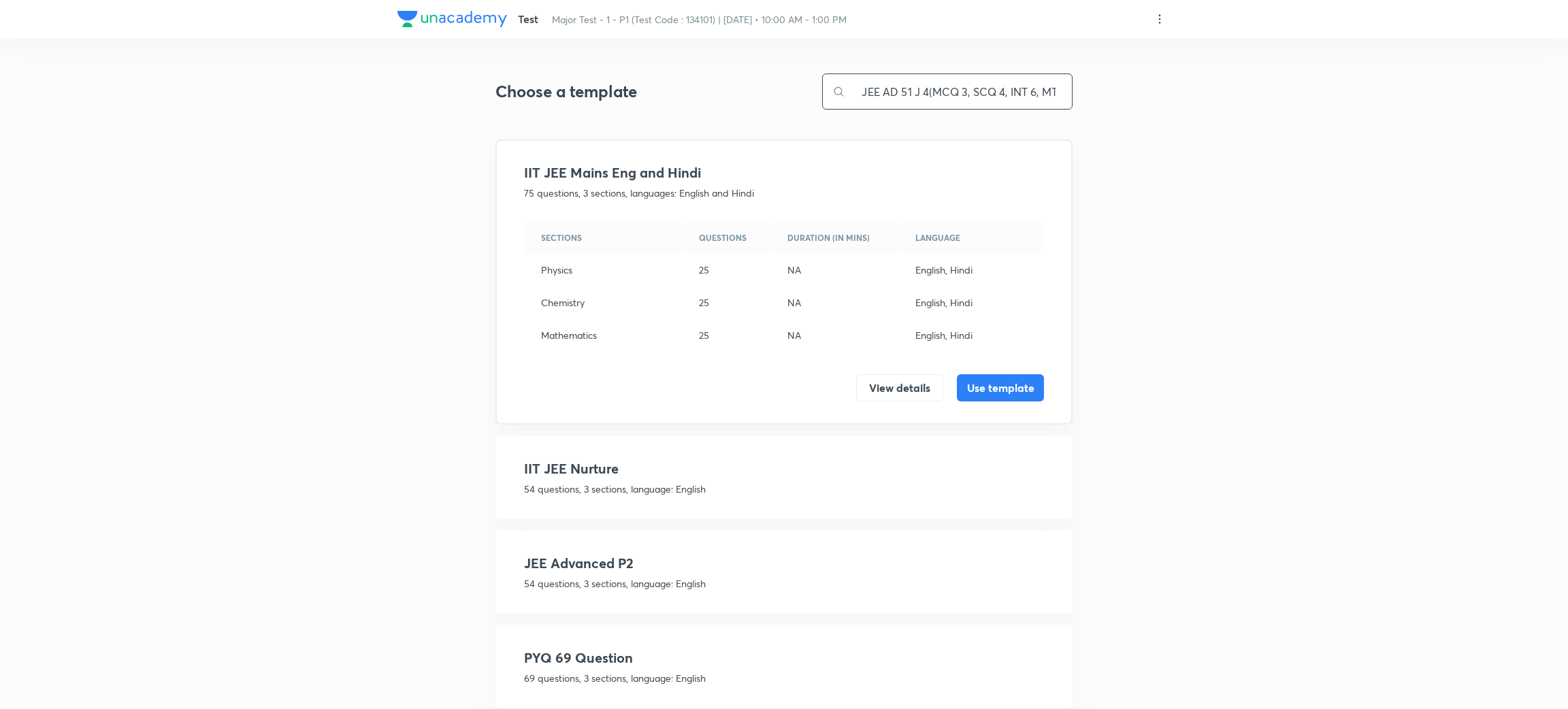
scroll to position [0, 46]
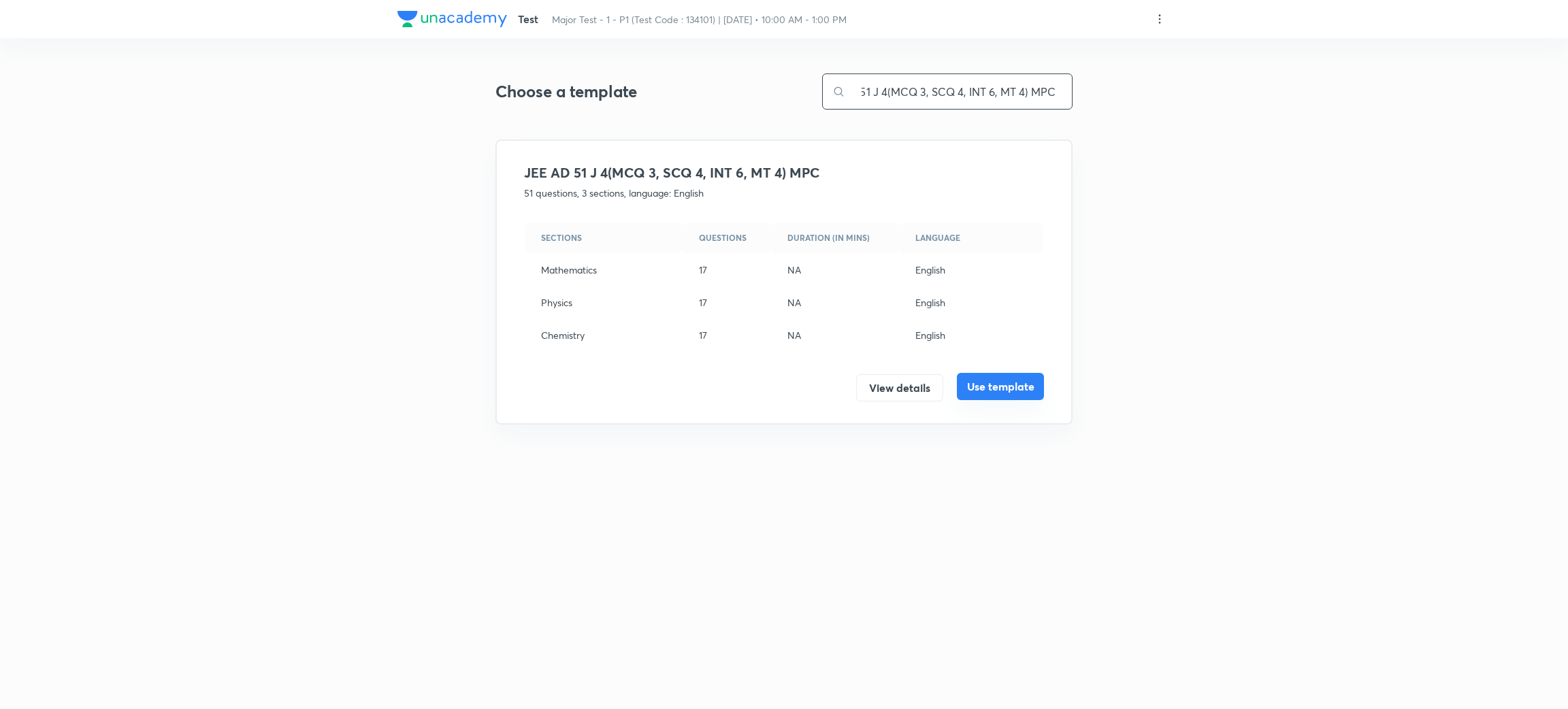
type input "JEE AD 51 J 4(MCQ 3, SCQ 4, INT 6, MT 4) MPC"
click at [1011, 377] on button "Use template" at bounding box center [1000, 387] width 87 height 27
click at [991, 380] on button "Use template" at bounding box center [1000, 387] width 87 height 27
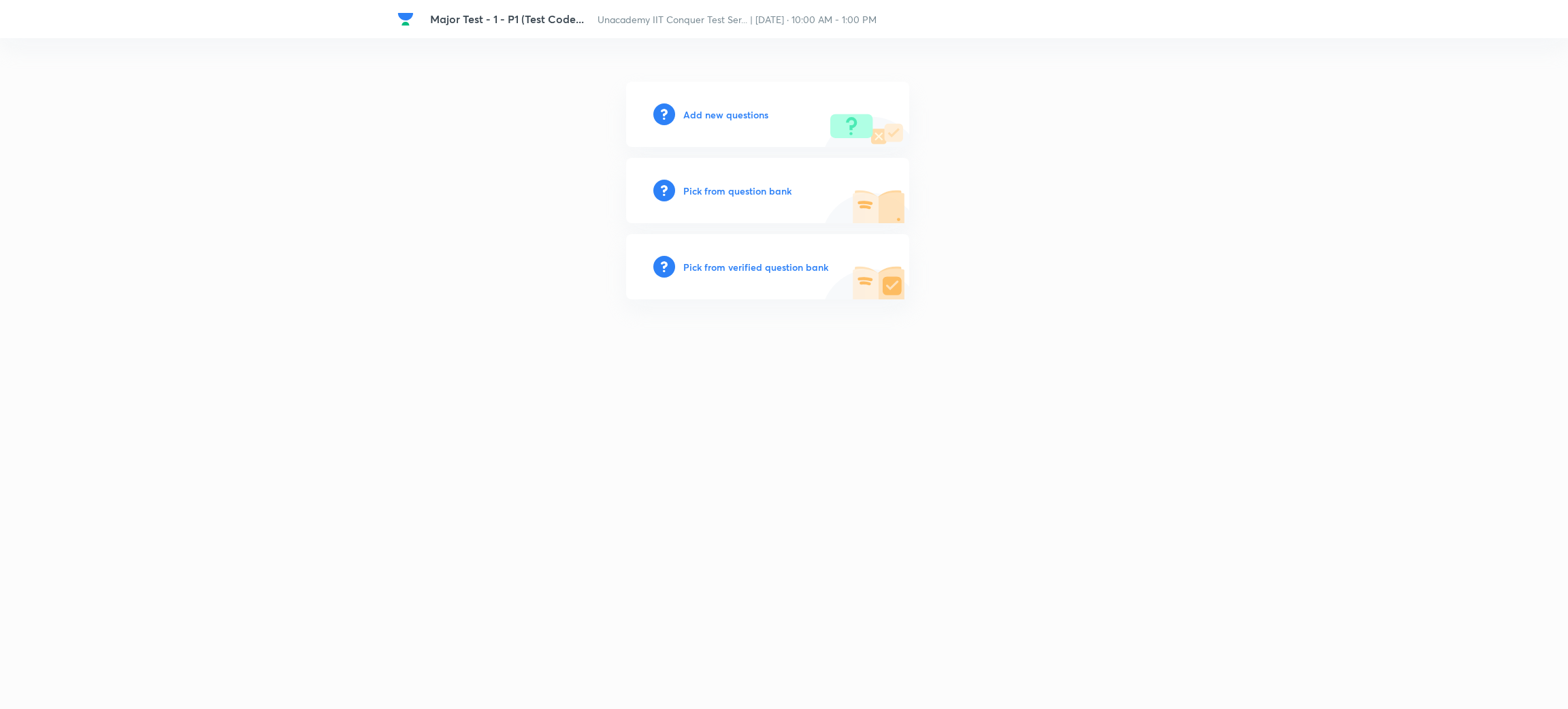
click at [718, 107] on h6 "Add new questions" at bounding box center [725, 114] width 85 height 15
click at [720, 108] on h6 "Add new questions" at bounding box center [725, 114] width 85 height 15
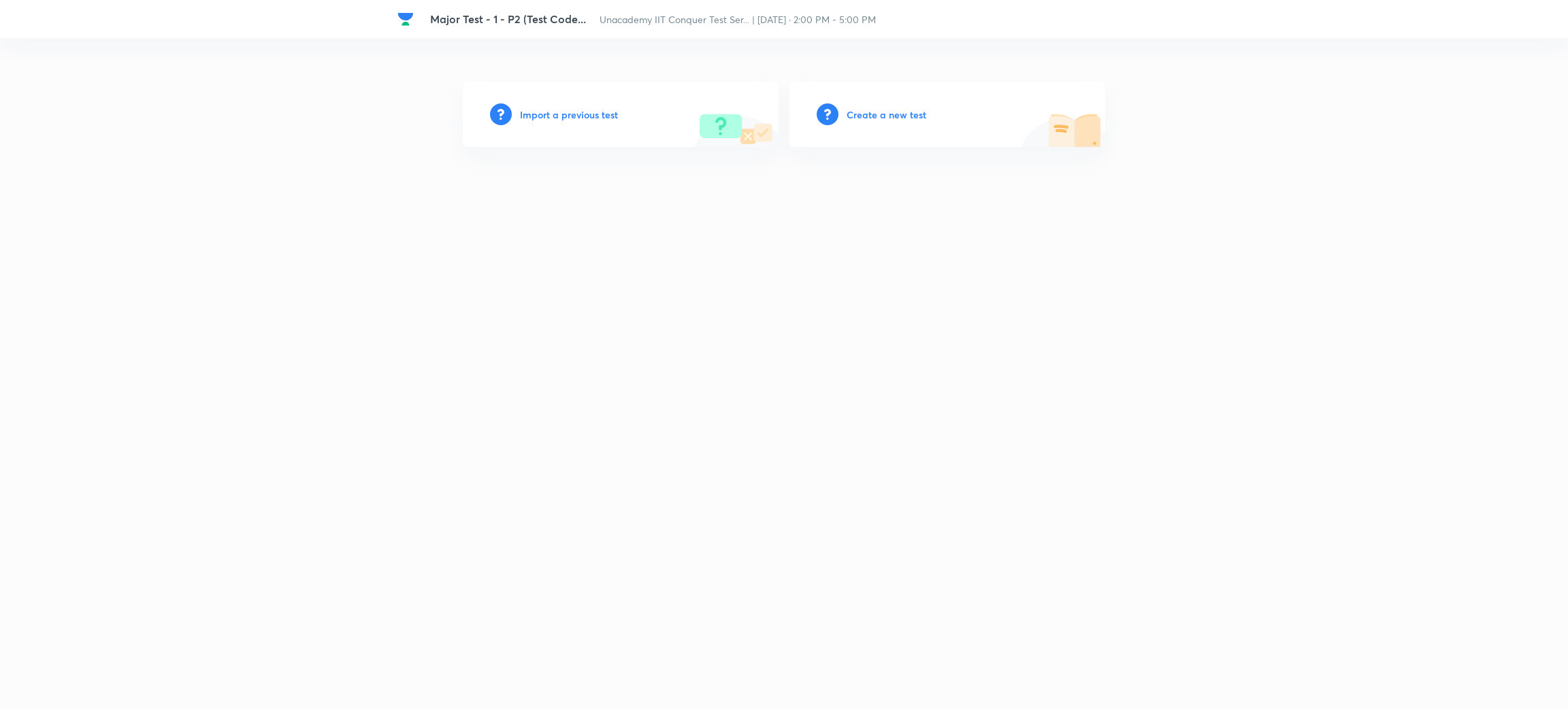
click at [879, 117] on h6 "Create a new test" at bounding box center [887, 114] width 80 height 15
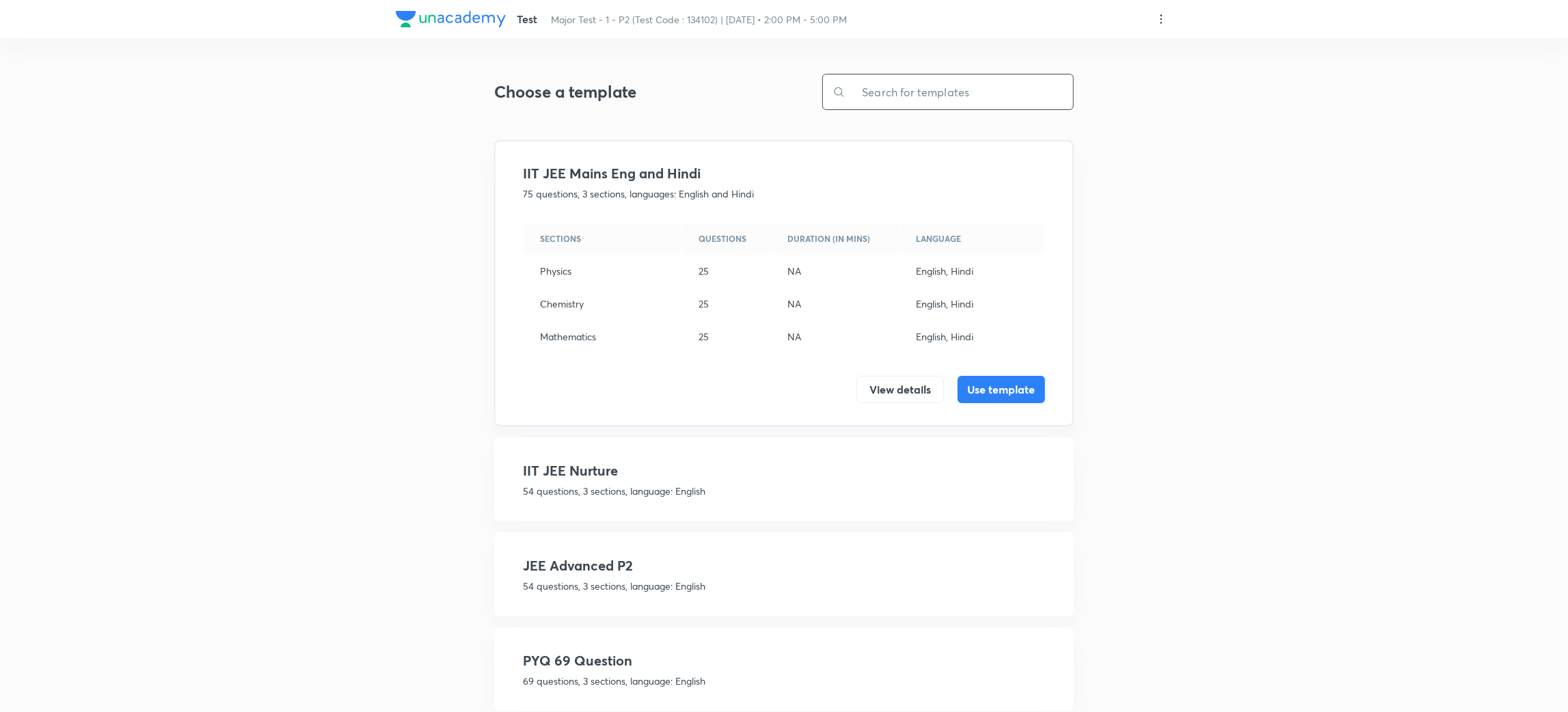
click at [905, 101] on input "text" at bounding box center [959, 92] width 228 height 35
paste input "JEE AD. 51 J 3 (SCQ 4, MCQ 3, INT 6, INTP 4) MPC"
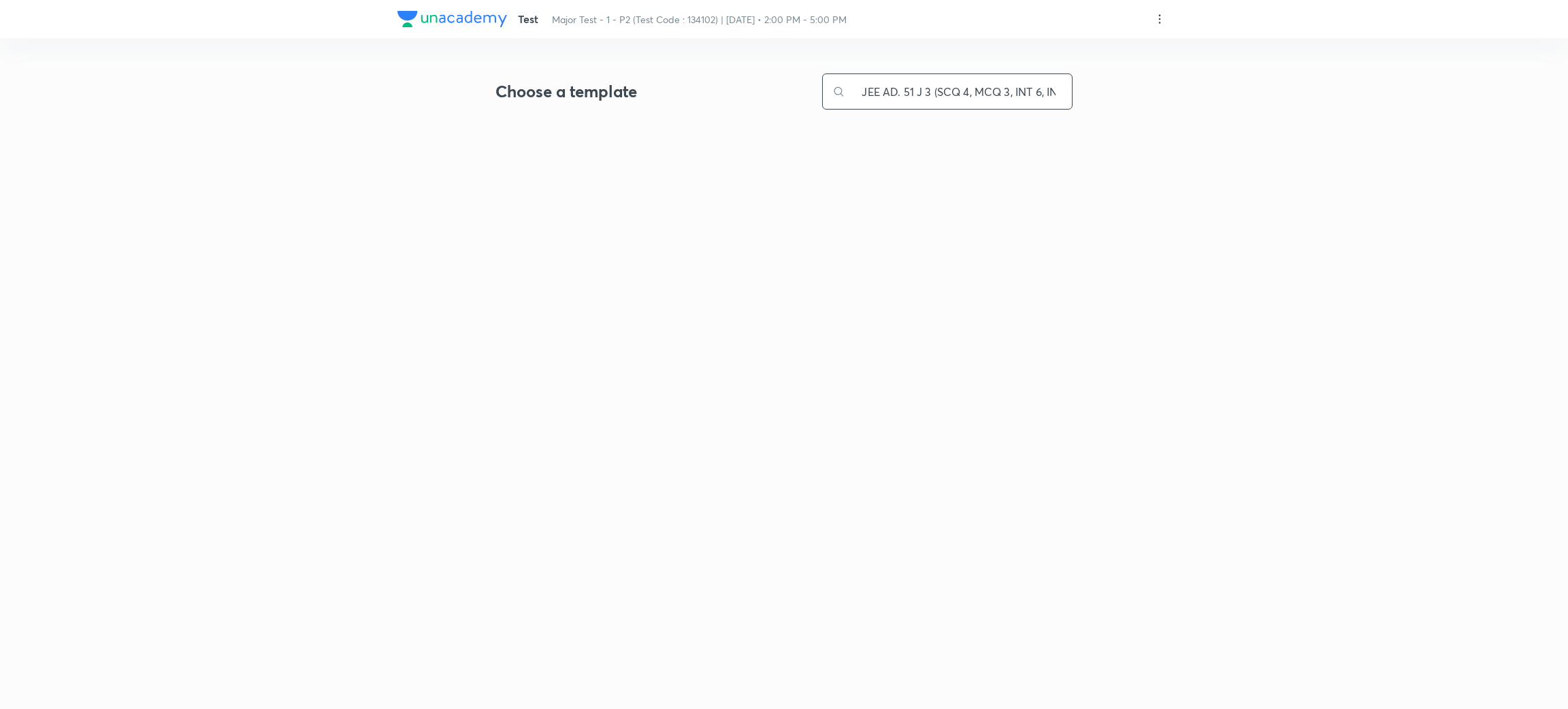
scroll to position [0, 59]
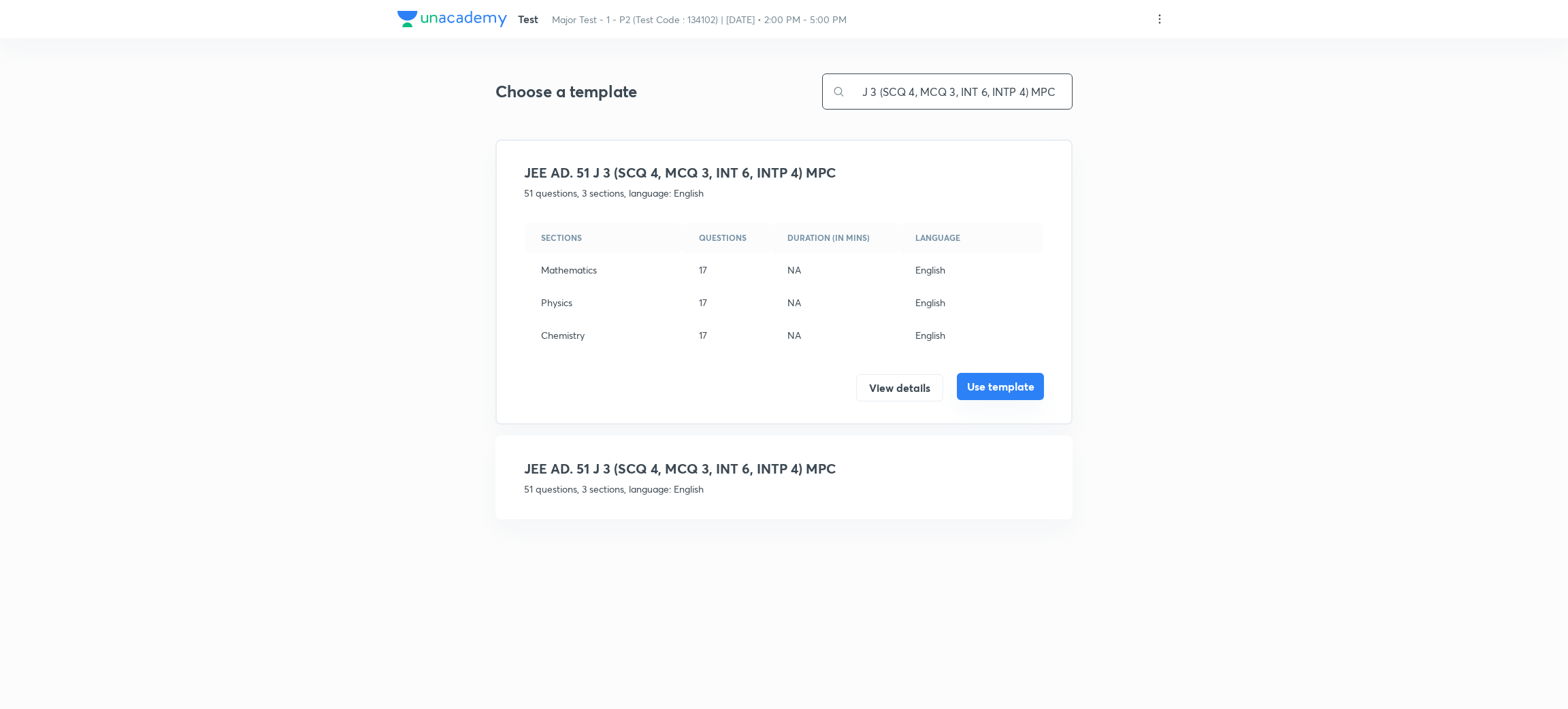
type input "JEE AD. 51 J 3 (SCQ 4, MCQ 3, INT 6, INTP 4) MPC"
click at [1002, 386] on button "Use template" at bounding box center [1000, 387] width 87 height 27
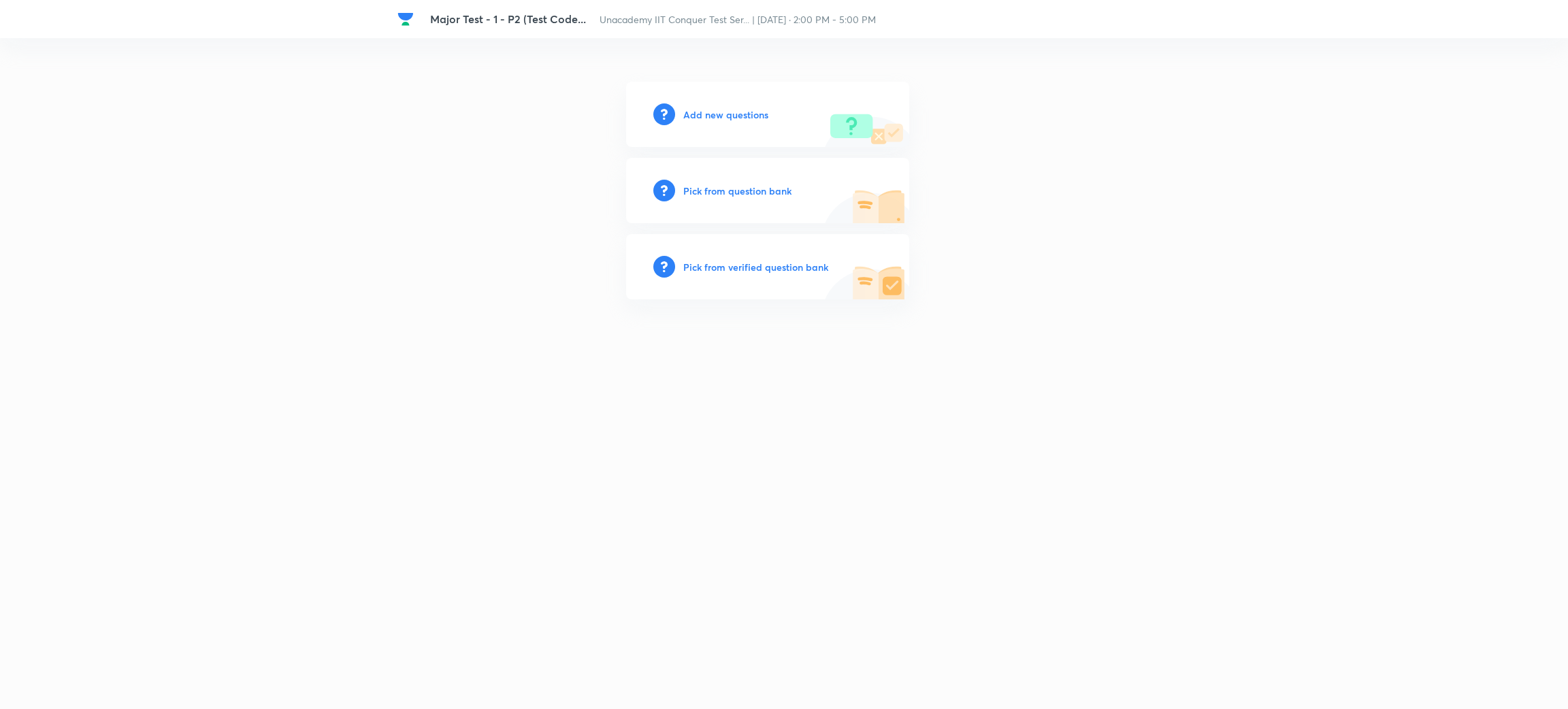
click at [744, 111] on h6 "Add new questions" at bounding box center [725, 114] width 85 height 15
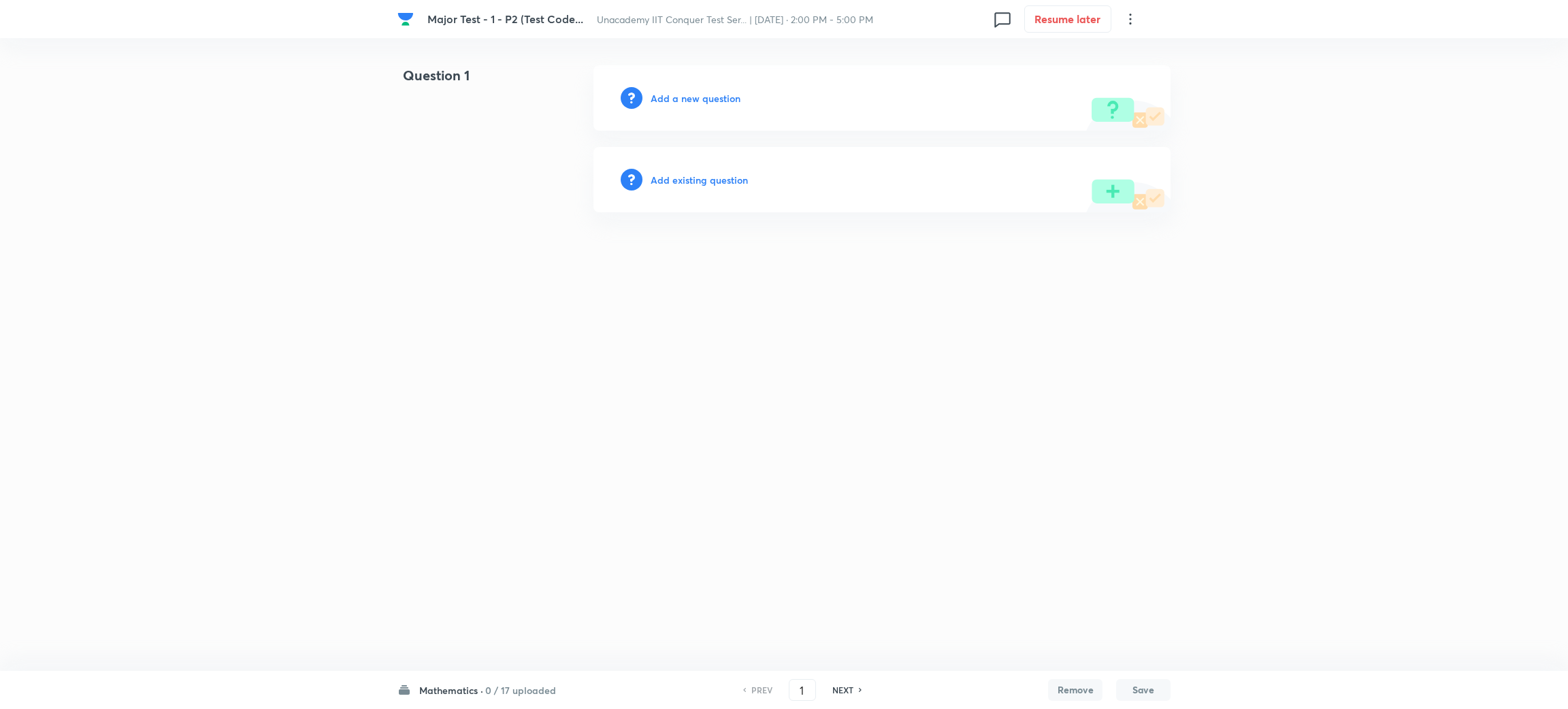
click at [456, 688] on h6 "Mathematics ·" at bounding box center [451, 690] width 64 height 15
click at [469, 697] on h6 "Mathematics ·" at bounding box center [451, 690] width 64 height 15
